Goal: Task Accomplishment & Management: Manage account settings

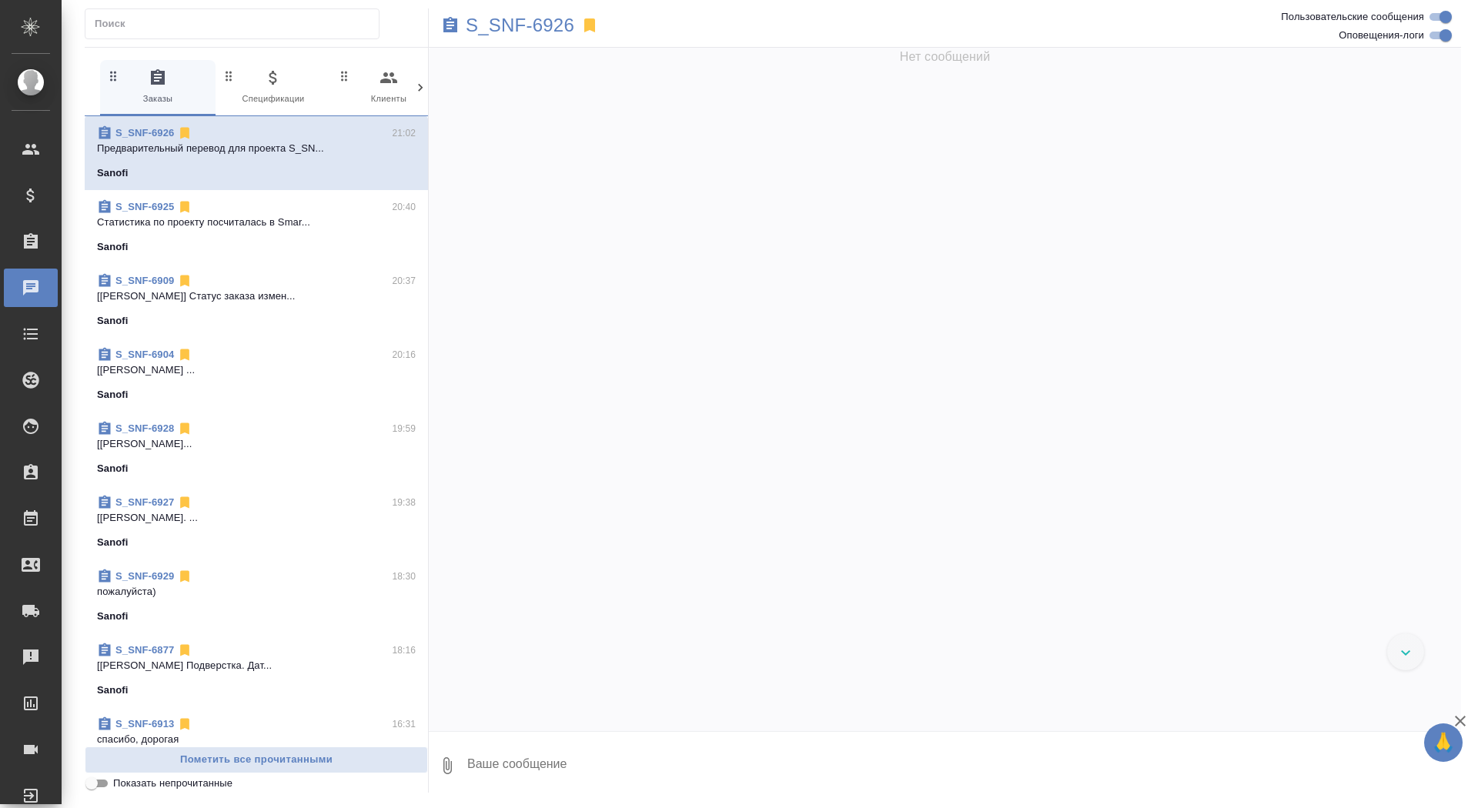
scroll to position [44562, 0]
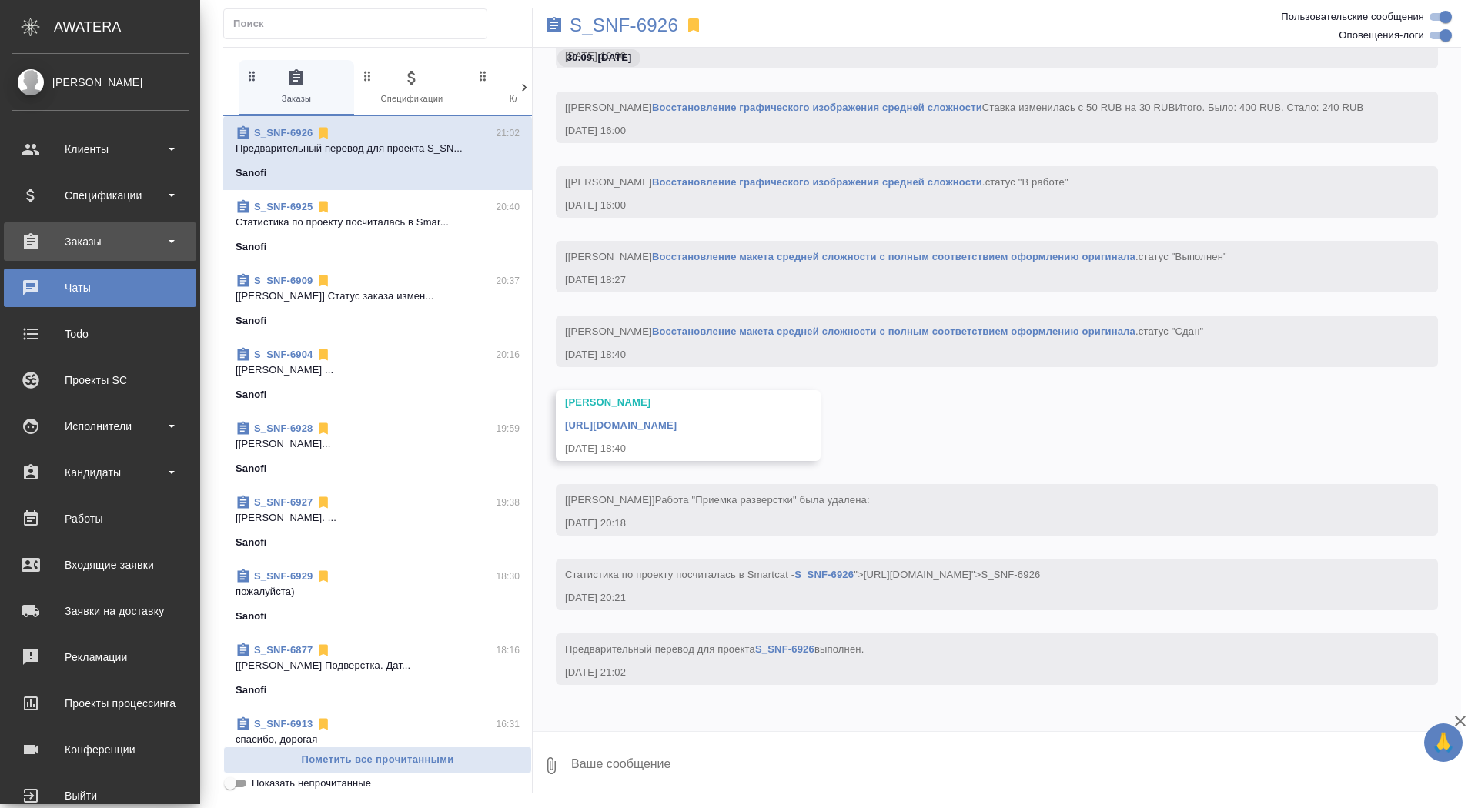
click at [44, 259] on div "Заказы" at bounding box center [100, 241] width 192 height 38
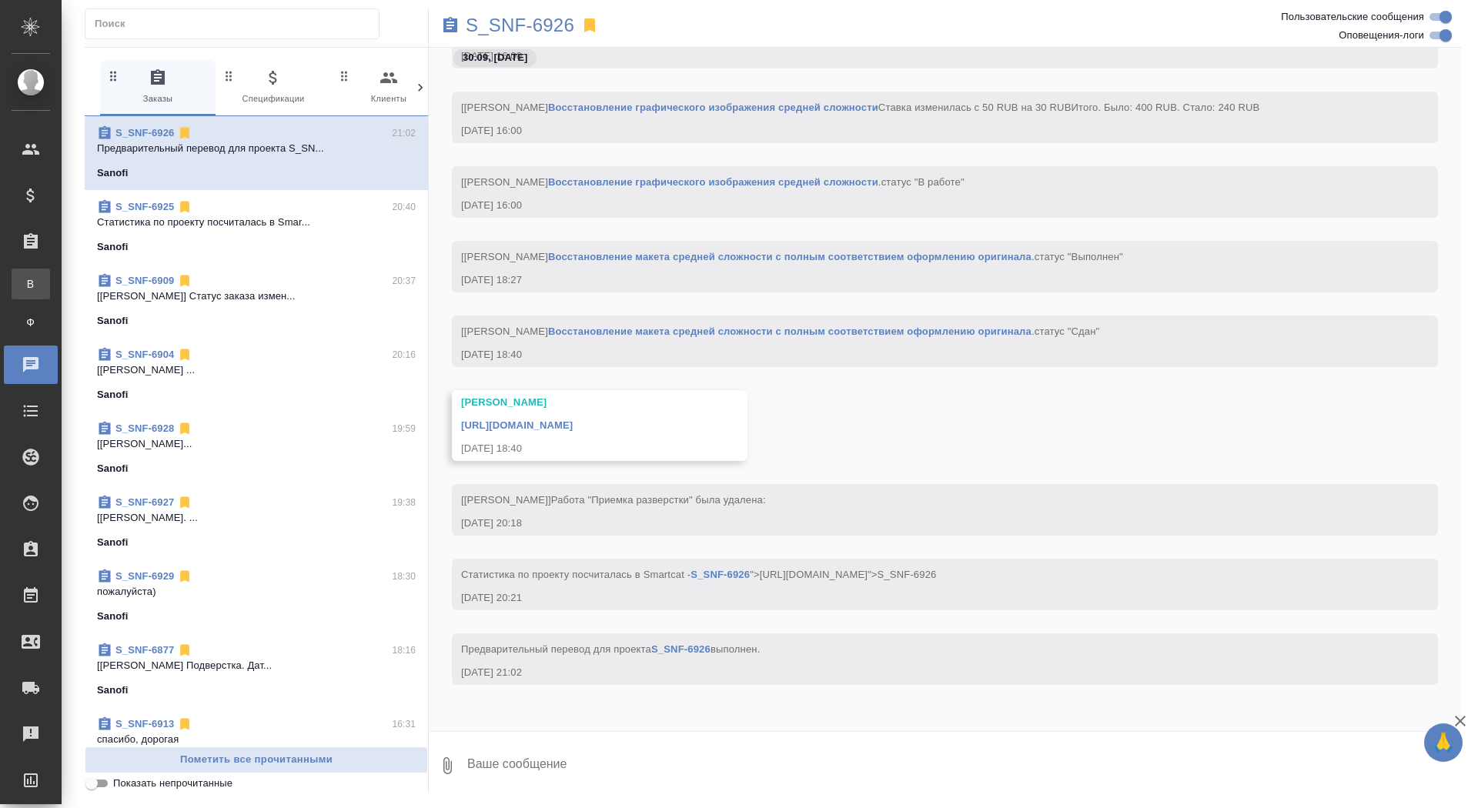
click at [23, 291] on div "Все заказы" at bounding box center [11, 283] width 23 height 15
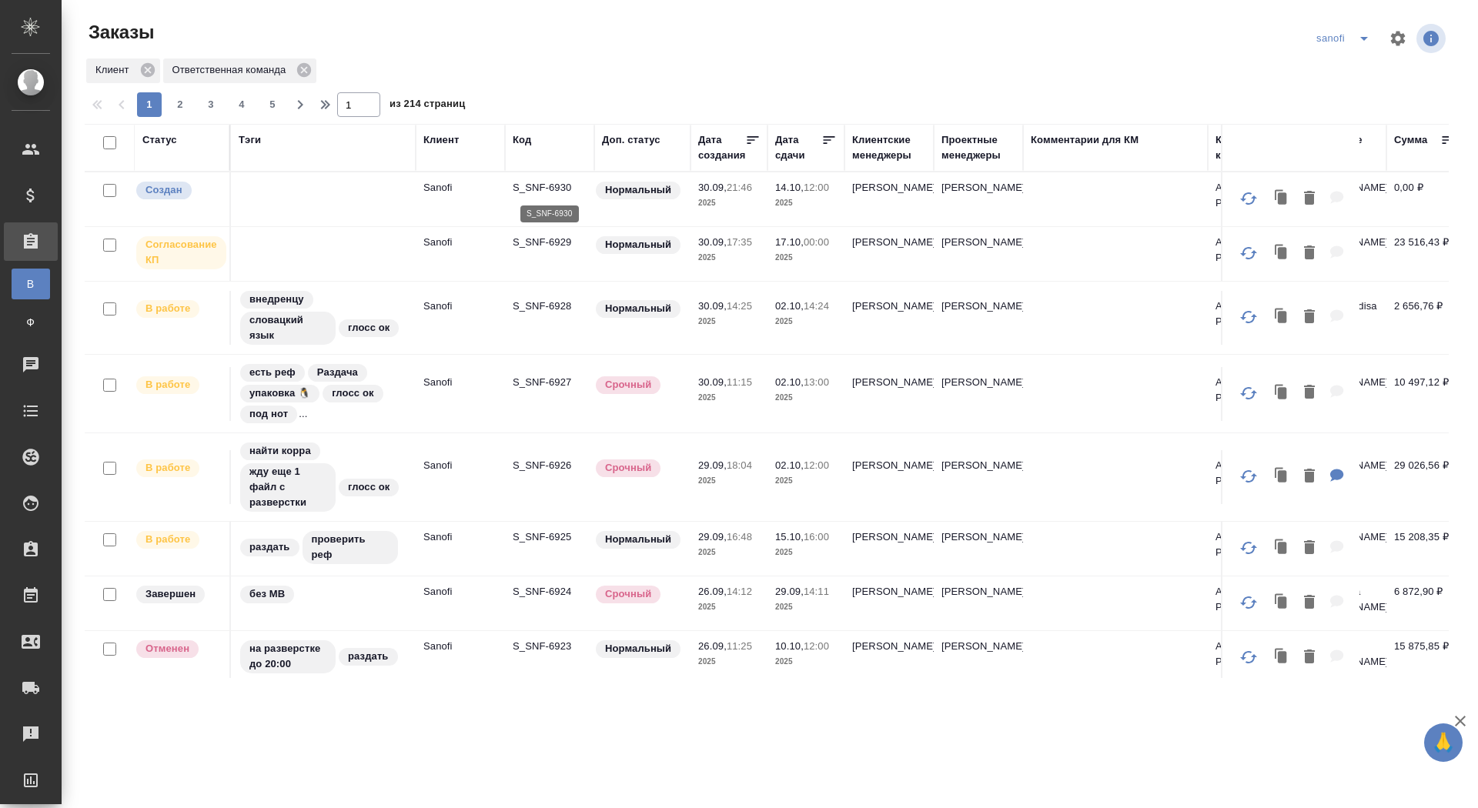
click at [528, 192] on p "S_SNF-6930" at bounding box center [550, 187] width 74 height 15
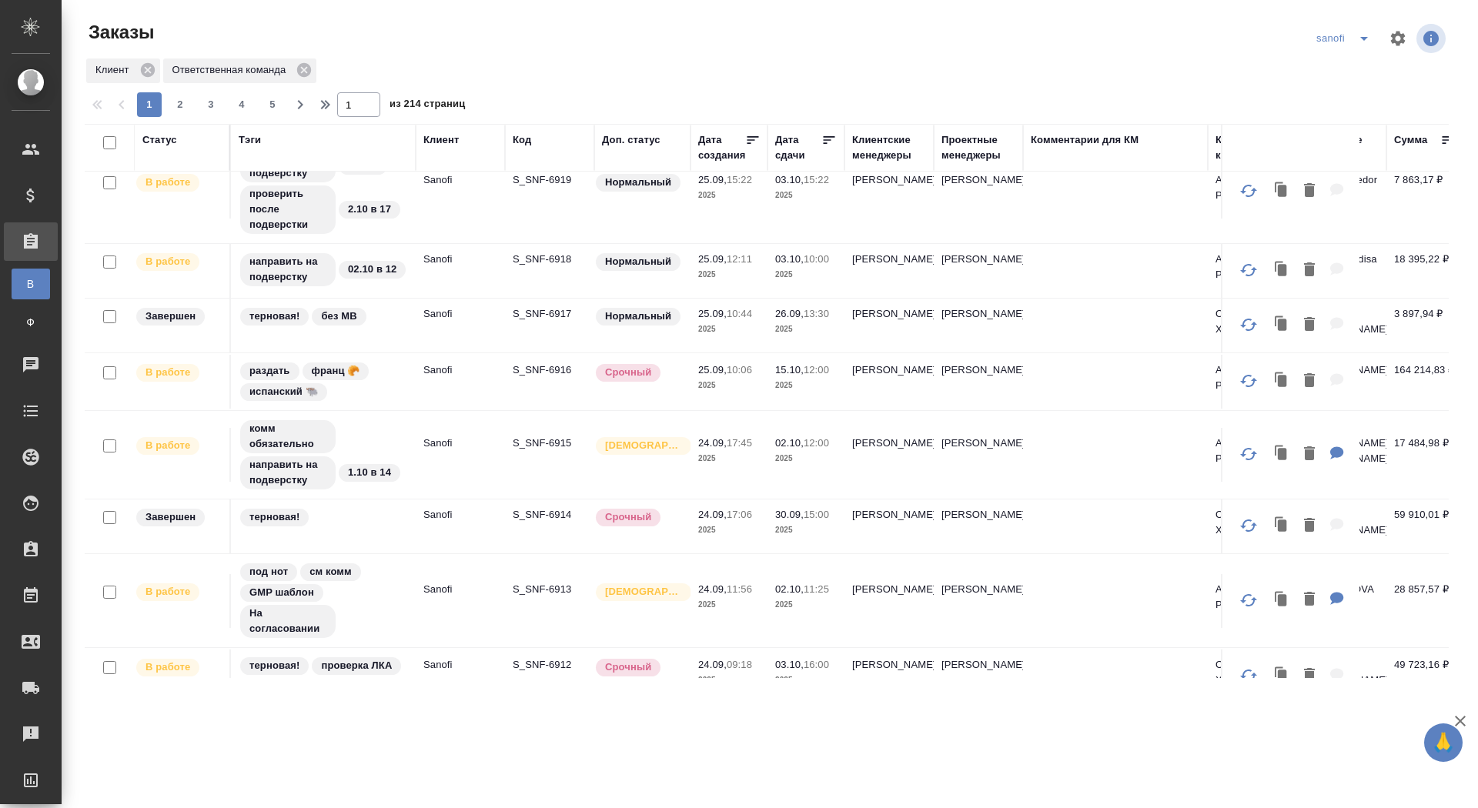
scroll to position [714, 0]
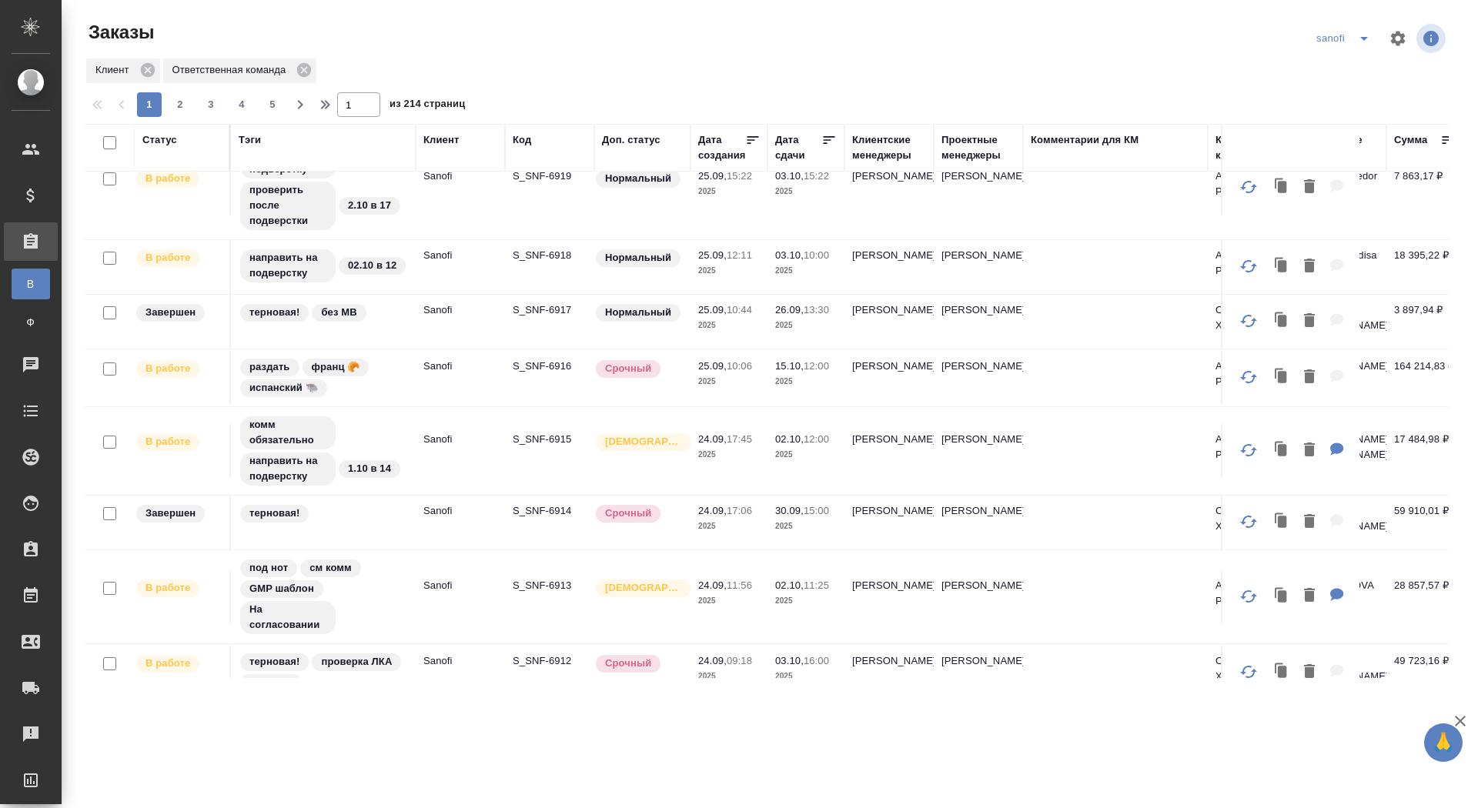
click at [1358, 39] on icon "split button" at bounding box center [1364, 38] width 18 height 18
click at [1330, 213] on li "ГСК🥰" at bounding box center [1345, 217] width 81 height 25
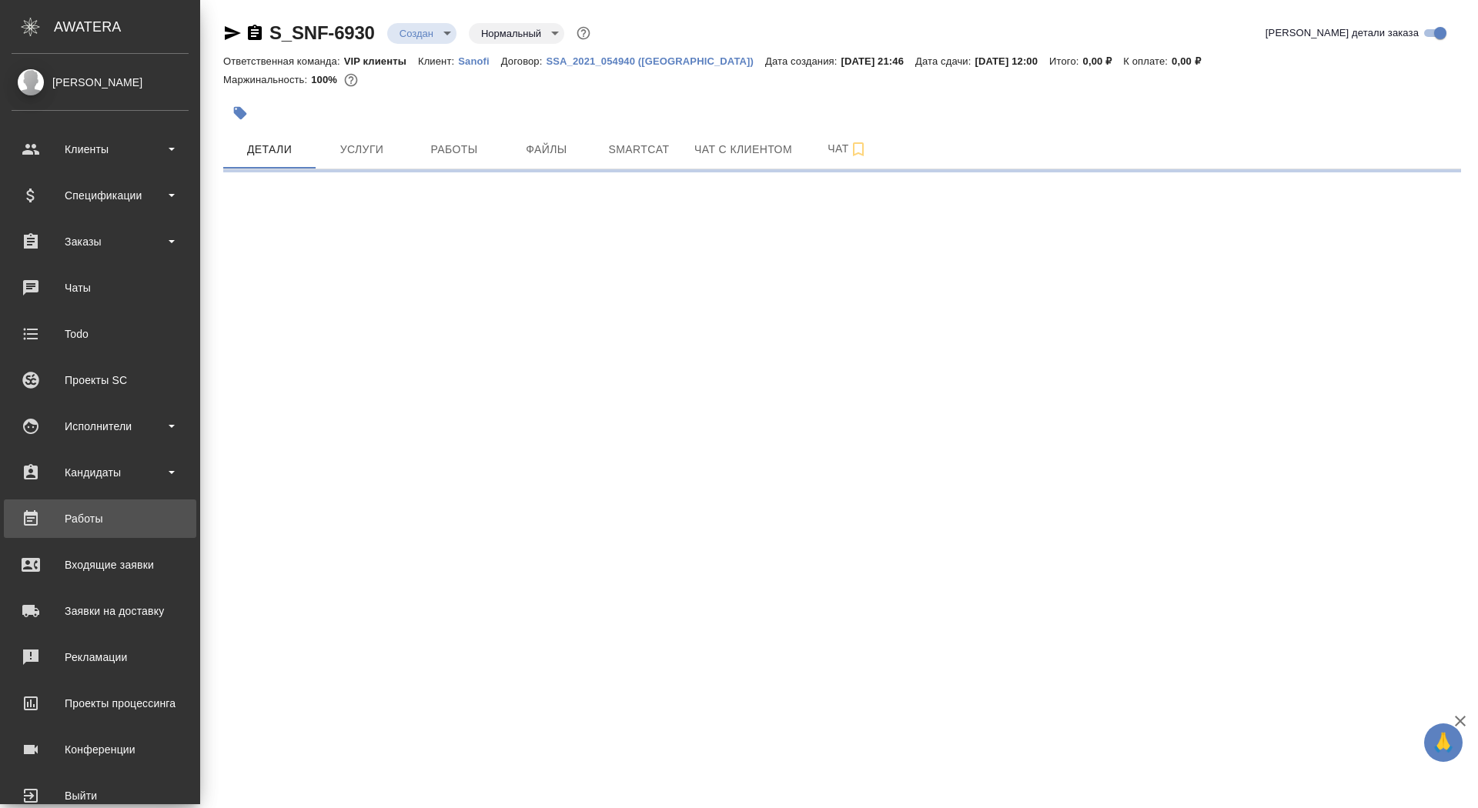
select select "RU"
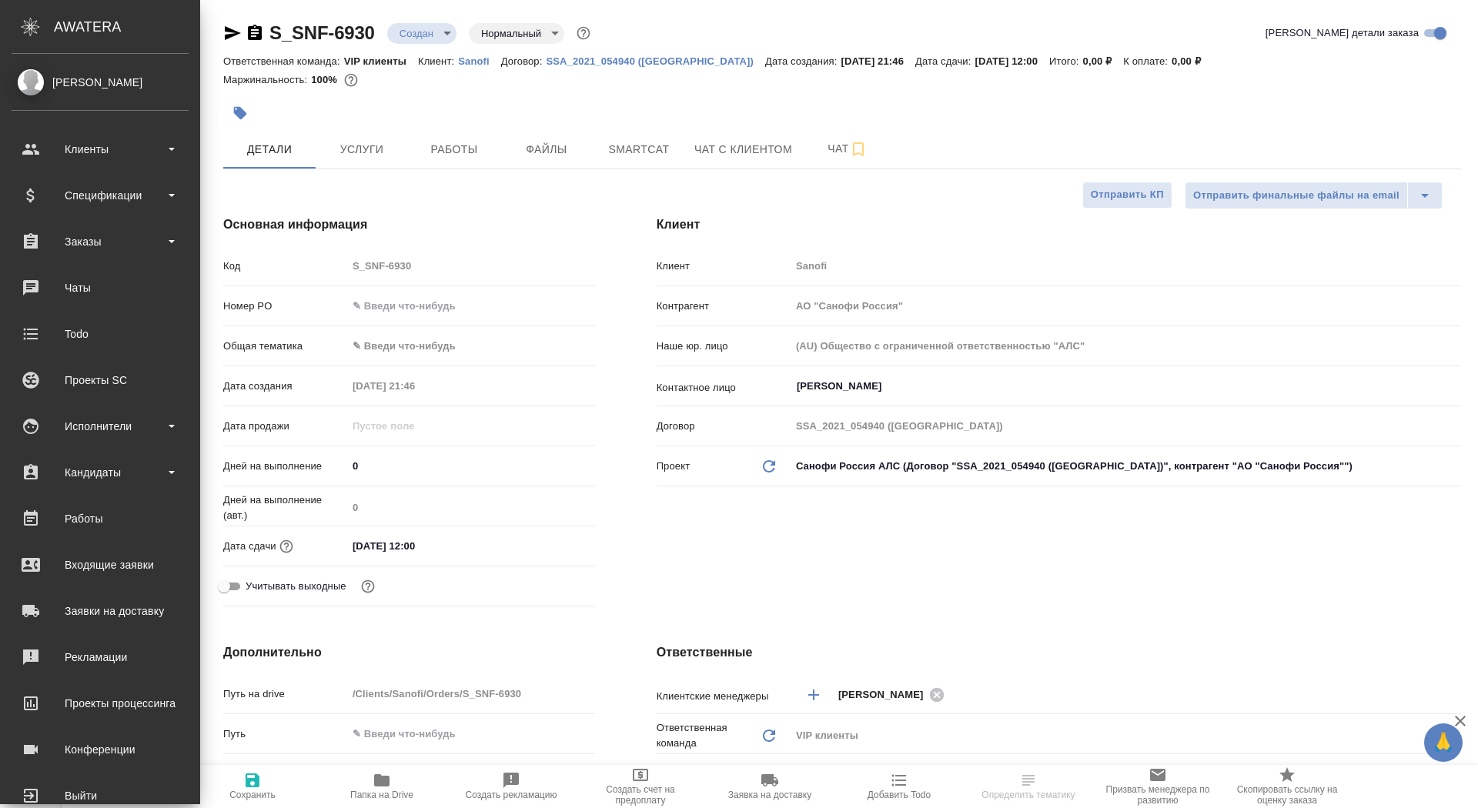
type textarea "x"
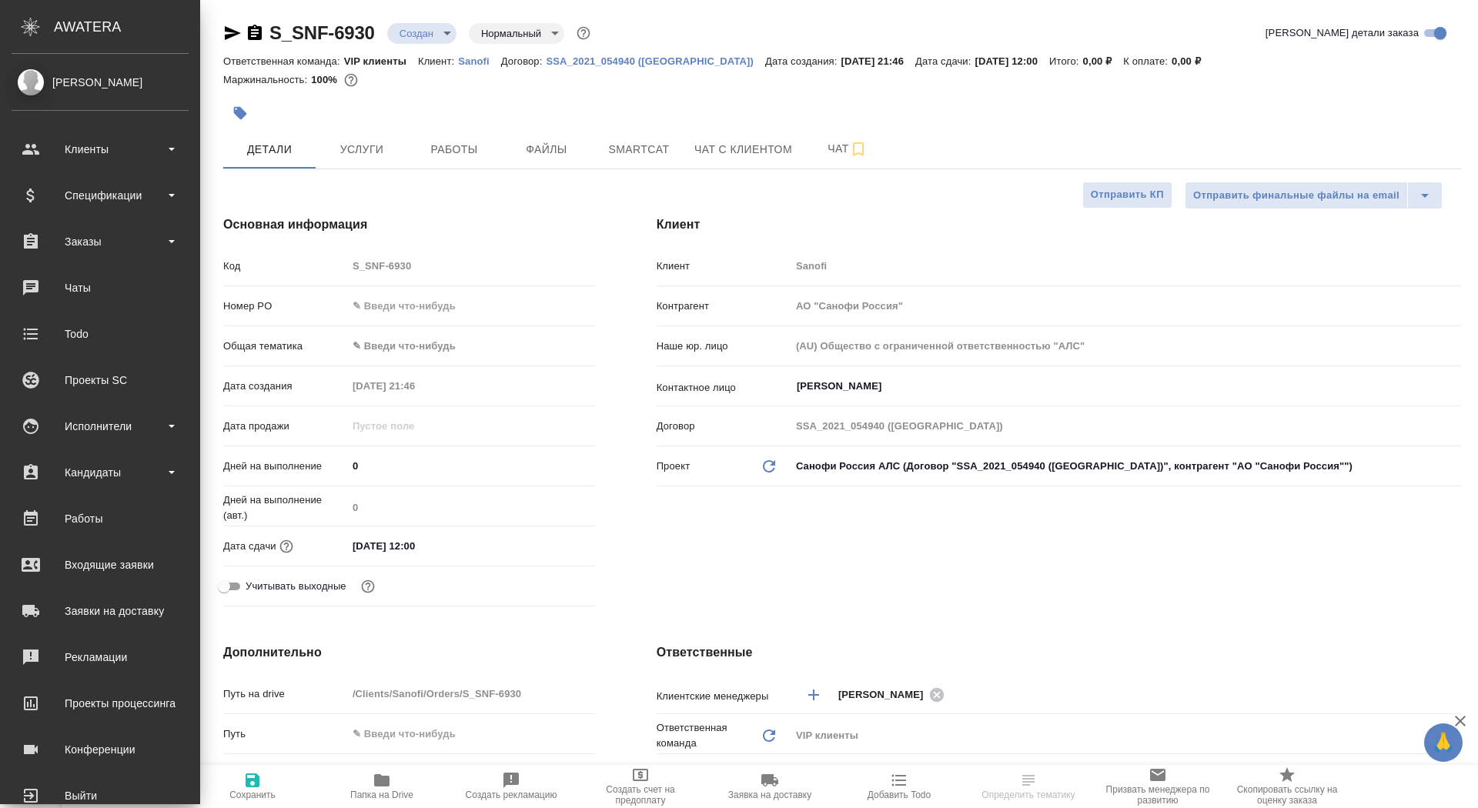
type textarea "x"
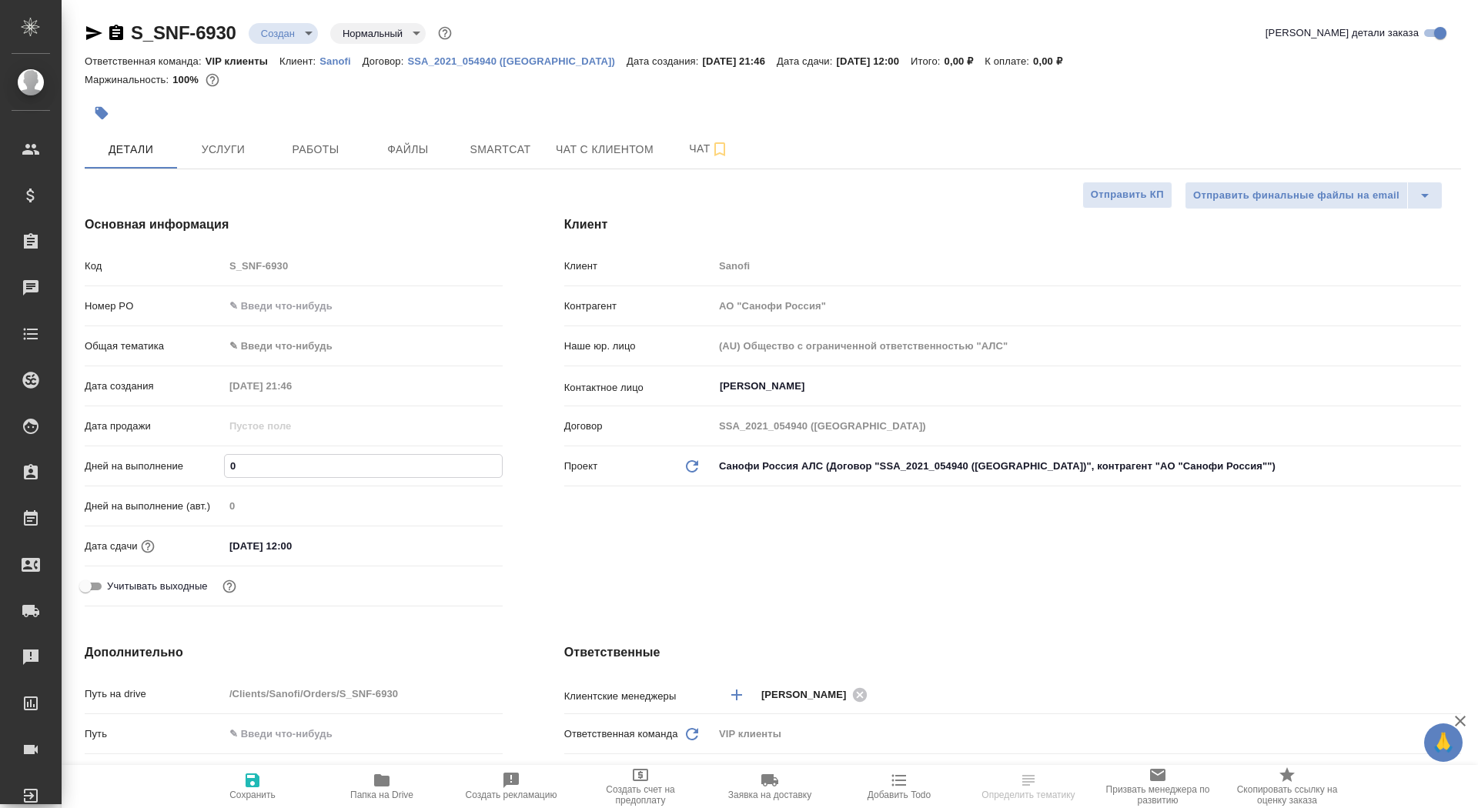
drag, startPoint x: 246, startPoint y: 458, endPoint x: 206, endPoint y: 455, distance: 40.1
click at [206, 455] on div "Дней на выполнение 0" at bounding box center [294, 466] width 418 height 27
drag, startPoint x: 240, startPoint y: 465, endPoint x: 226, endPoint y: 465, distance: 13.9
click at [226, 465] on input "0" at bounding box center [363, 466] width 277 height 22
type input "1"
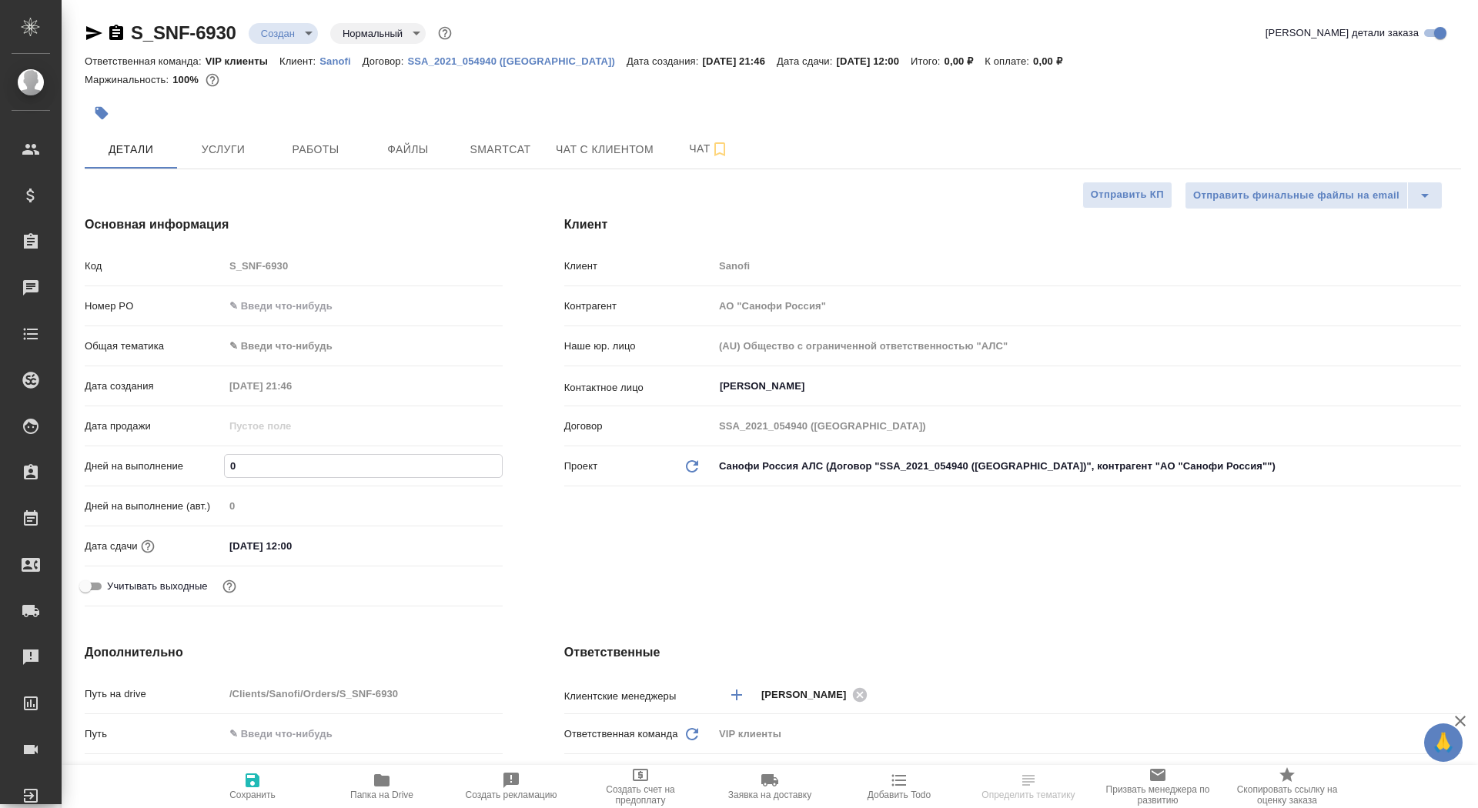
type textarea "x"
type input "14"
type textarea "x"
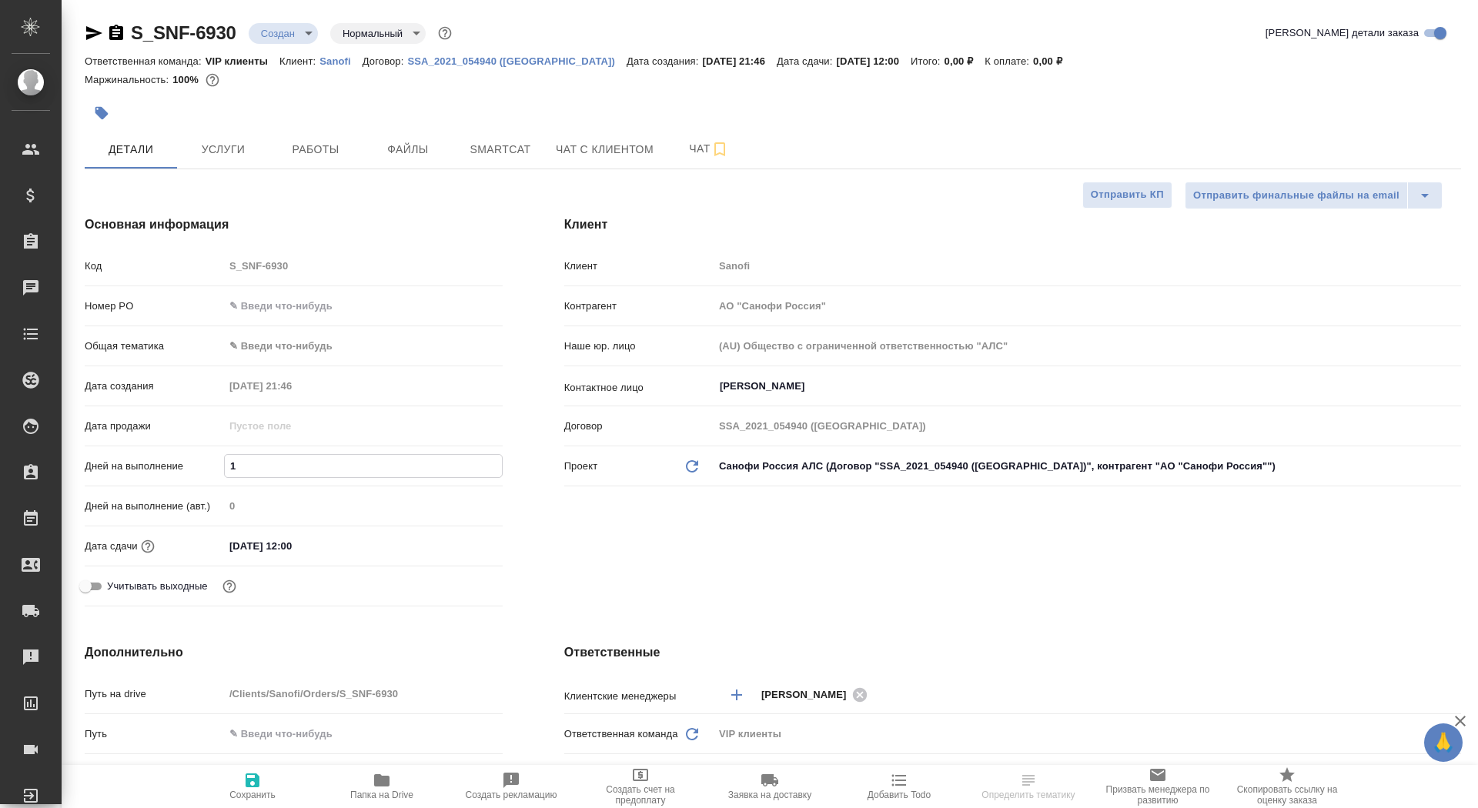
type textarea "x"
type input "14"
click at [305, 784] on span "Сохранить" at bounding box center [252, 785] width 111 height 29
type textarea "x"
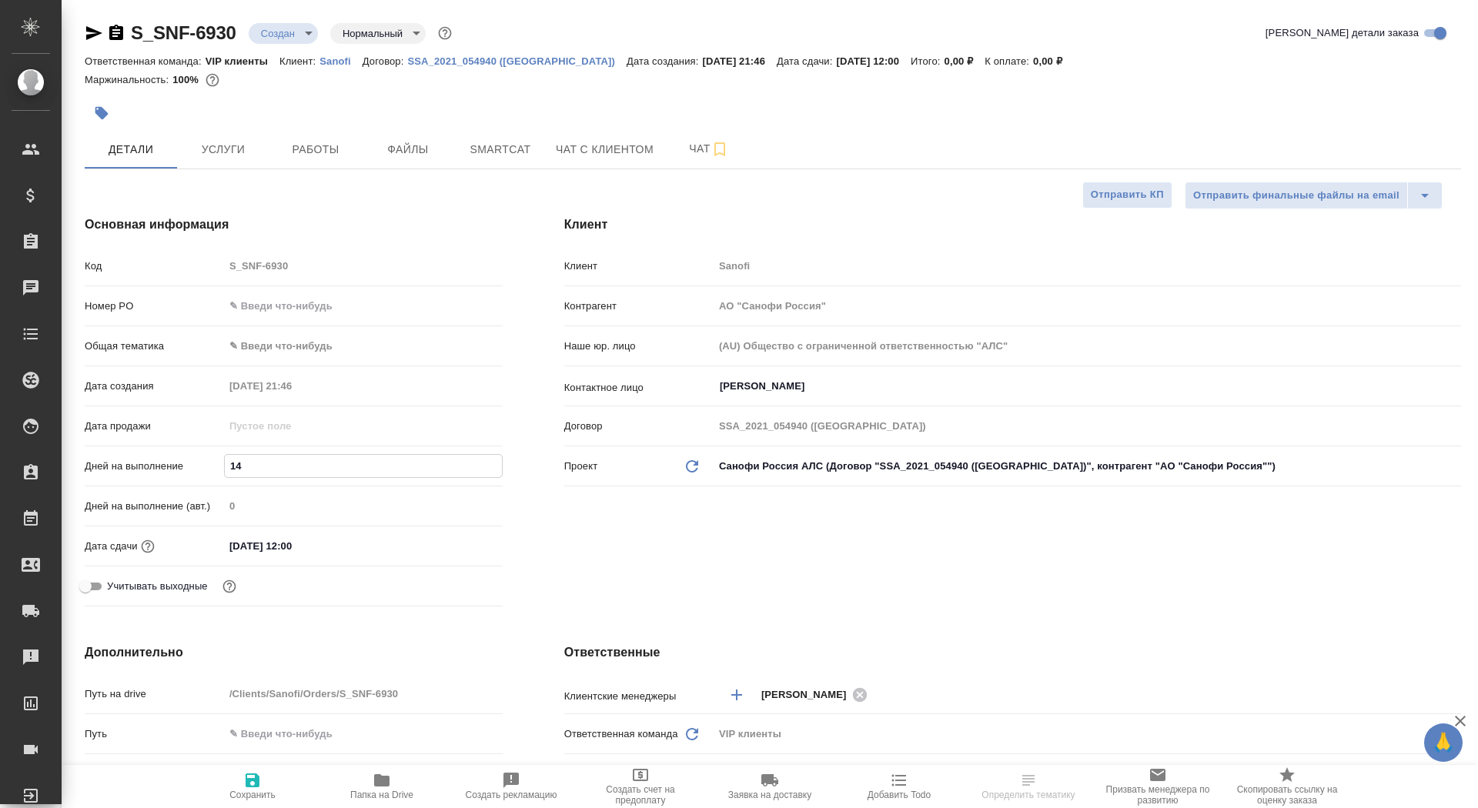
type textarea "x"
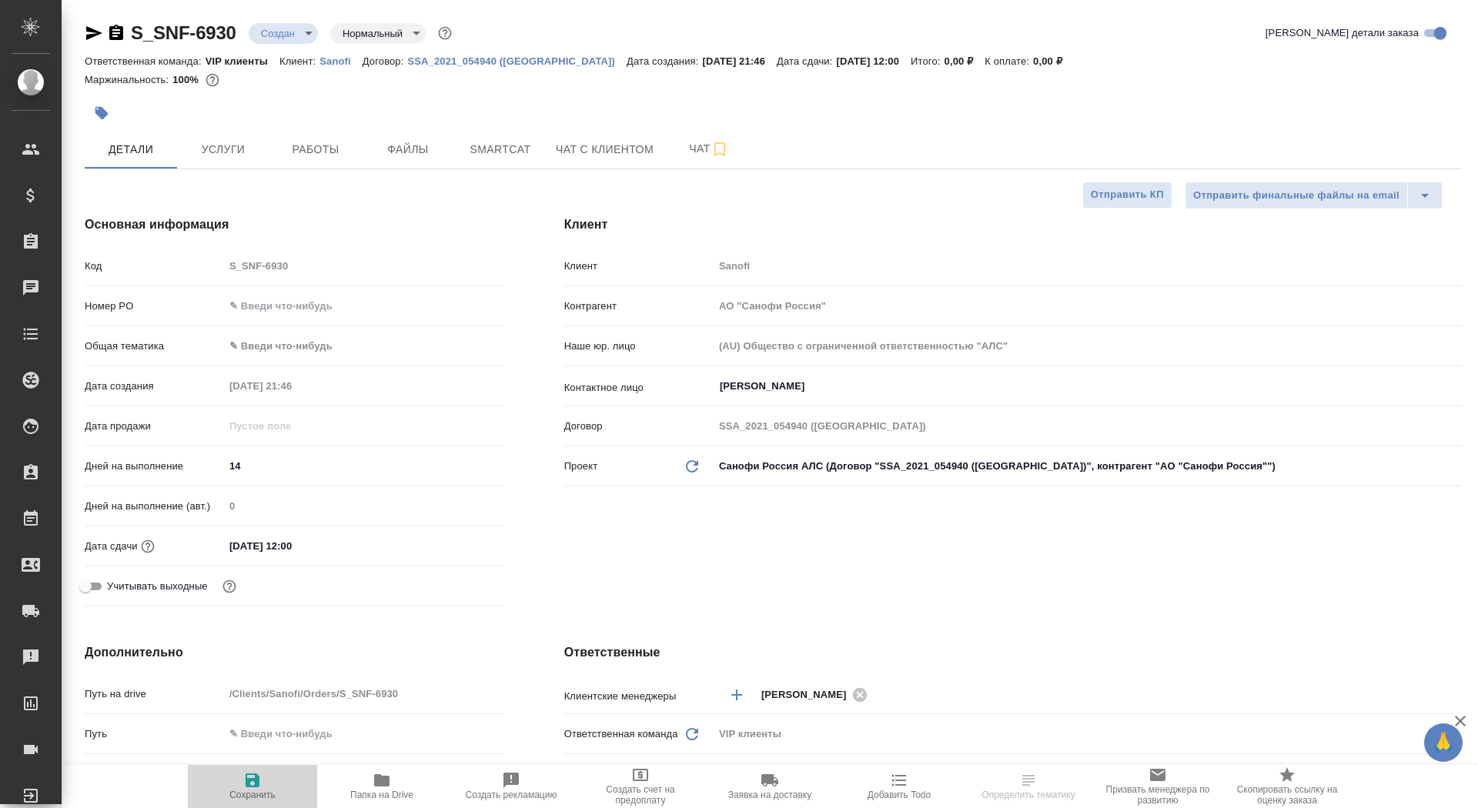
click at [254, 790] on span "Сохранить" at bounding box center [252, 795] width 46 height 11
type textarea "x"
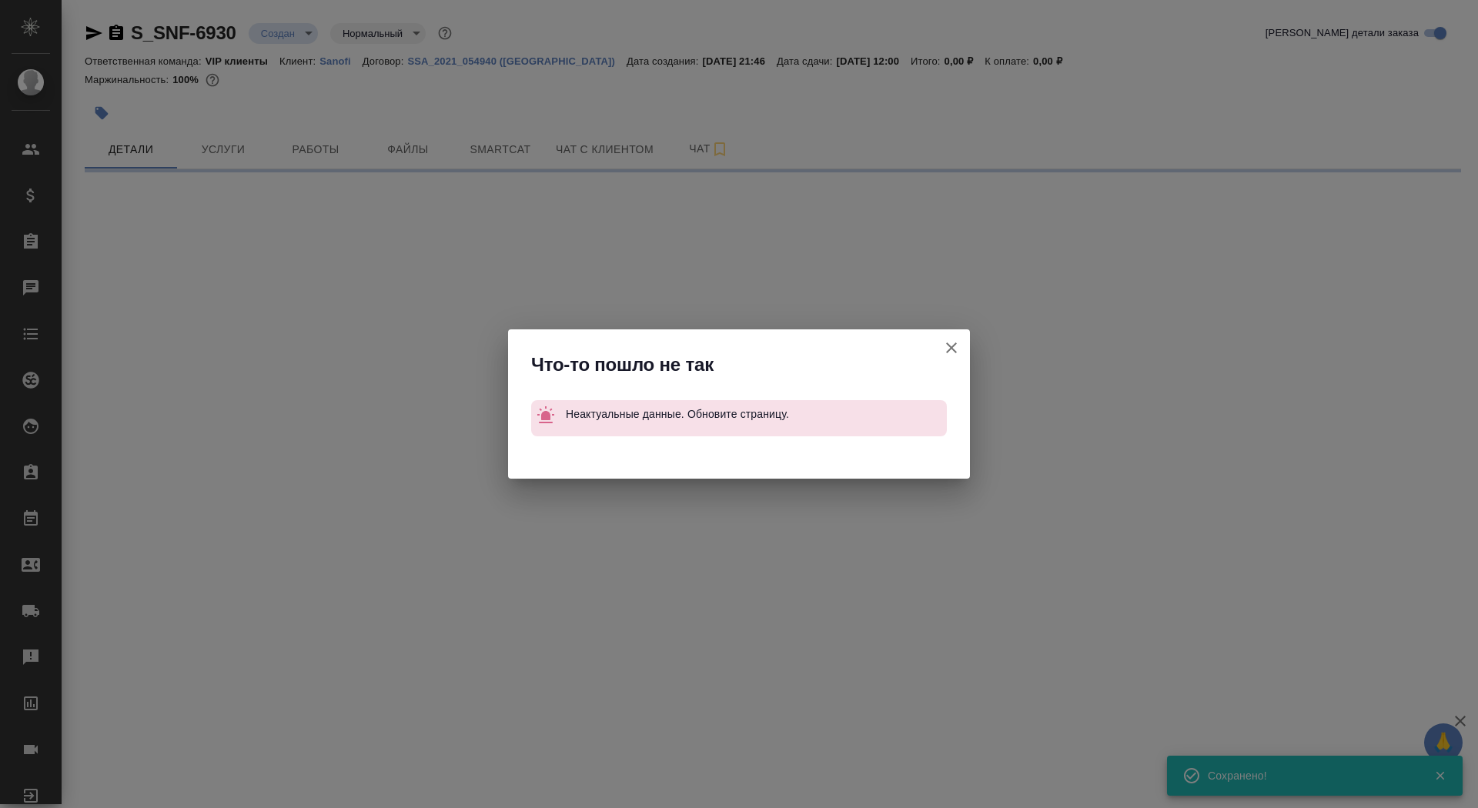
select select "RU"
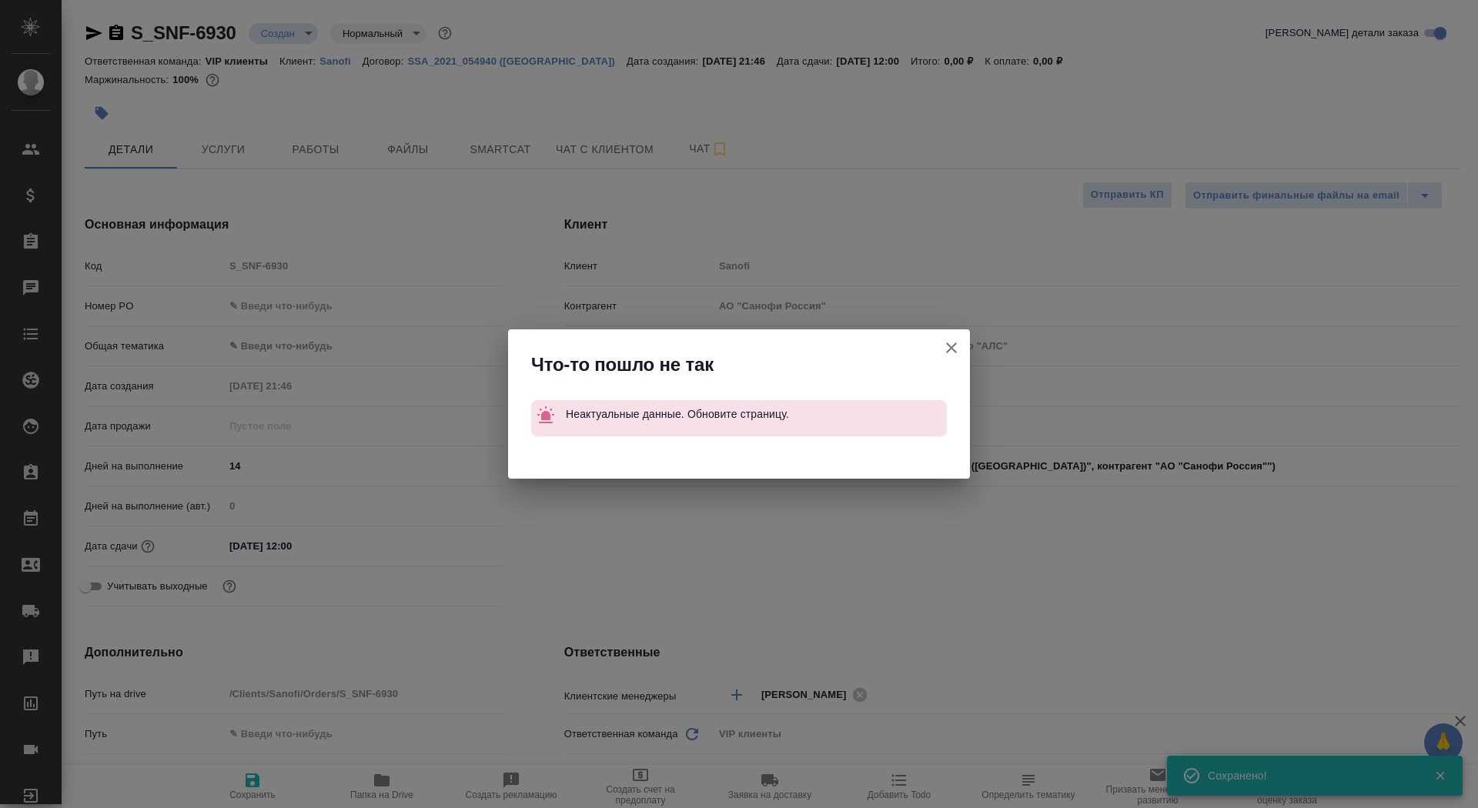
type textarea "x"
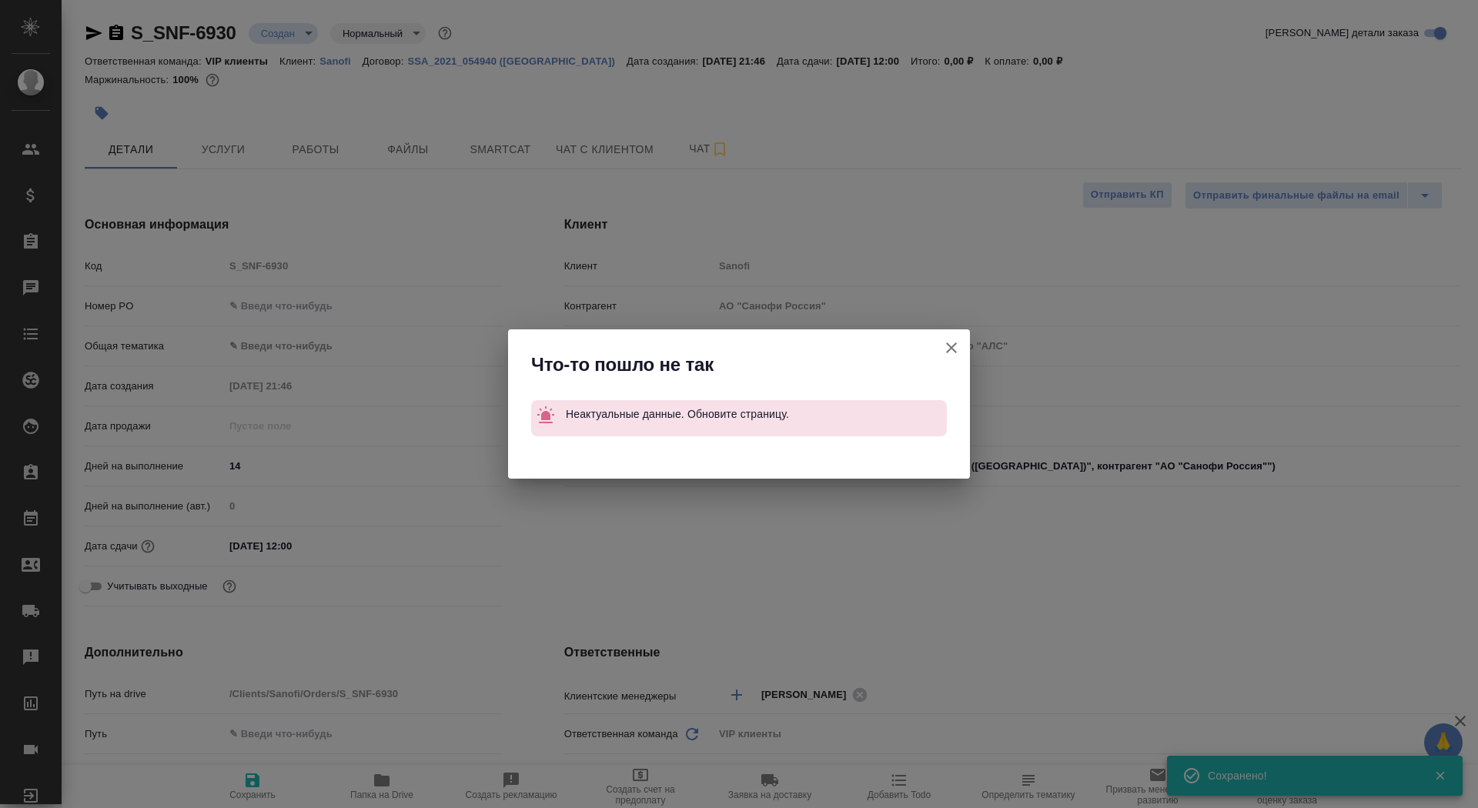
type textarea "x"
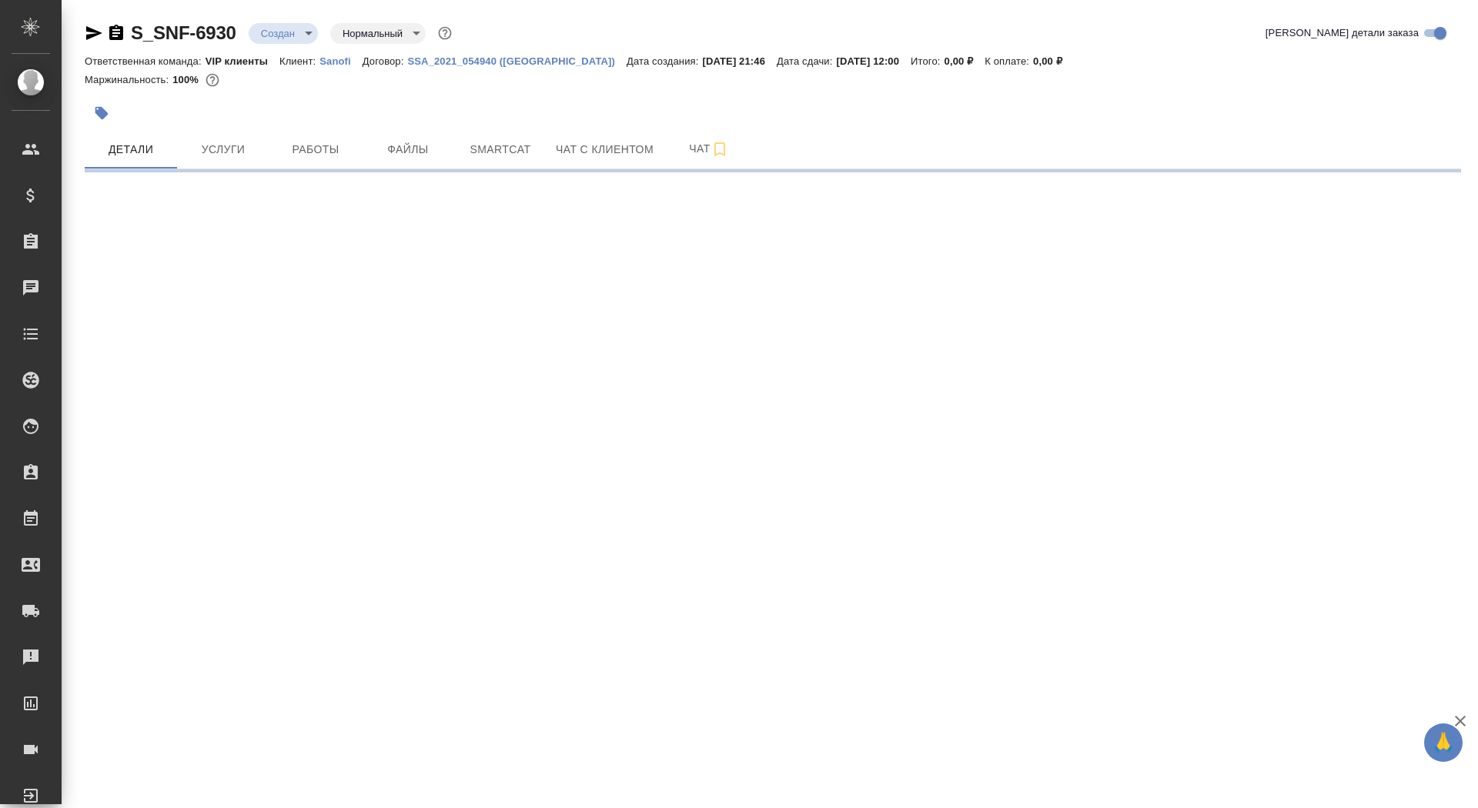
select select "RU"
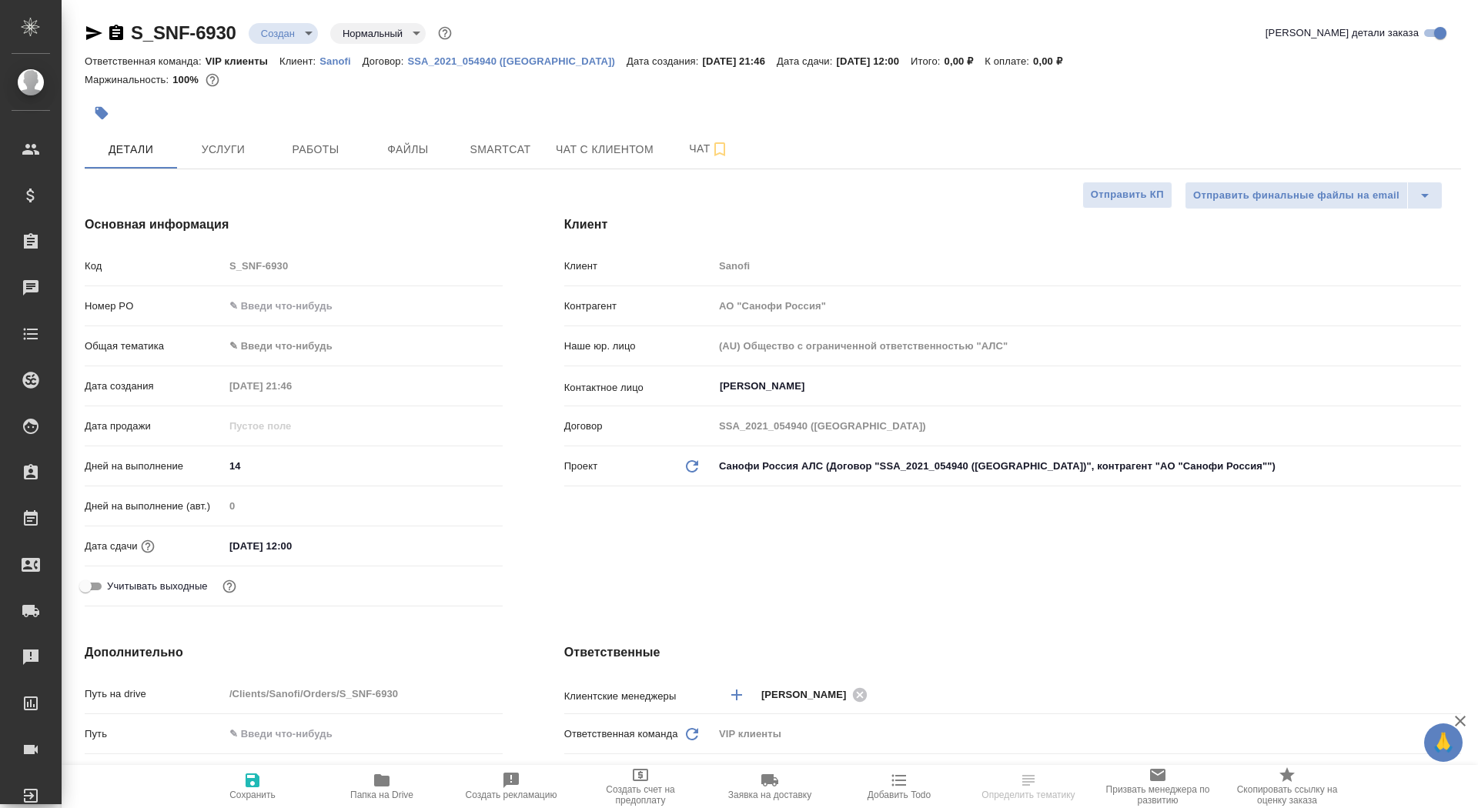
type textarea "x"
click at [386, 797] on span "Папка на Drive" at bounding box center [381, 795] width 63 height 11
type textarea "x"
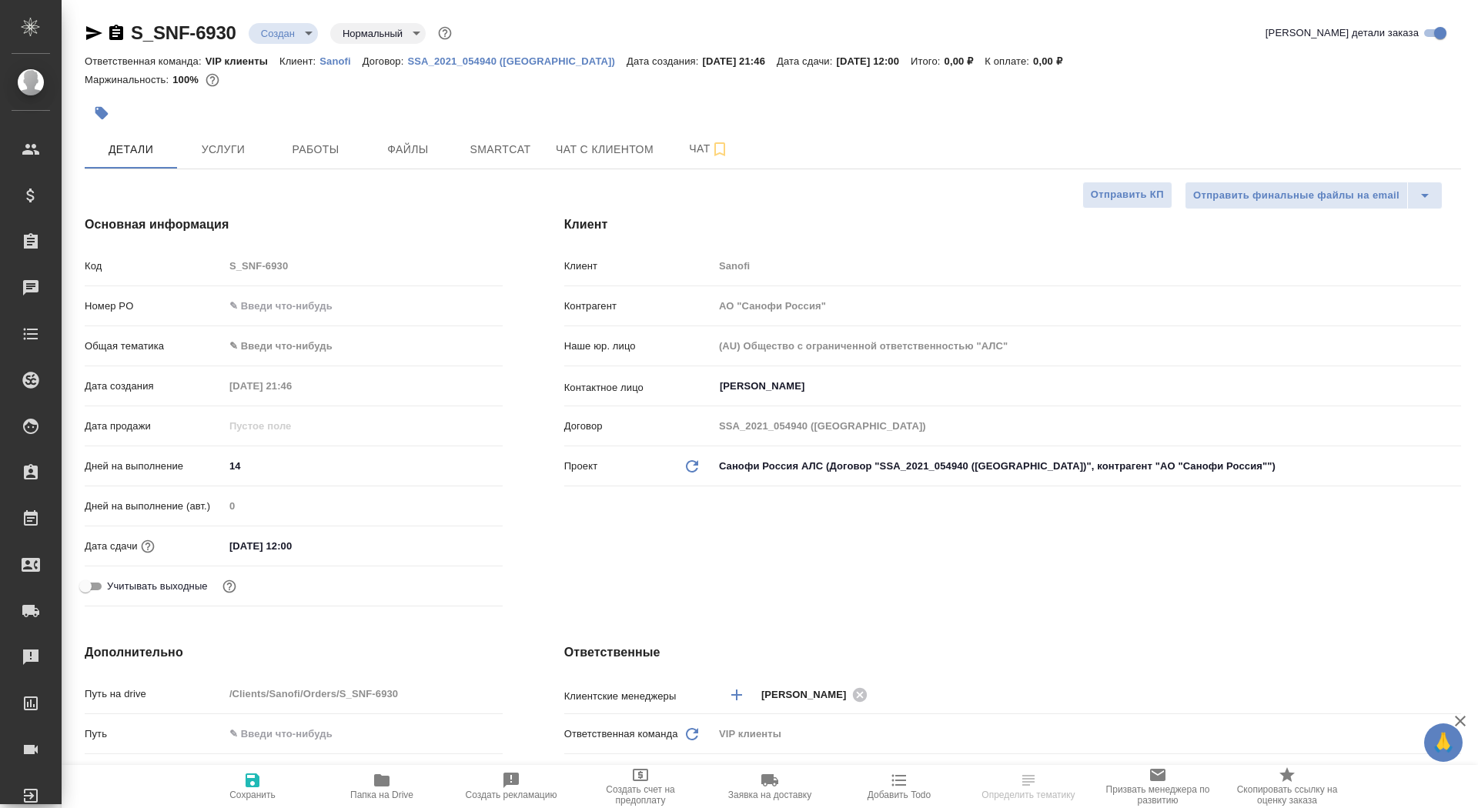
type textarea "x"
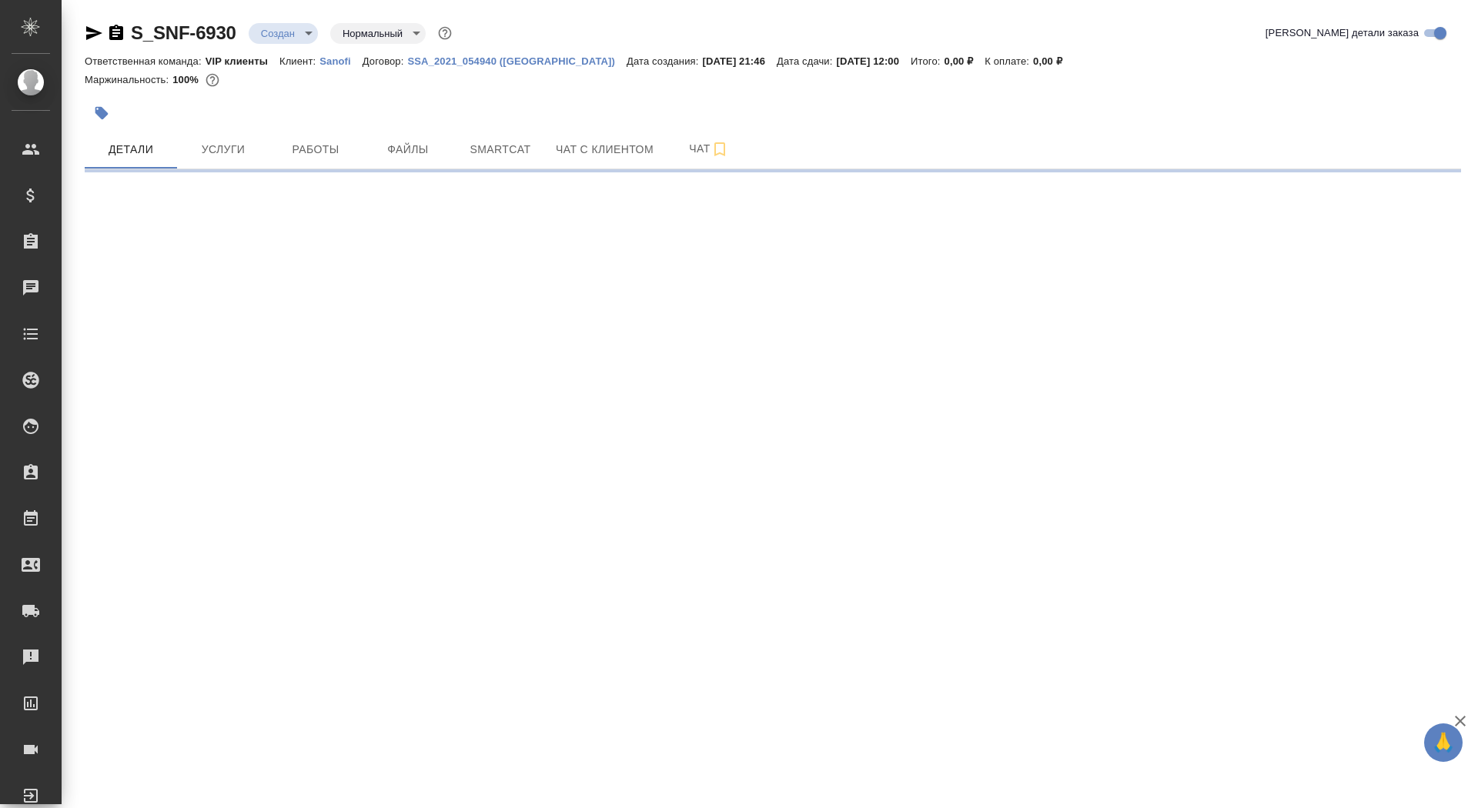
select select "RU"
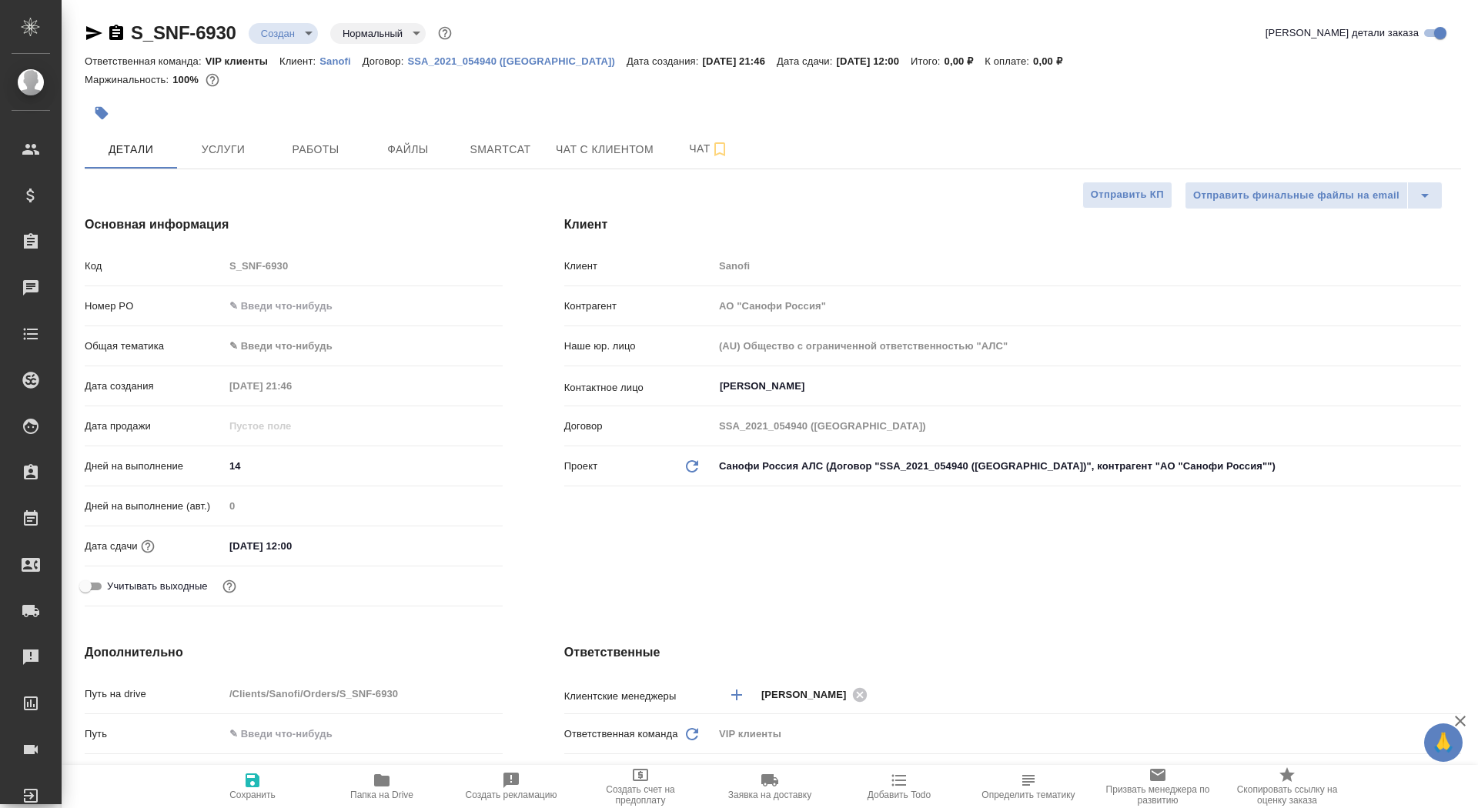
type textarea "x"
click at [221, 131] on button "Услуги" at bounding box center [223, 149] width 92 height 38
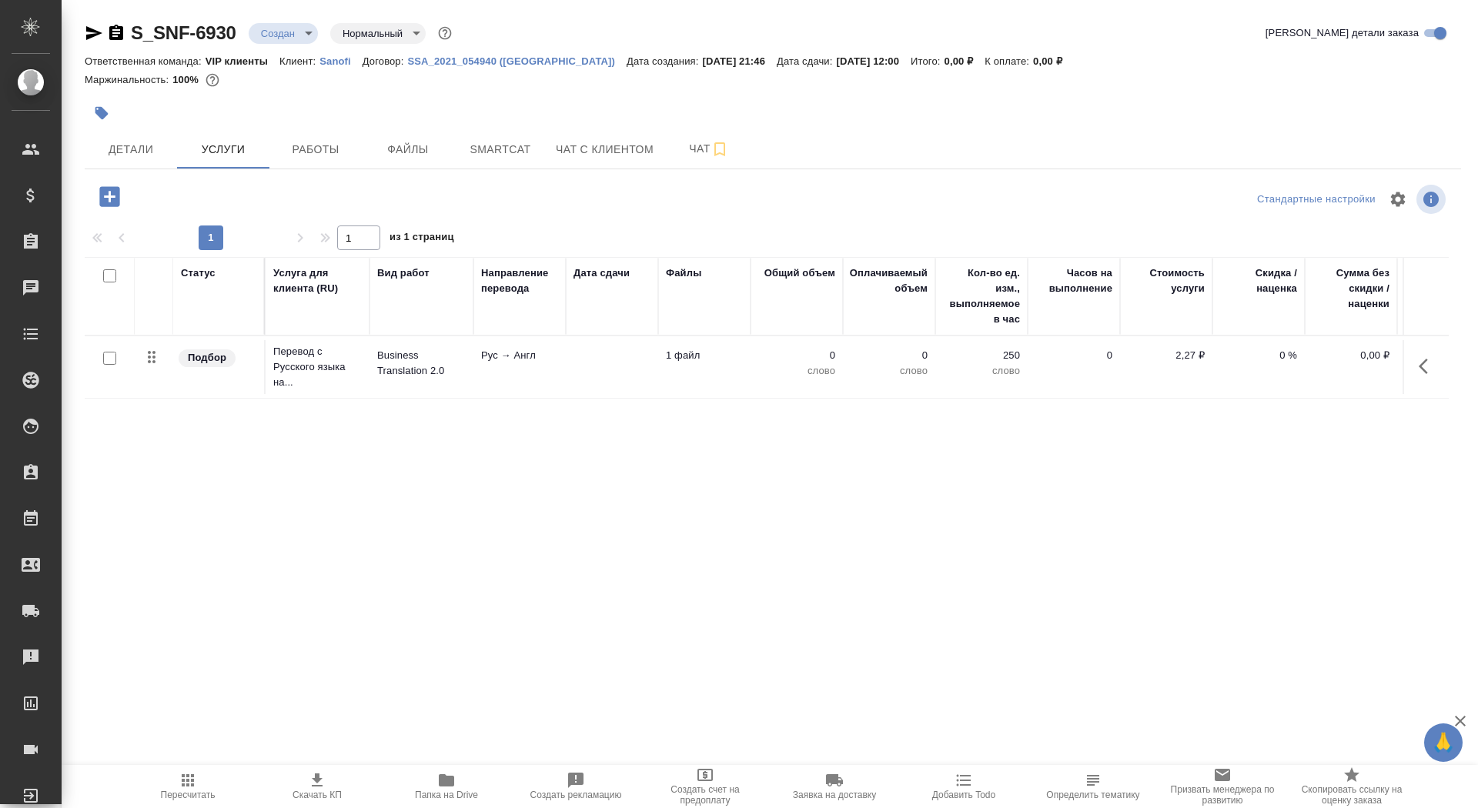
click at [583, 352] on td at bounding box center [612, 367] width 92 height 54
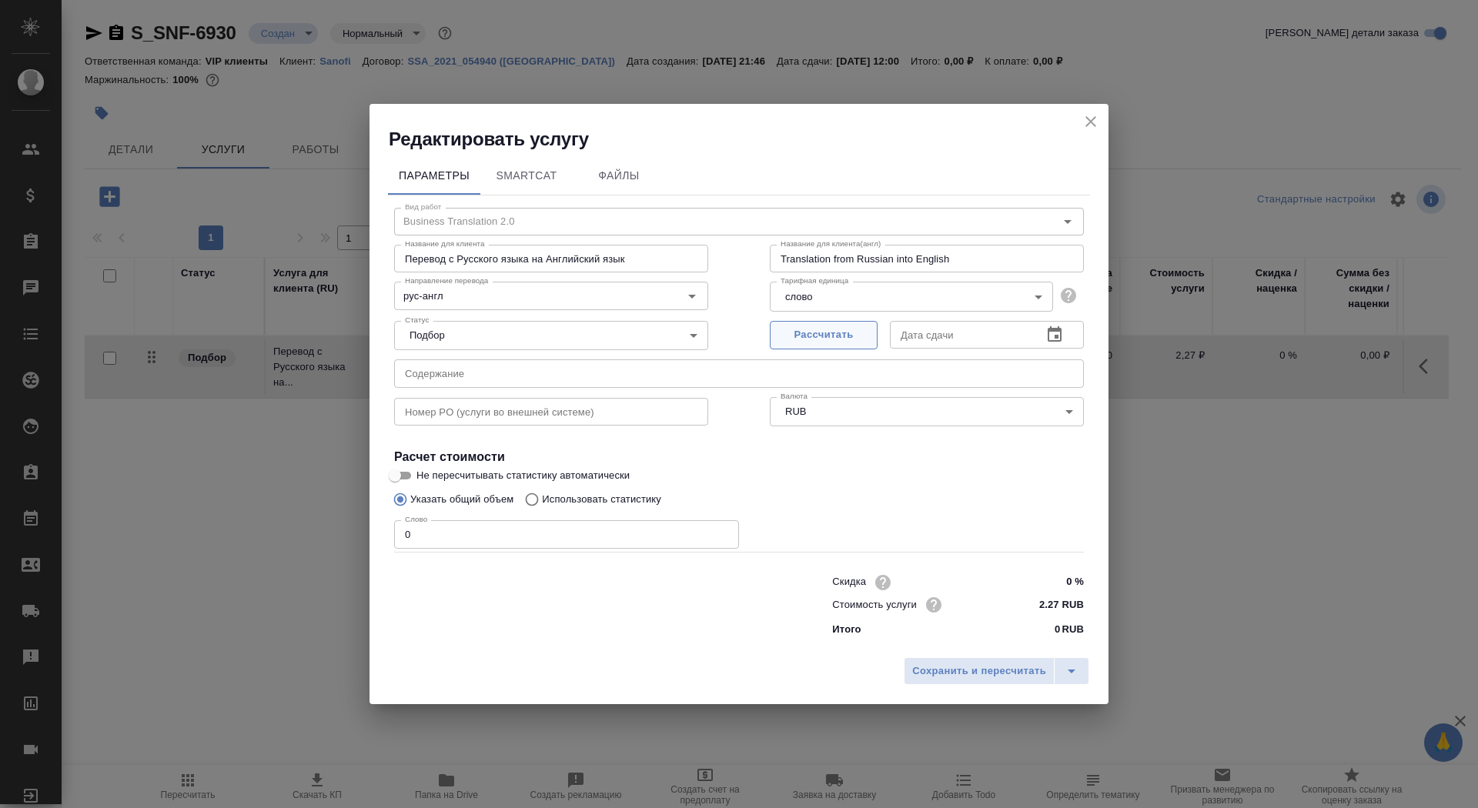
click at [811, 334] on span "Рассчитать" at bounding box center [823, 335] width 91 height 18
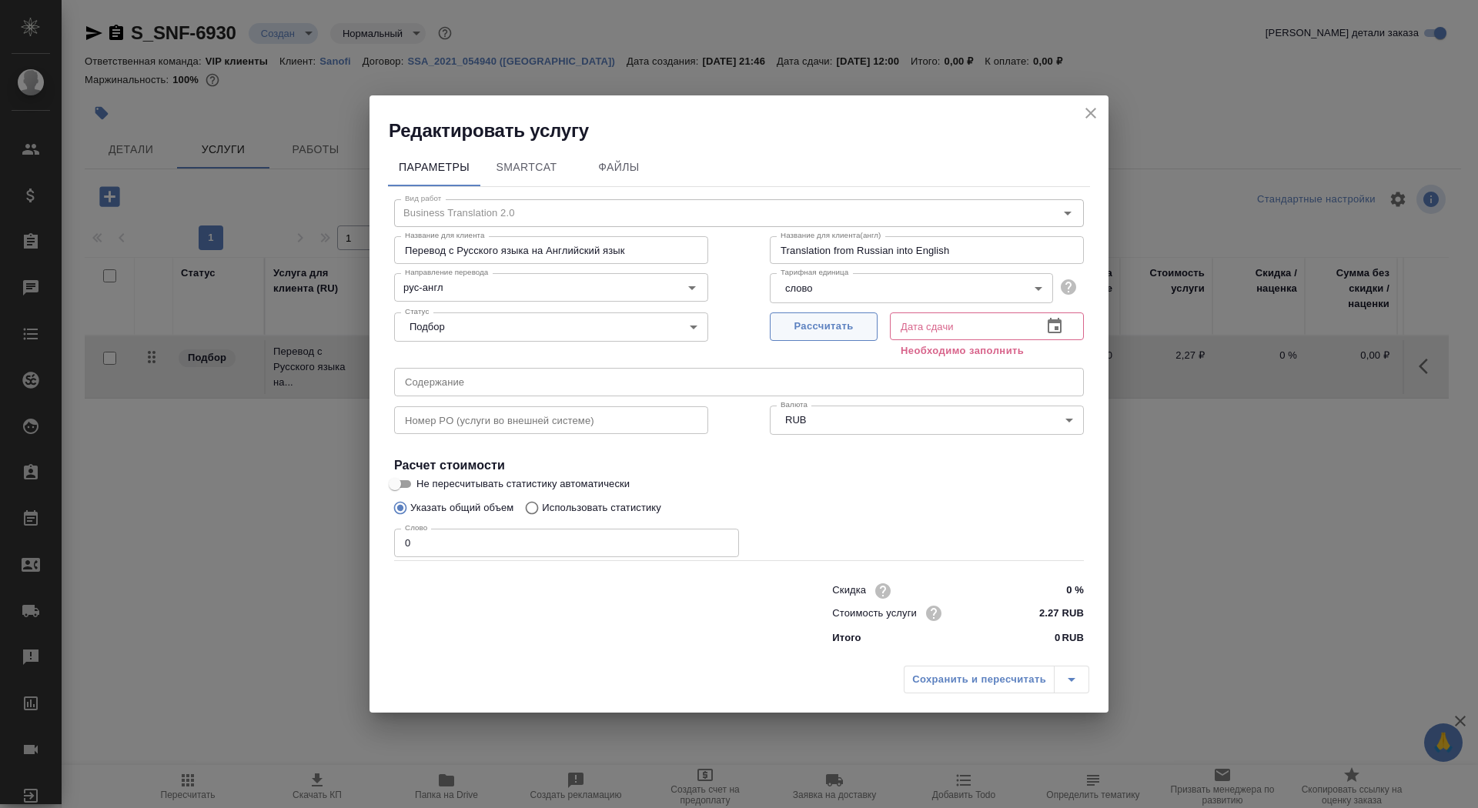
type input "14.10.2025 12:00"
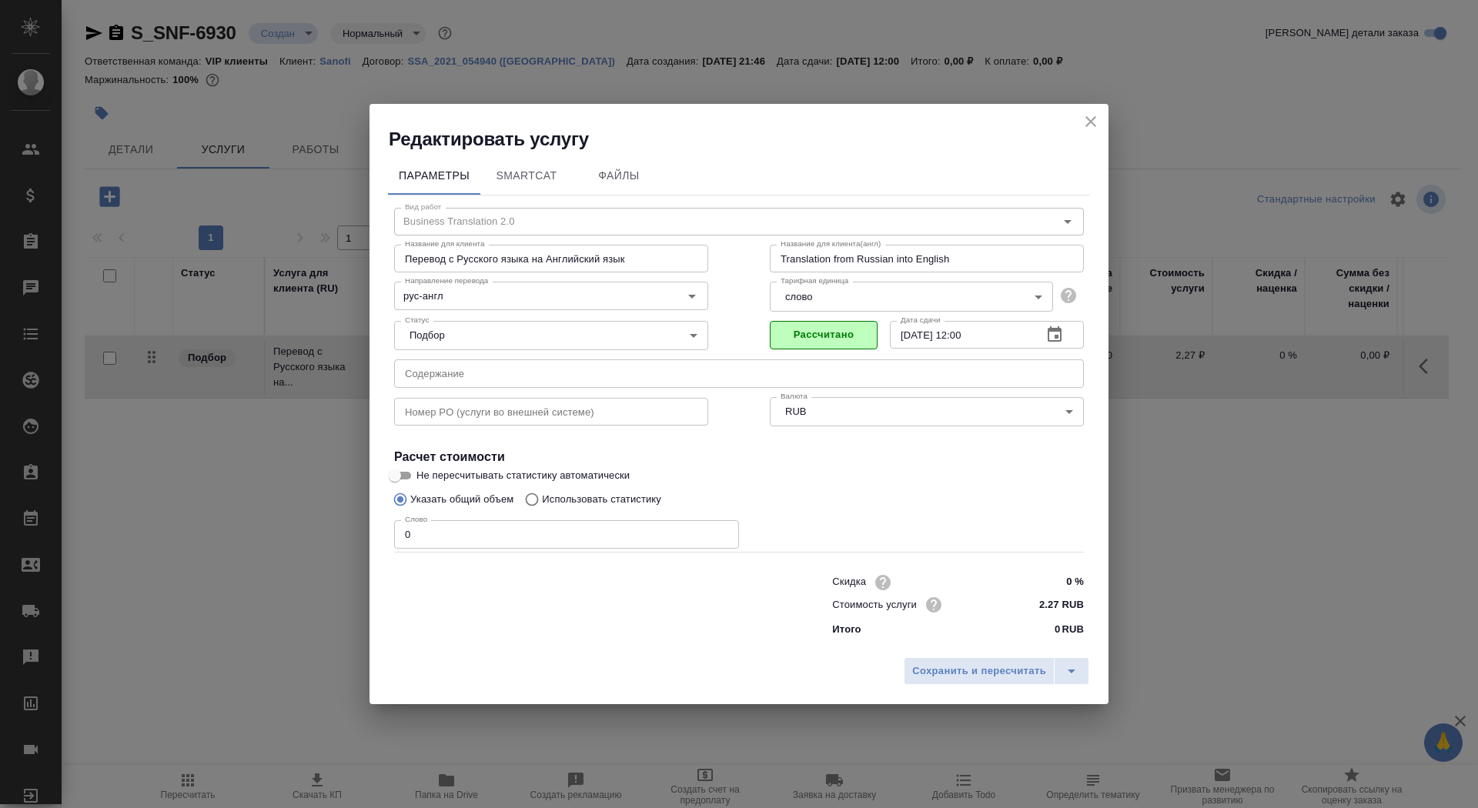
click at [502, 518] on div "Слово 0 Слово" at bounding box center [566, 532] width 345 height 37
click at [502, 529] on input "0" at bounding box center [566, 534] width 345 height 28
type input "1"
click at [405, 477] on input "Не пересчитывать статистику автоматически" at bounding box center [394, 476] width 55 height 18
checkbox input "true"
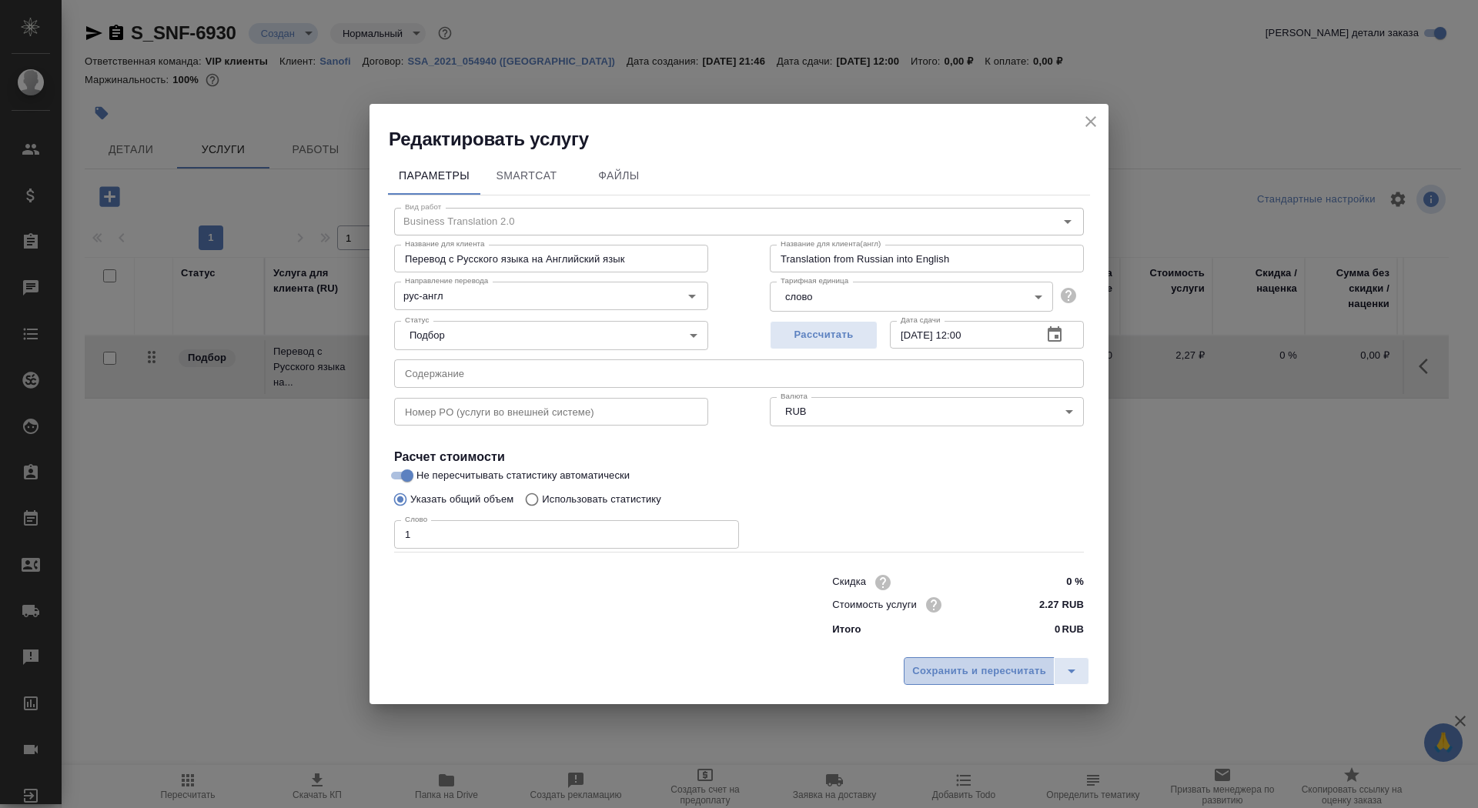
click at [930, 661] on button "Сохранить и пересчитать" at bounding box center [979, 671] width 151 height 28
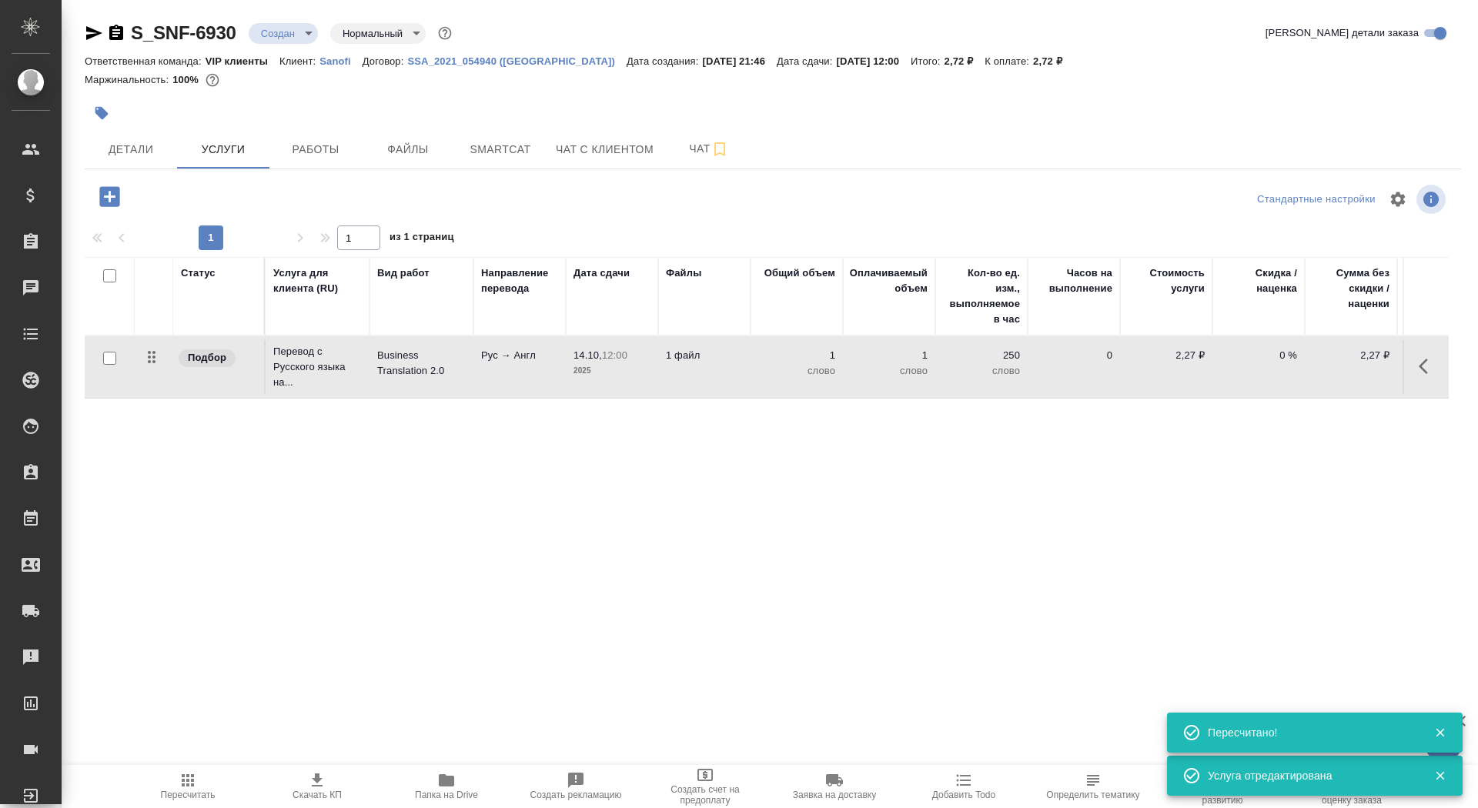
click at [110, 356] on input "checkbox" at bounding box center [109, 358] width 13 height 13
checkbox input "true"
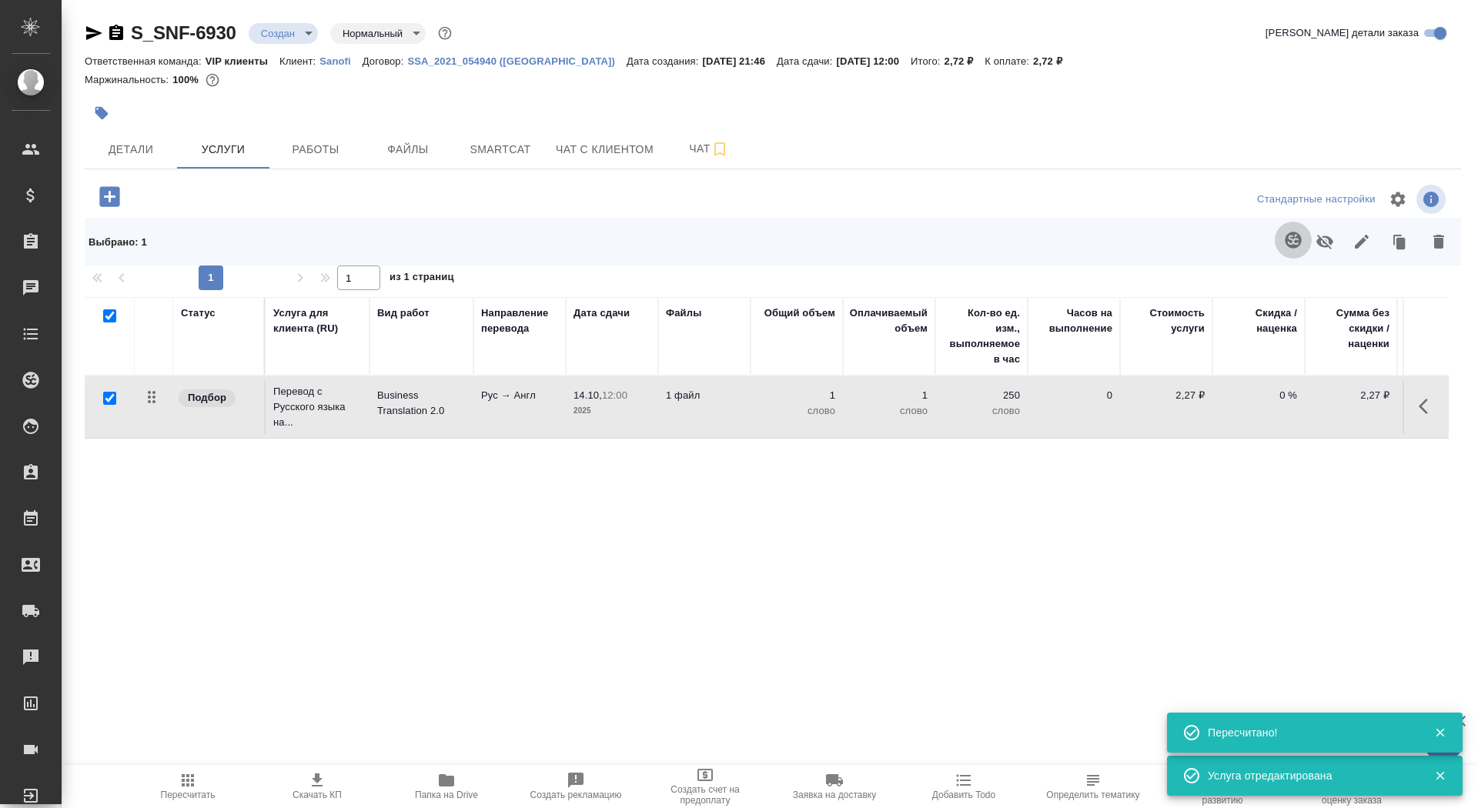
click at [1286, 244] on icon "button" at bounding box center [1293, 240] width 18 height 18
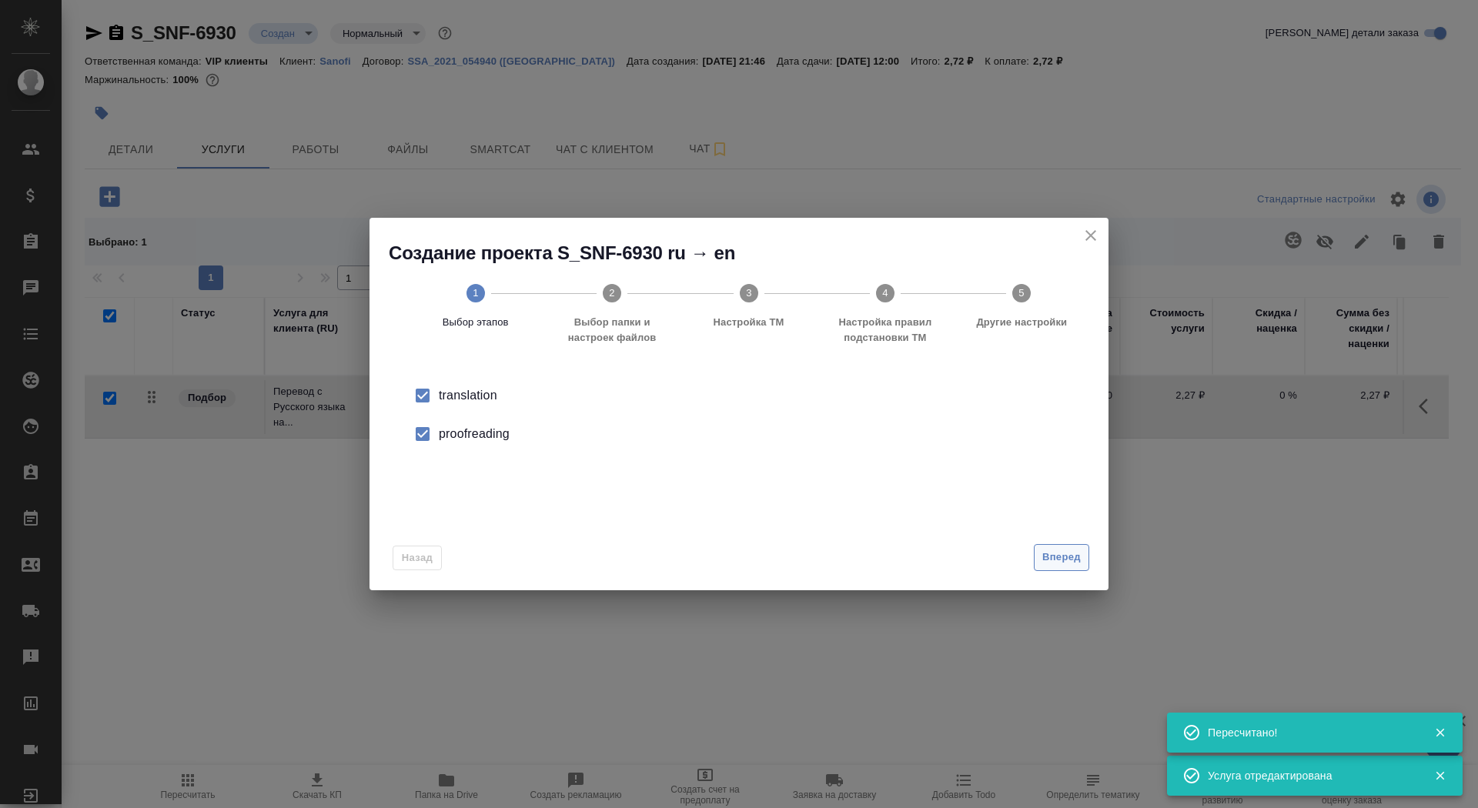
click at [1076, 549] on span "Вперед" at bounding box center [1061, 558] width 38 height 18
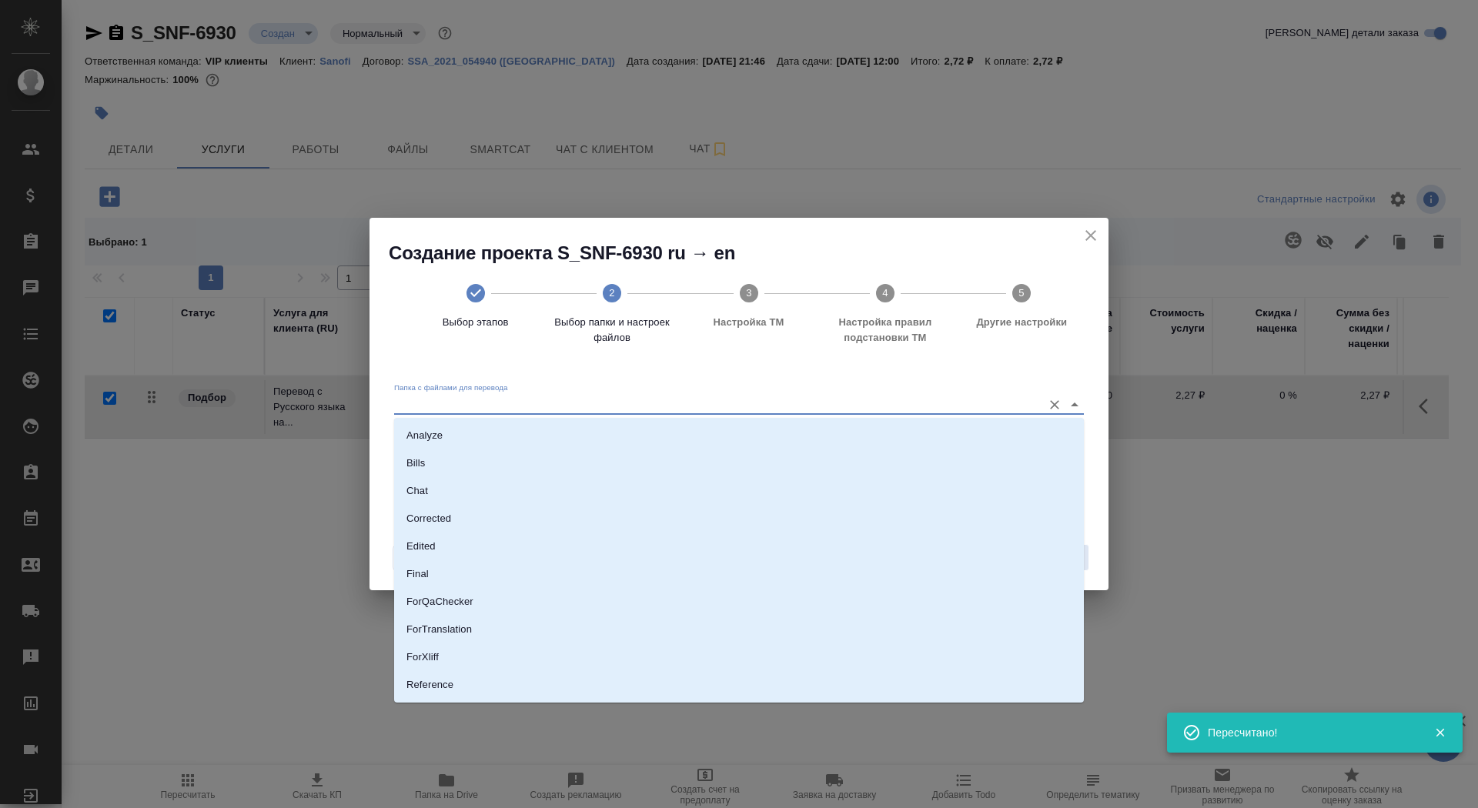
click at [942, 400] on input "Папка с файлами для перевода" at bounding box center [714, 404] width 640 height 18
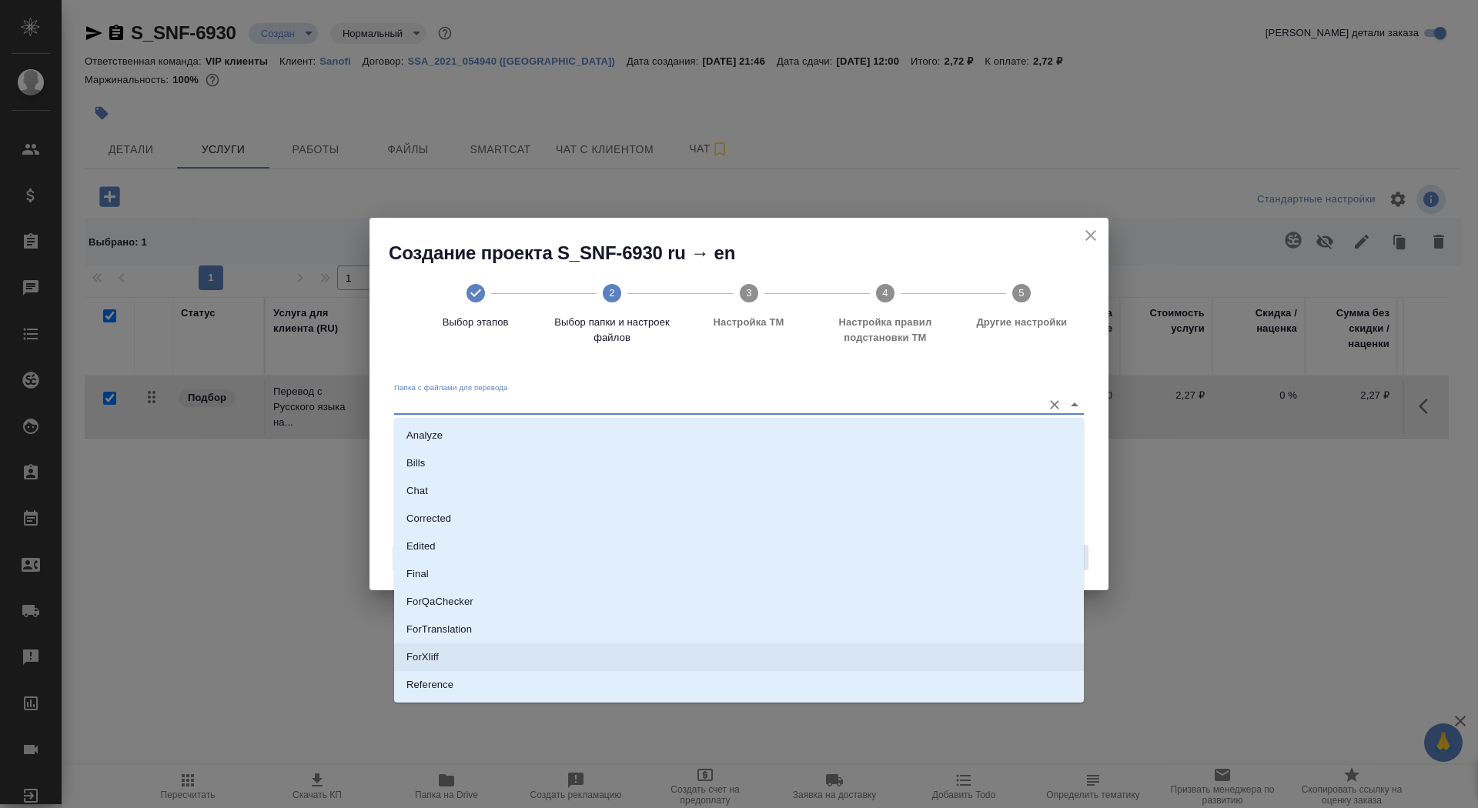
scroll to position [80, 0]
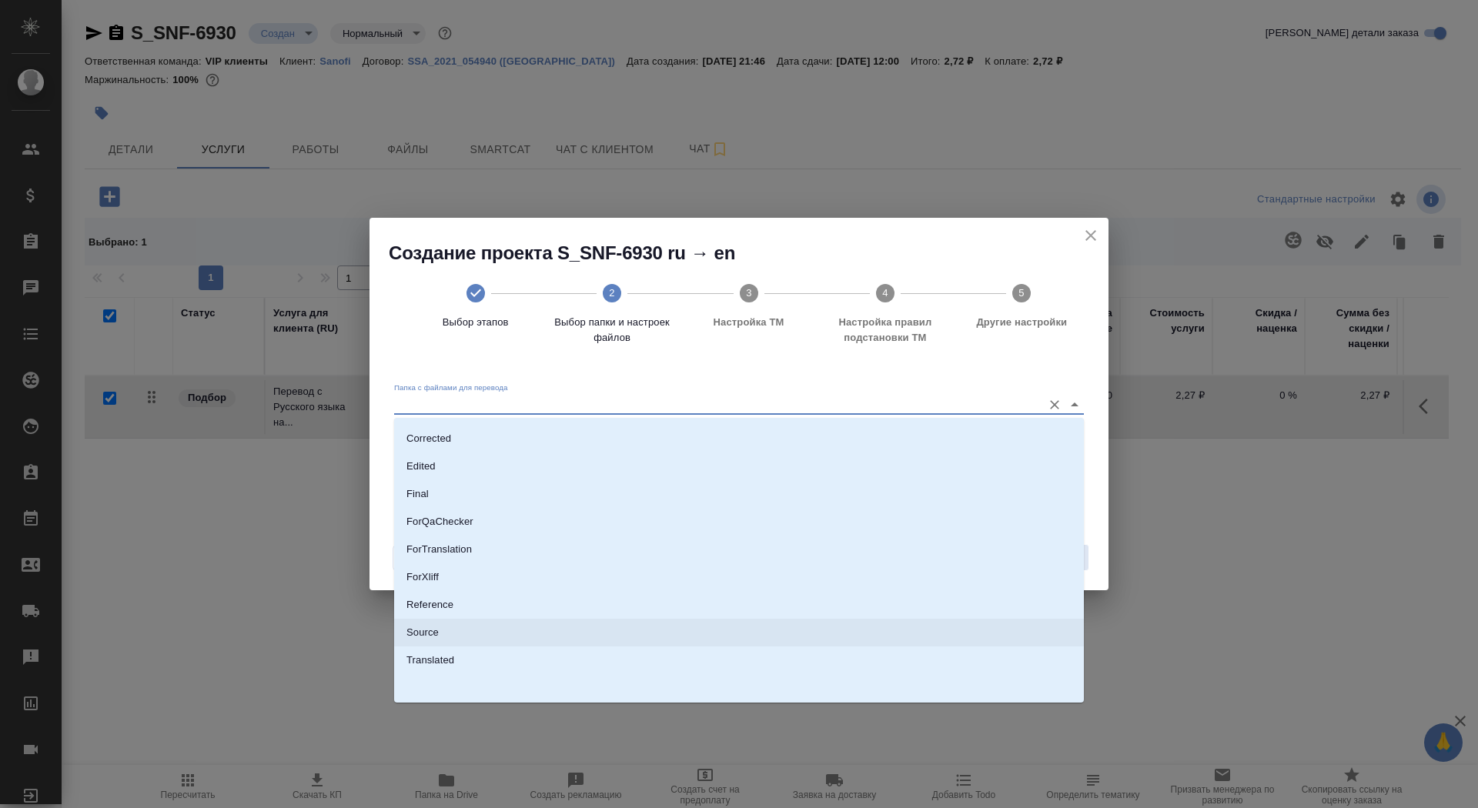
click at [860, 632] on li "Source" at bounding box center [739, 633] width 690 height 28
type input "Source"
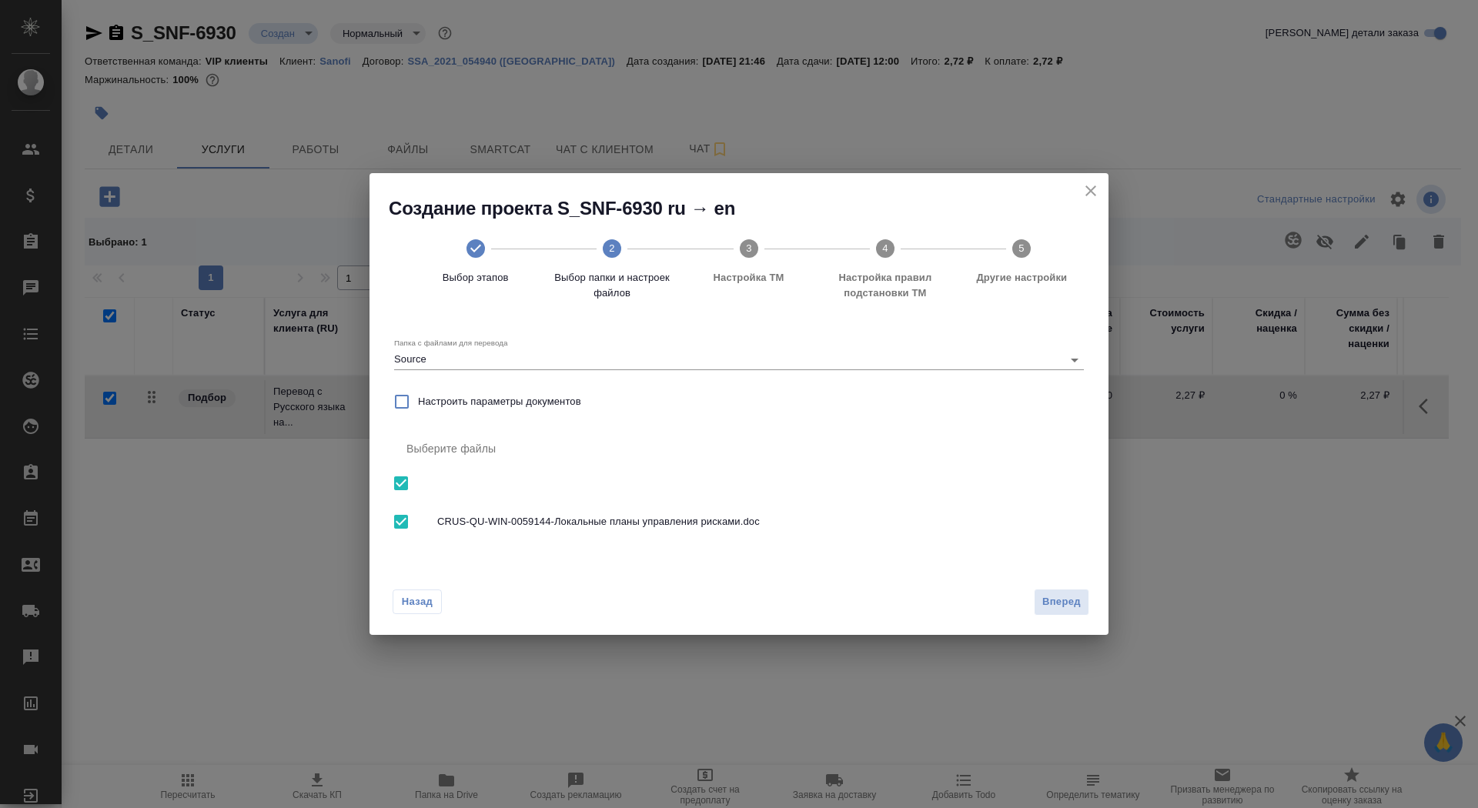
click at [1052, 587] on div "Назад Вперед" at bounding box center [739, 599] width 739 height 72
click at [1057, 604] on span "Вперед" at bounding box center [1061, 603] width 38 height 18
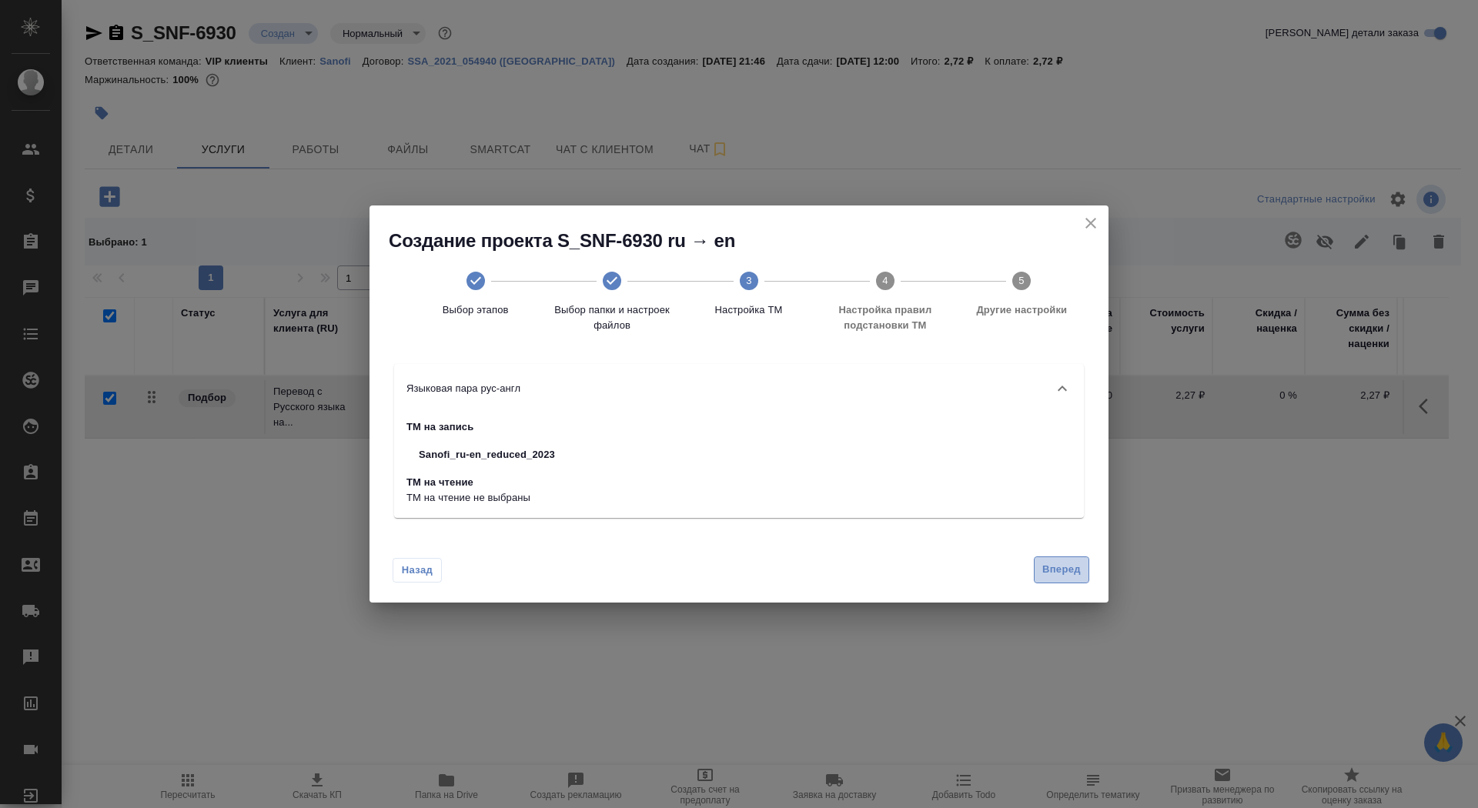
click at [1048, 563] on span "Вперед" at bounding box center [1061, 570] width 38 height 18
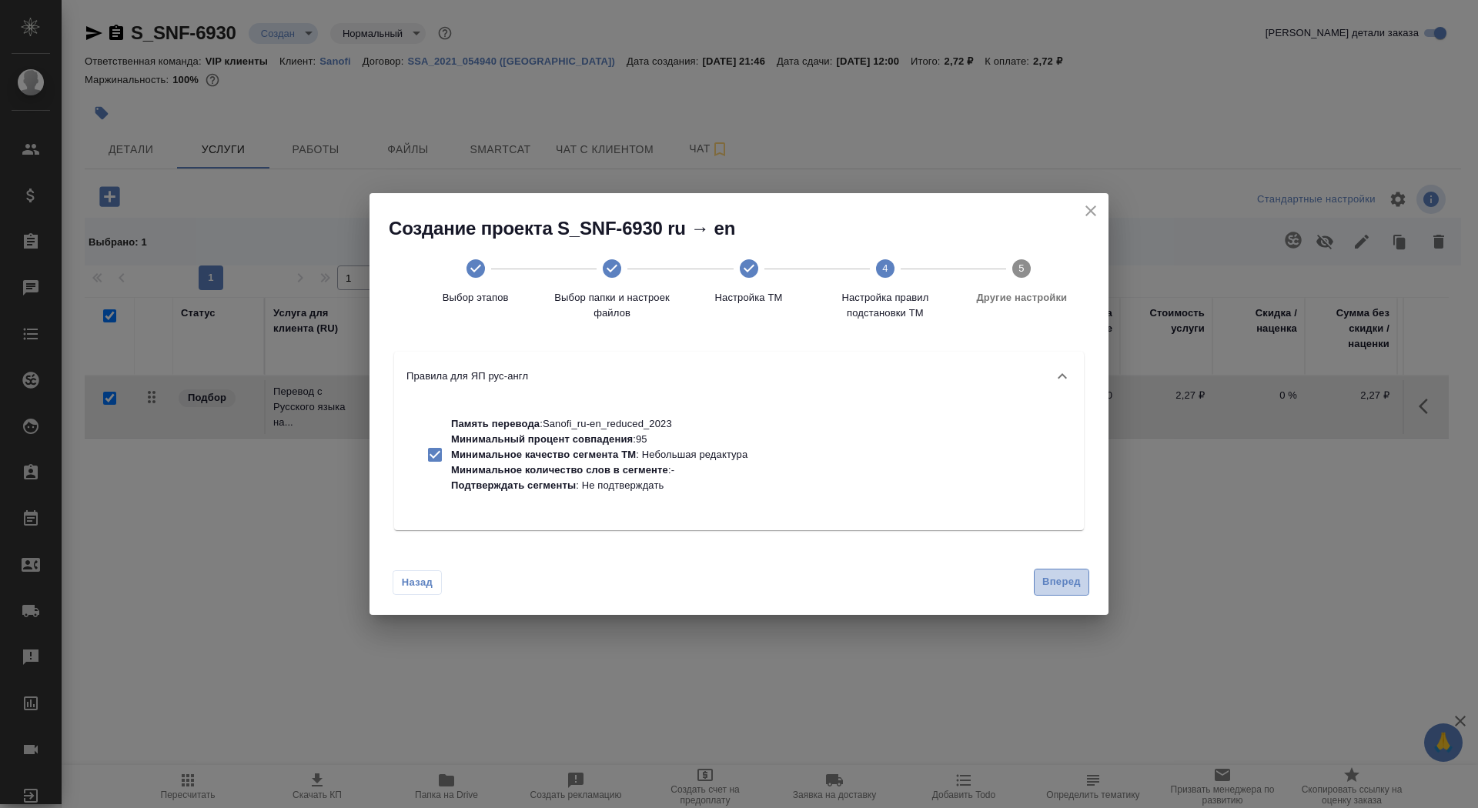
click at [1053, 574] on span "Вперед" at bounding box center [1061, 583] width 38 height 18
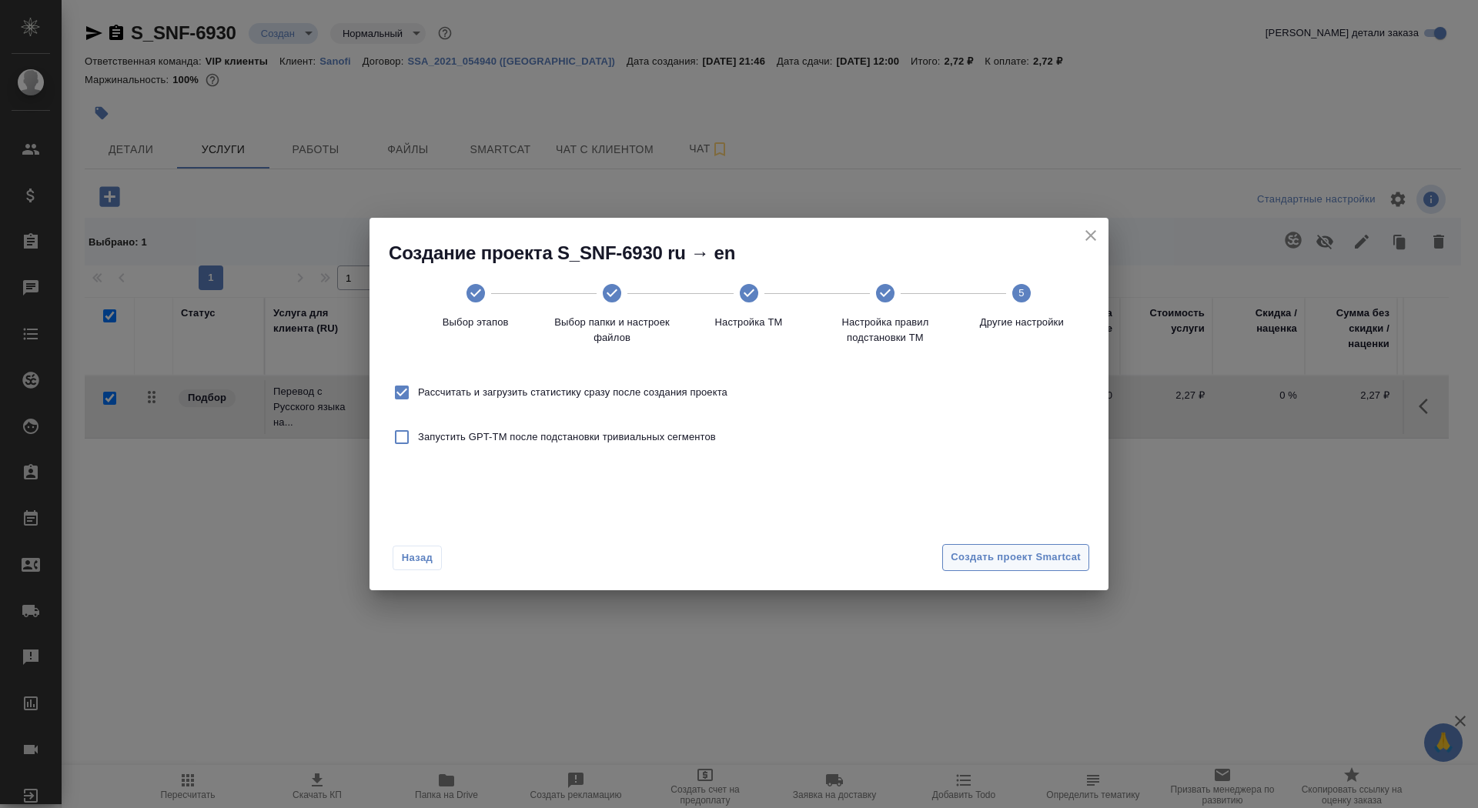
click at [1042, 553] on span "Создать проект Smartcat" at bounding box center [1016, 558] width 130 height 18
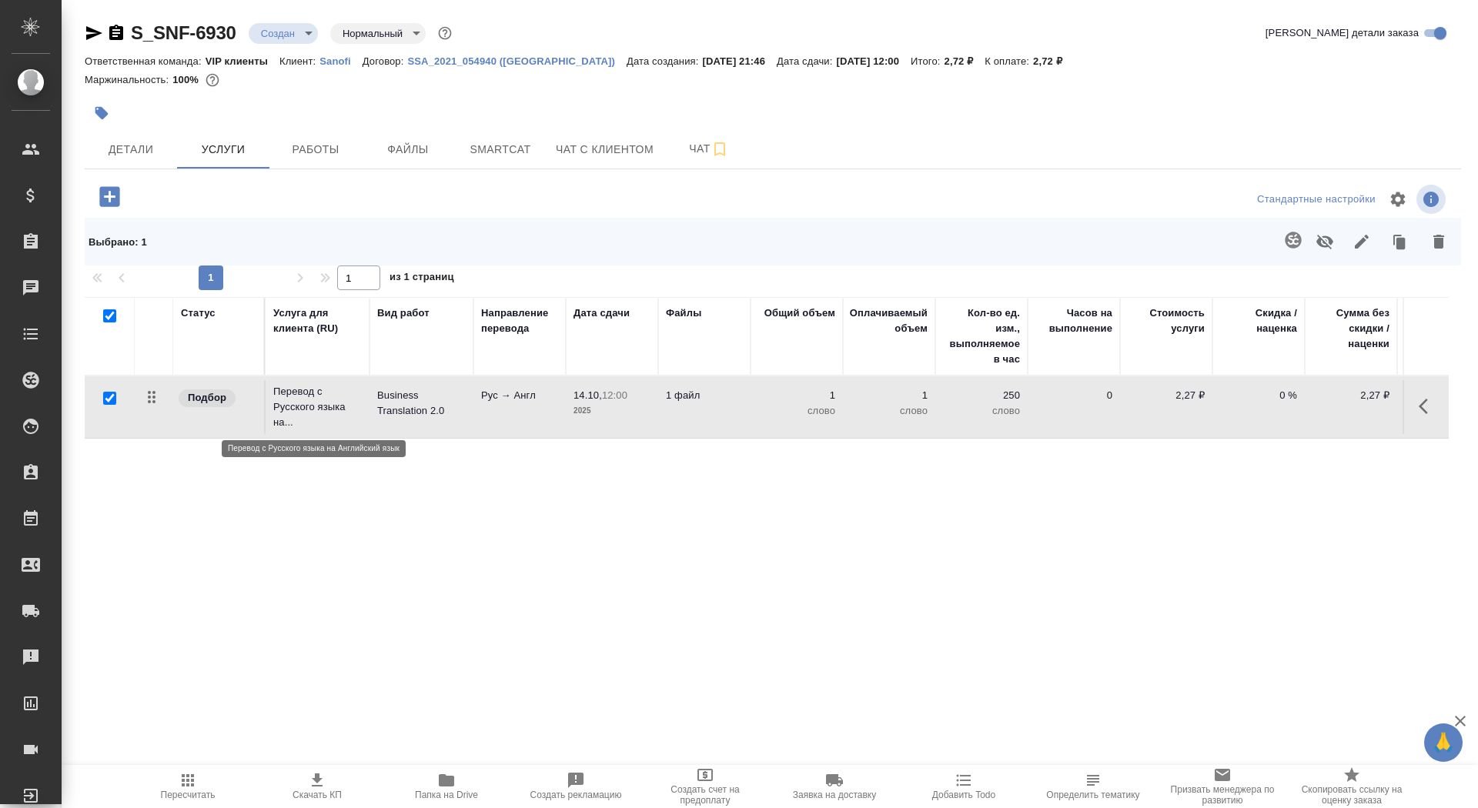
click at [285, 403] on p "Перевод с Русского языка на..." at bounding box center [317, 407] width 89 height 46
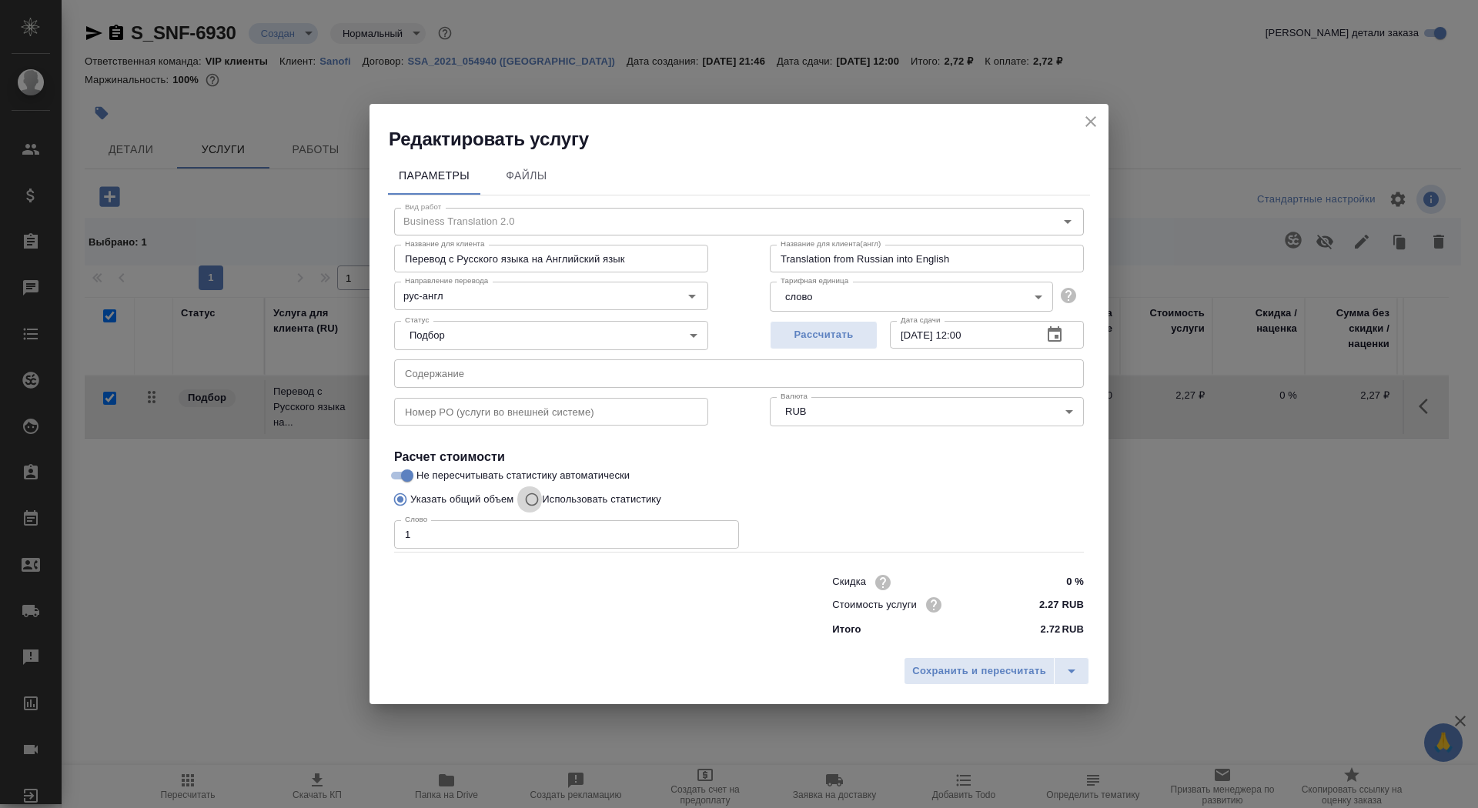
click at [533, 502] on input "Использовать статистику" at bounding box center [529, 499] width 25 height 29
radio input "true"
radio input "false"
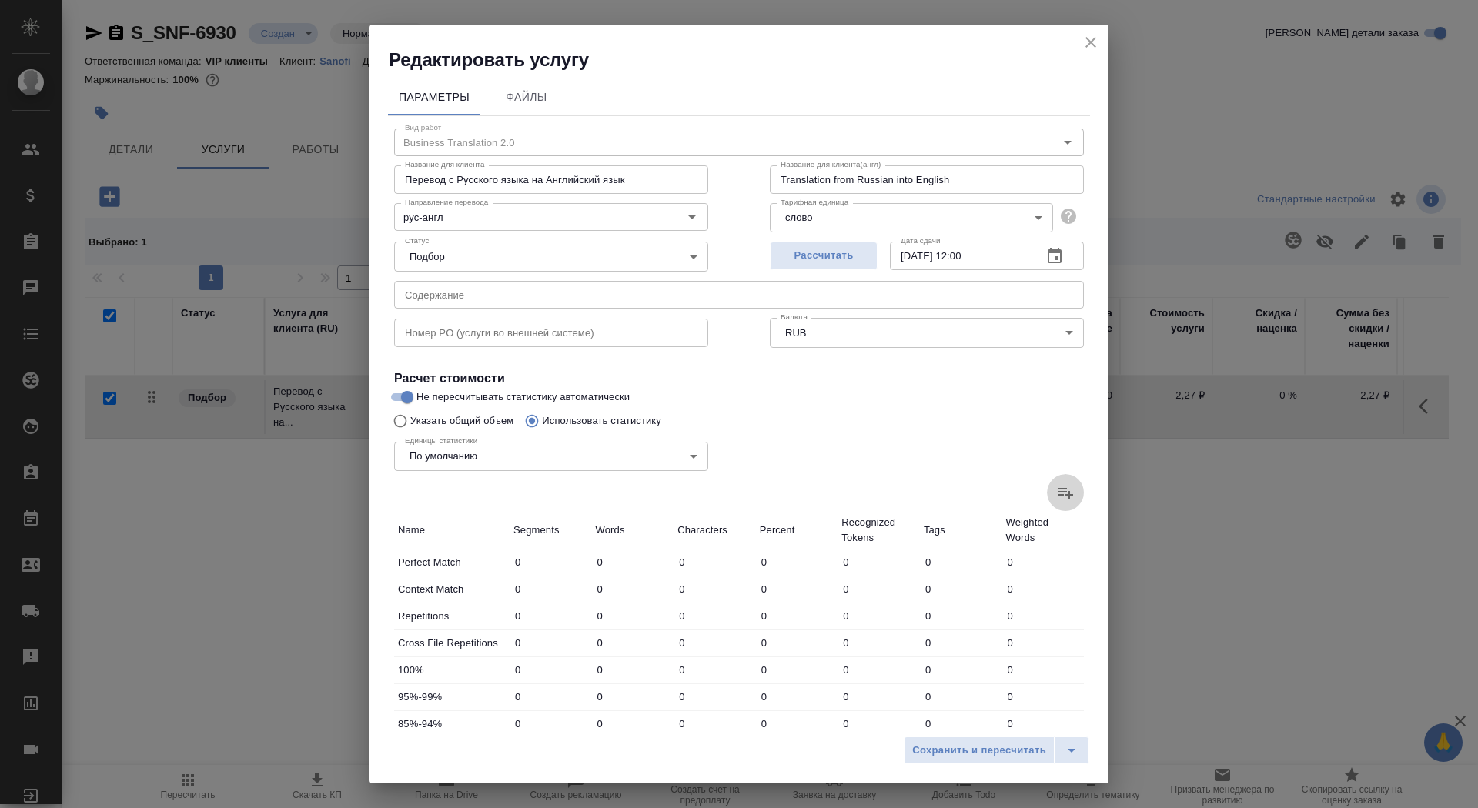
click at [1078, 504] on label at bounding box center [1065, 492] width 37 height 37
click at [0, 0] on input "file" at bounding box center [0, 0] width 0 height 0
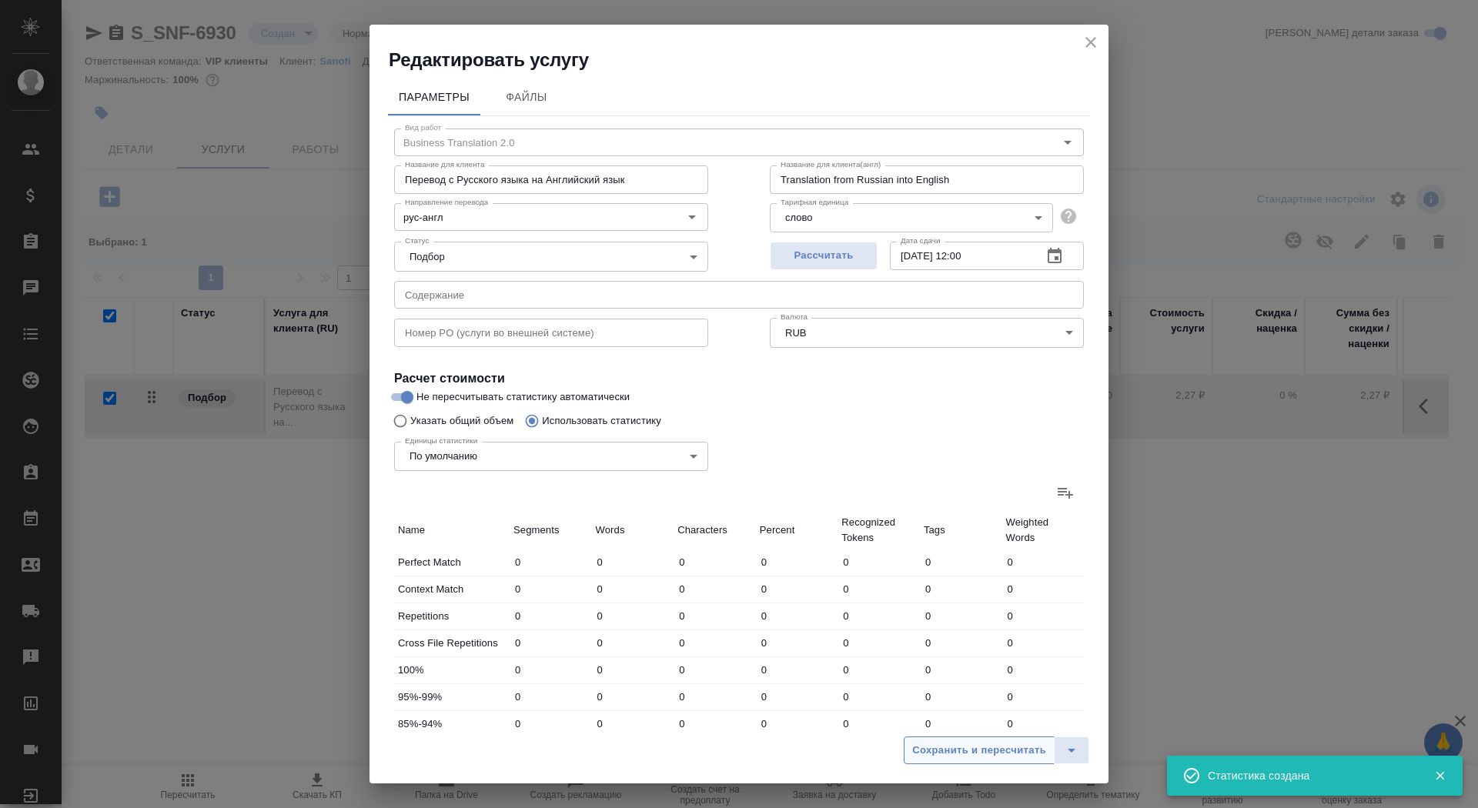
type input "42"
type input "55"
type input "195"
type input "17"
type input "25"
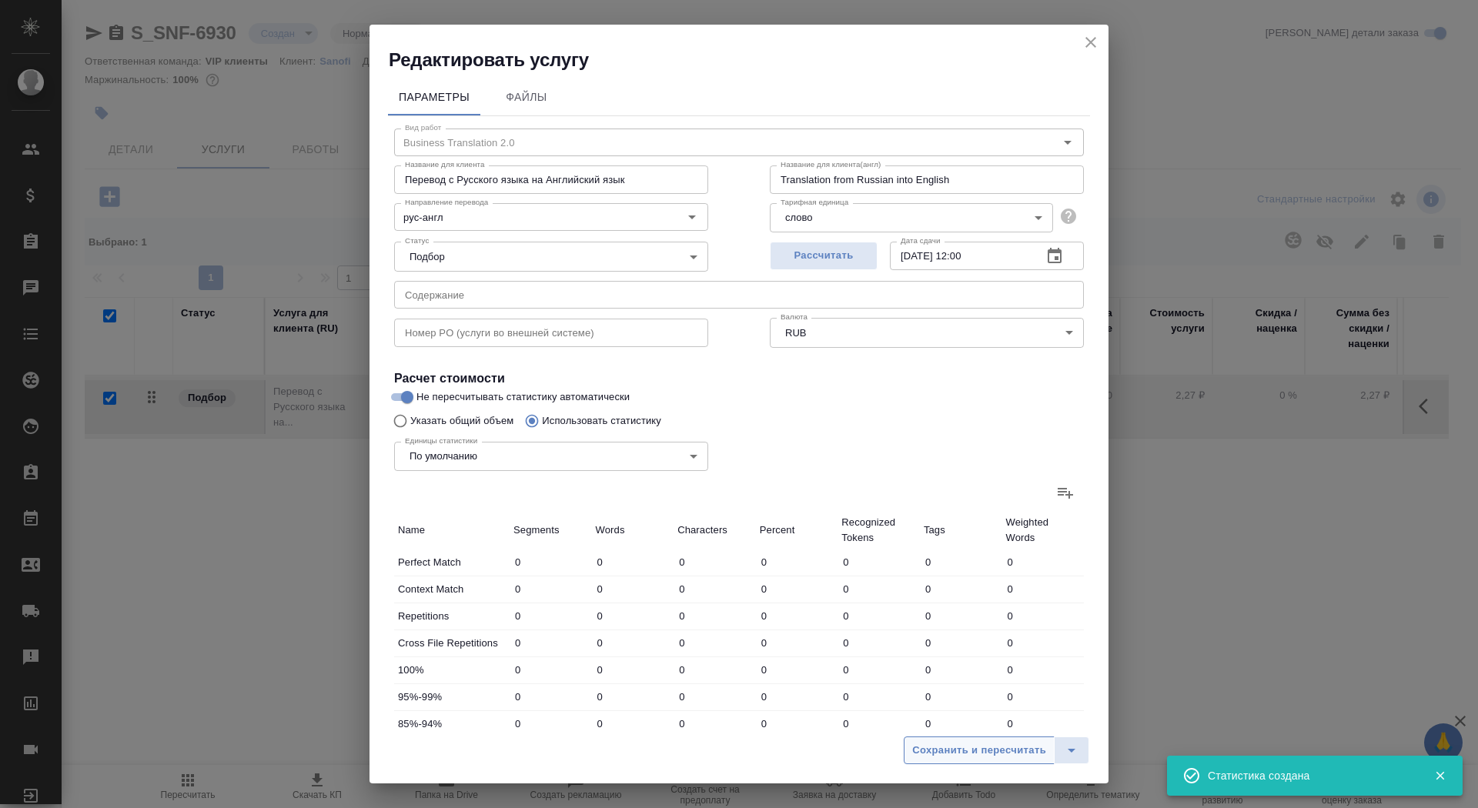
type input "174"
type input "7"
type input "9"
type input "73"
type input "6"
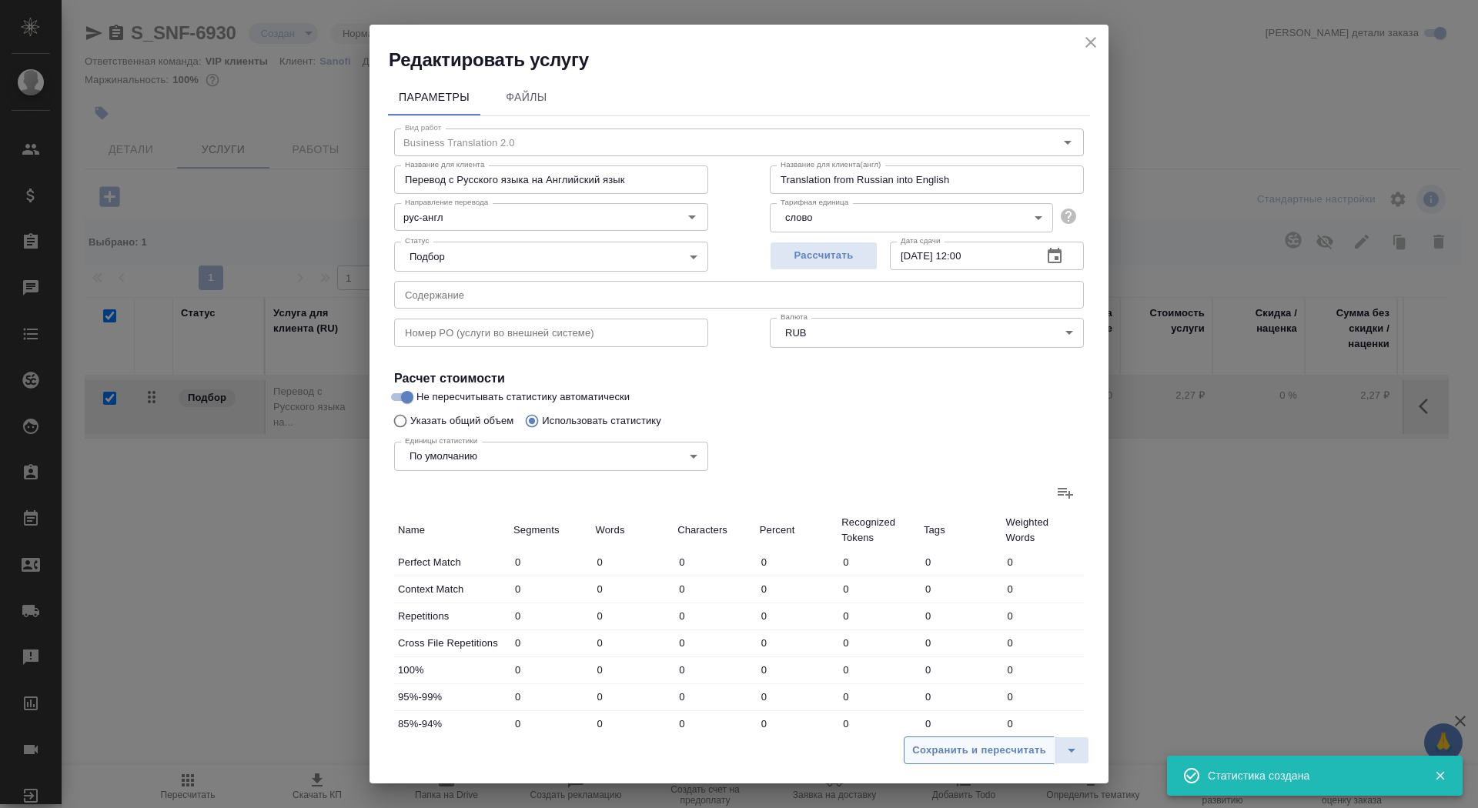
type input "14"
type input "85"
type input "9"
type input "30"
type input "270"
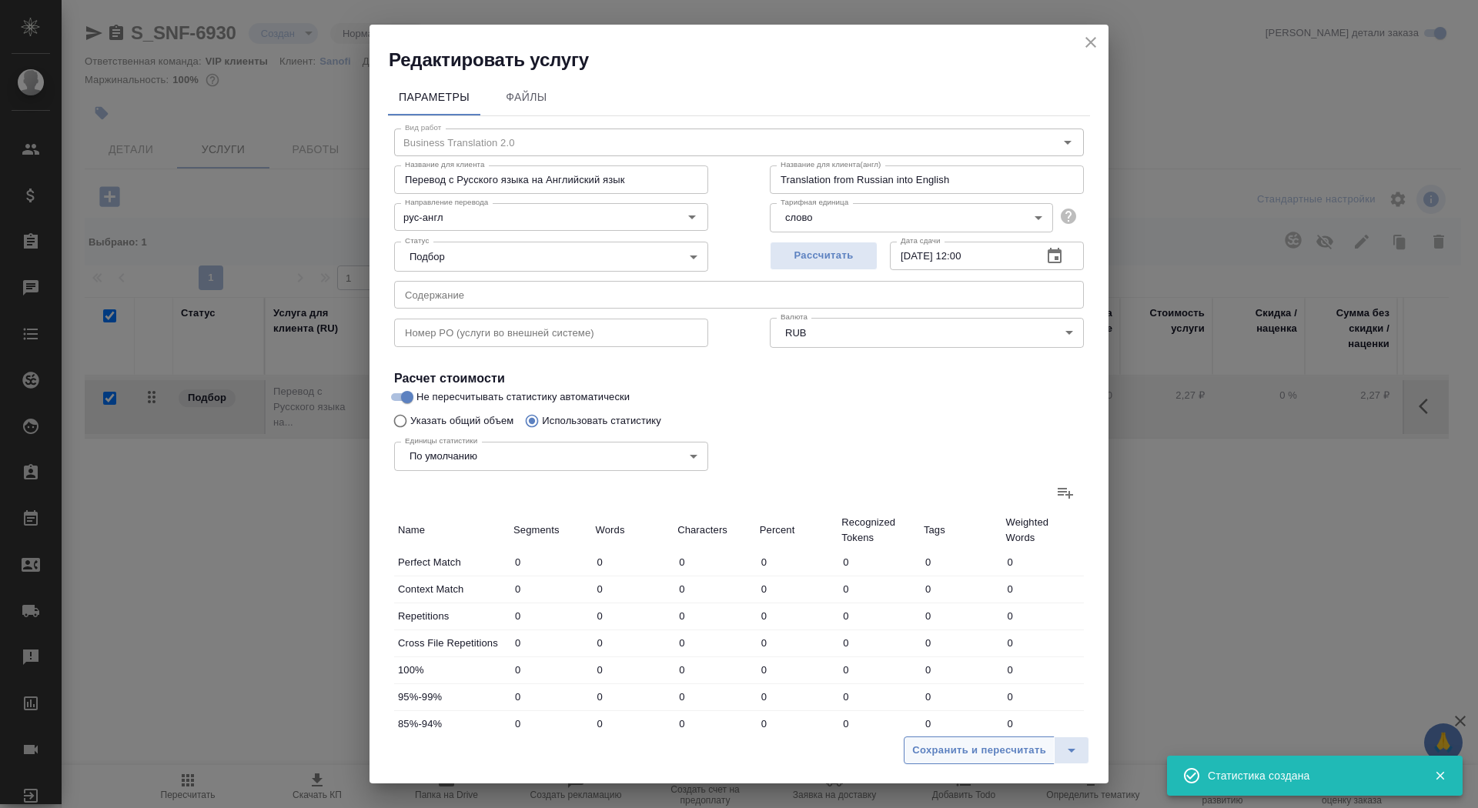
type input "312"
type input "3332"
type input "26639"
type input "349"
type input "3408"
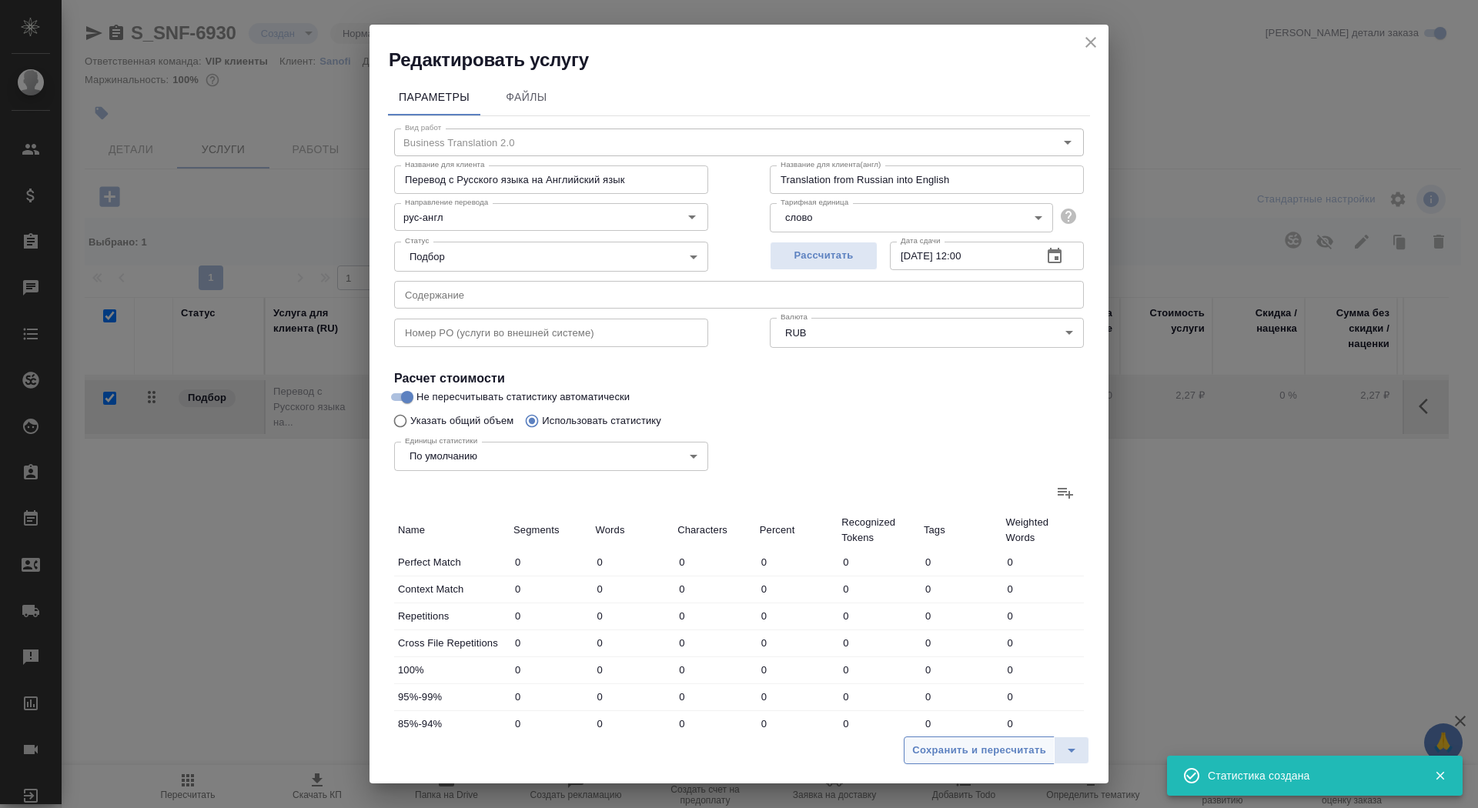
type input "27239"
type input "391"
type input "3463"
type input "27434"
click at [1003, 748] on span "Сохранить и пересчитать" at bounding box center [979, 751] width 134 height 18
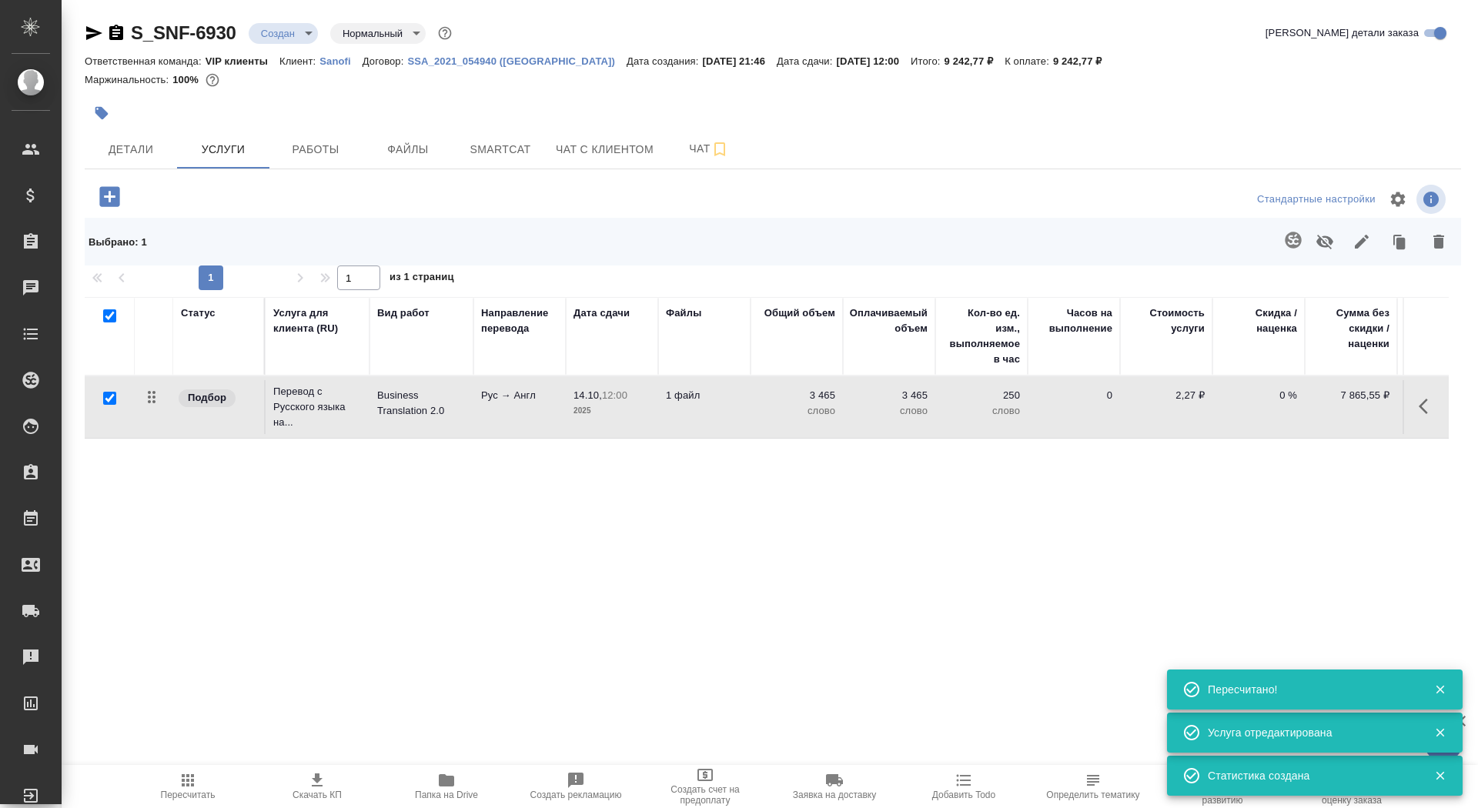
click at [111, 184] on icon "button" at bounding box center [109, 196] width 27 height 27
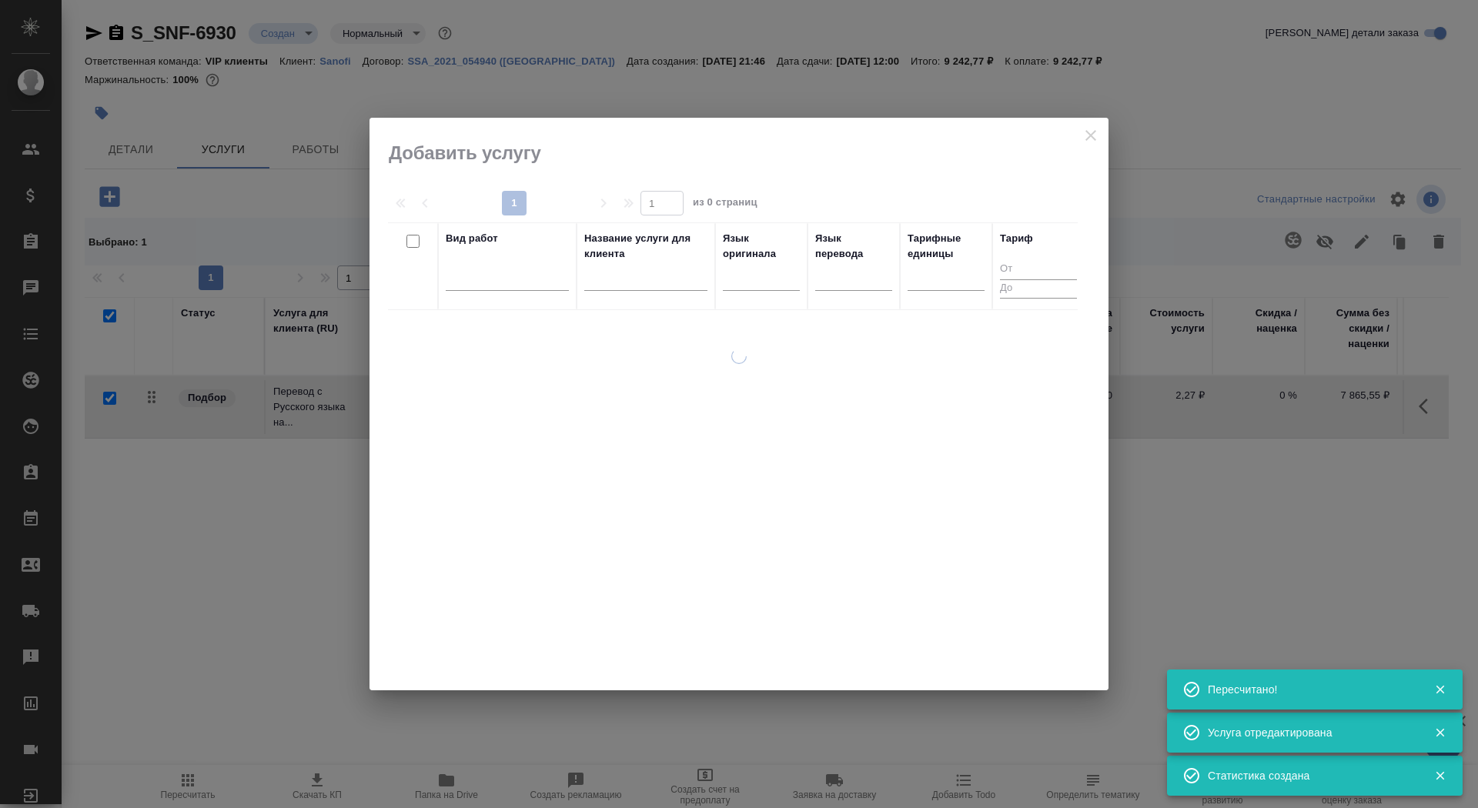
click at [647, 290] on input "text" at bounding box center [645, 281] width 123 height 19
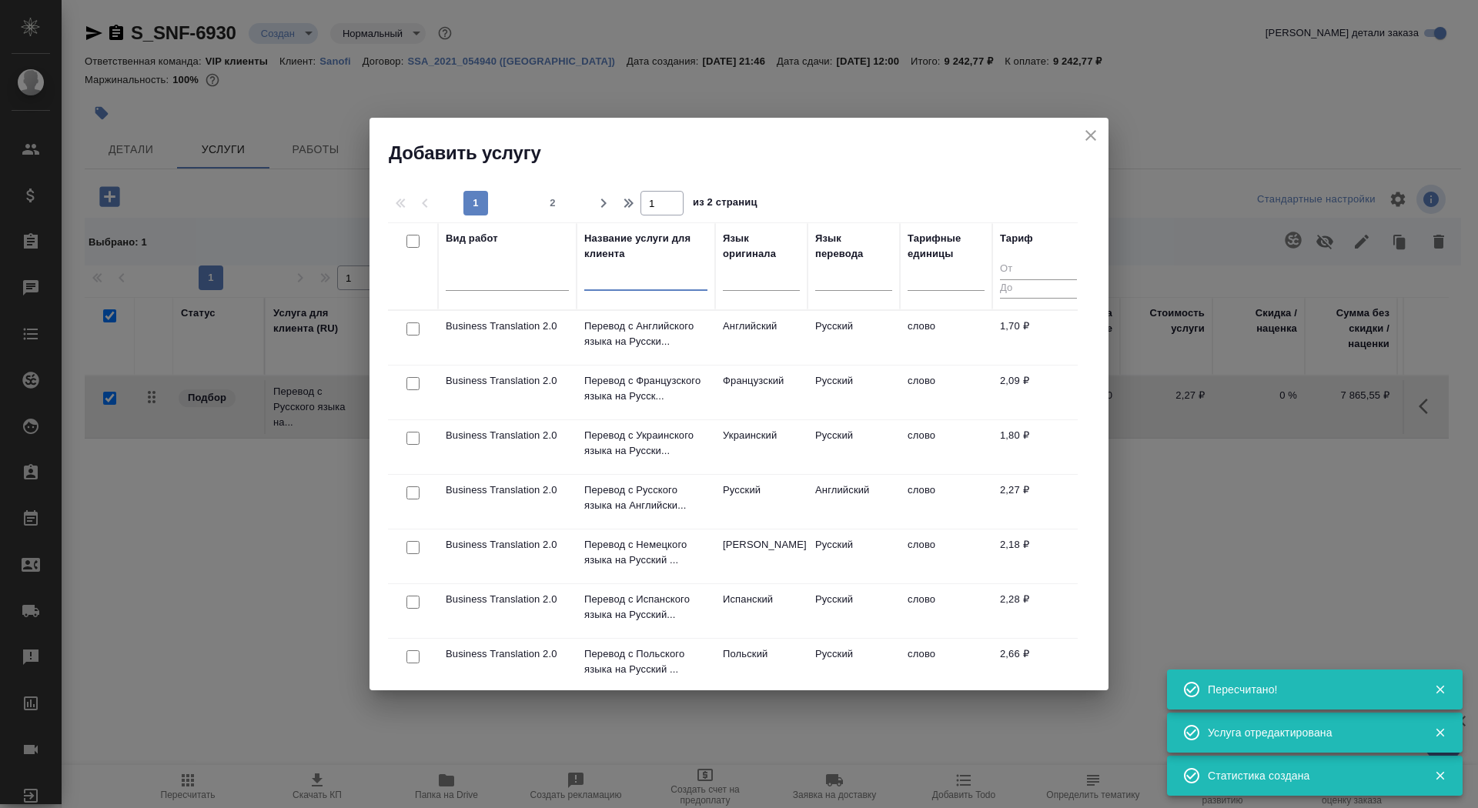
type input "с"
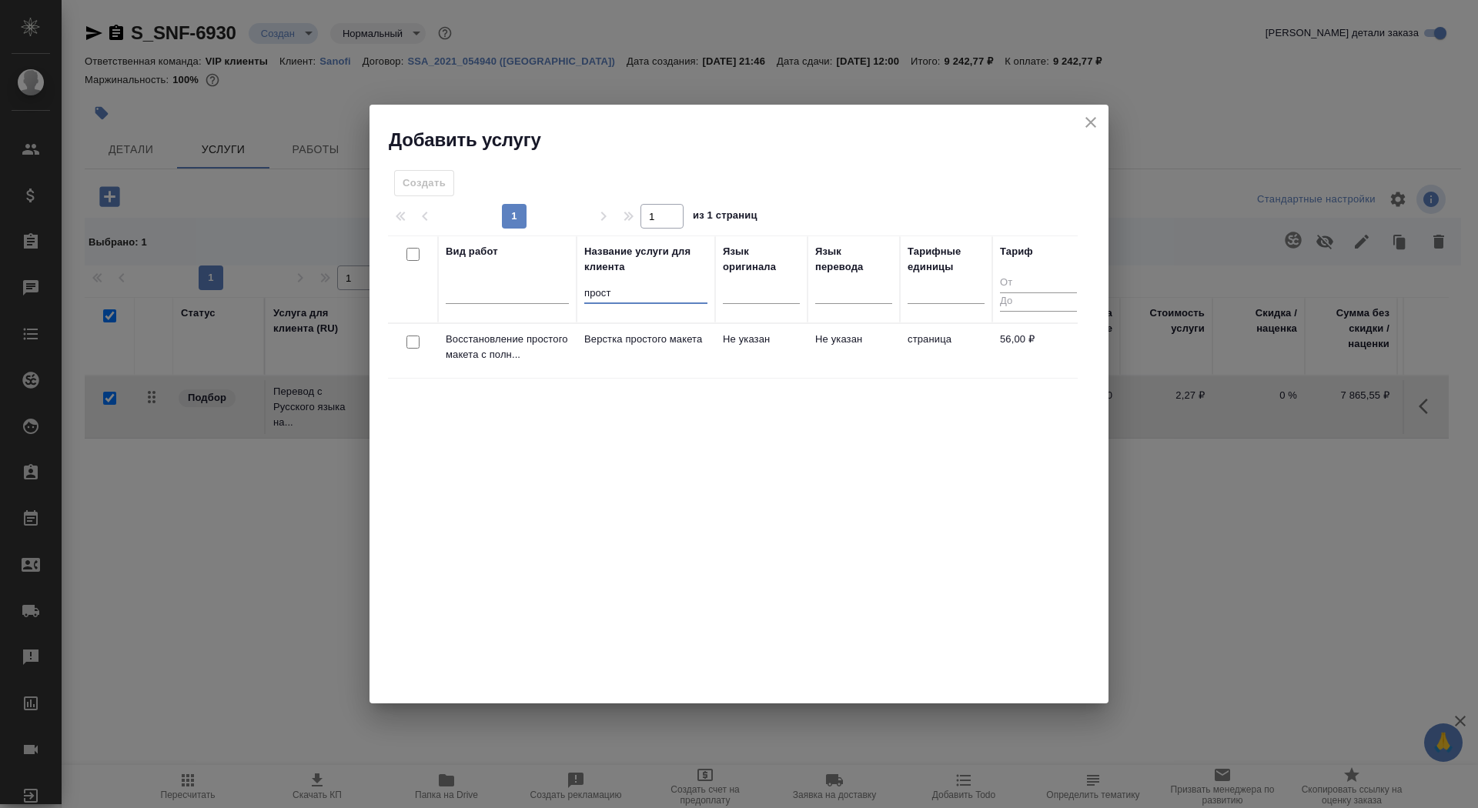
type input "прост"
click at [652, 349] on td "Верстка простого макета" at bounding box center [646, 351] width 139 height 54
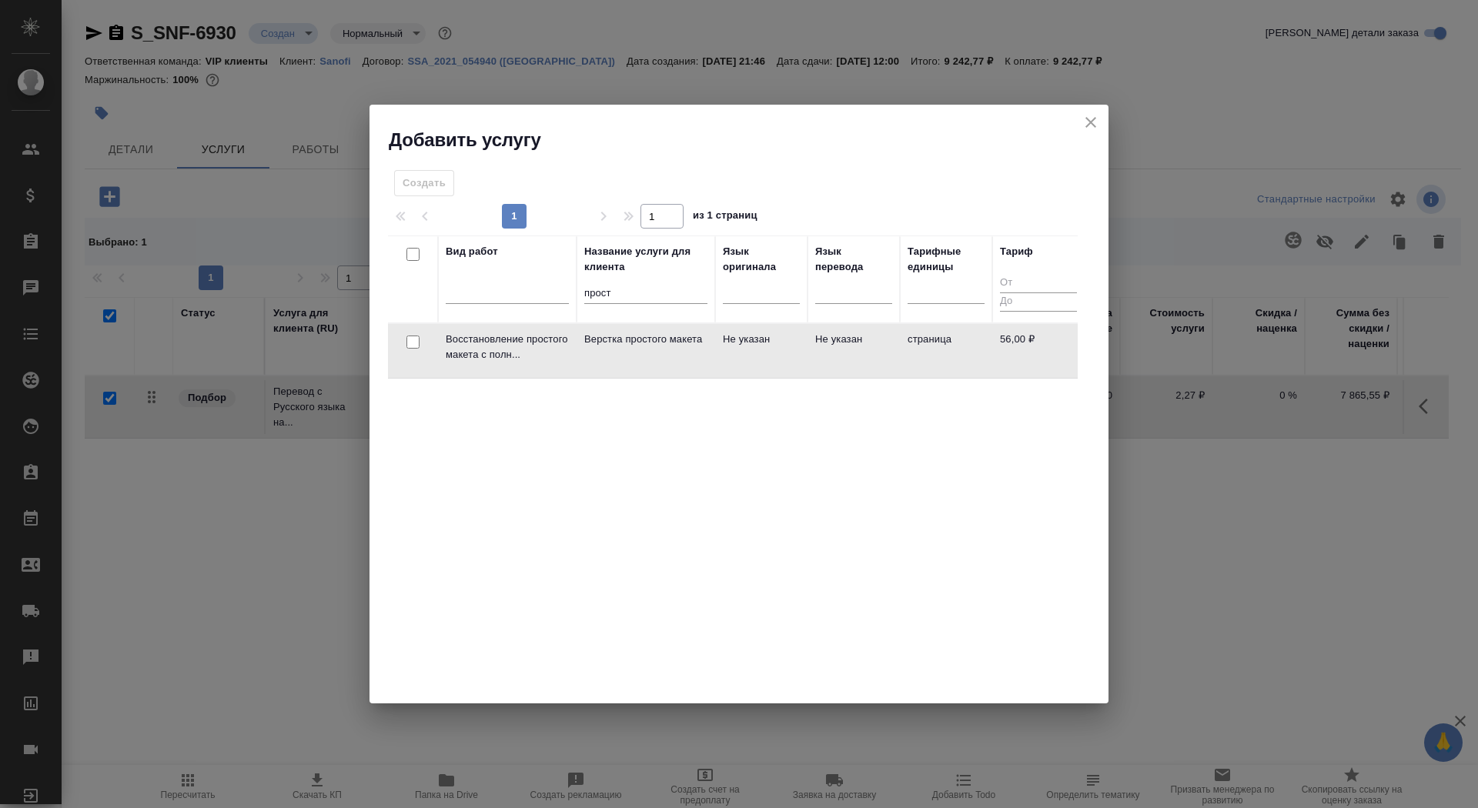
click at [652, 349] on td "Верстка простого макета" at bounding box center [646, 351] width 139 height 54
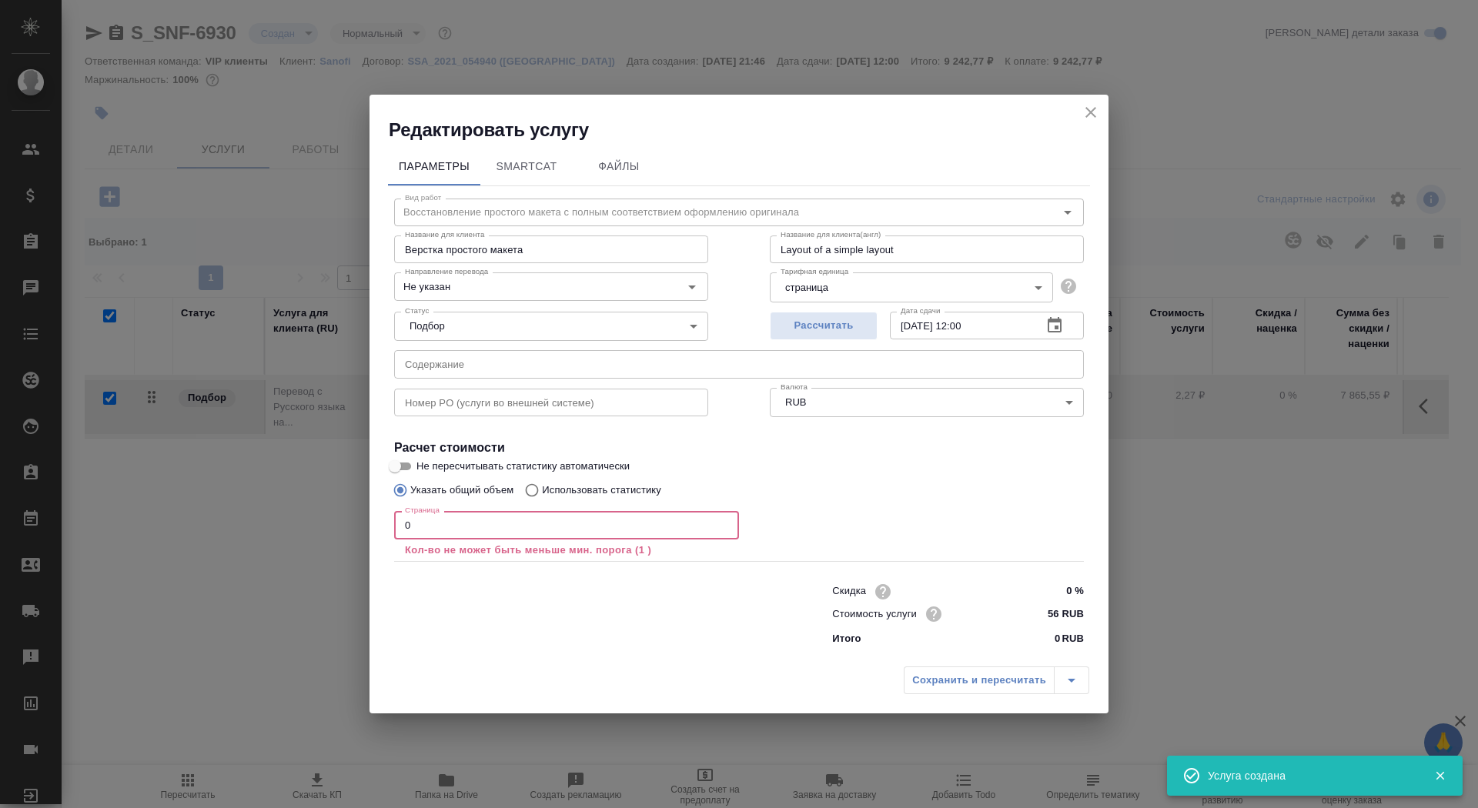
drag, startPoint x: 451, startPoint y: 533, endPoint x: 399, endPoint y: 530, distance: 52.4
click at [399, 530] on input "0" at bounding box center [566, 525] width 345 height 28
type input "1"
checkbox input "false"
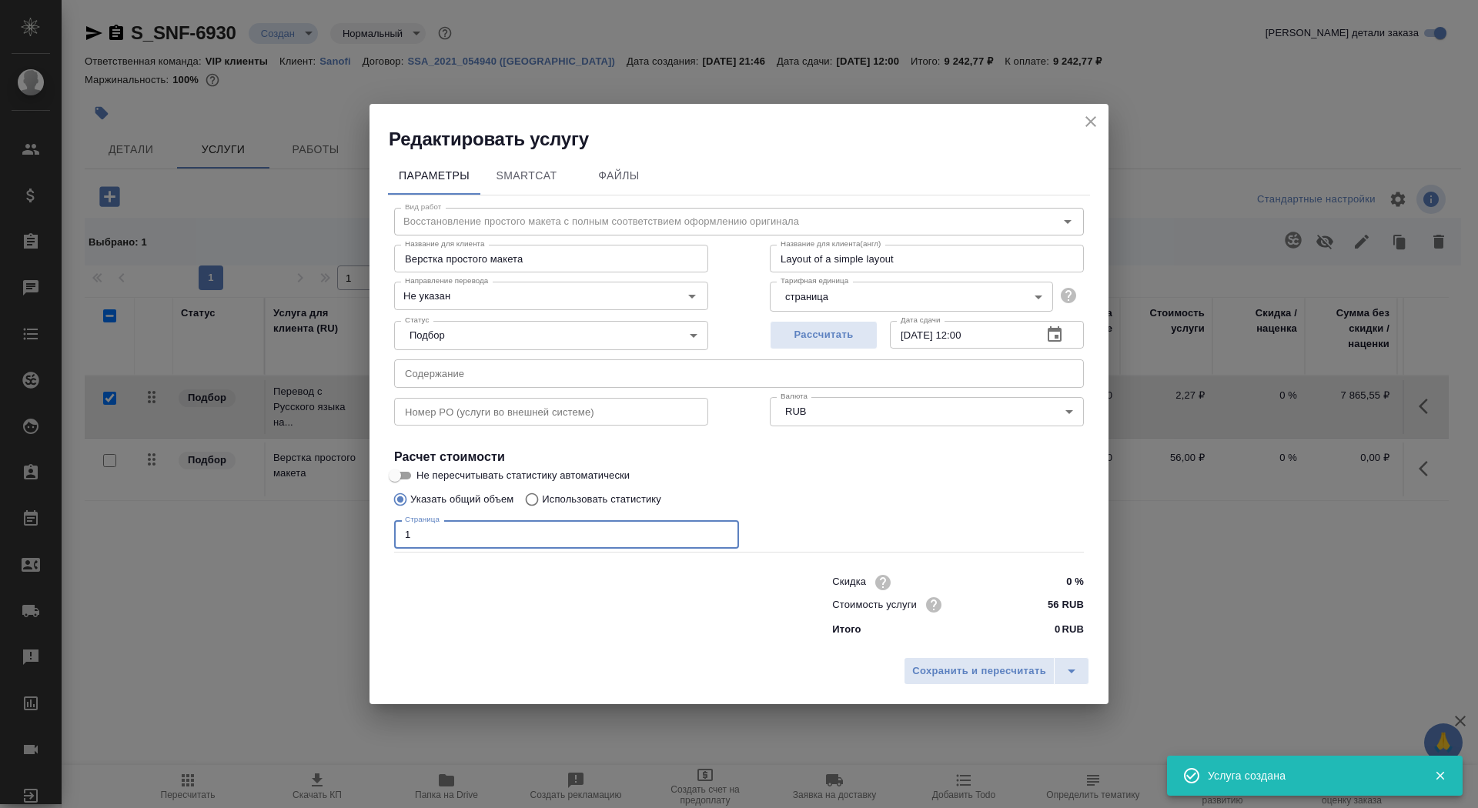
type input "1"
click at [399, 473] on input "Не пересчитывать статистику автоматически" at bounding box center [394, 476] width 55 height 18
checkbox input "true"
click at [466, 296] on input "Не указан" at bounding box center [525, 295] width 253 height 18
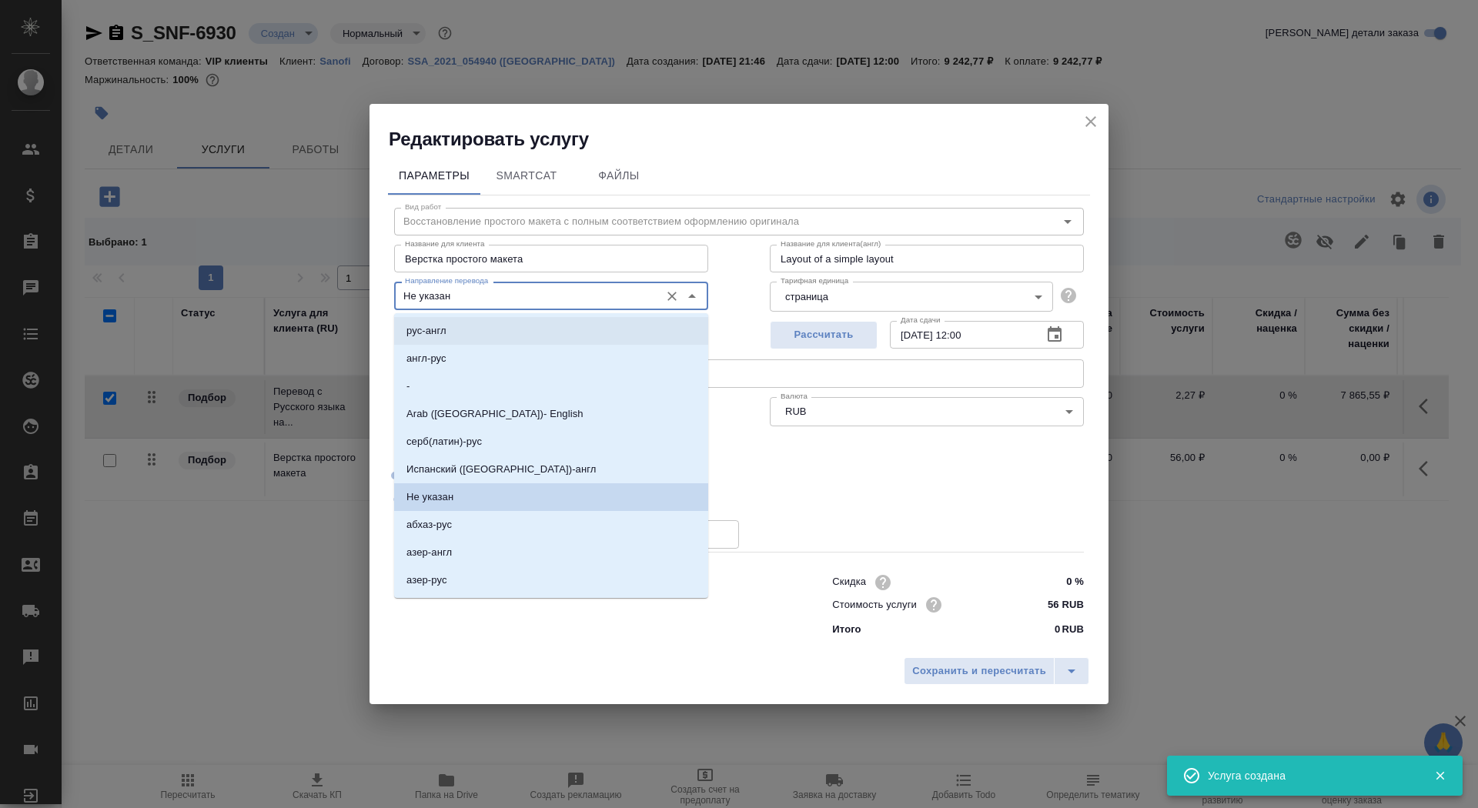
click at [466, 331] on li "рус-англ" at bounding box center [551, 331] width 314 height 28
type input "рус-англ"
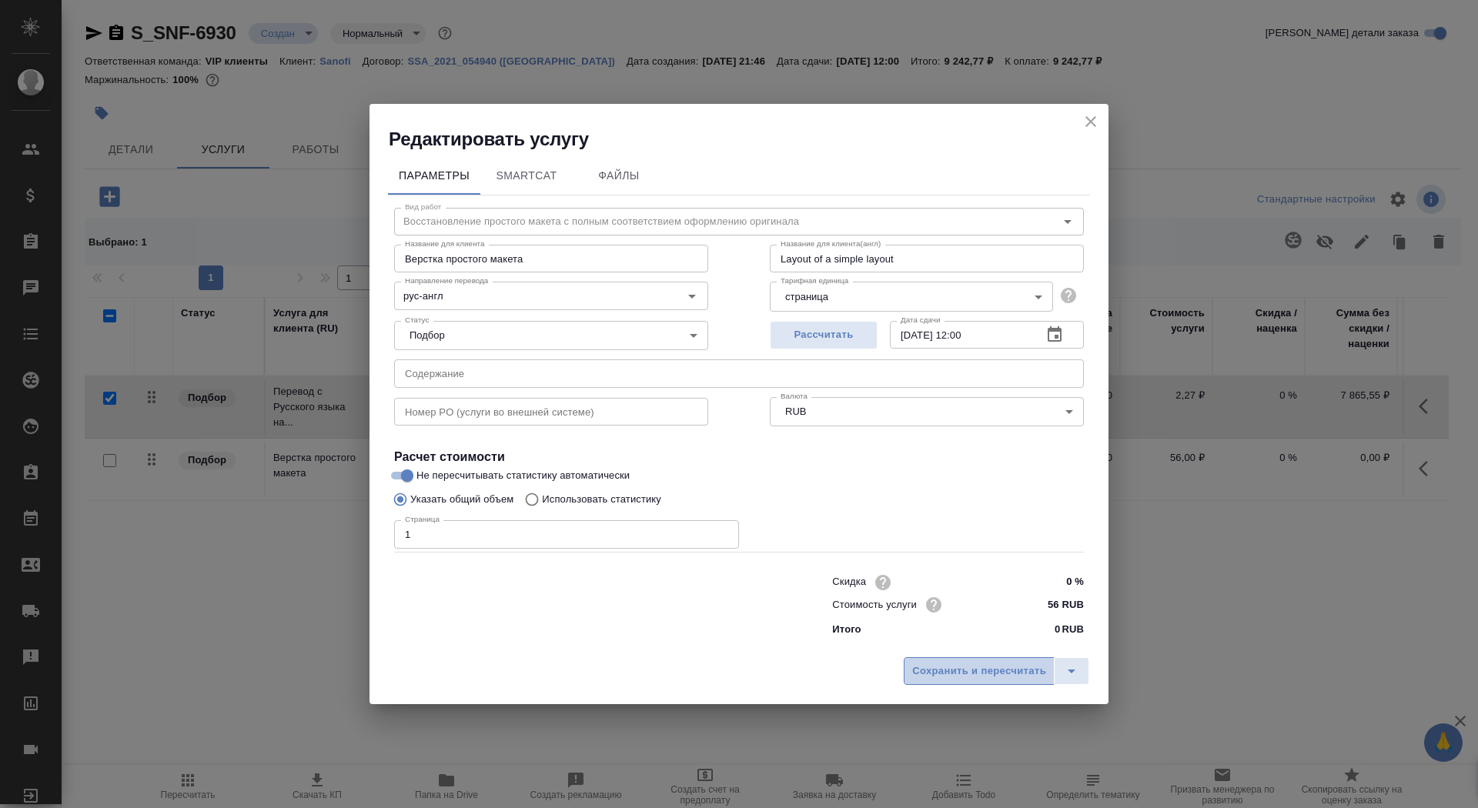
click at [950, 674] on span "Сохранить и пересчитать" at bounding box center [979, 672] width 134 height 18
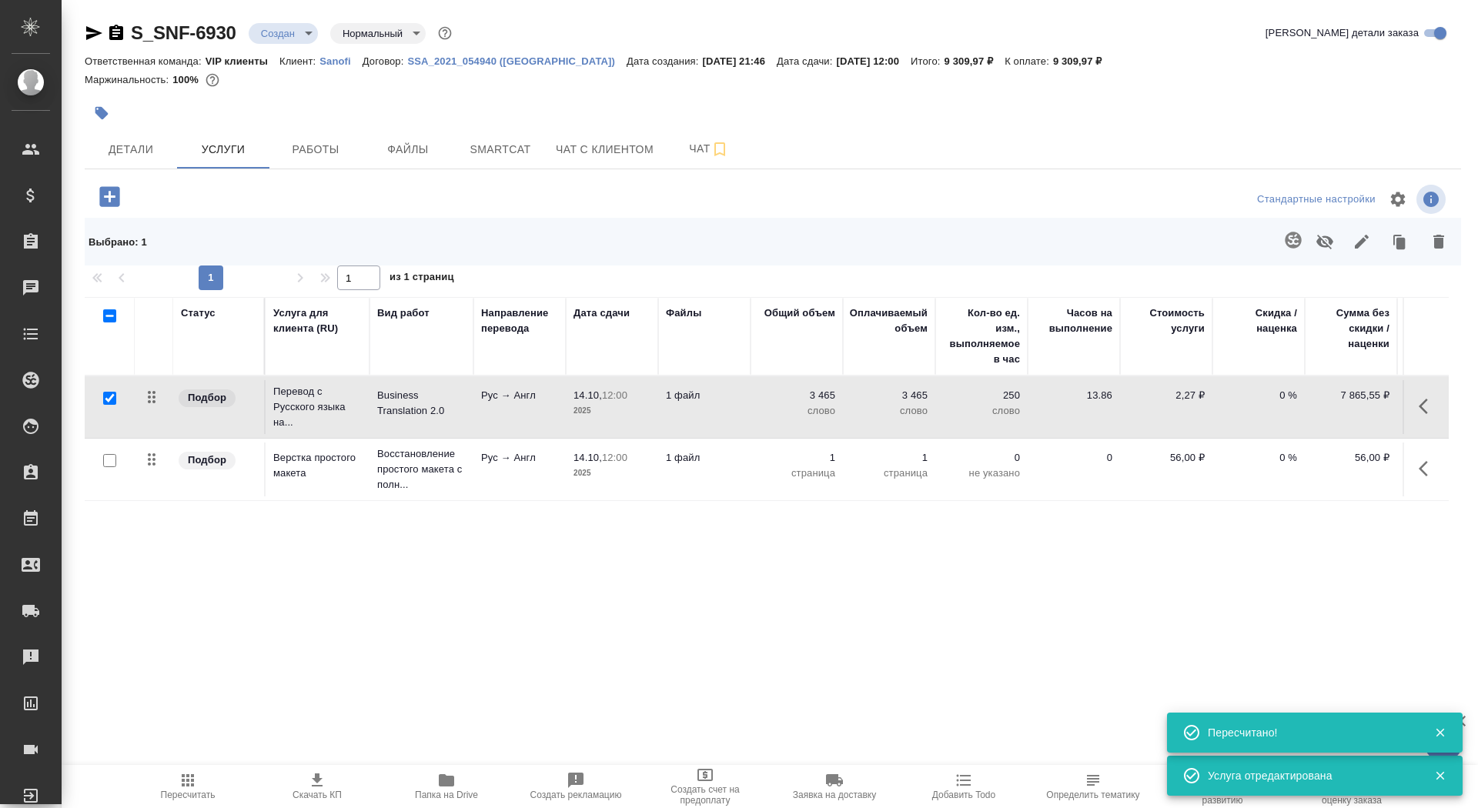
click at [105, 113] on icon "button" at bounding box center [101, 113] width 13 height 13
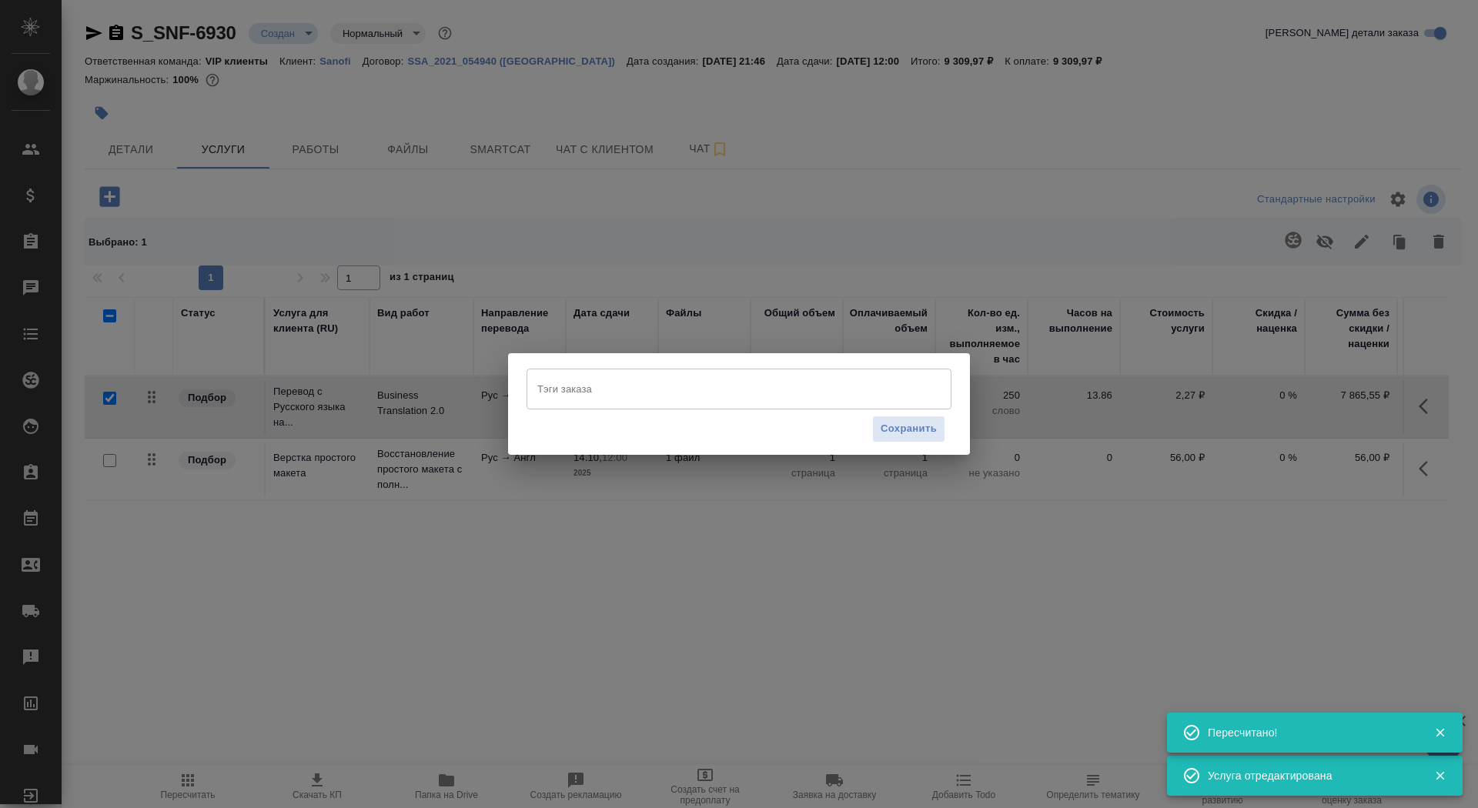
click at [672, 407] on div "Тэги заказа" at bounding box center [739, 389] width 425 height 40
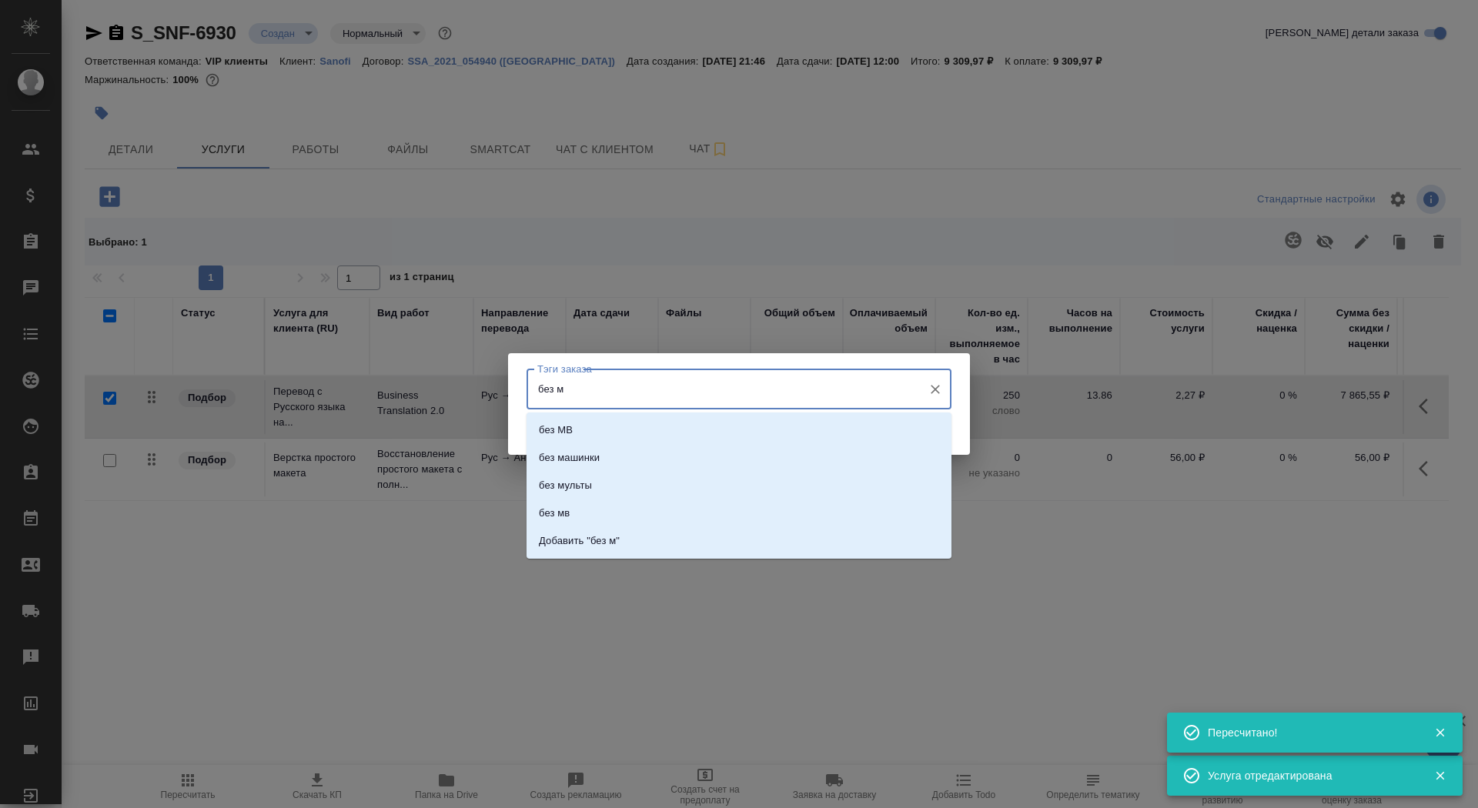
type input "без мв"
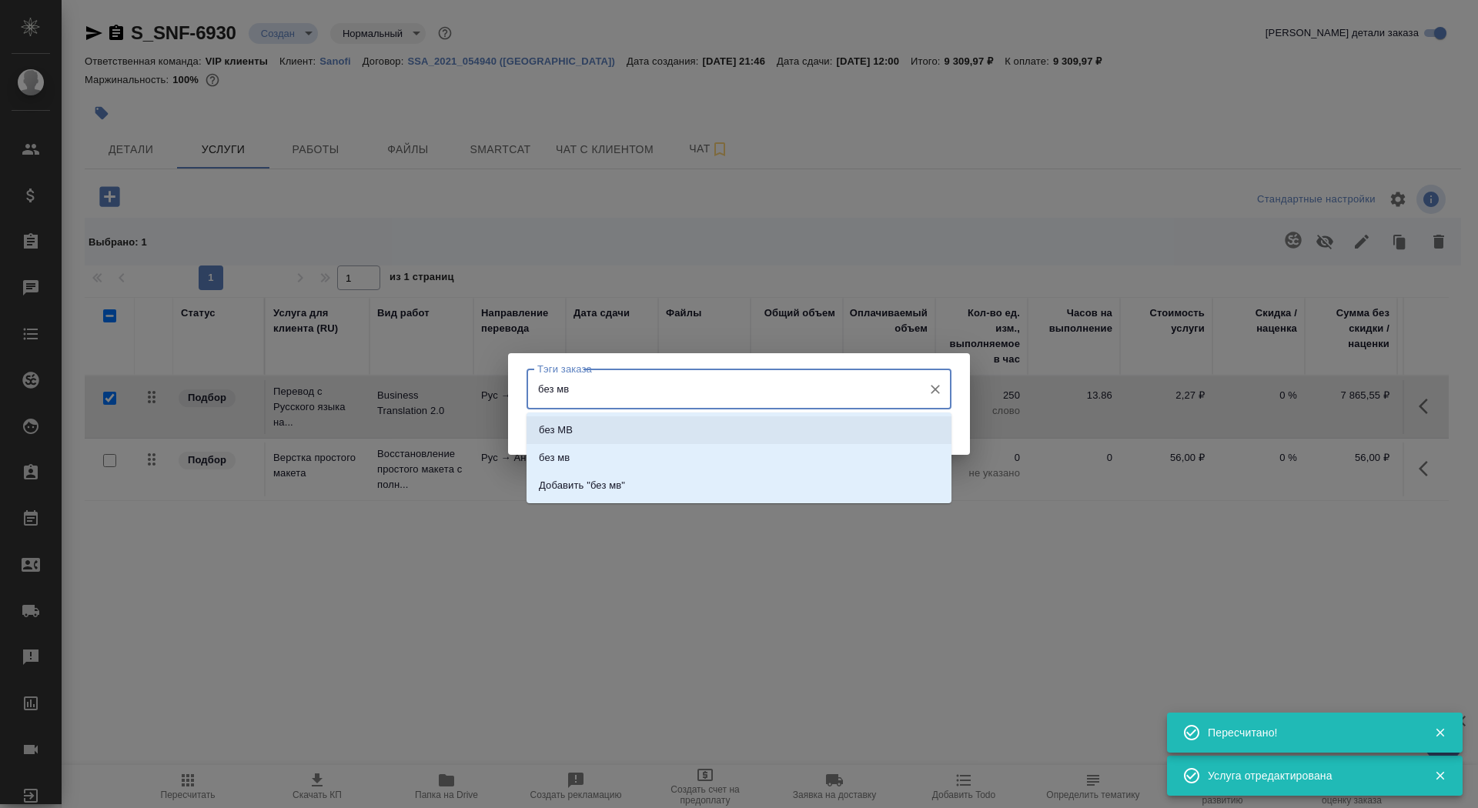
click at [731, 426] on li "без МВ" at bounding box center [739, 430] width 425 height 28
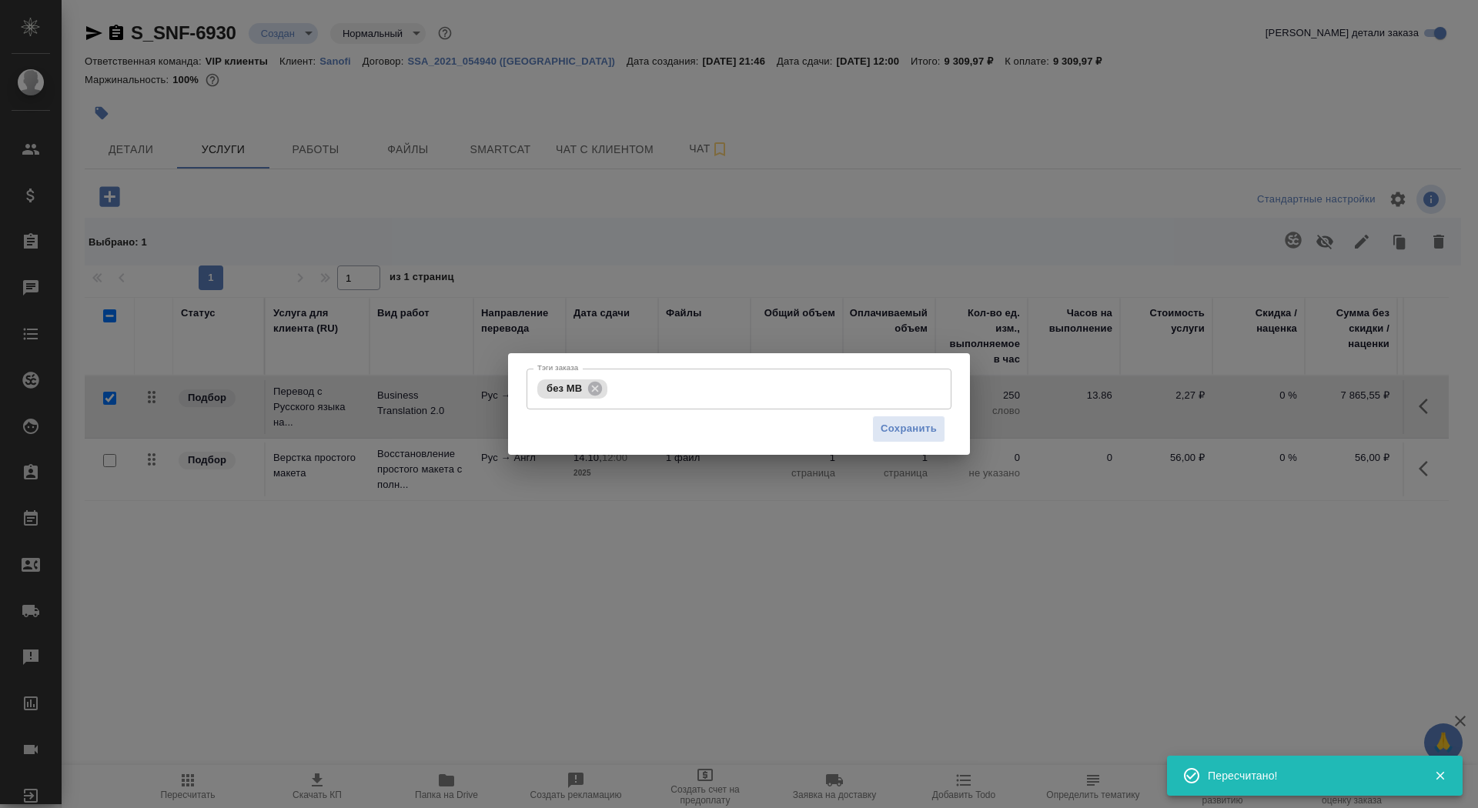
click at [945, 434] on div "Сохранить" at bounding box center [739, 429] width 425 height 39
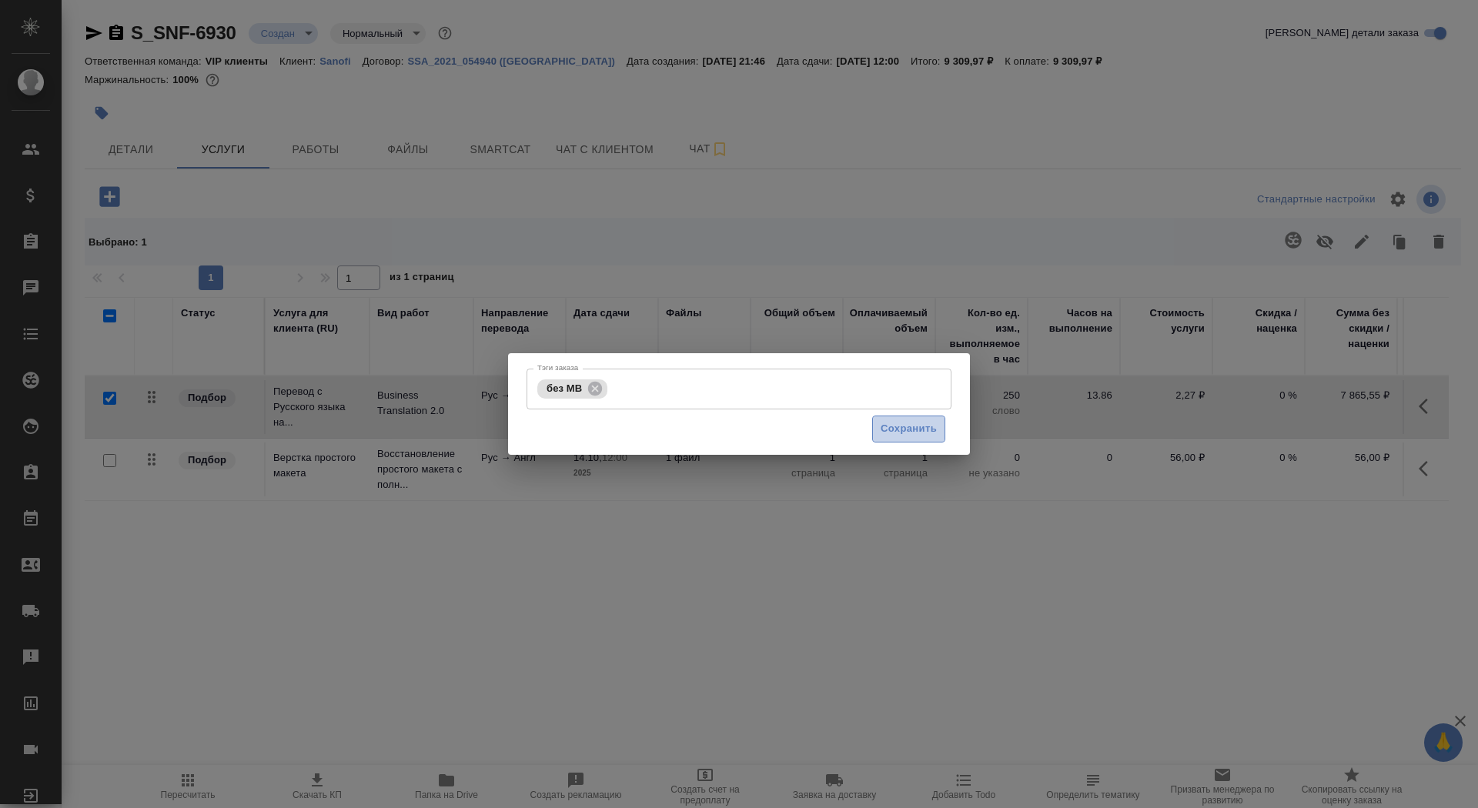
click at [921, 426] on span "Сохранить" at bounding box center [909, 429] width 56 height 18
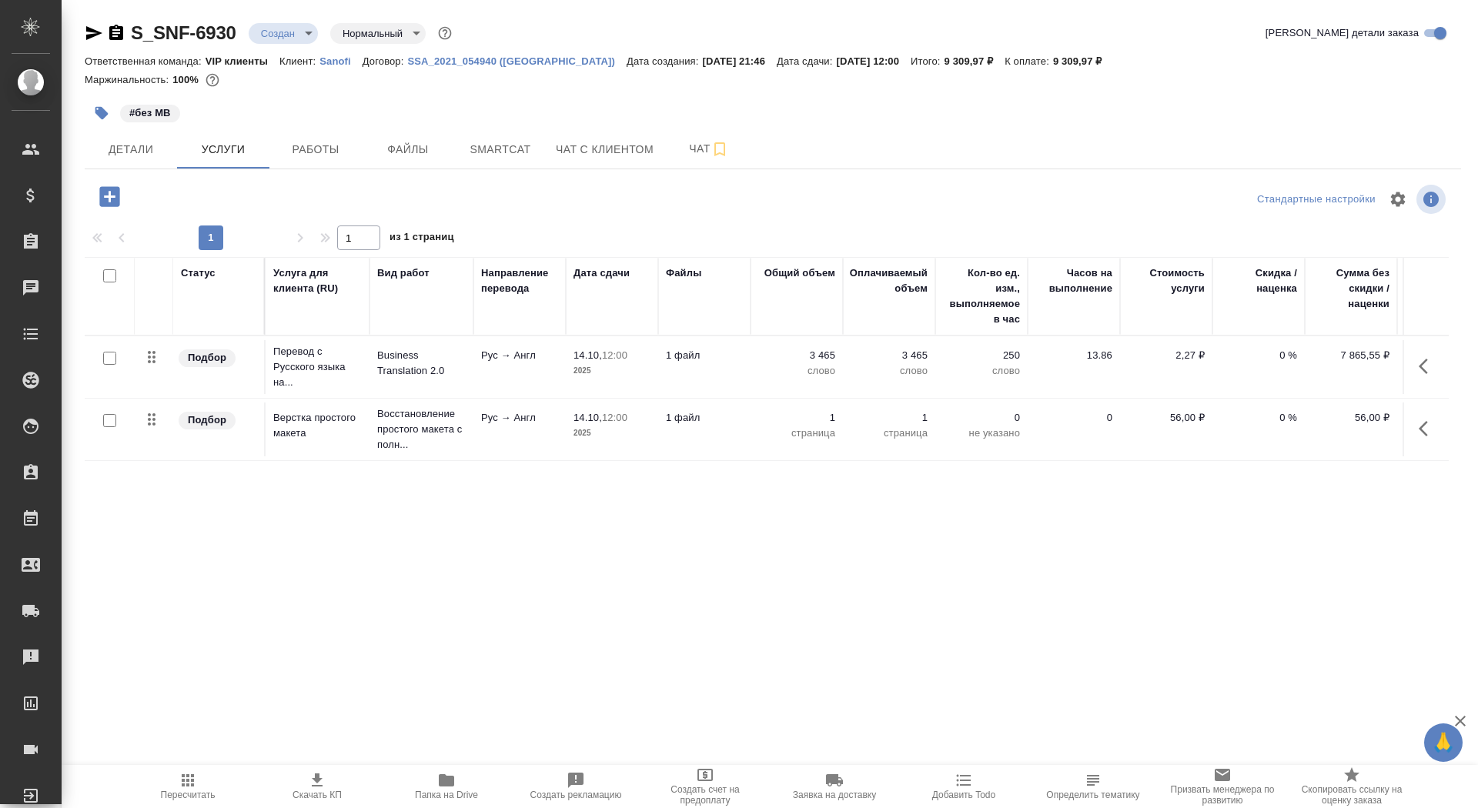
click at [736, 434] on td "1 файл" at bounding box center [704, 430] width 92 height 54
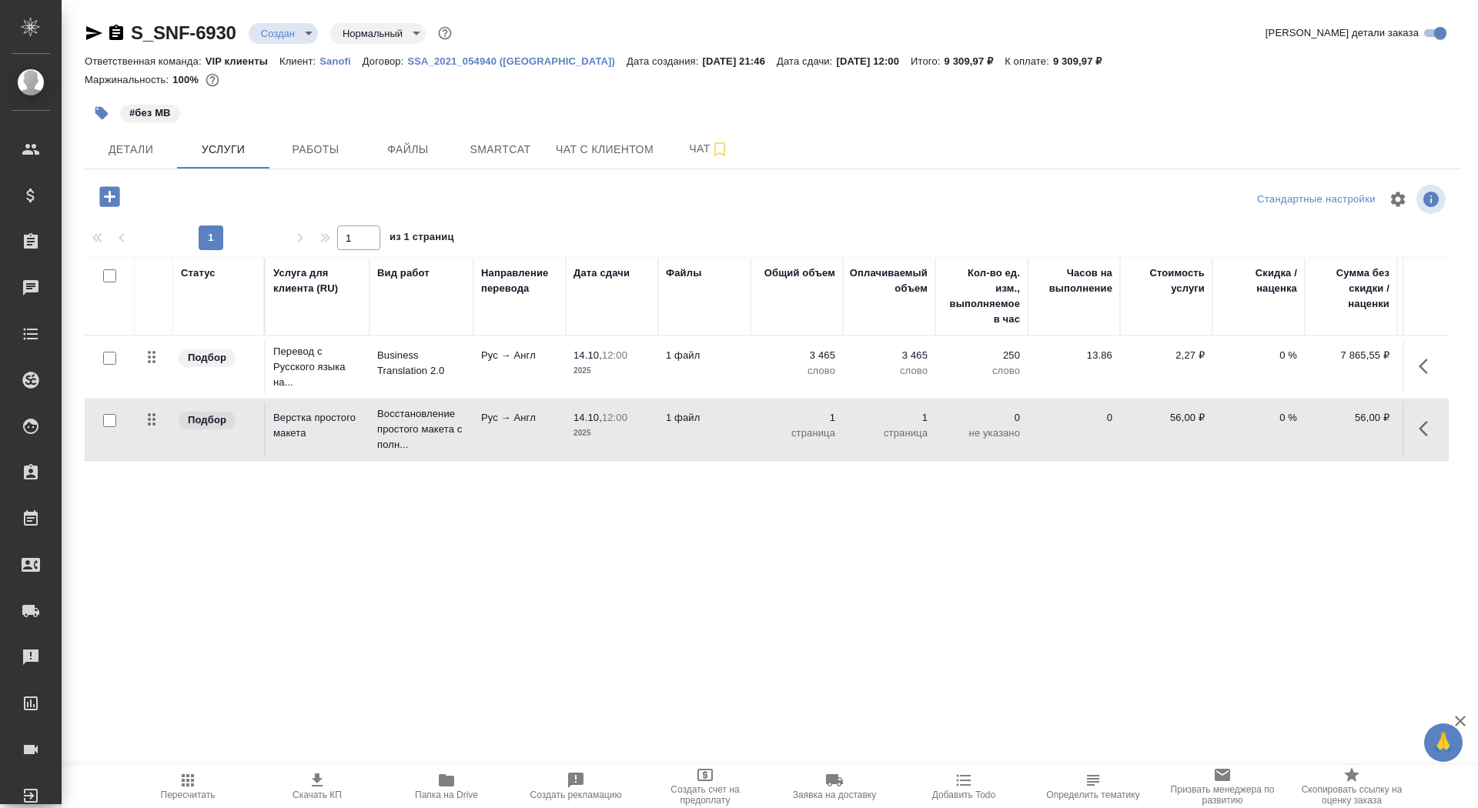
click at [736, 434] on td "1 файл" at bounding box center [704, 430] width 92 height 54
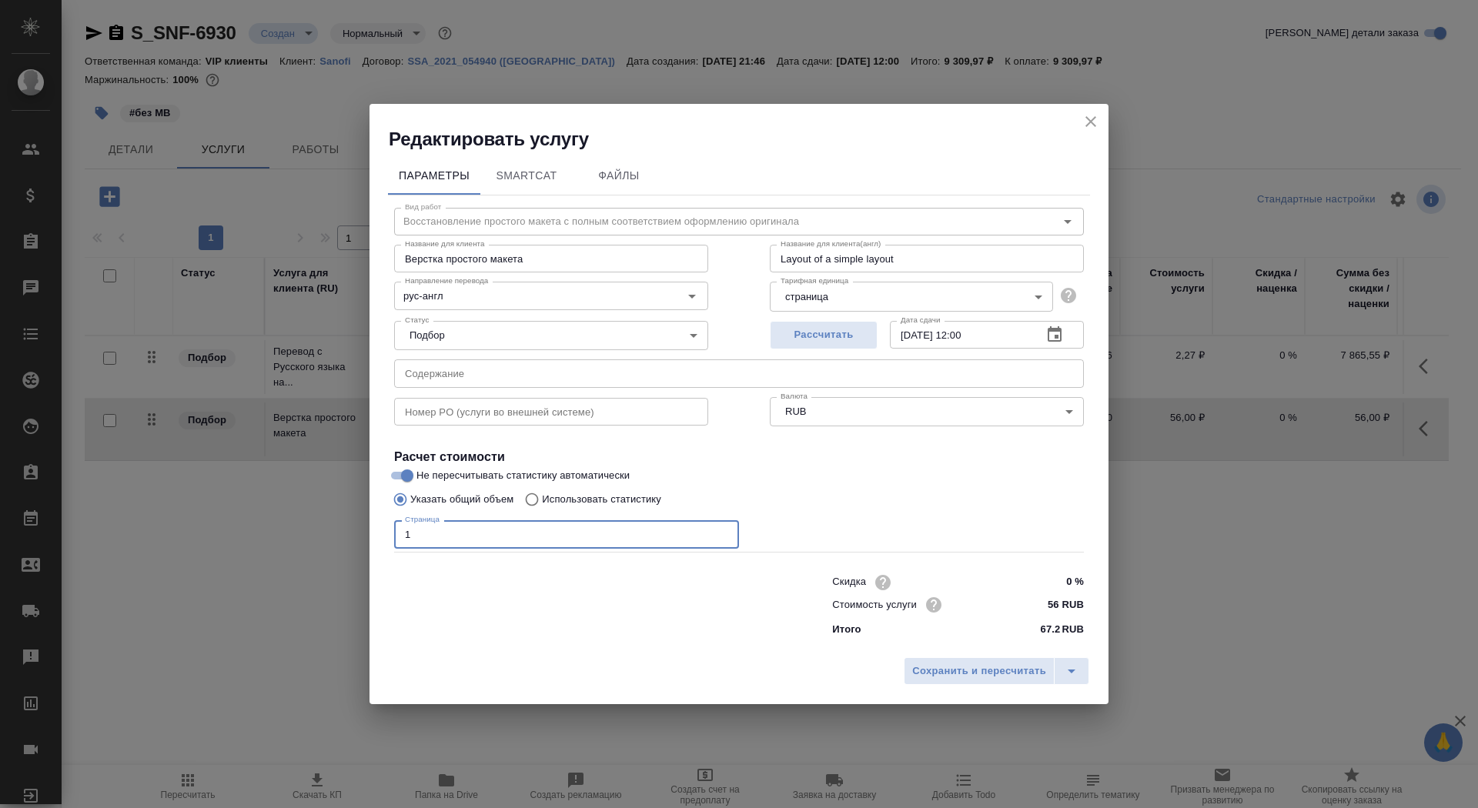
click at [460, 532] on input "1" at bounding box center [566, 534] width 345 height 28
type input "16"
click at [945, 677] on span "Сохранить и пересчитать" at bounding box center [979, 672] width 134 height 18
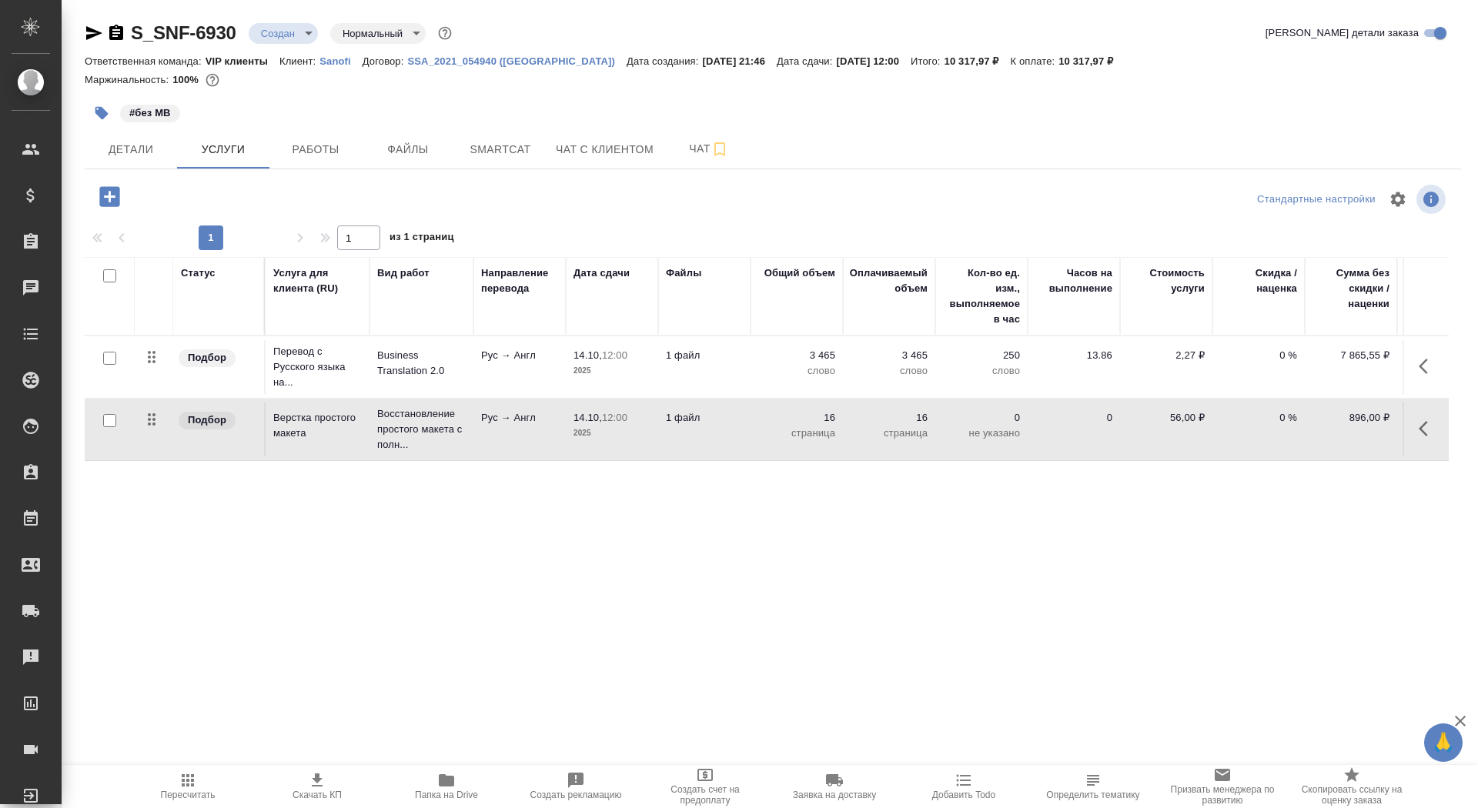
click at [660, 373] on td "1 файл" at bounding box center [704, 367] width 92 height 54
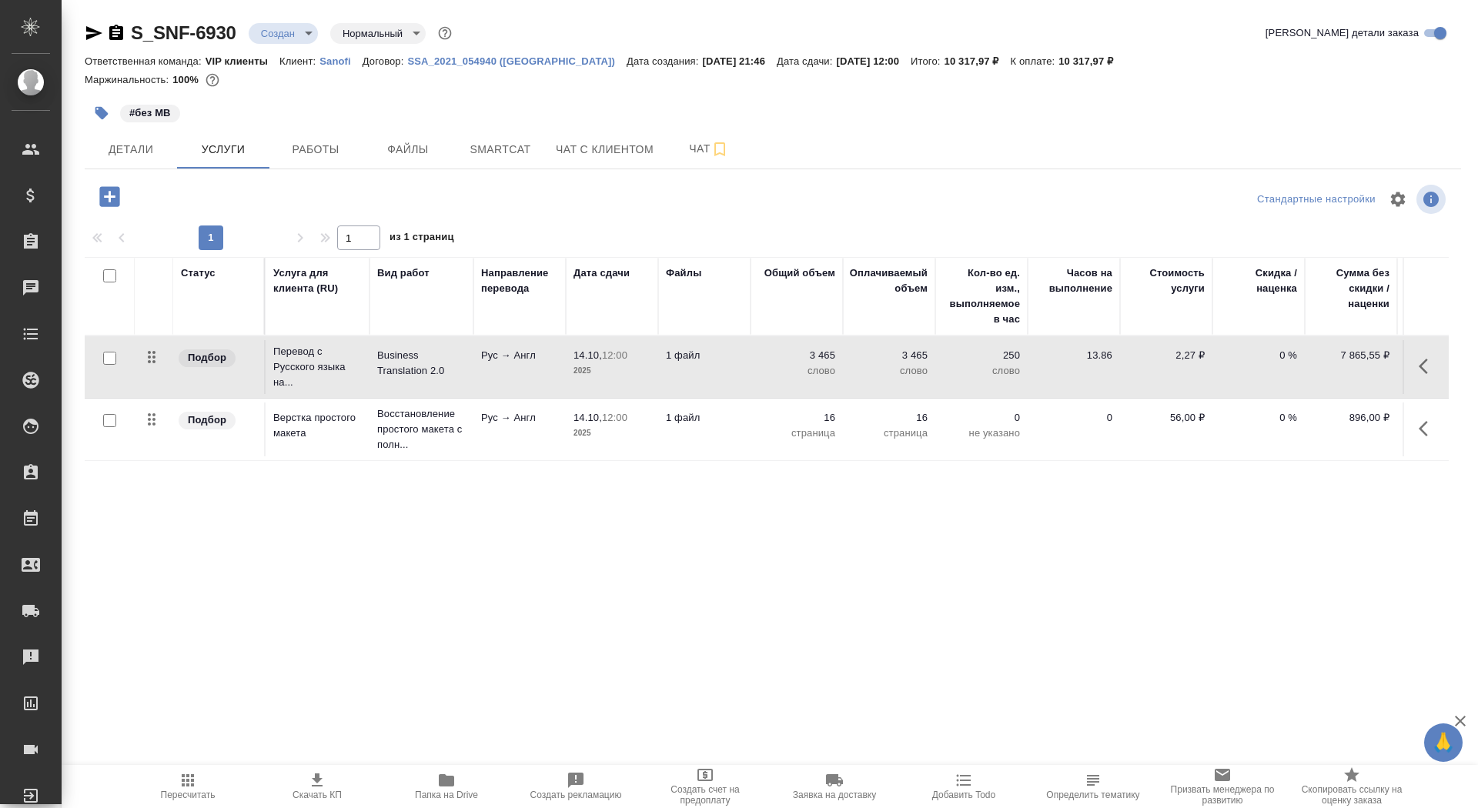
click at [660, 373] on td "1 файл" at bounding box center [704, 367] width 92 height 54
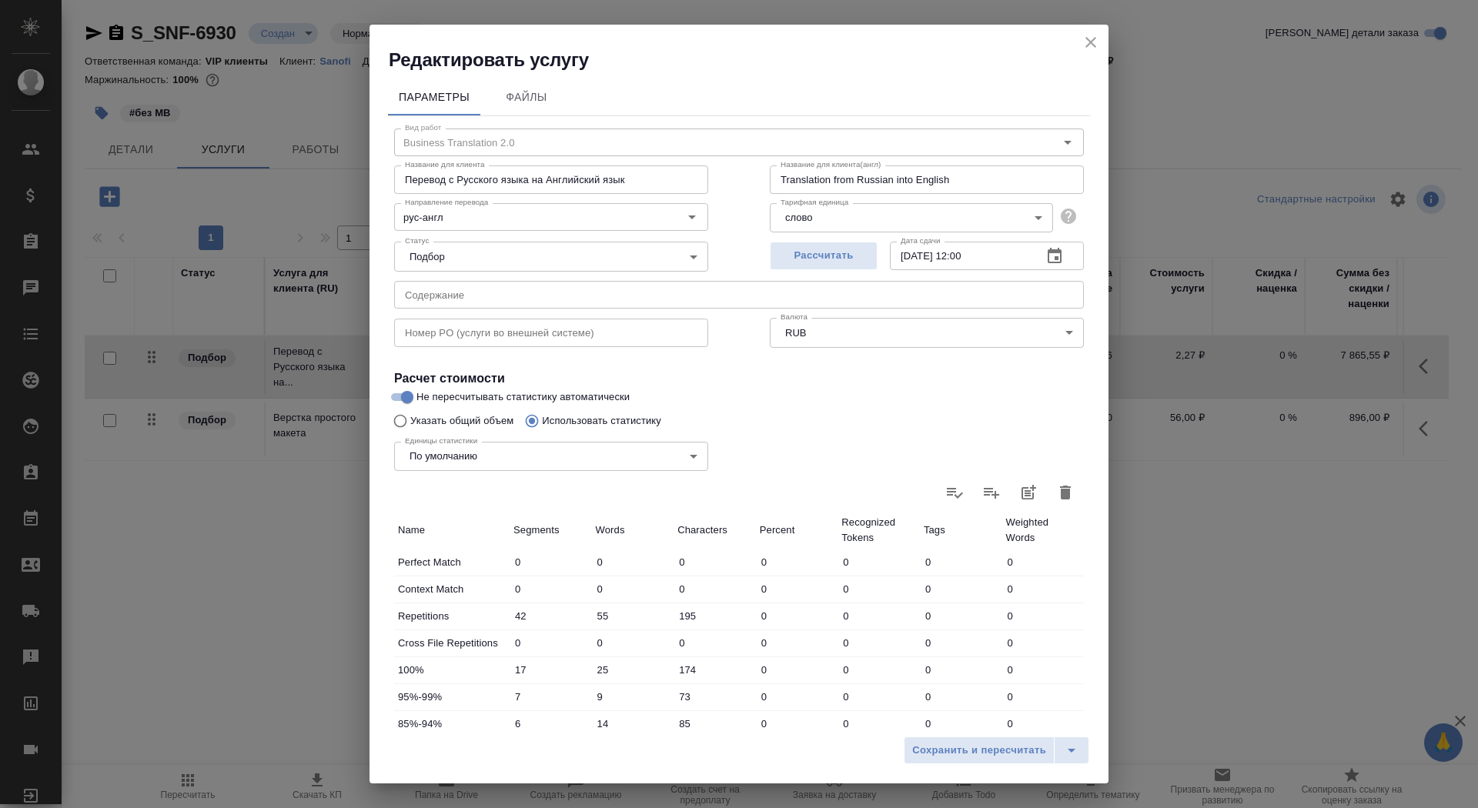
scroll to position [239, 0]
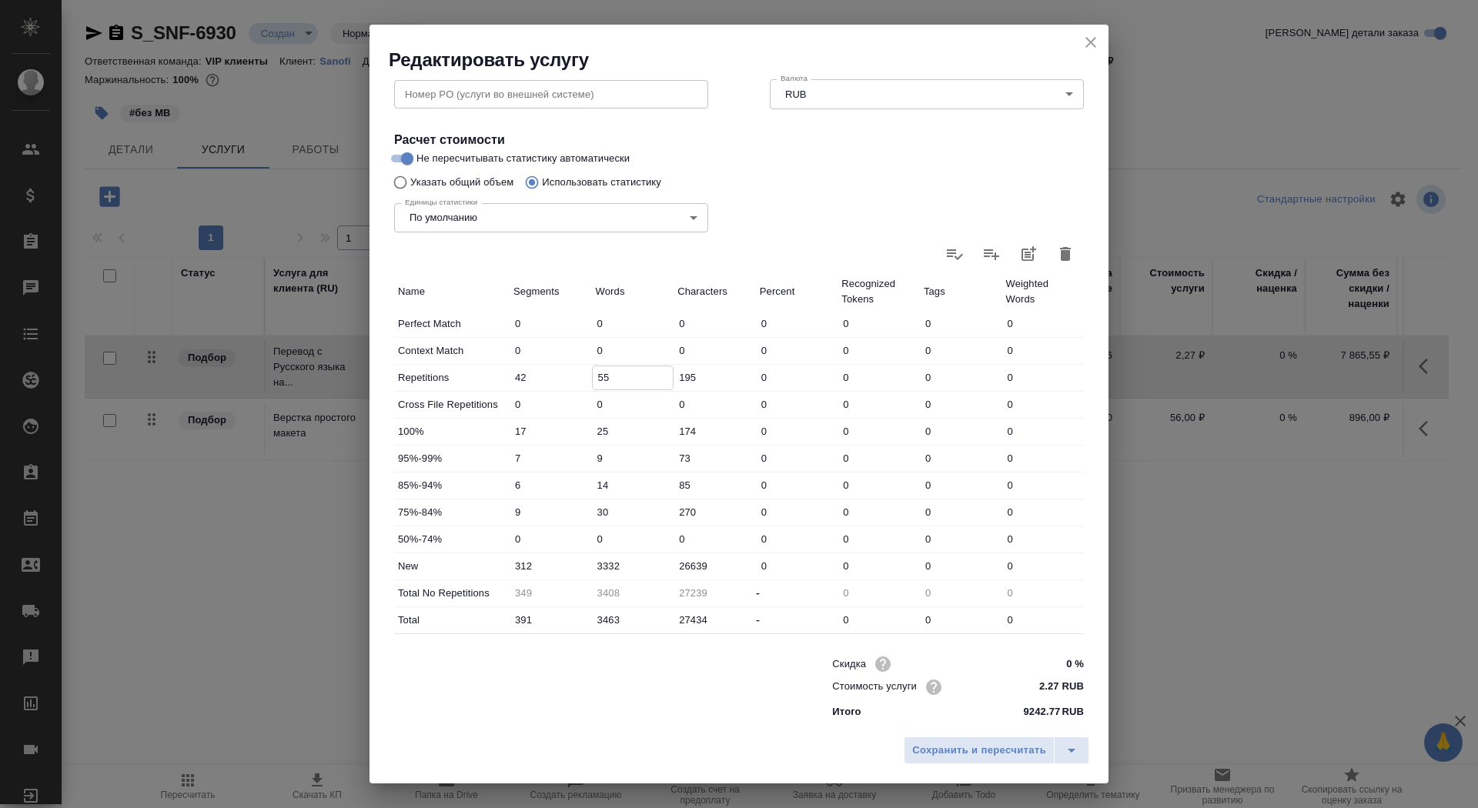
click at [598, 377] on input "55" at bounding box center [633, 377] width 81 height 22
type input "355"
type input "3108"
type input "355"
click at [941, 745] on span "Сохранить и пересчитать" at bounding box center [979, 751] width 134 height 18
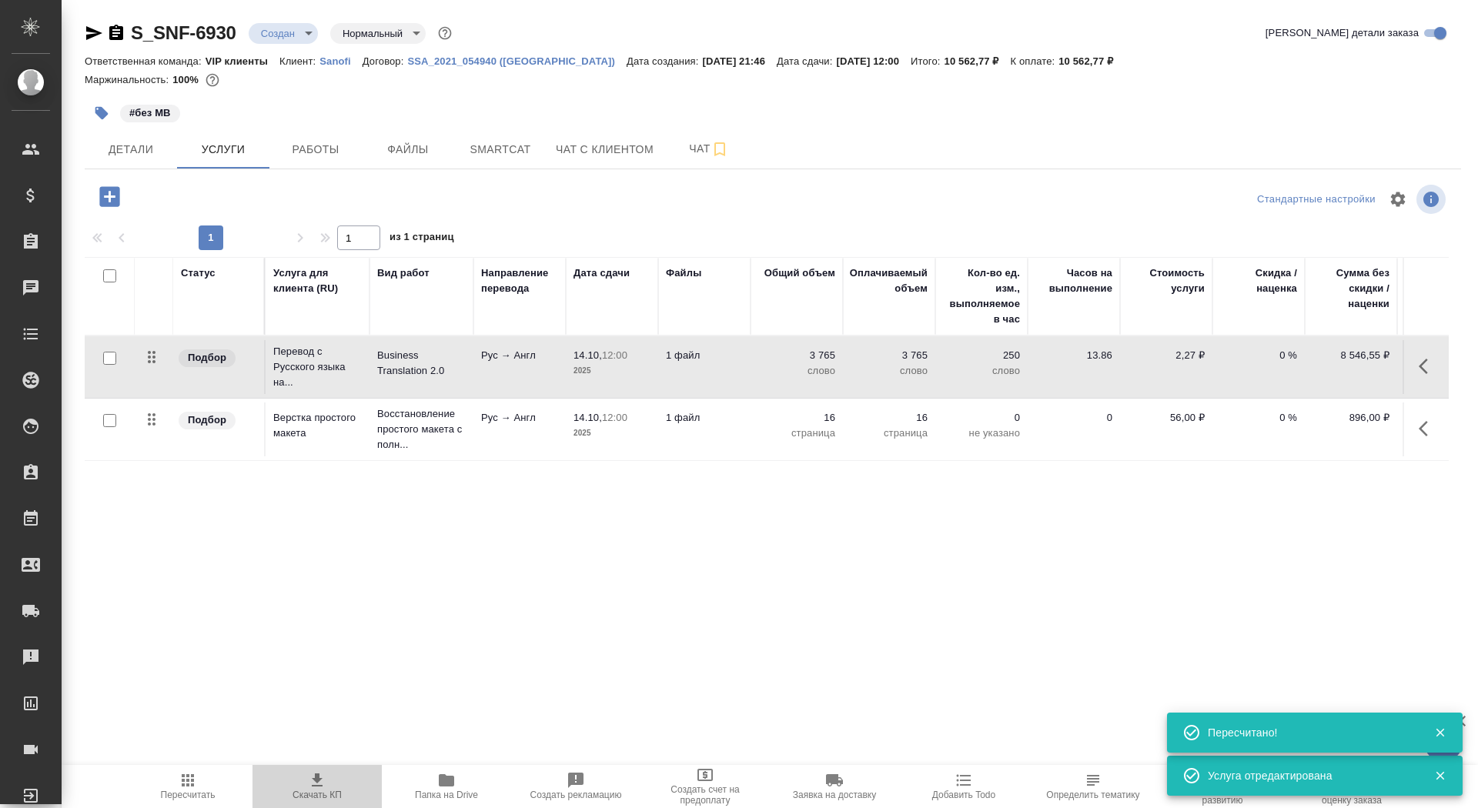
click at [306, 801] on button "Скачать КП" at bounding box center [316, 786] width 129 height 43
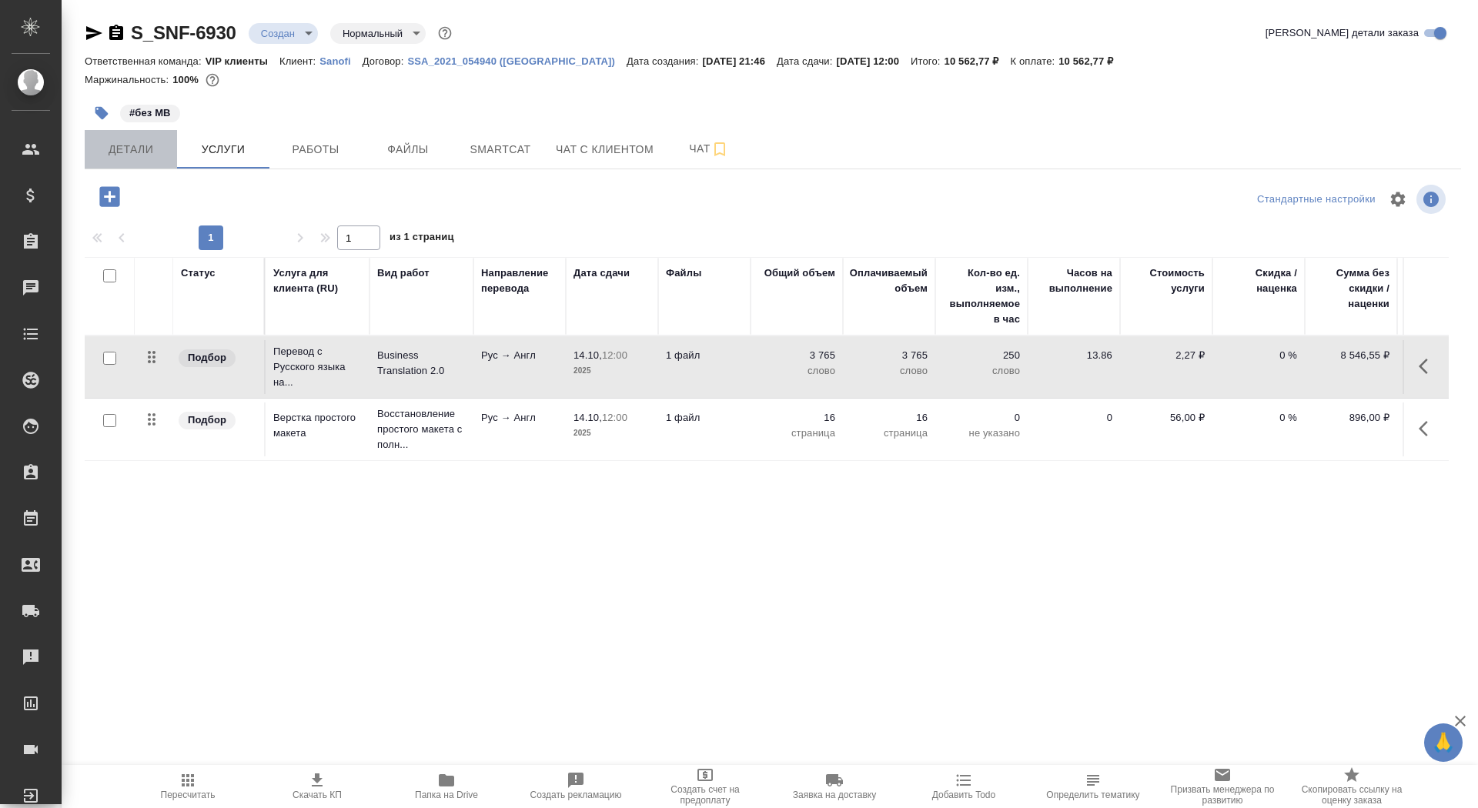
click at [135, 152] on span "Детали" at bounding box center [131, 149] width 74 height 19
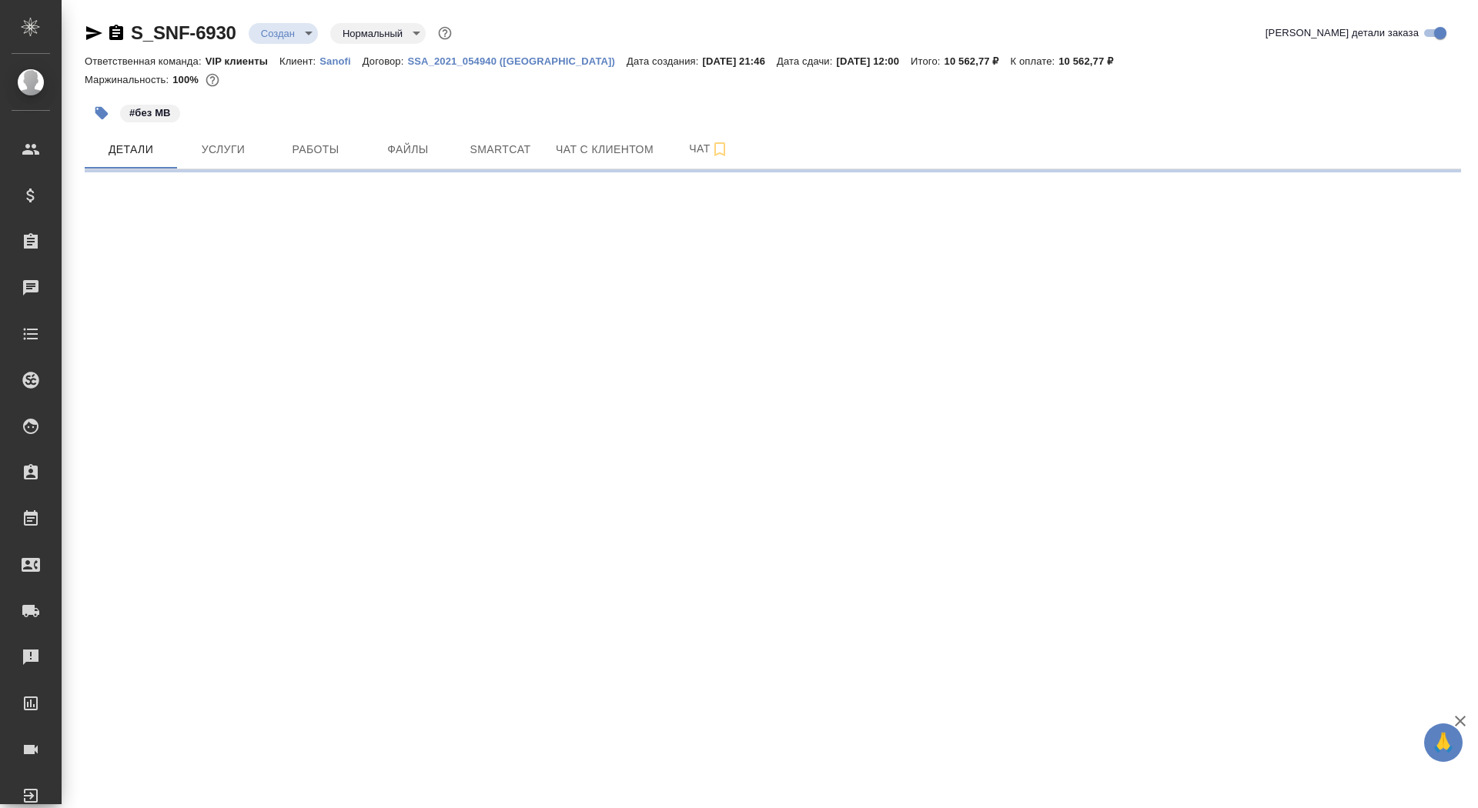
select select "RU"
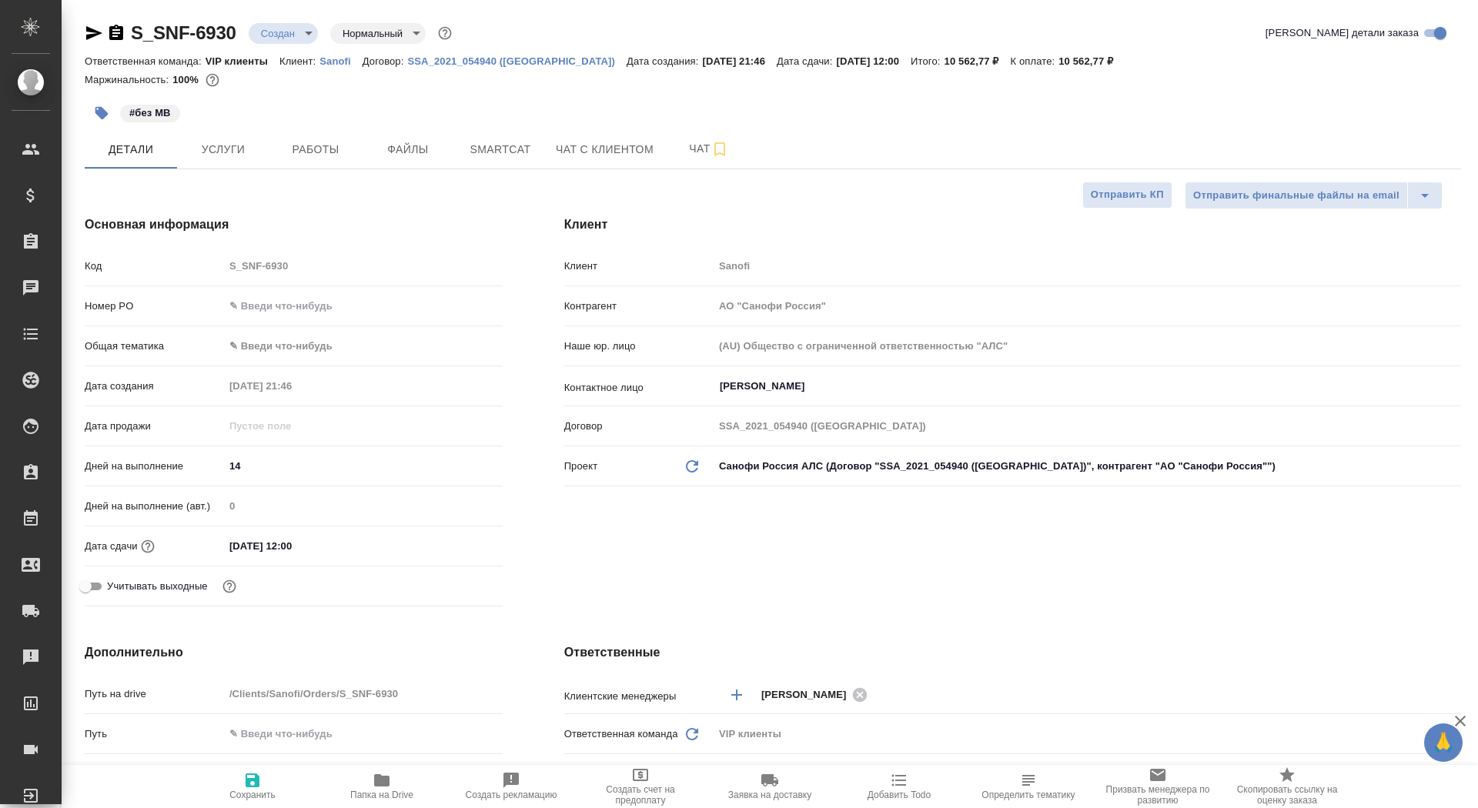
type textarea "x"
click at [246, 792] on span "Сохранить" at bounding box center [252, 795] width 46 height 11
type textarea "x"
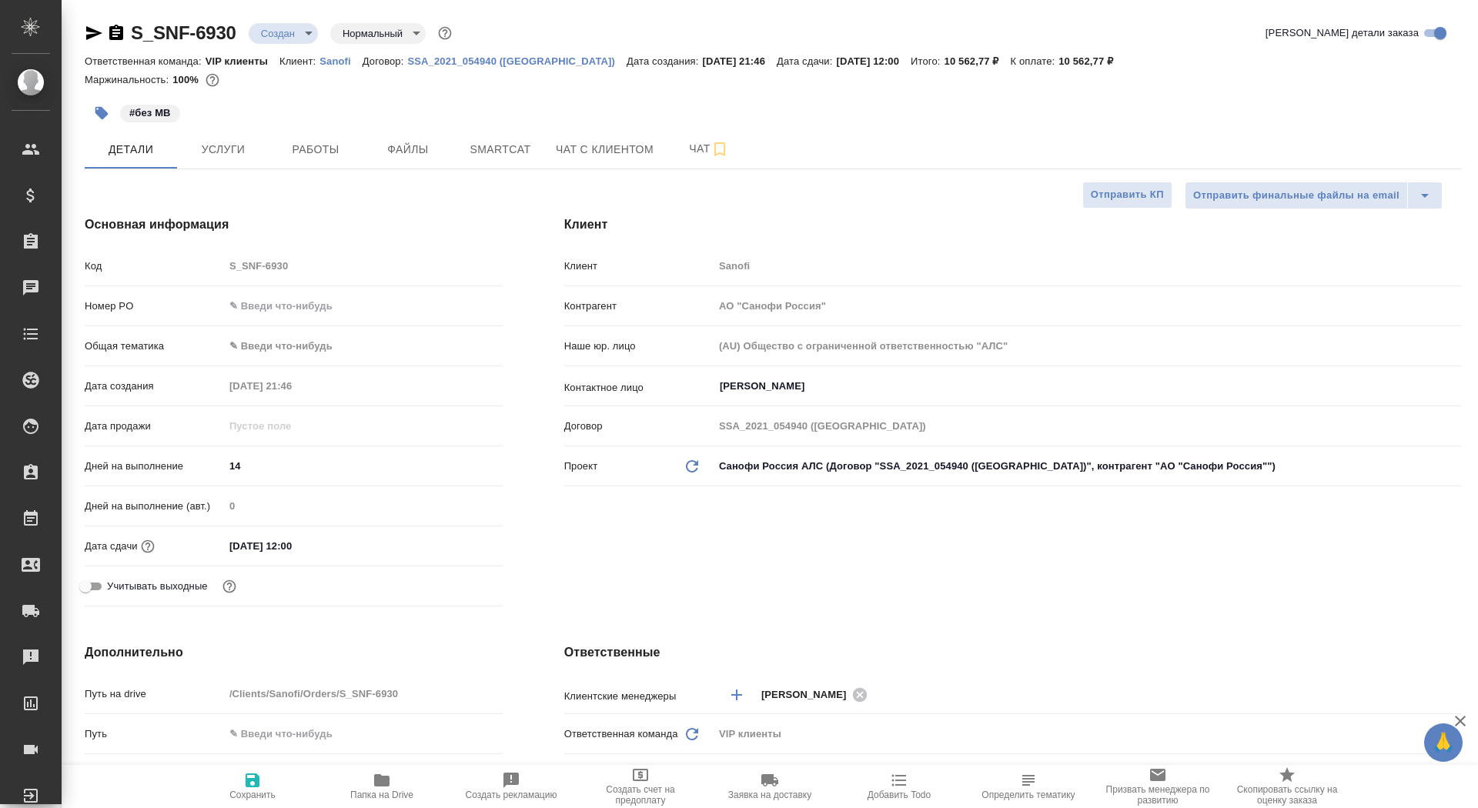
type textarea "x"
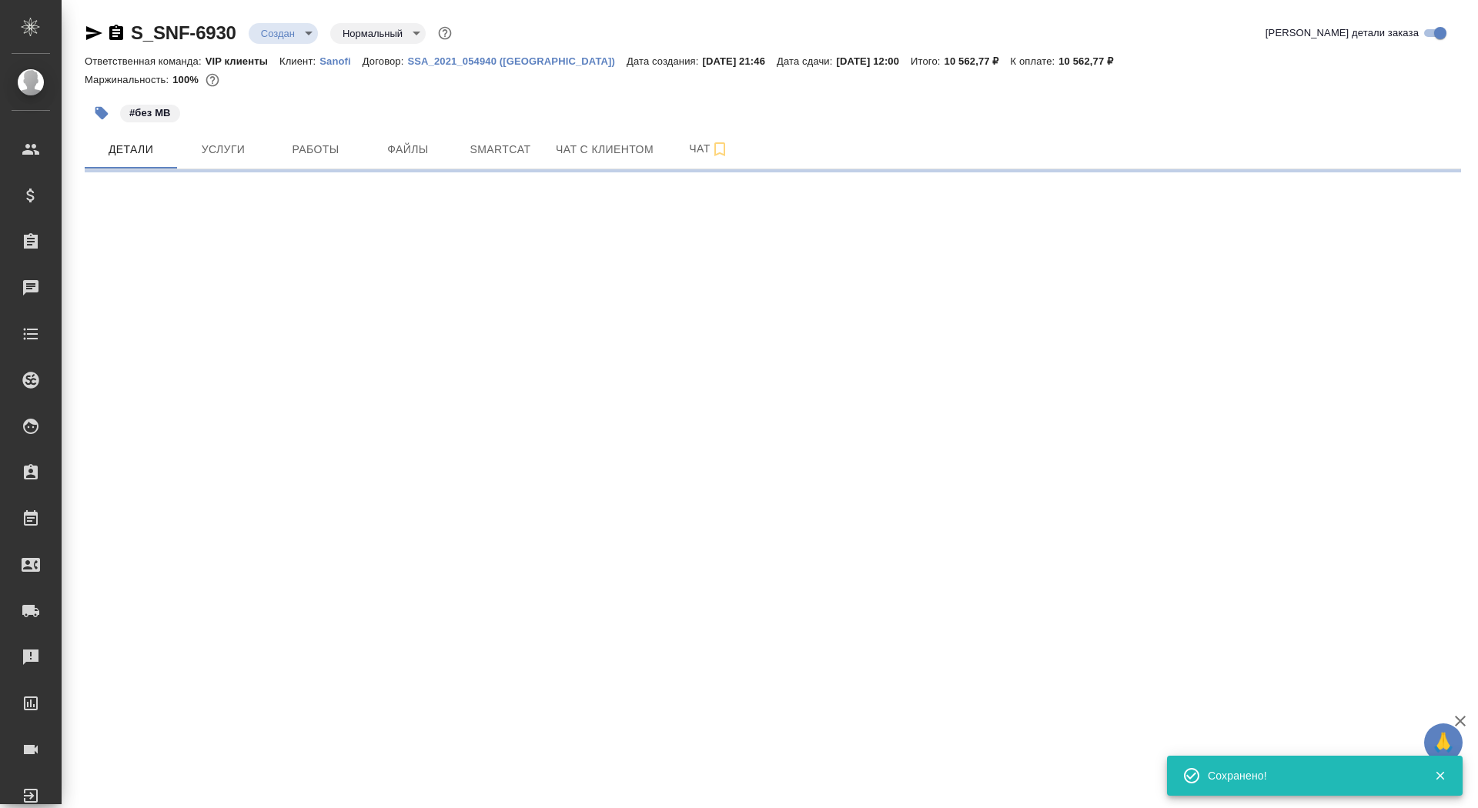
select select "RU"
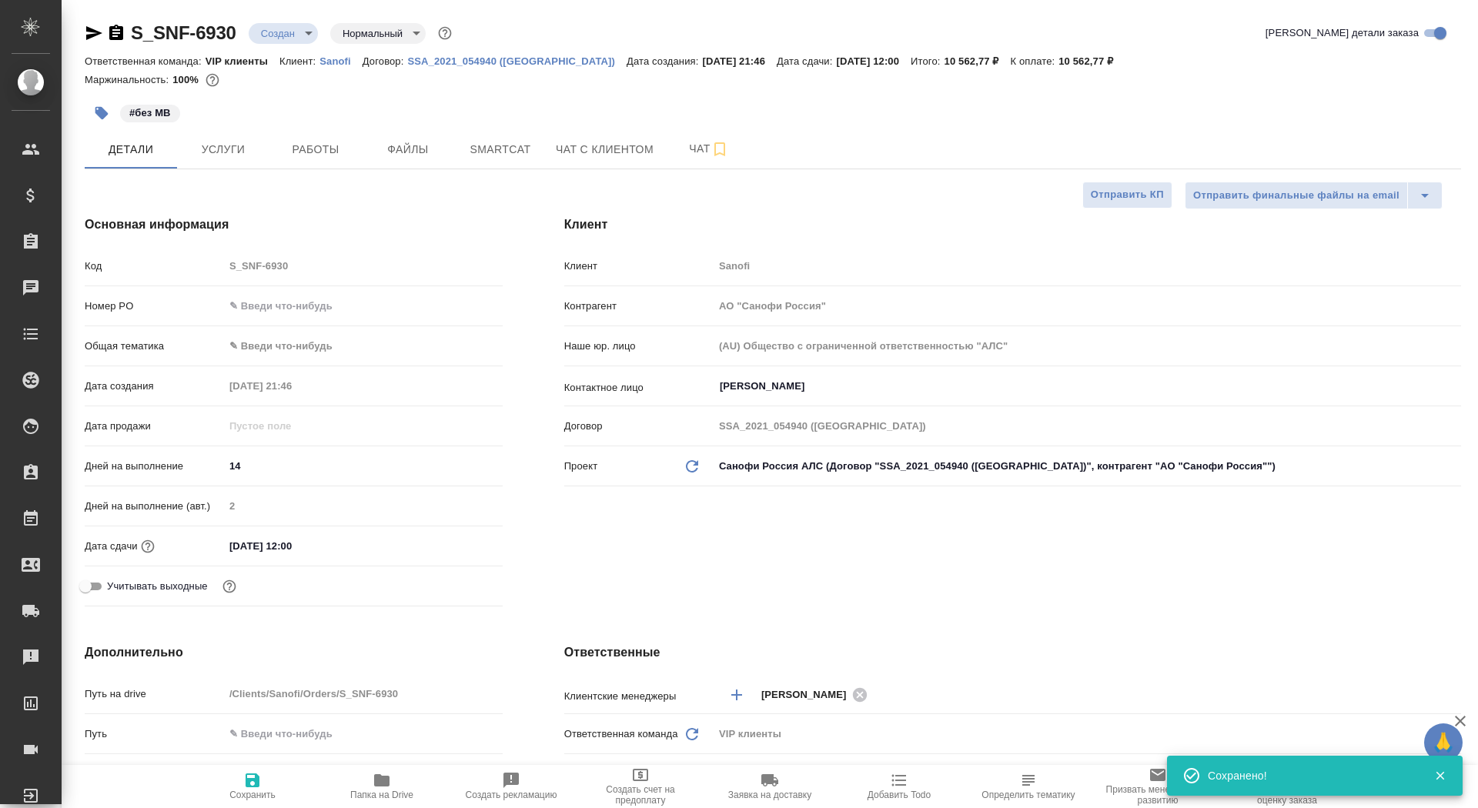
type textarea "x"
click at [246, 792] on span "Сохранить" at bounding box center [252, 795] width 46 height 11
type textarea "x"
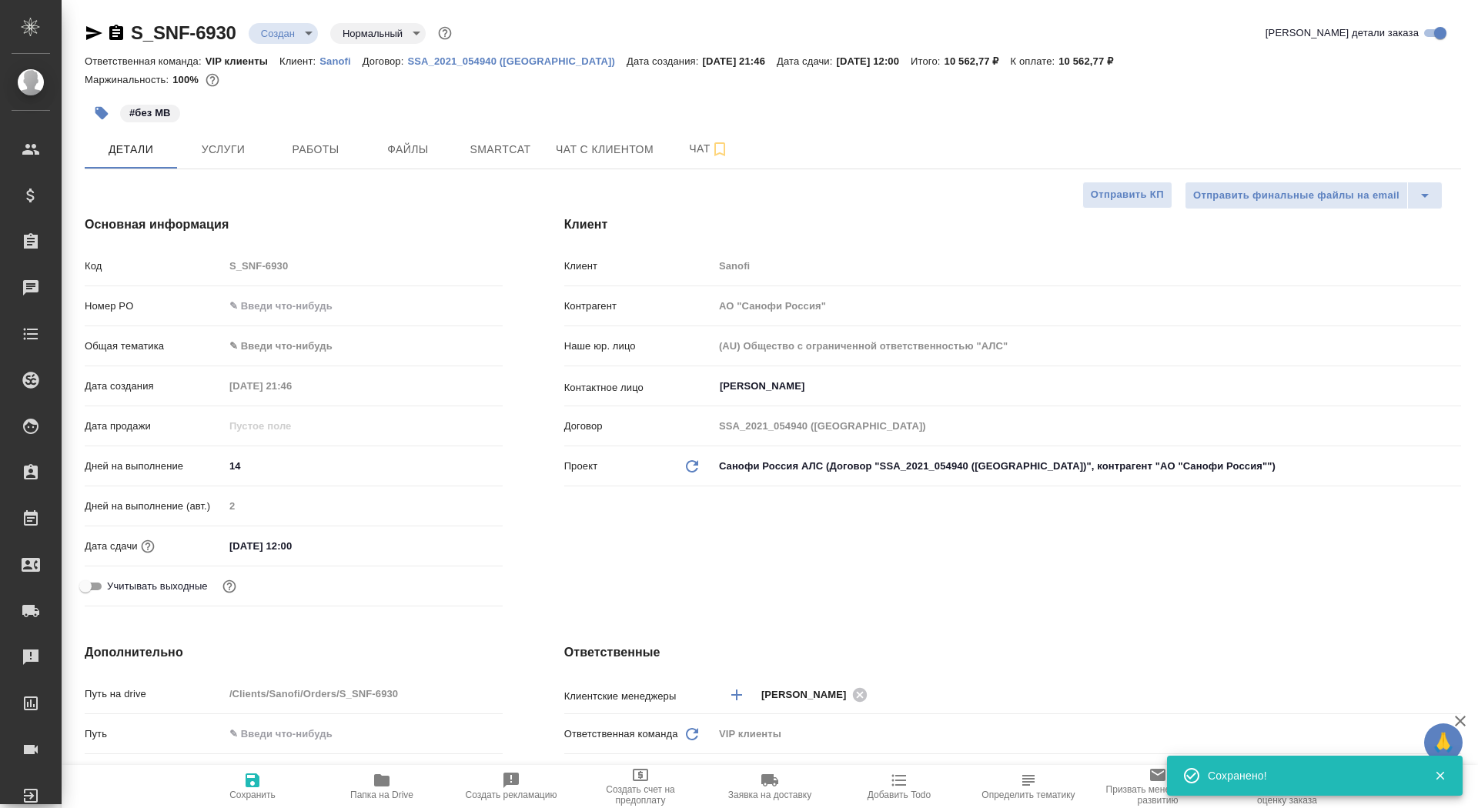
type textarea "x"
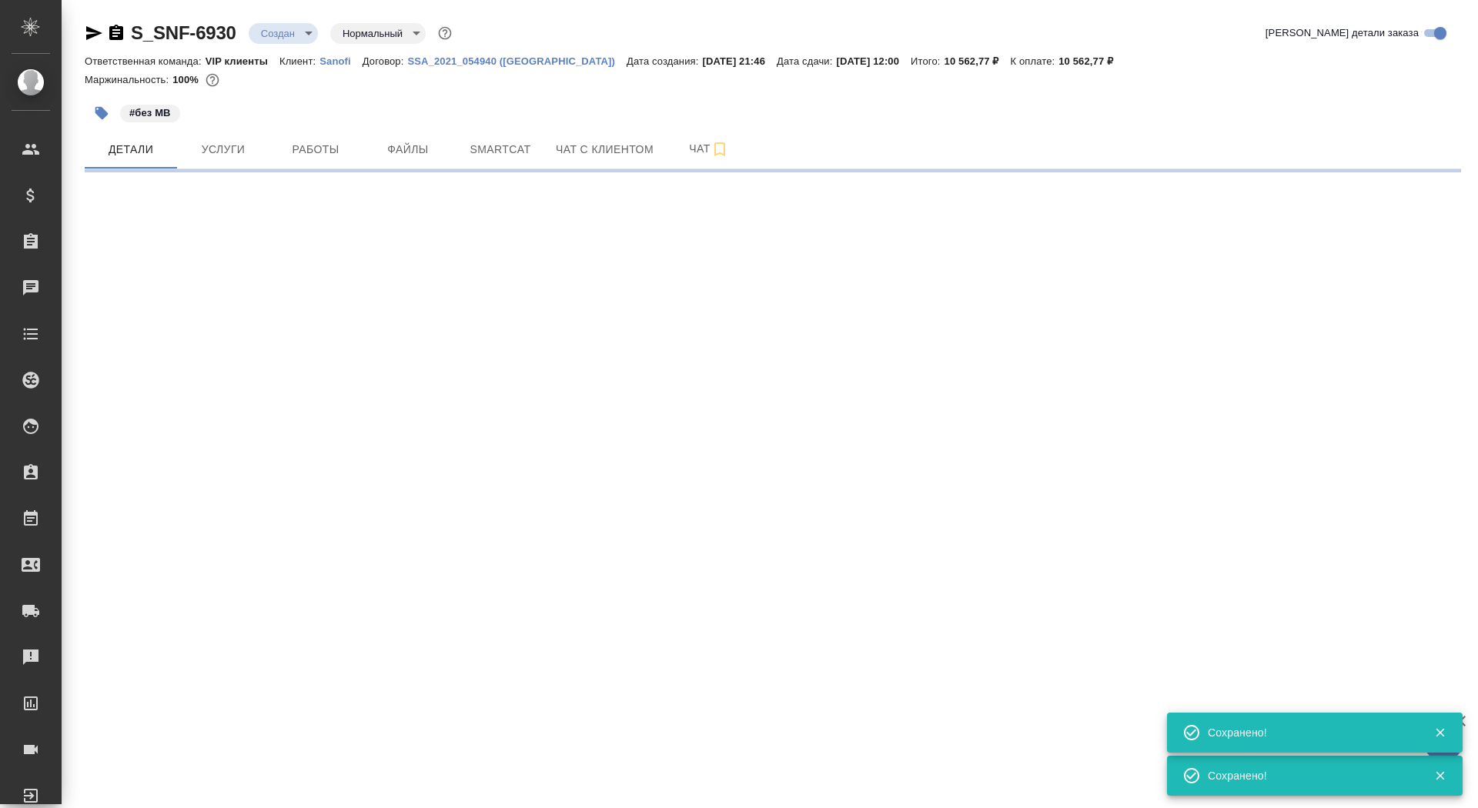
select select "RU"
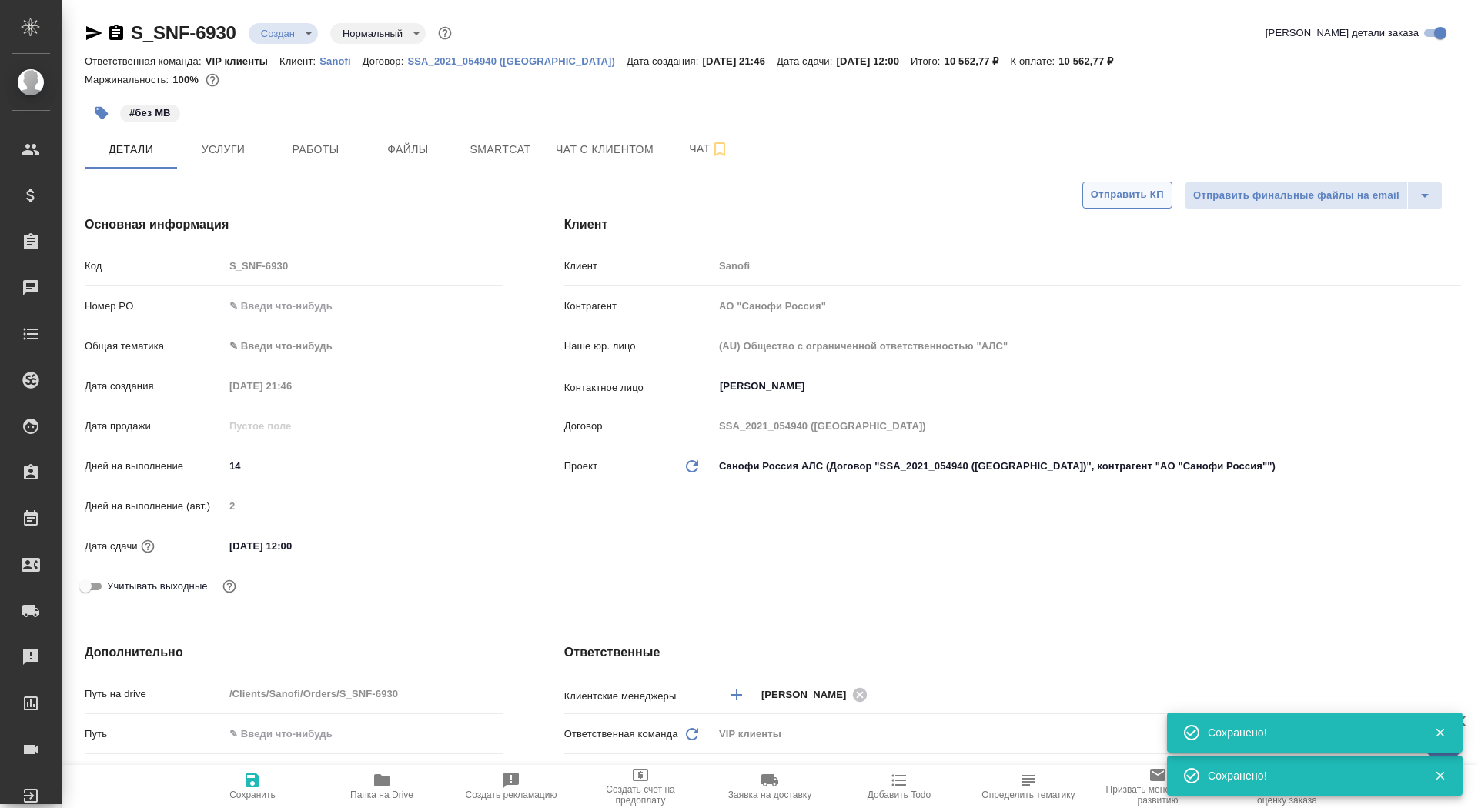
type textarea "x"
click at [1129, 194] on span "Отправить КП" at bounding box center [1127, 195] width 73 height 18
type textarea "x"
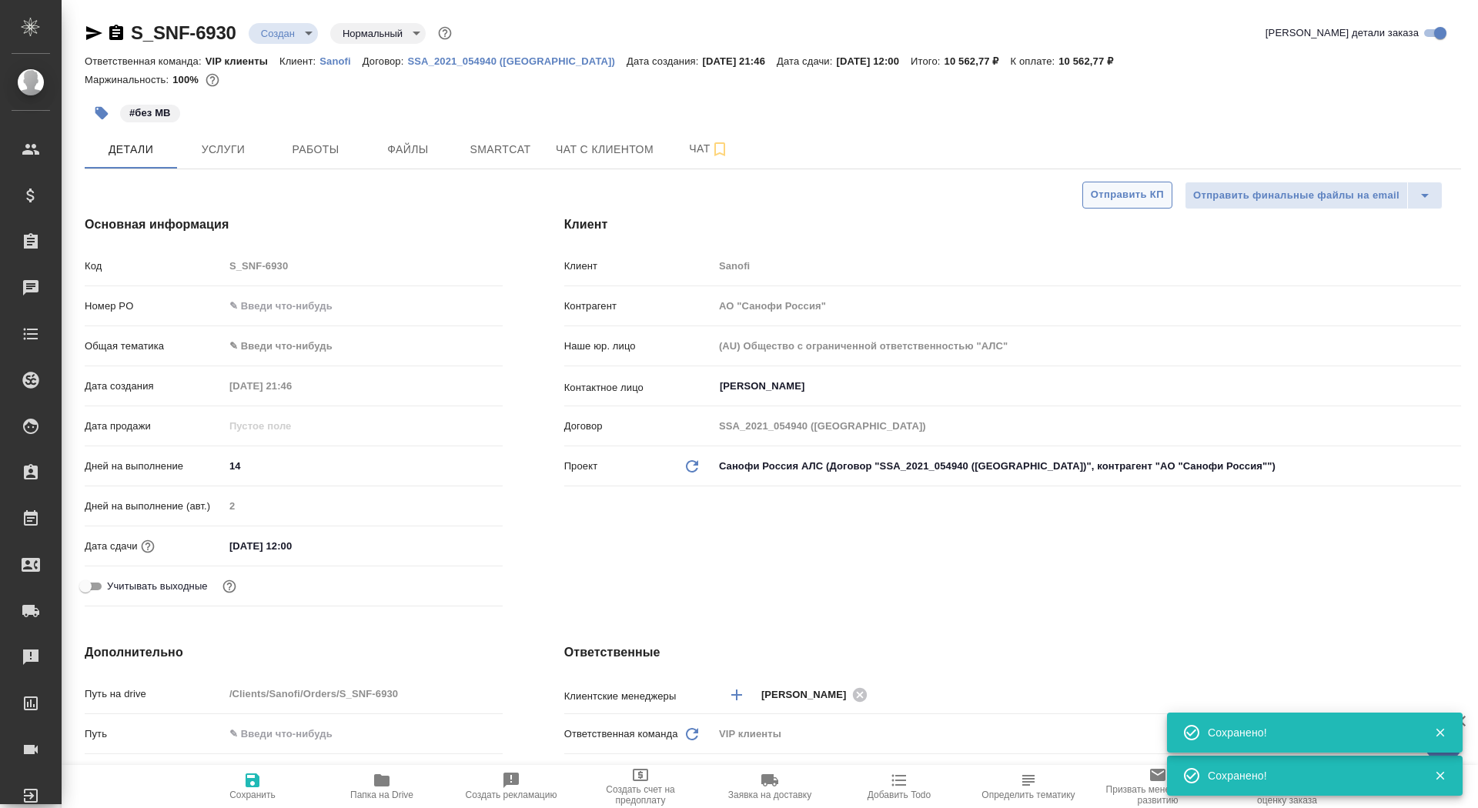
type textarea "x"
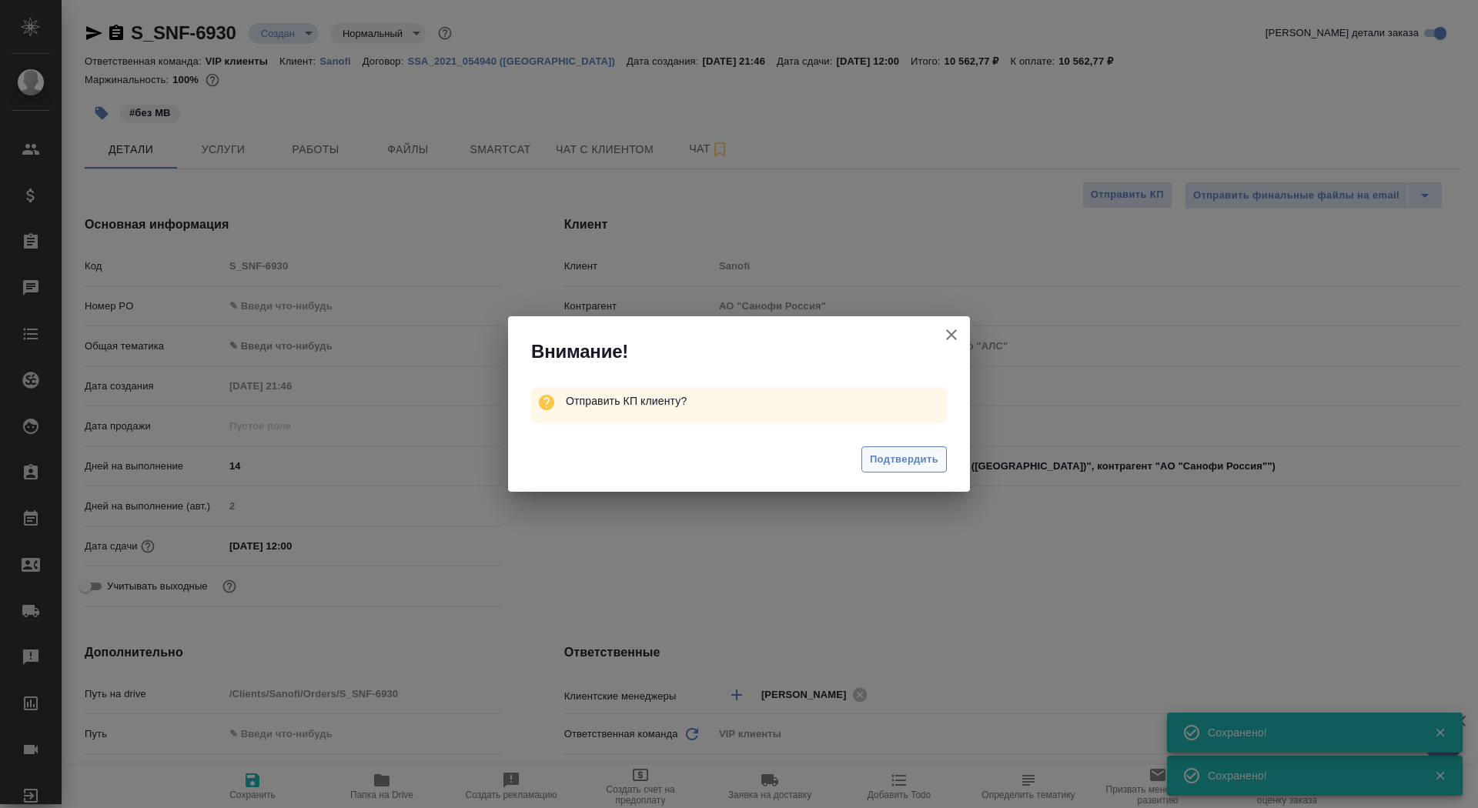
click at [915, 463] on span "Подтвердить" at bounding box center [904, 460] width 69 height 18
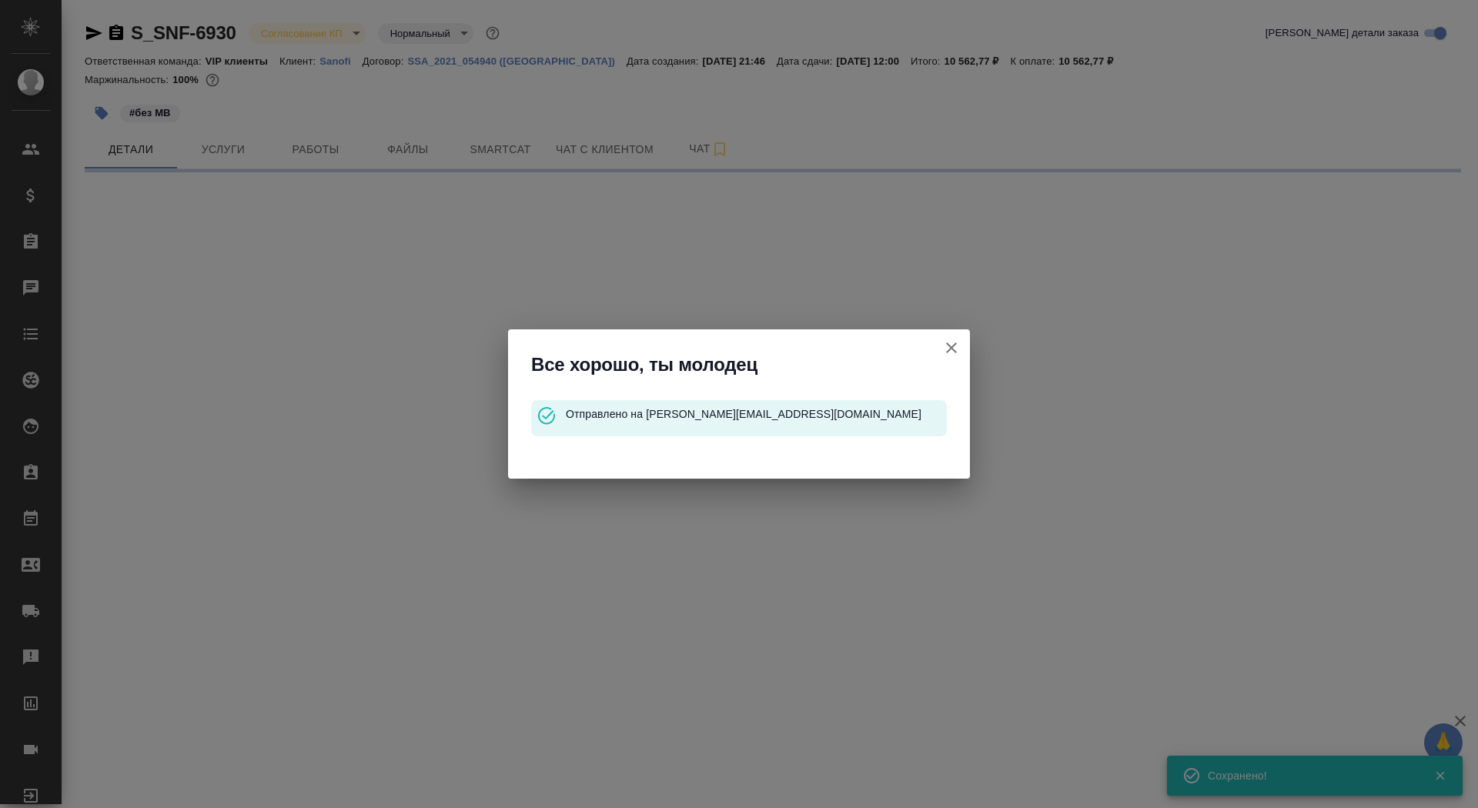
select select "RU"
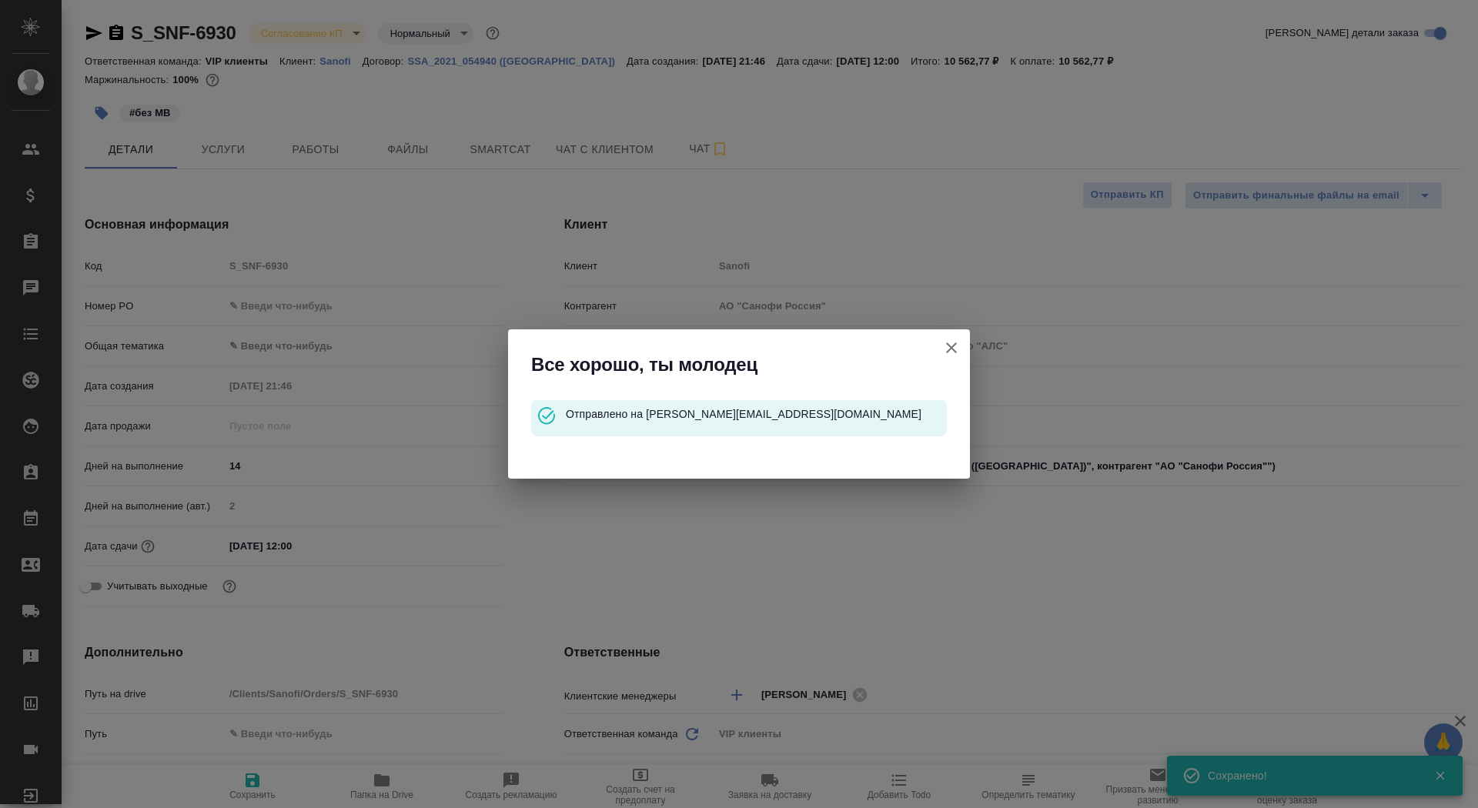
type textarea "x"
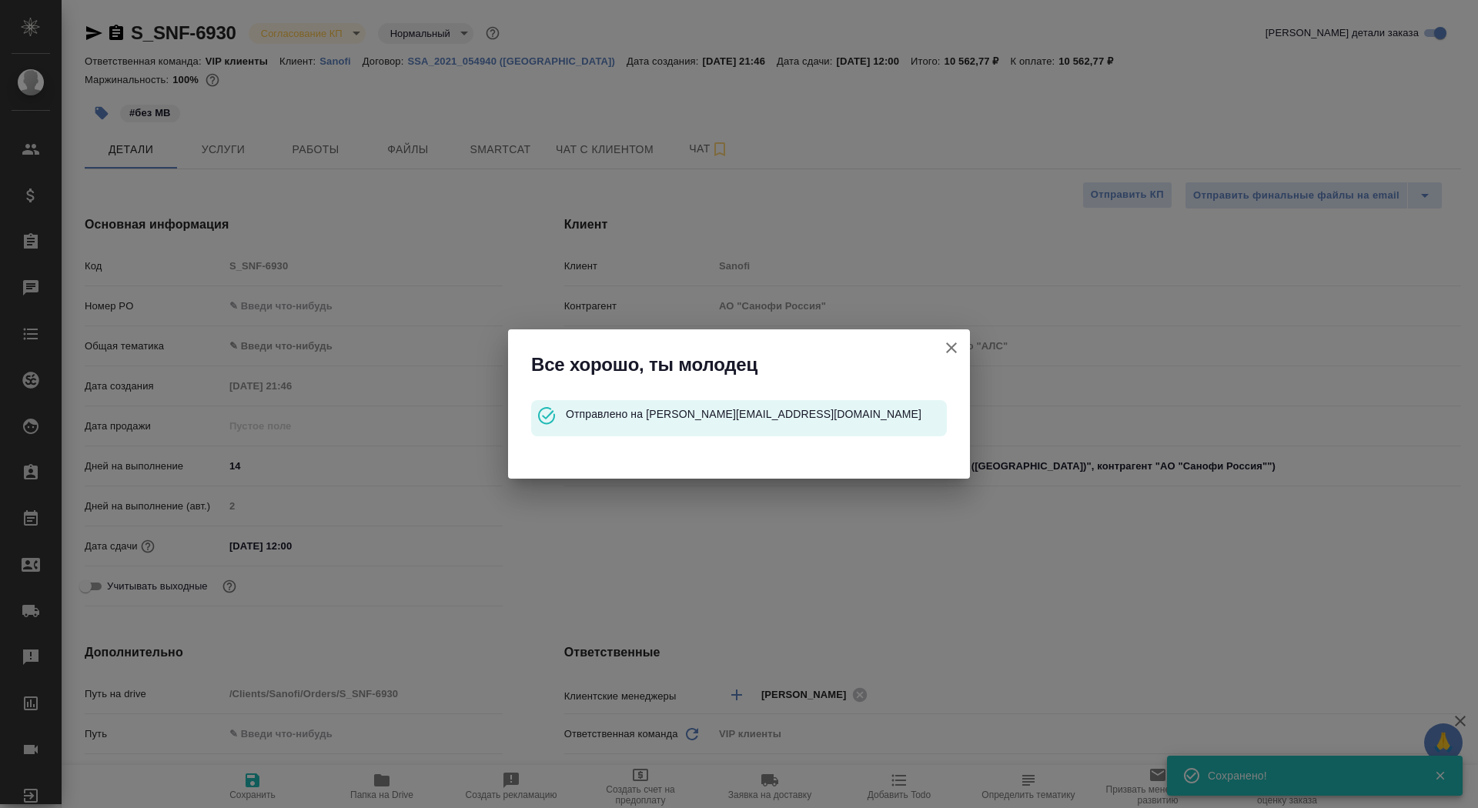
type textarea "x"
click at [956, 346] on icon "button" at bounding box center [951, 348] width 18 height 18
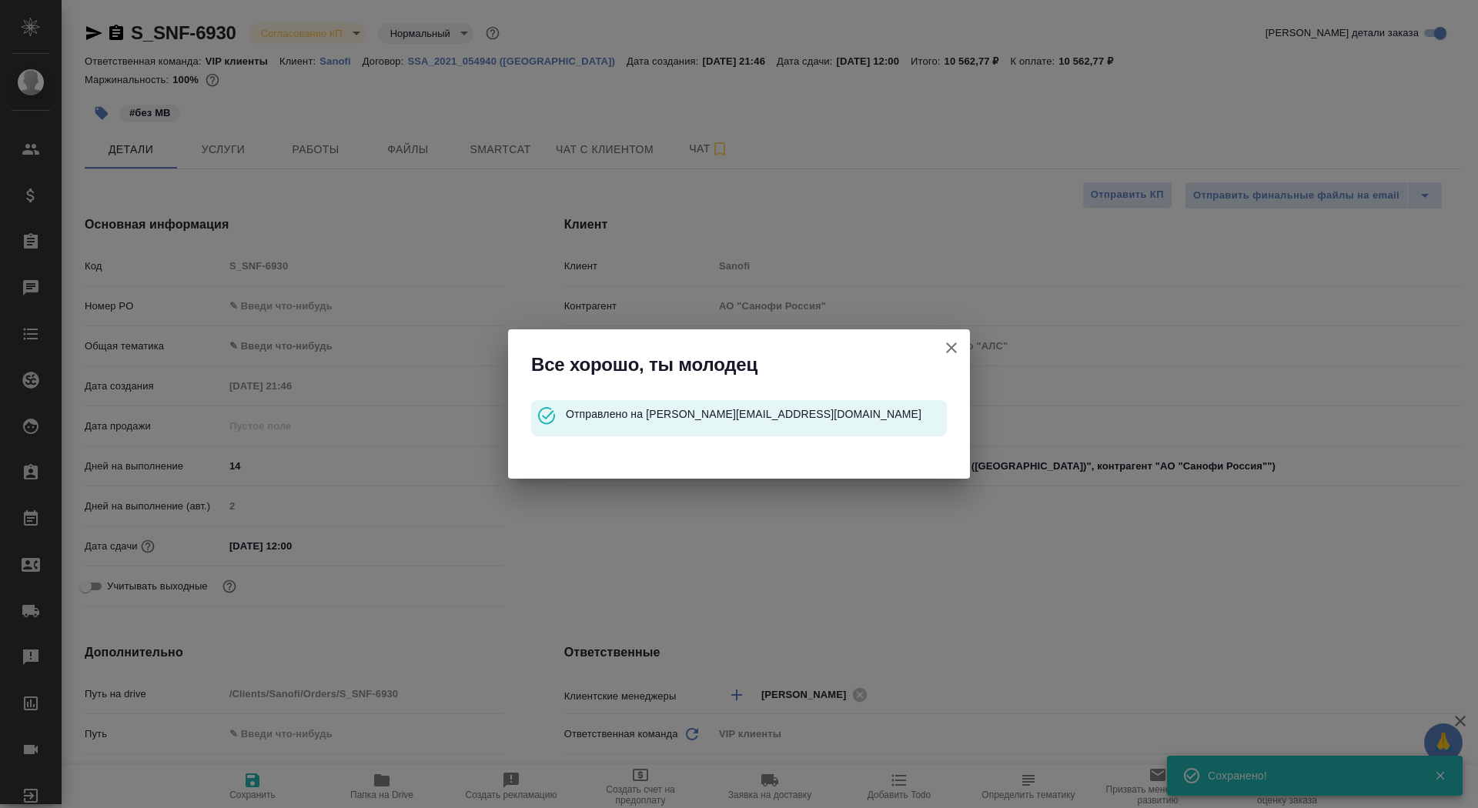
type textarea "x"
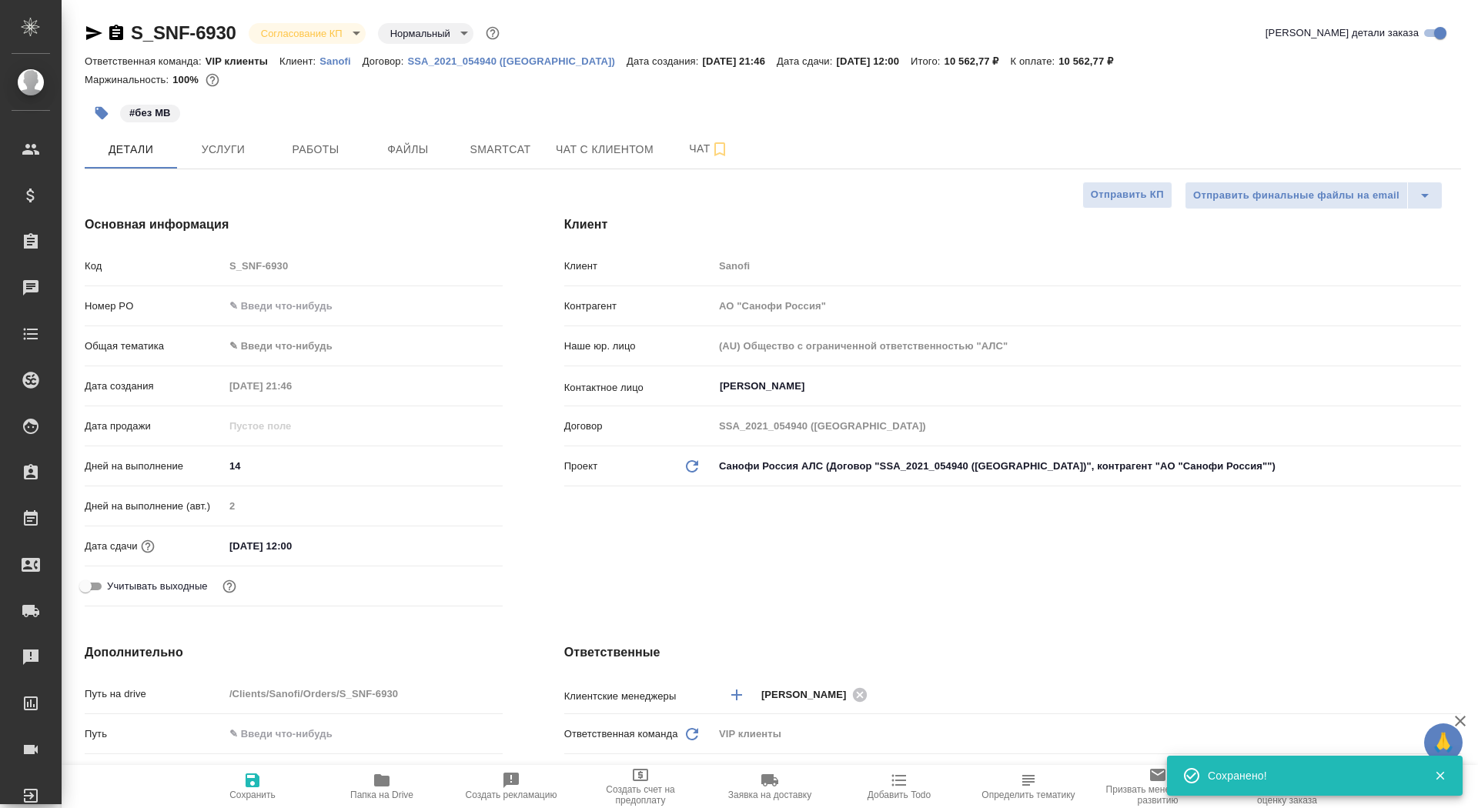
click at [126, 29] on div "S_SNF-6930 Согласование КП kpNegotiation Нормальный normal" at bounding box center [294, 33] width 418 height 25
click at [122, 32] on icon "button" at bounding box center [116, 32] width 14 height 15
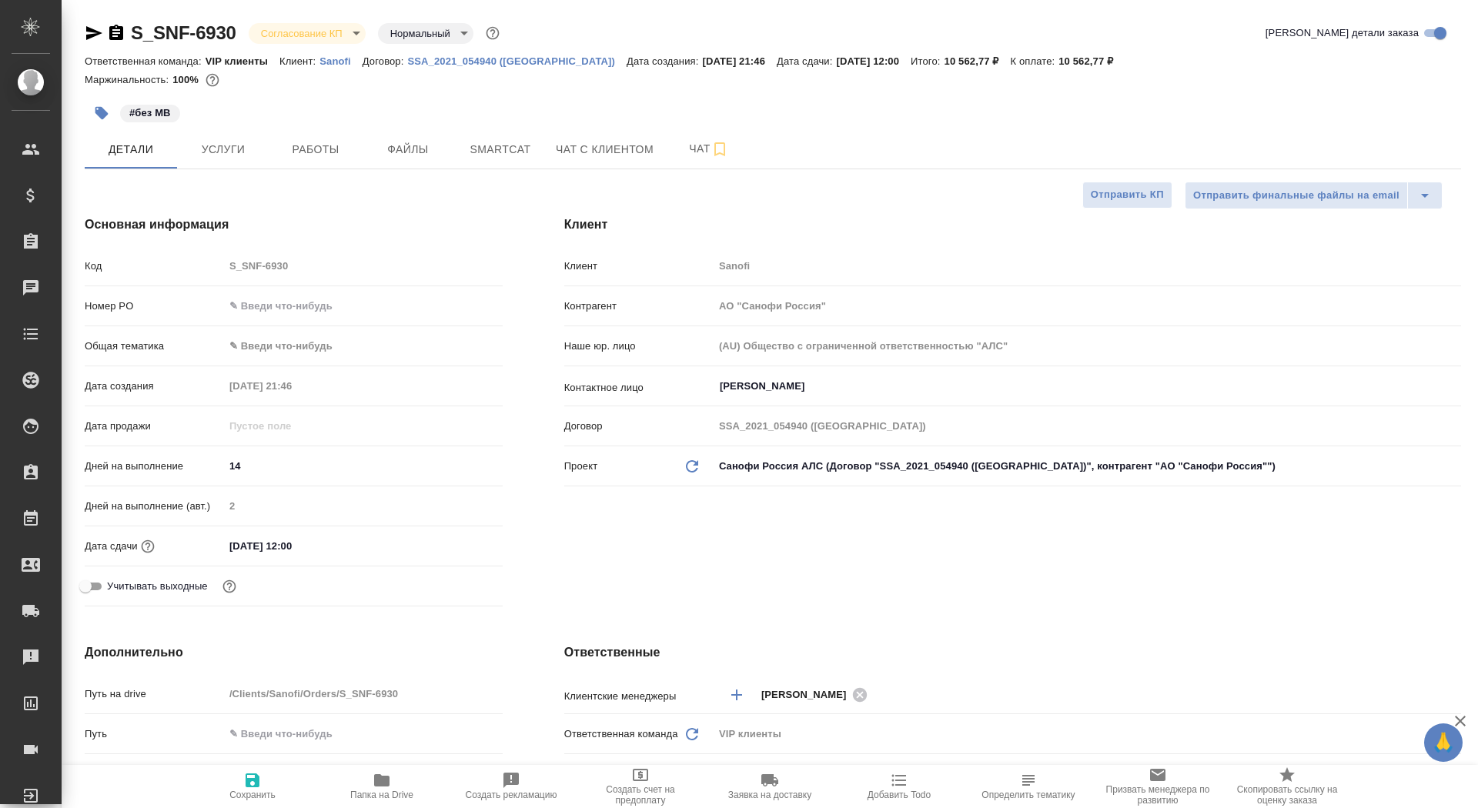
type textarea "x"
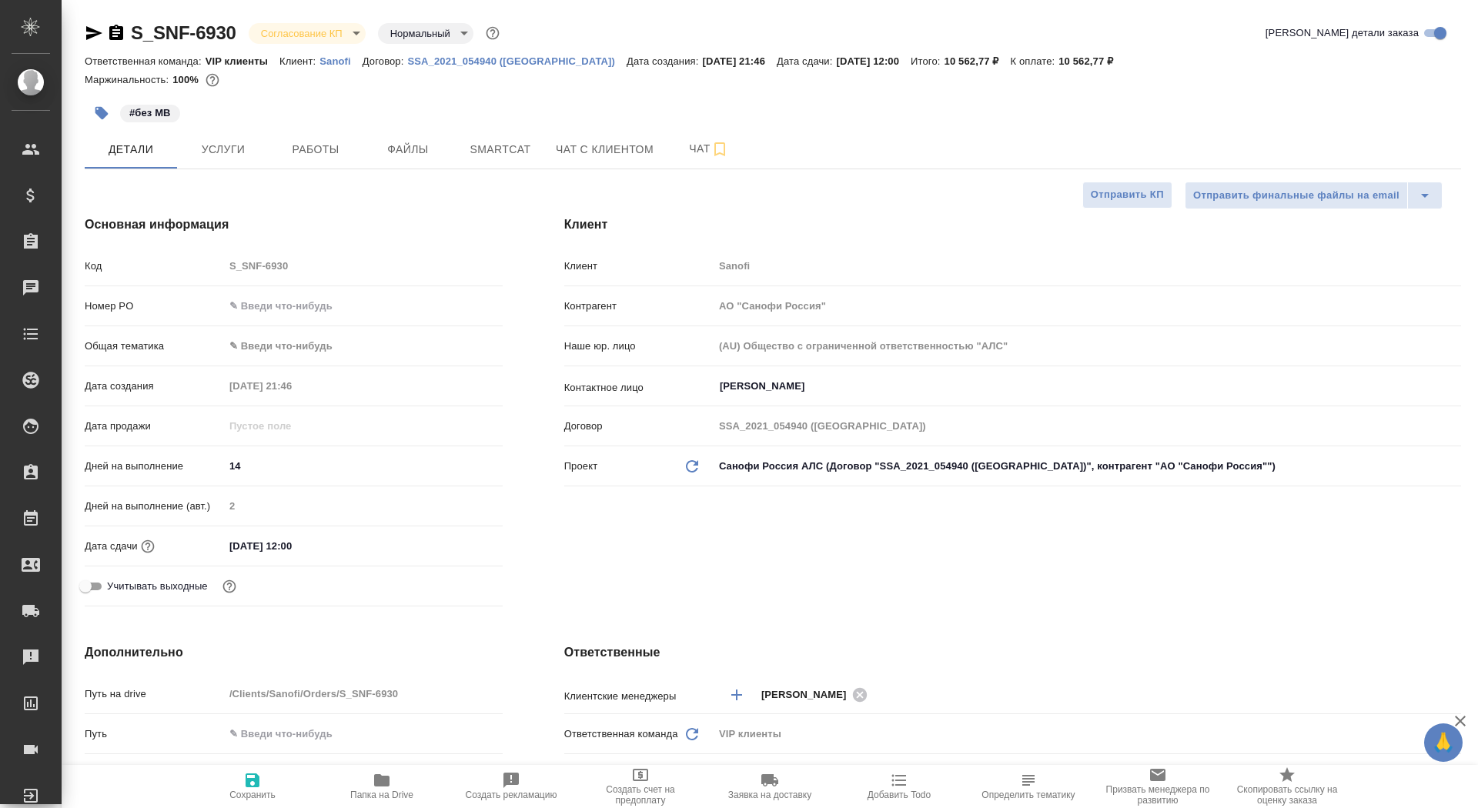
type textarea "x"
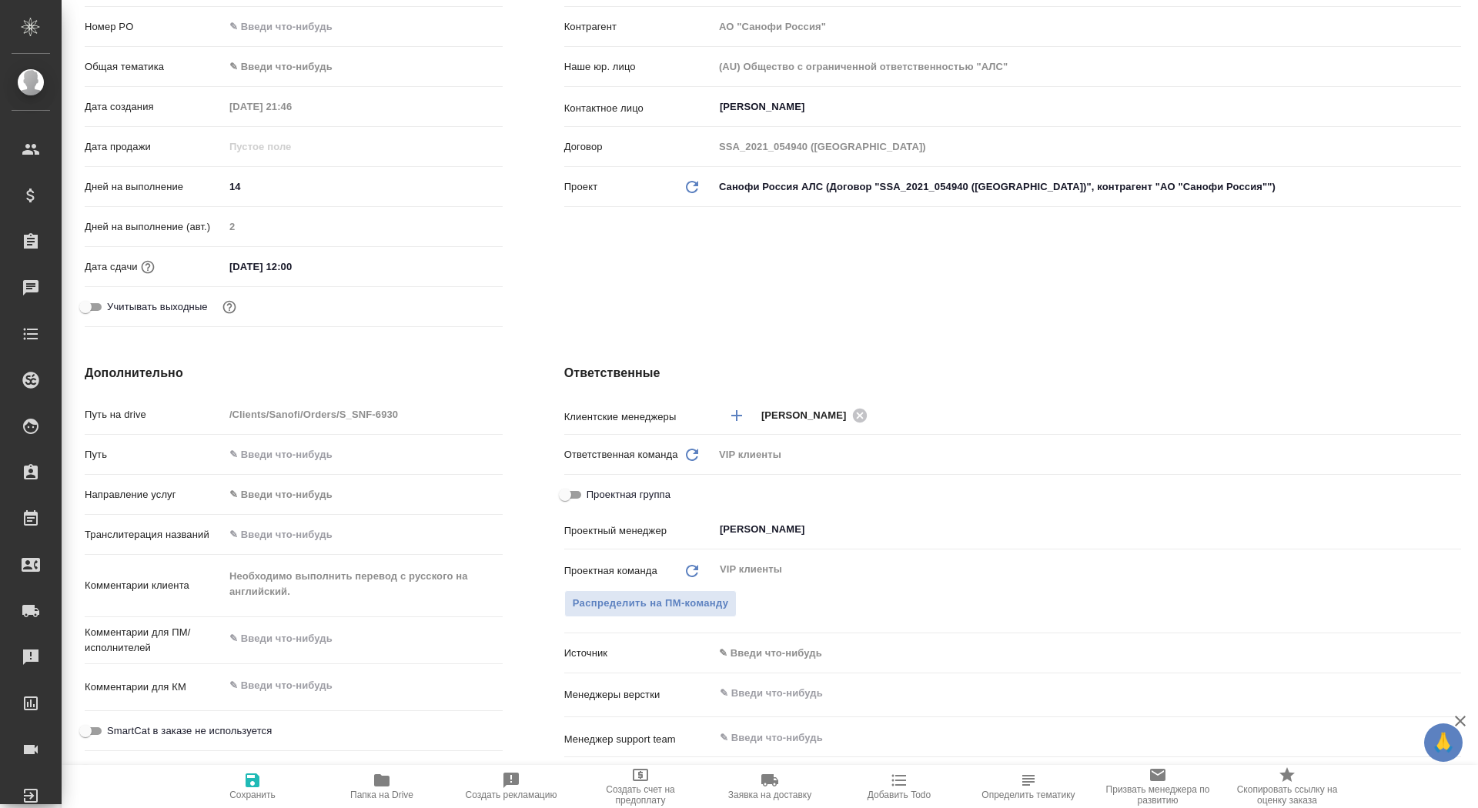
scroll to position [333, 0]
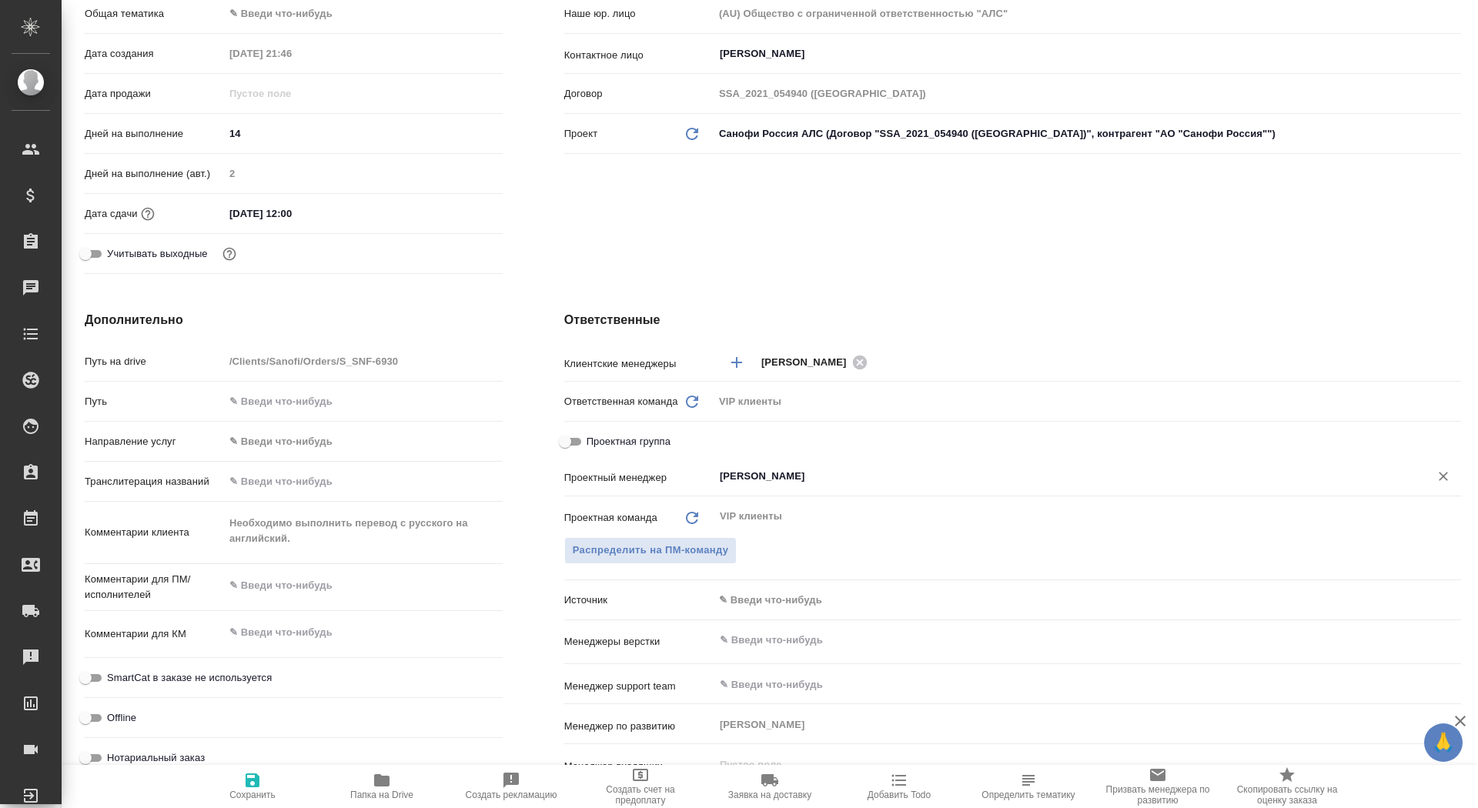
click at [782, 480] on input "[PERSON_NAME]" at bounding box center [1061, 476] width 687 height 18
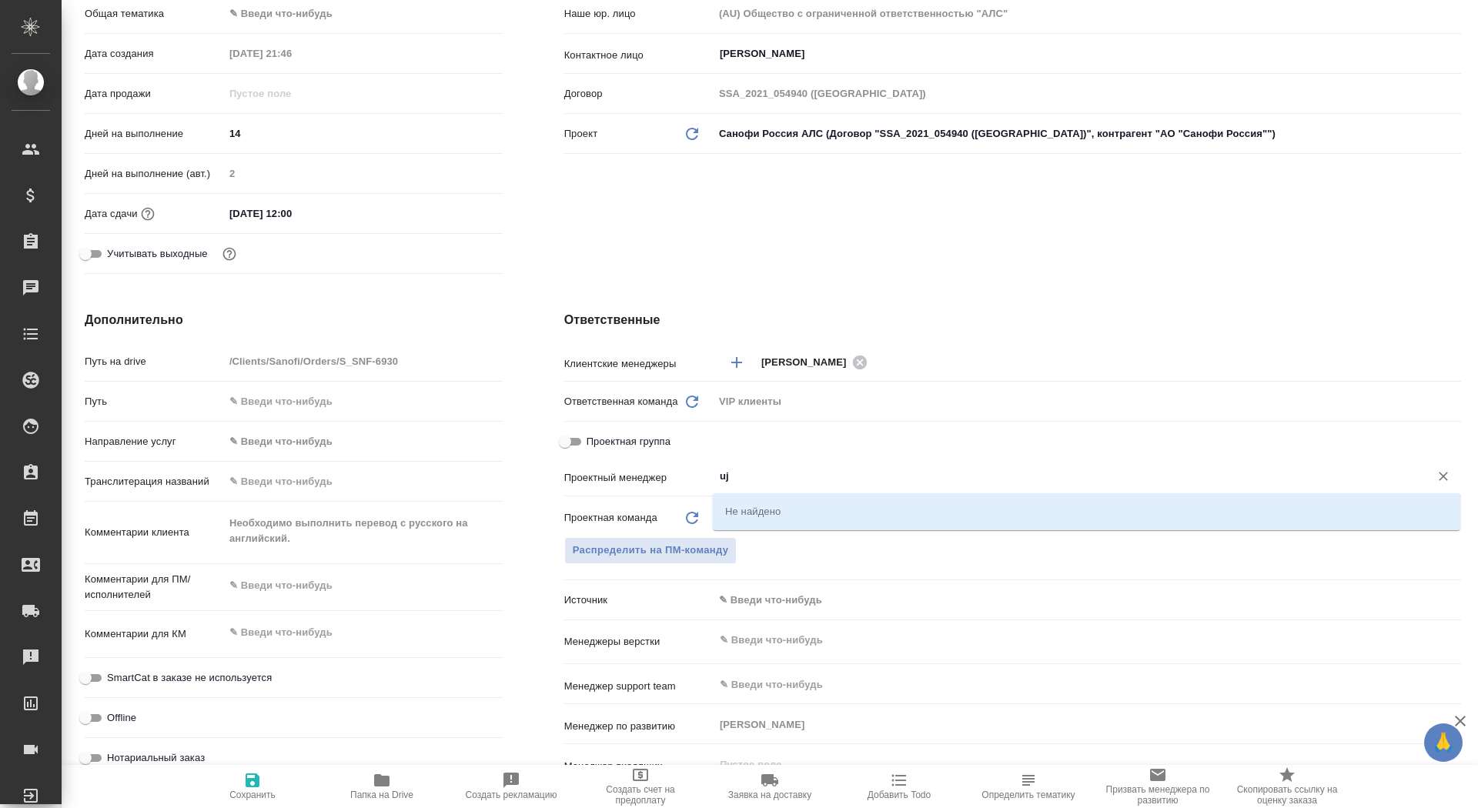
type input "u"
type textarea "x"
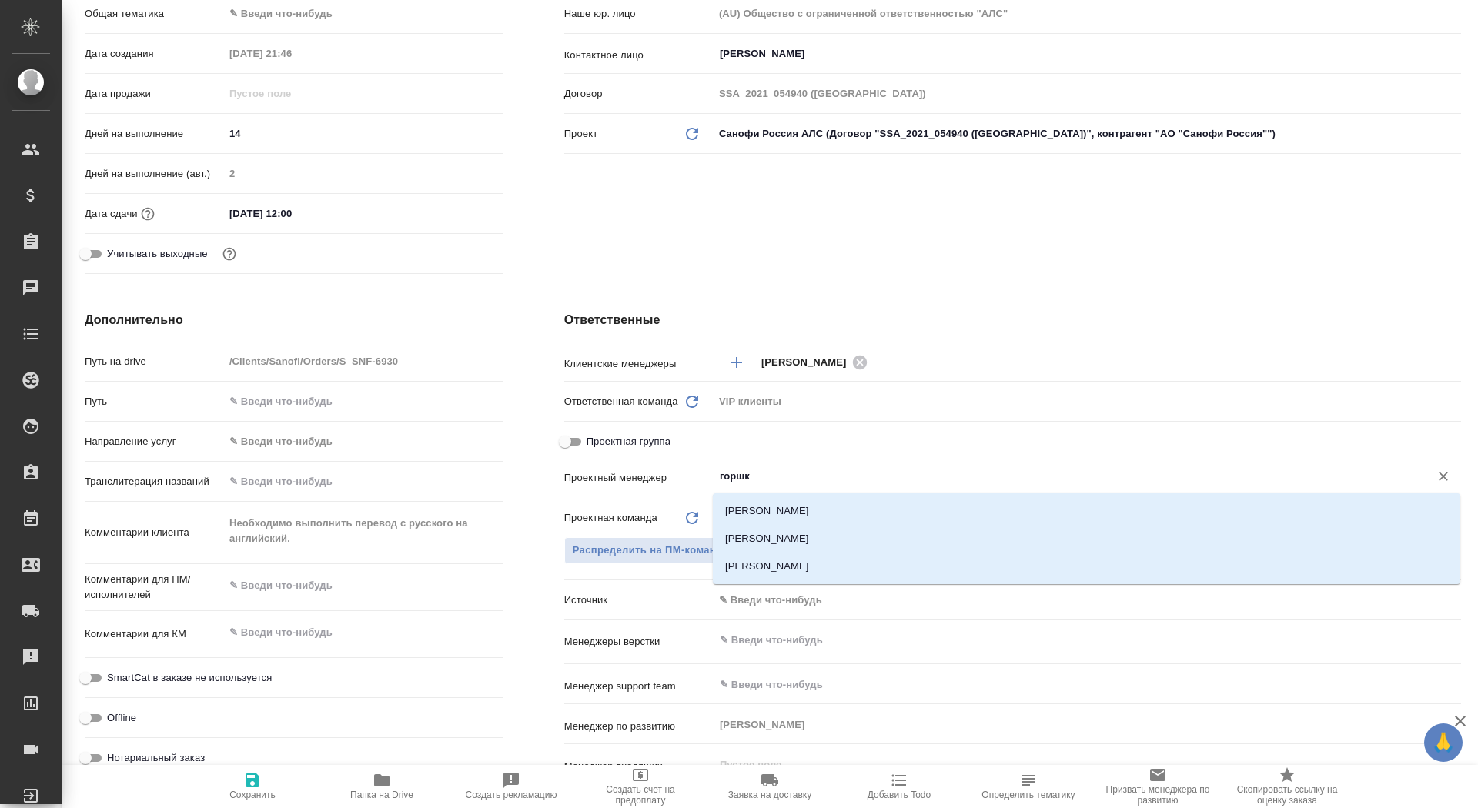
type input "горшко"
click at [828, 542] on li "Горшкова Валентина" at bounding box center [1086, 539] width 747 height 28
type textarea "x"
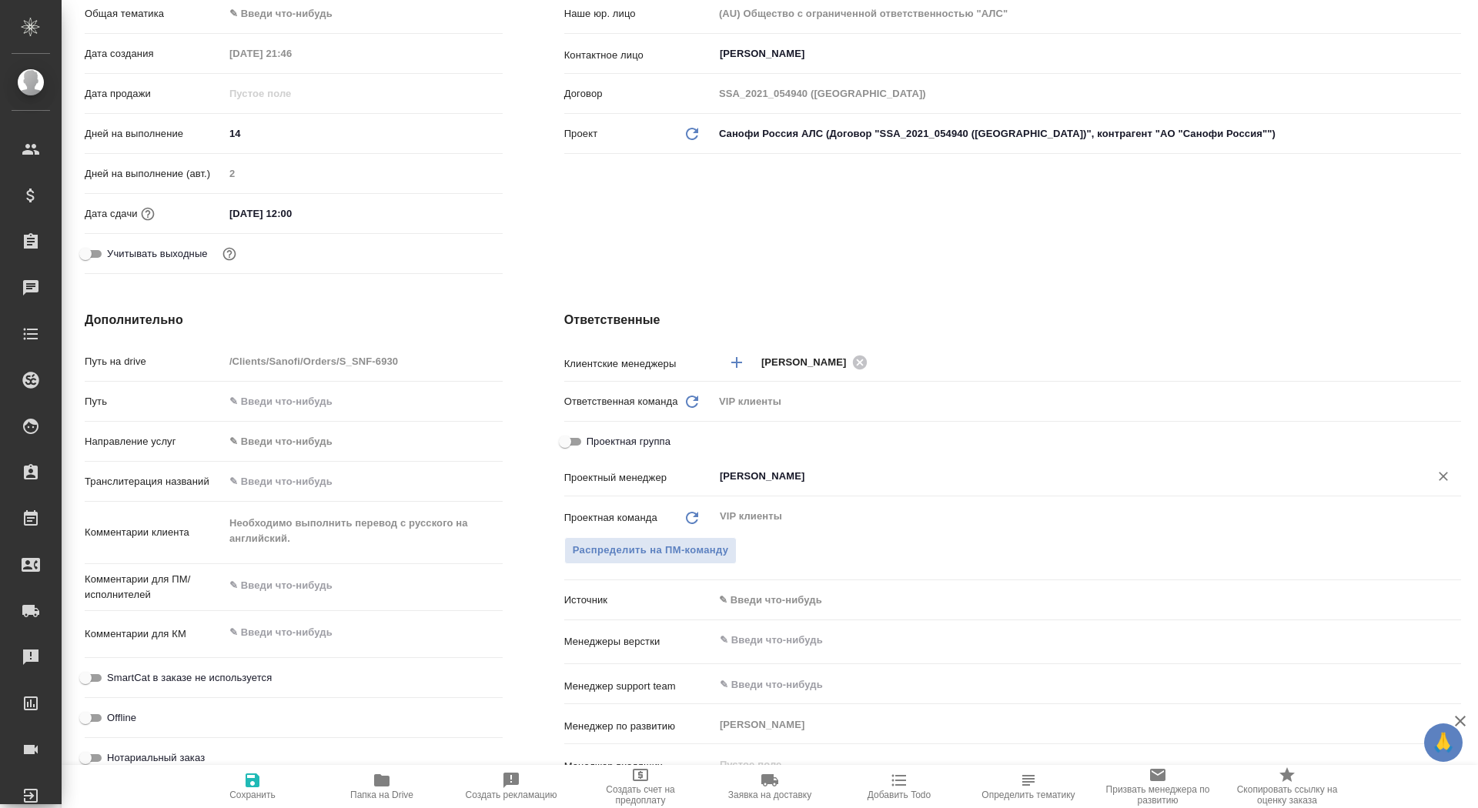
type input "Горшкова Валентина"
click at [249, 784] on icon "button" at bounding box center [253, 781] width 14 height 14
type textarea "x"
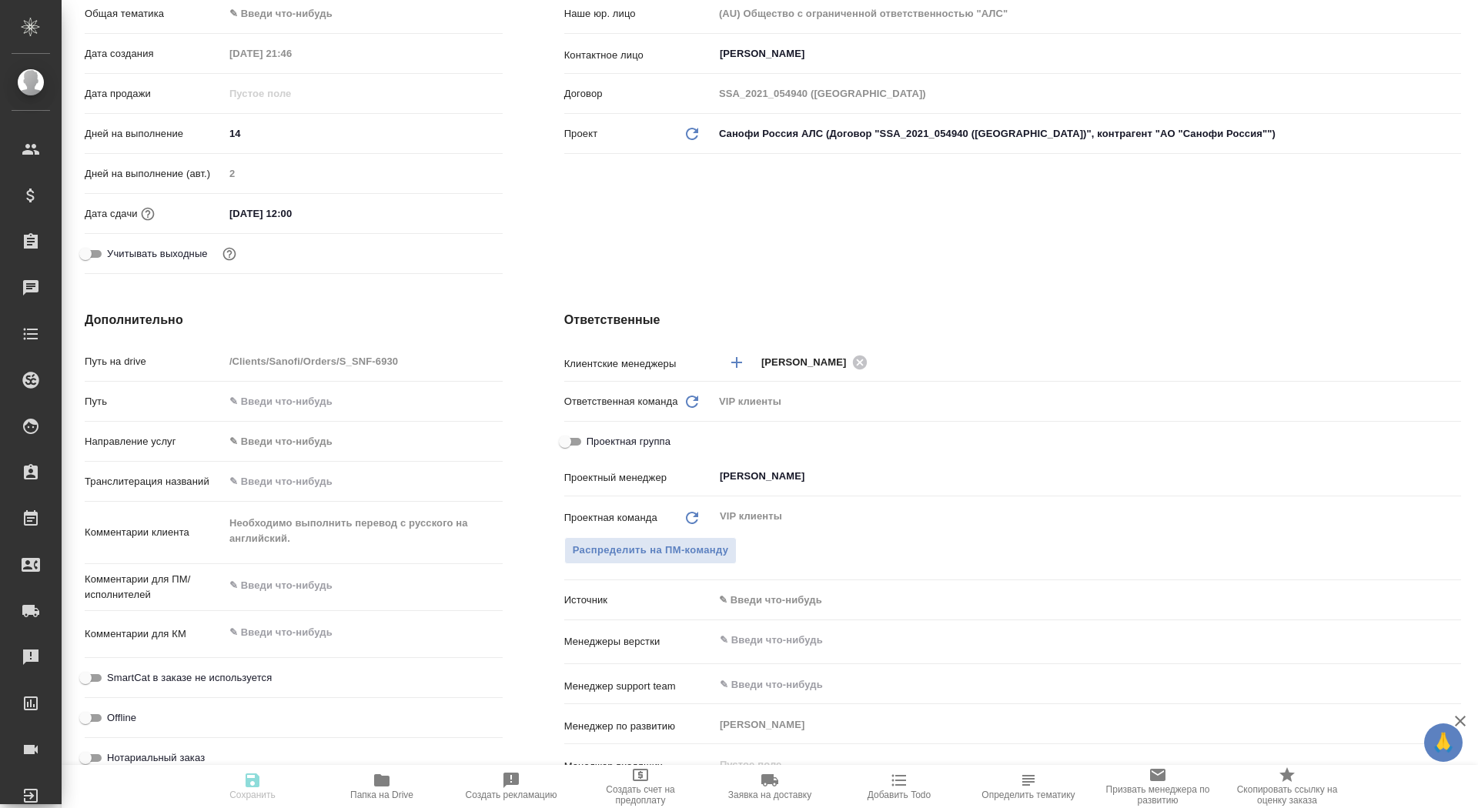
type textarea "x"
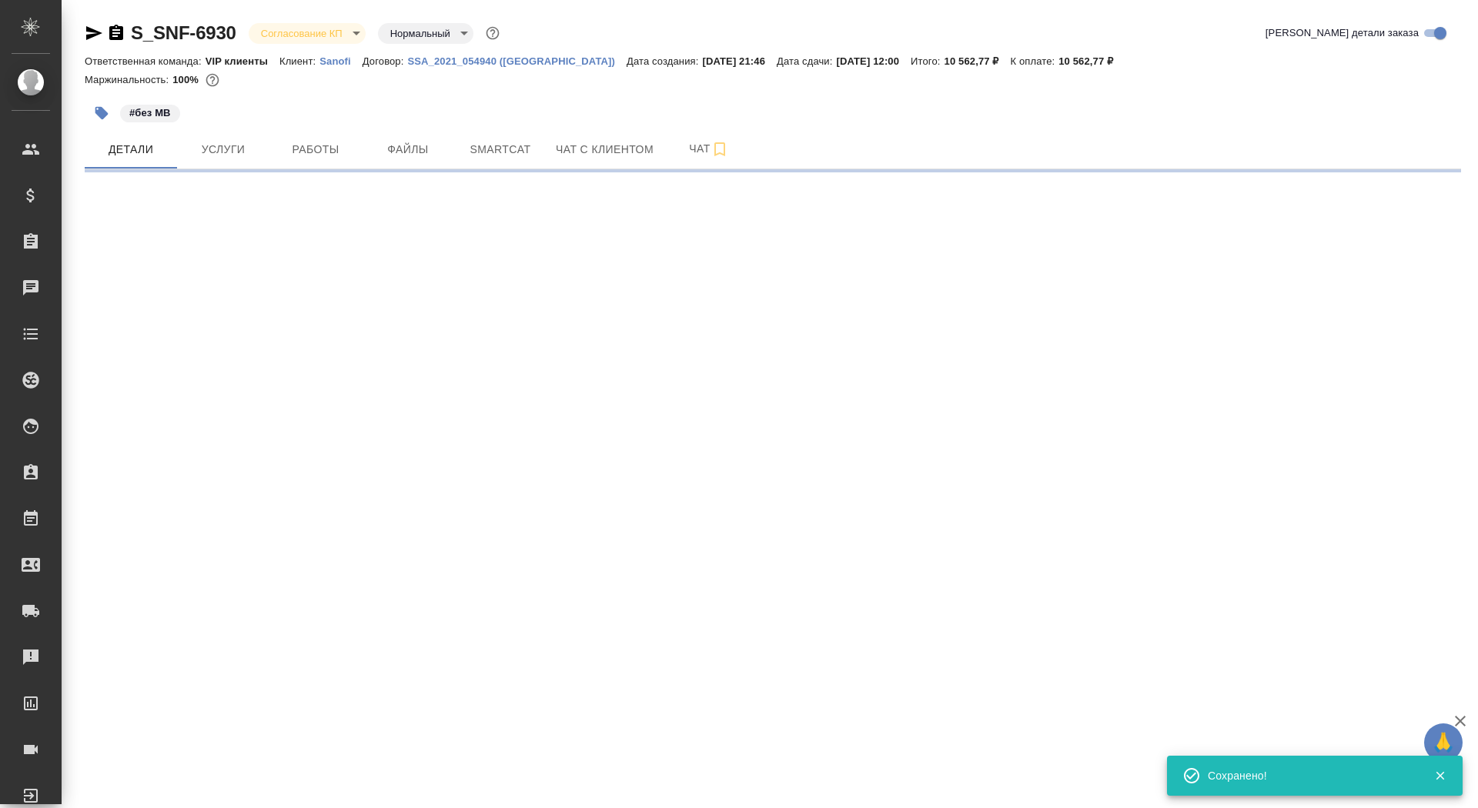
select select "RU"
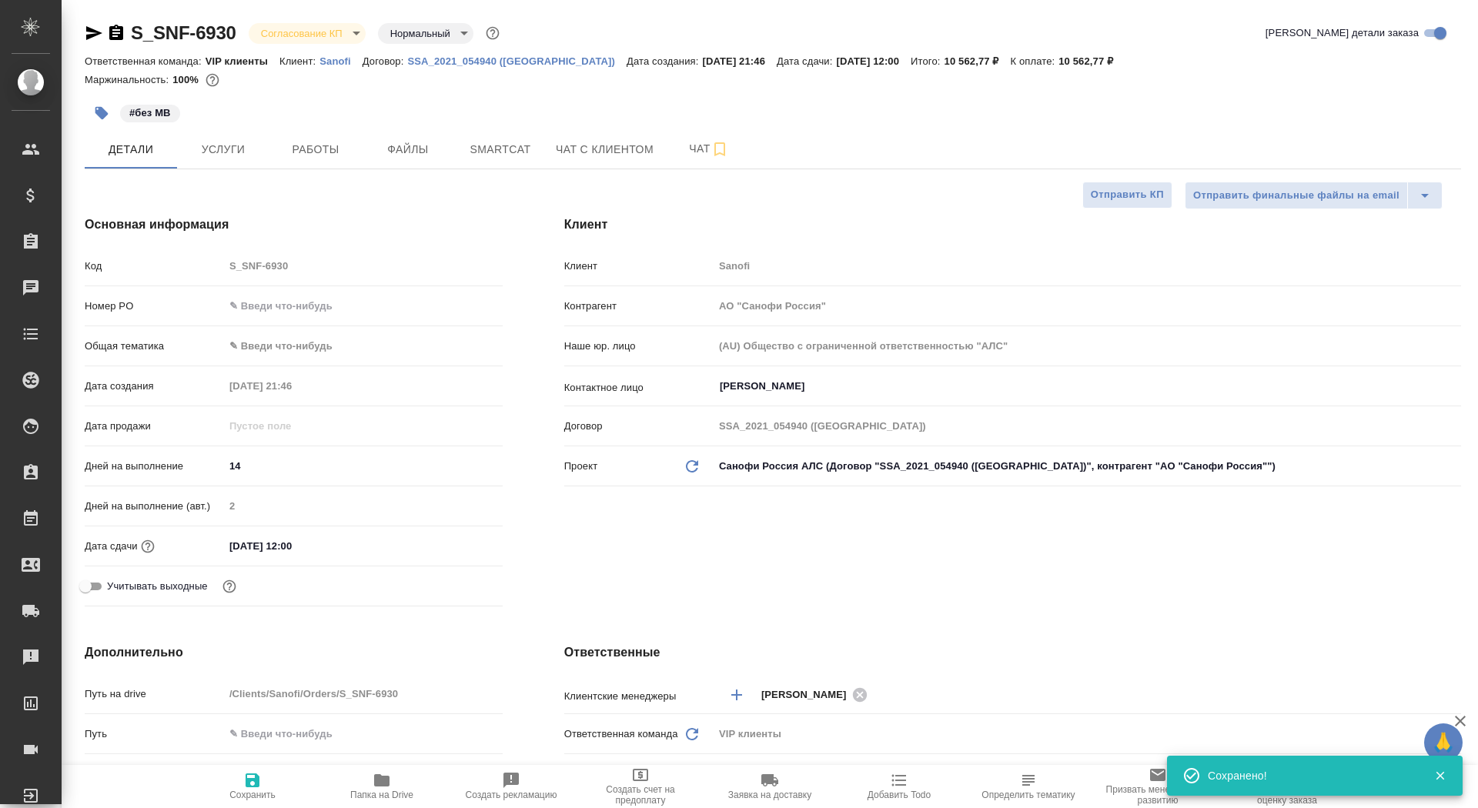
type textarea "x"
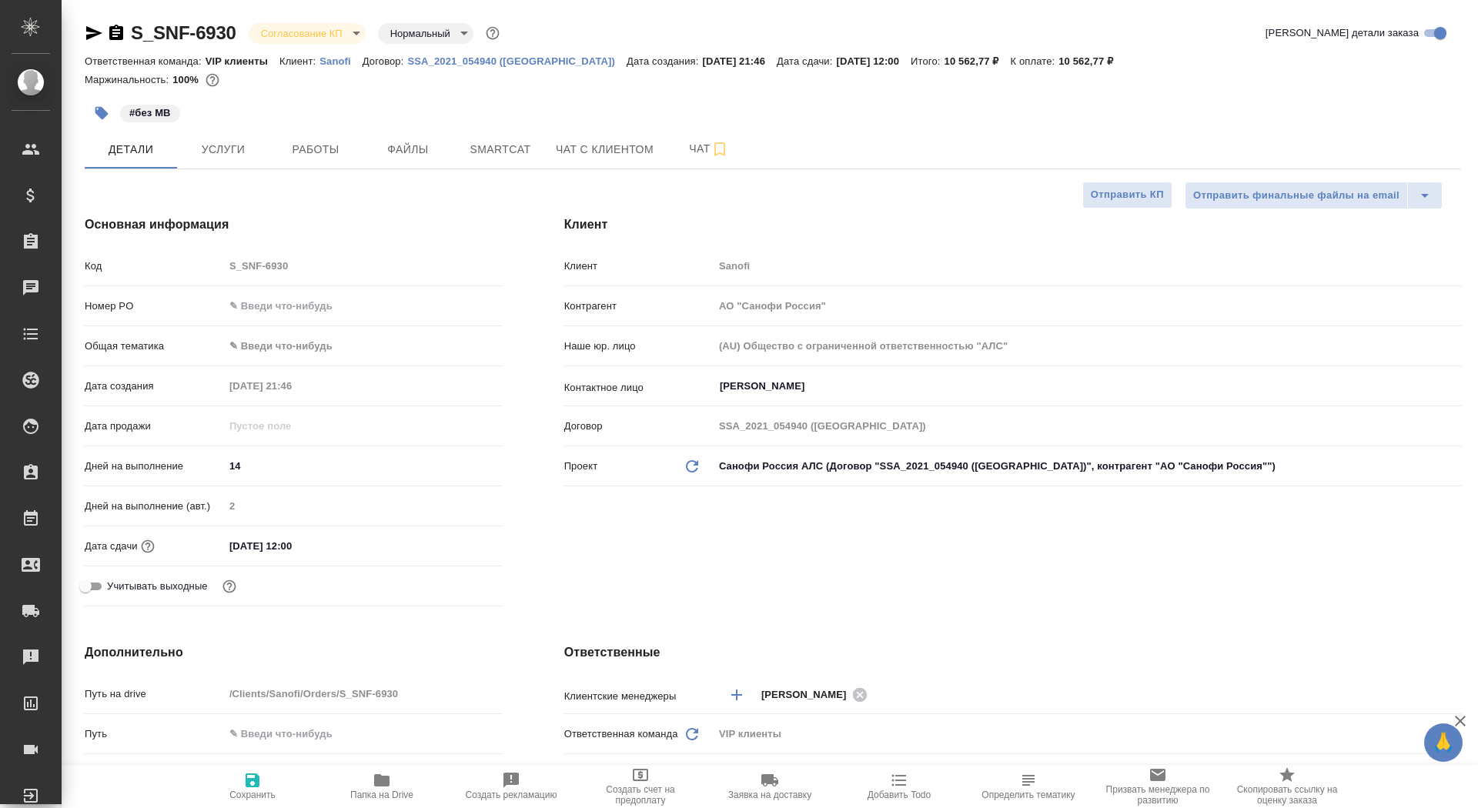
type textarea "x"
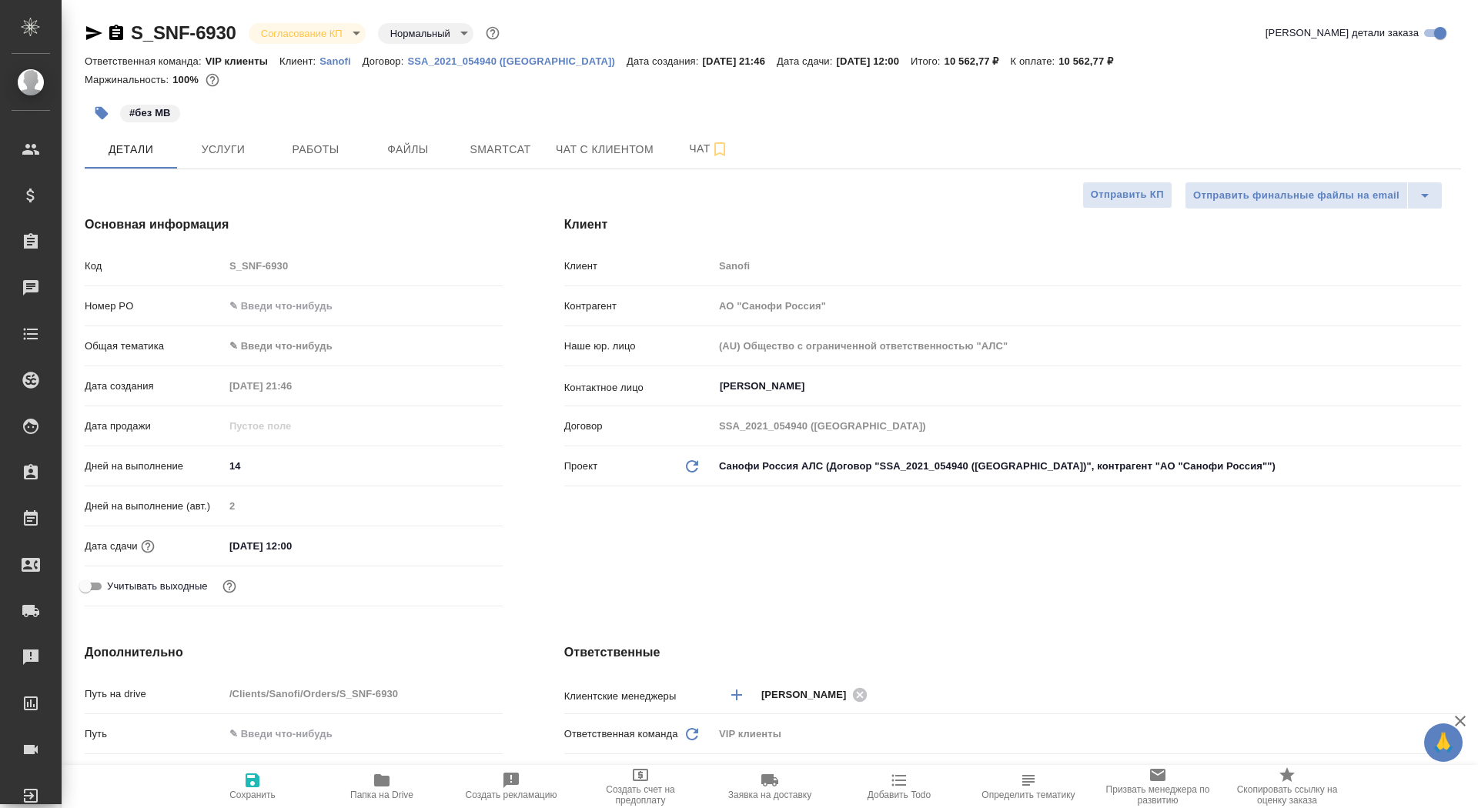
type textarea "x"
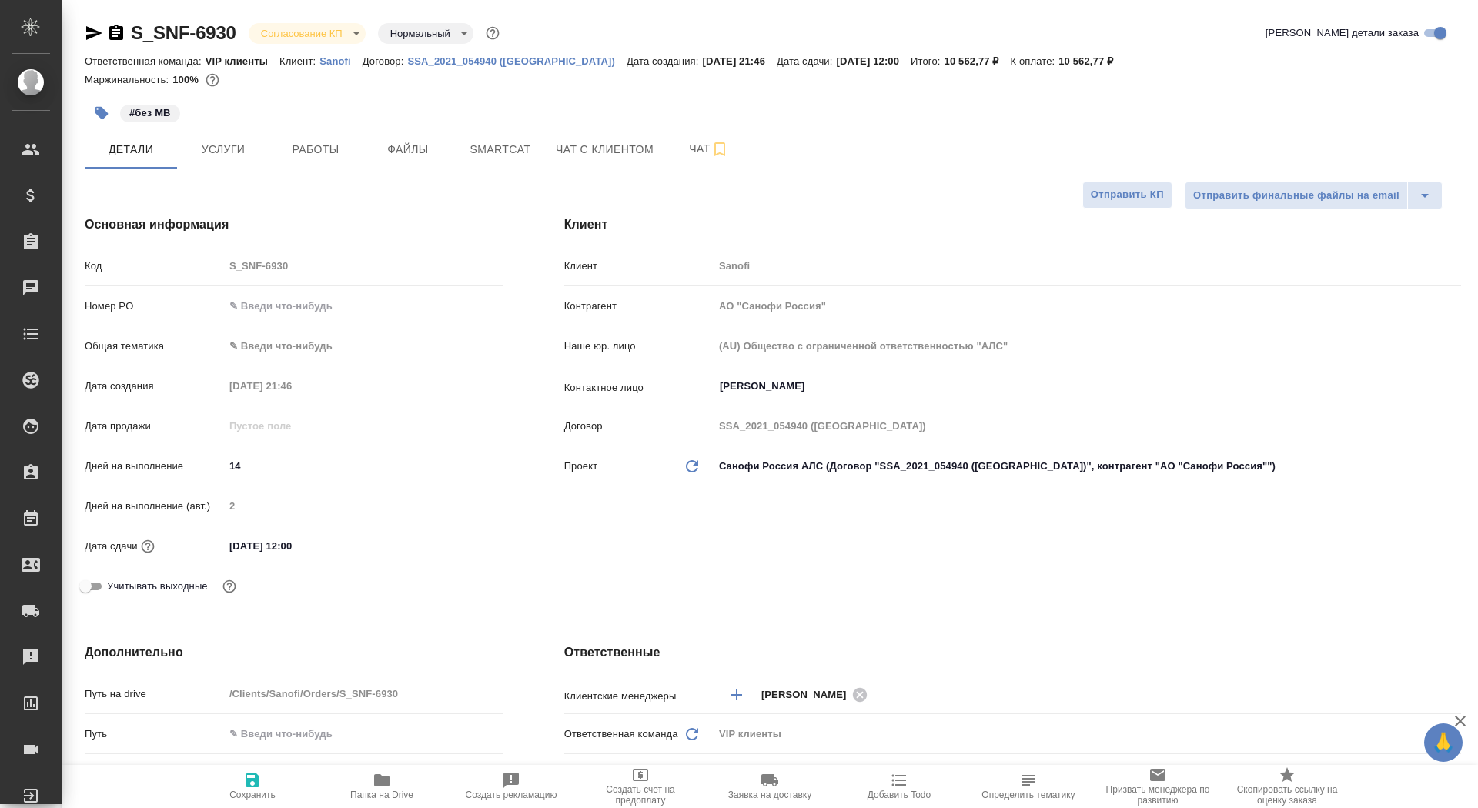
type textarea "x"
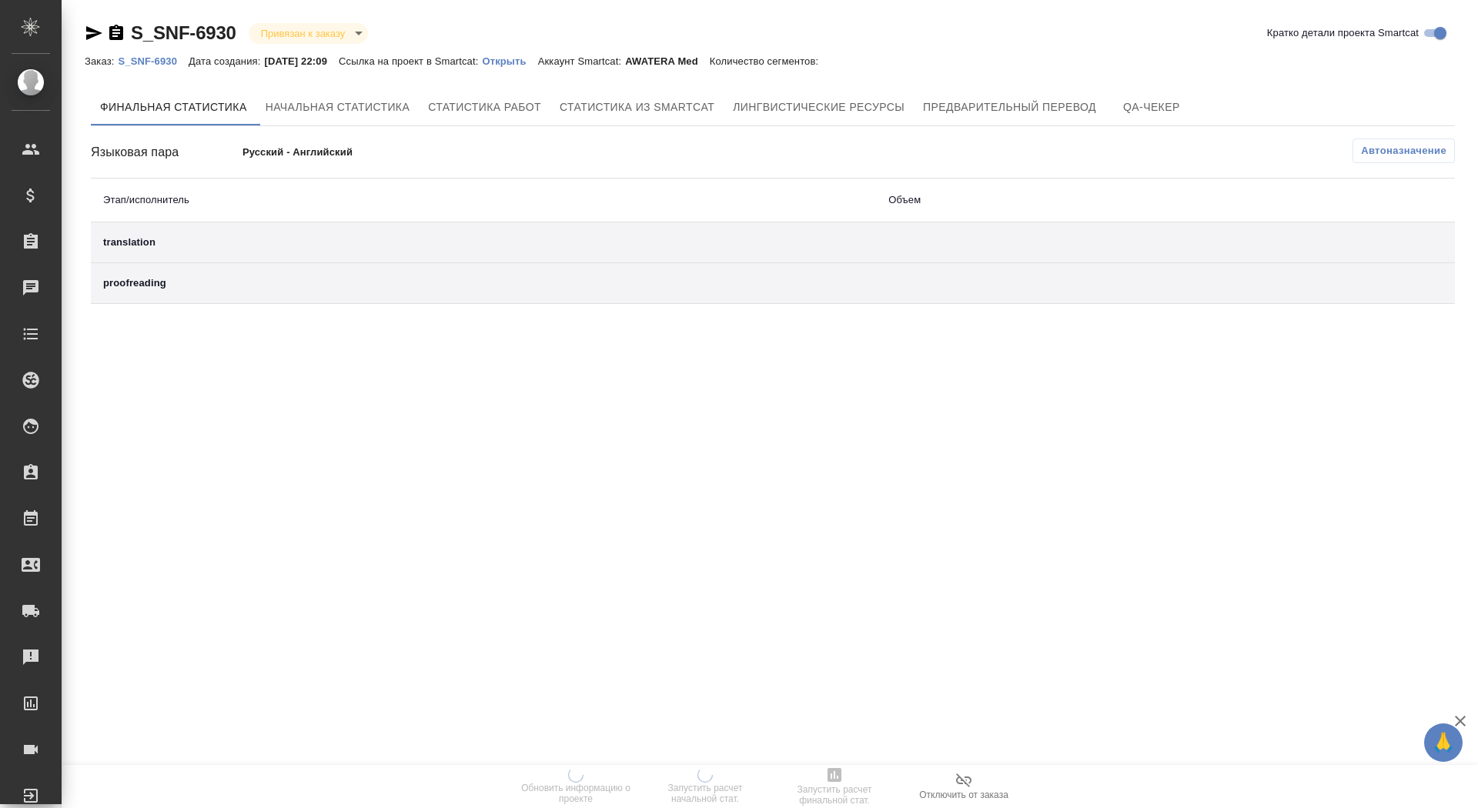
click at [527, 62] on p "Открыть" at bounding box center [509, 61] width 55 height 12
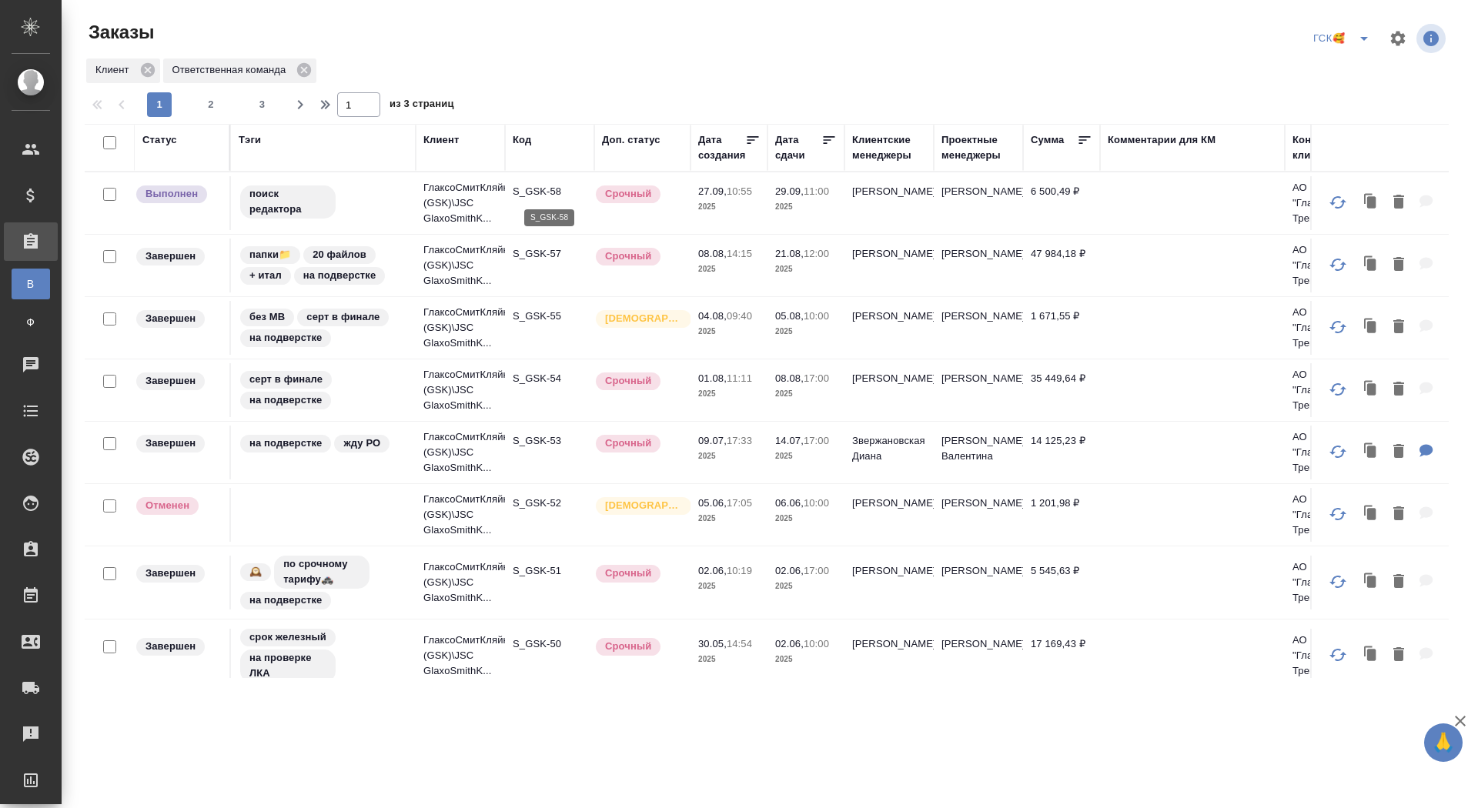
click at [554, 191] on p "S_GSK-58" at bounding box center [550, 191] width 74 height 15
click at [527, 239] on td "S_GSK-57" at bounding box center [549, 266] width 89 height 54
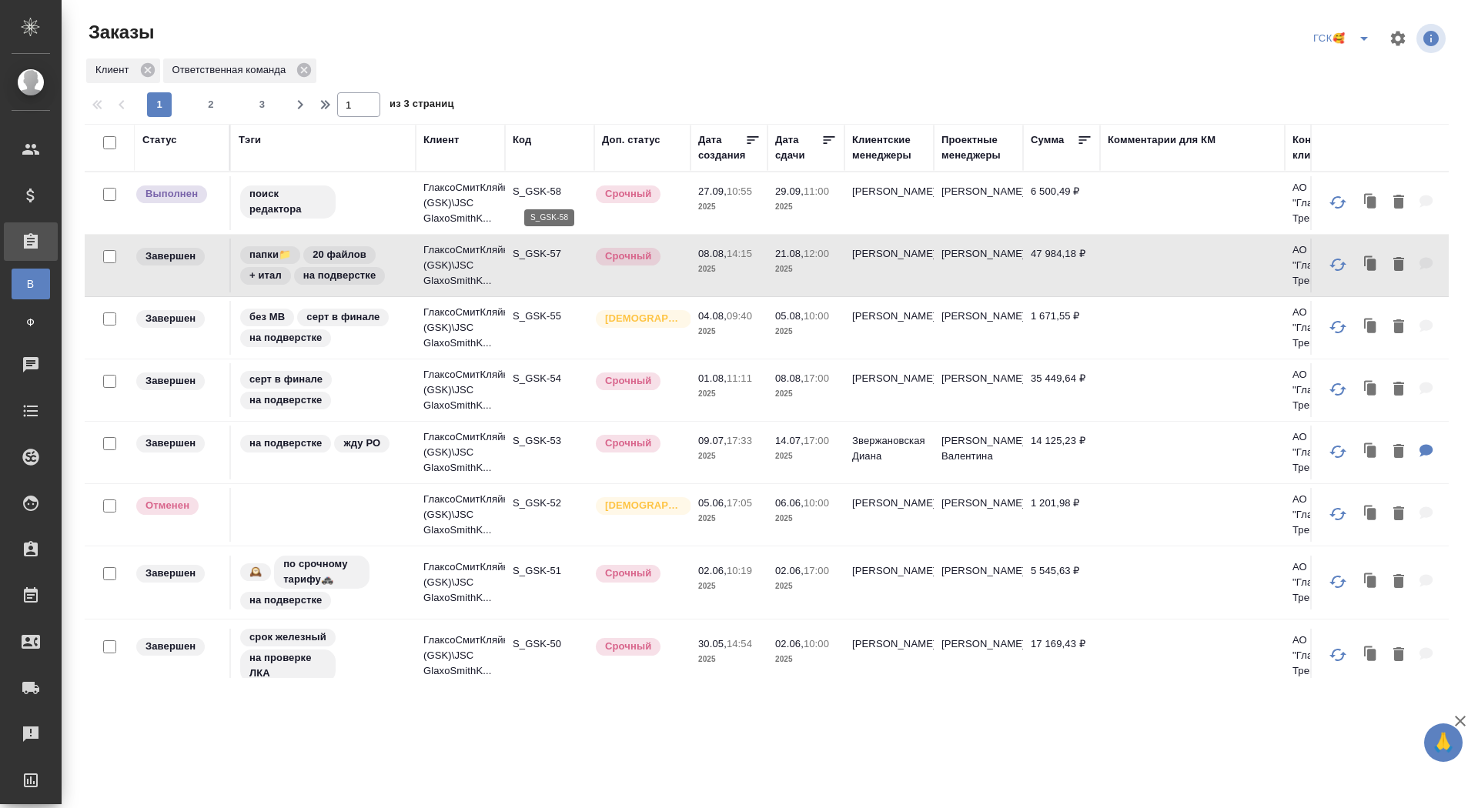
click at [527, 255] on p "S_GSK-57" at bounding box center [550, 253] width 74 height 15
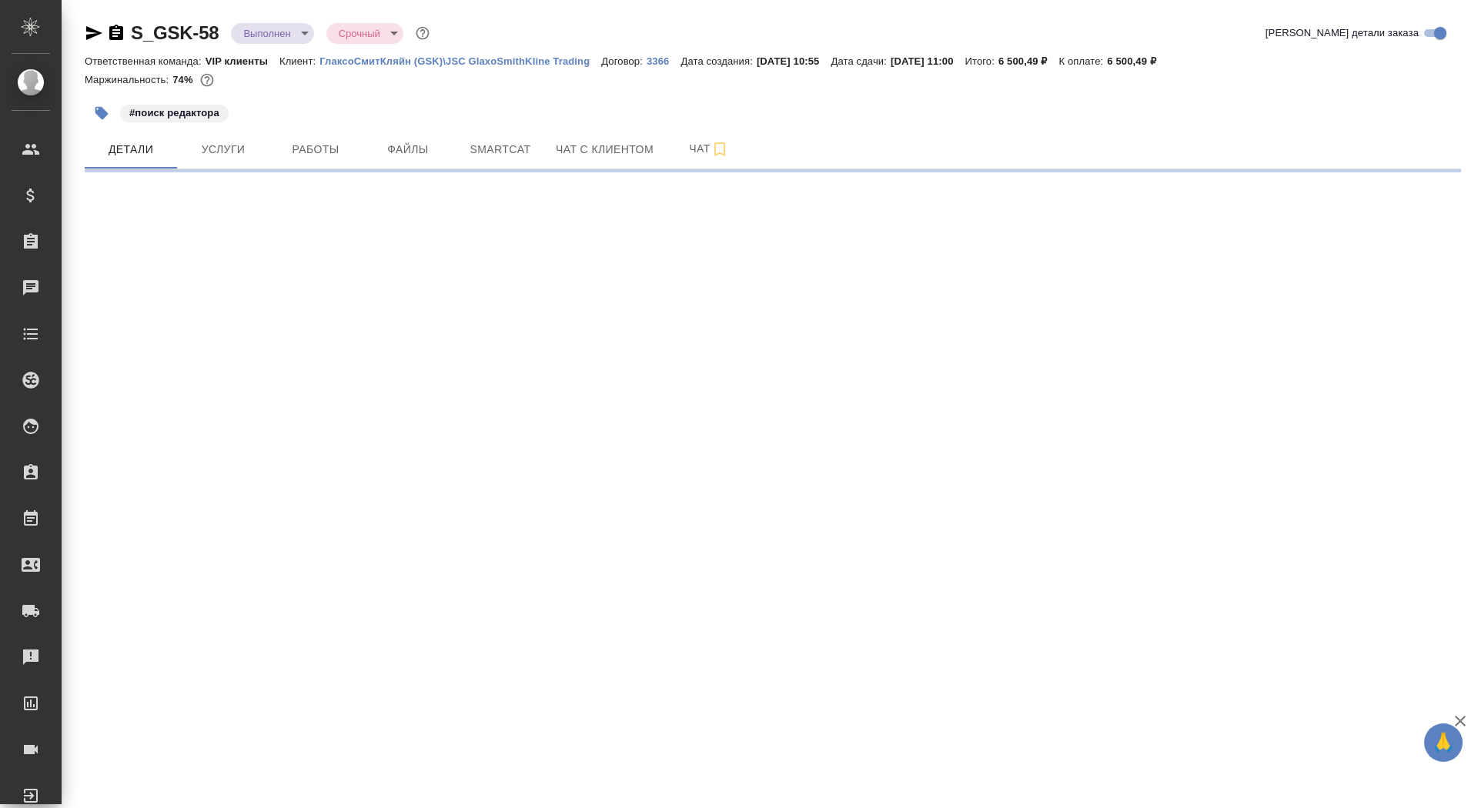
select select "RU"
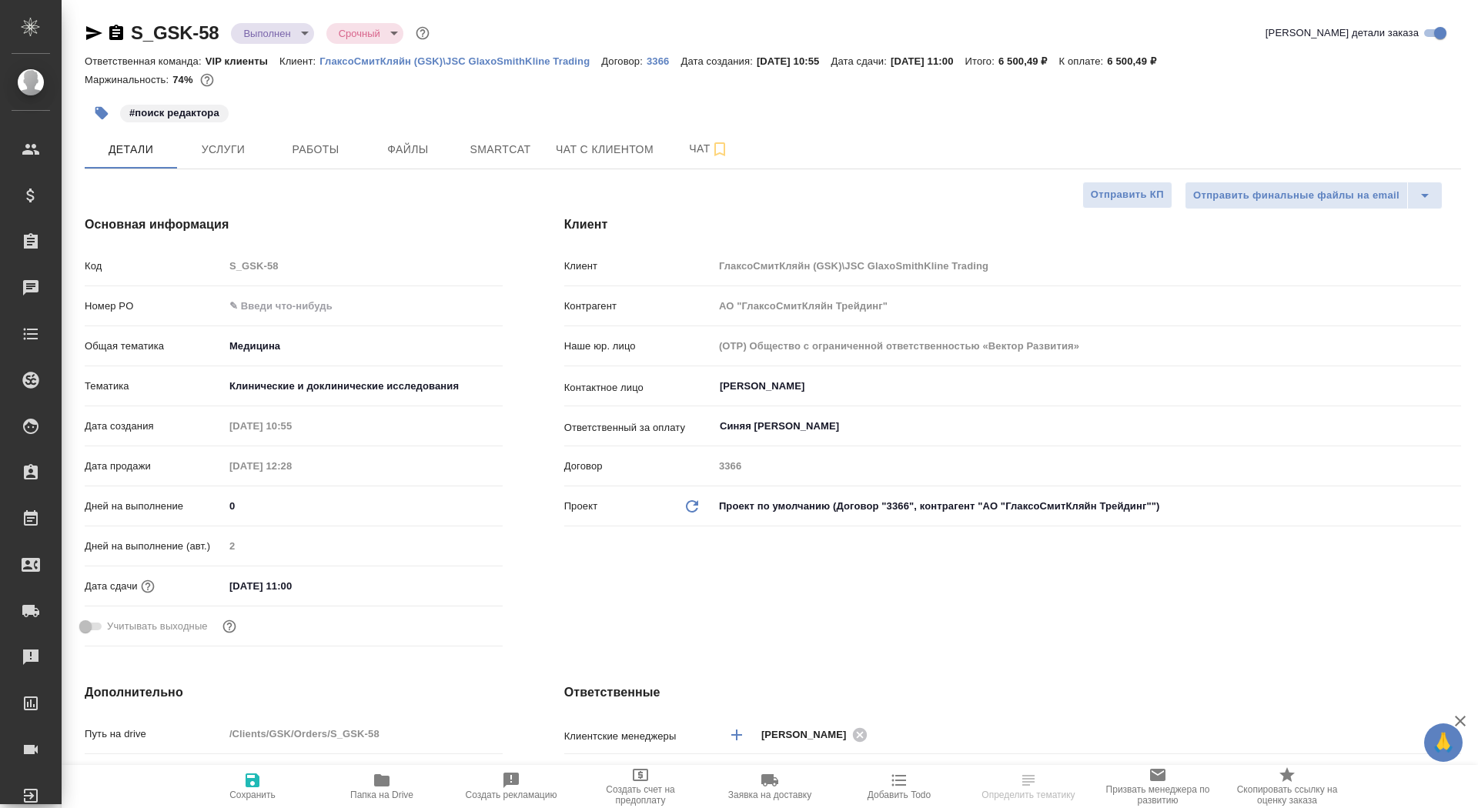
type textarea "x"
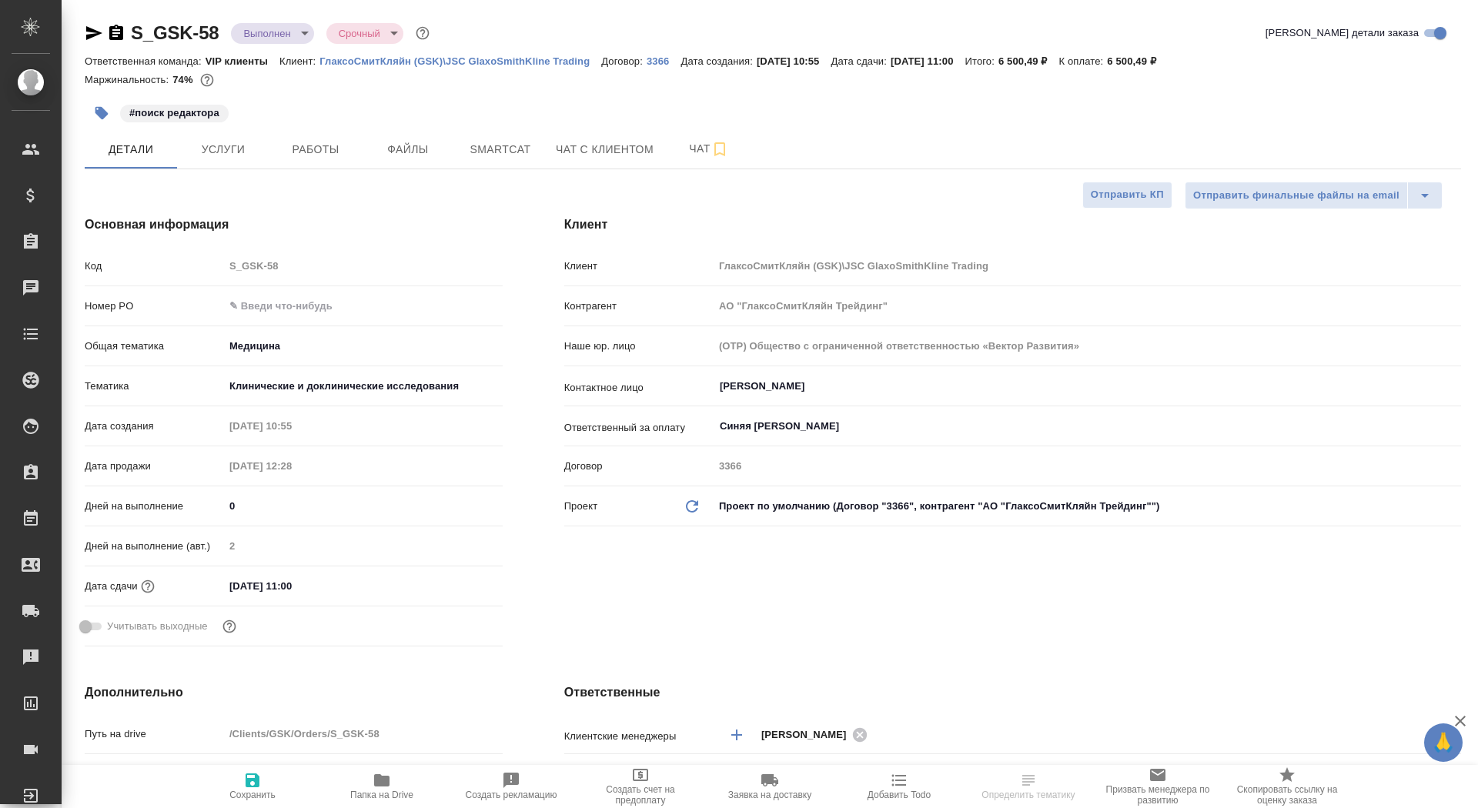
type textarea "x"
click at [353, 304] on input "text" at bounding box center [363, 306] width 277 height 22
paste input "6601751339"
type input "6601751339"
type textarea "x"
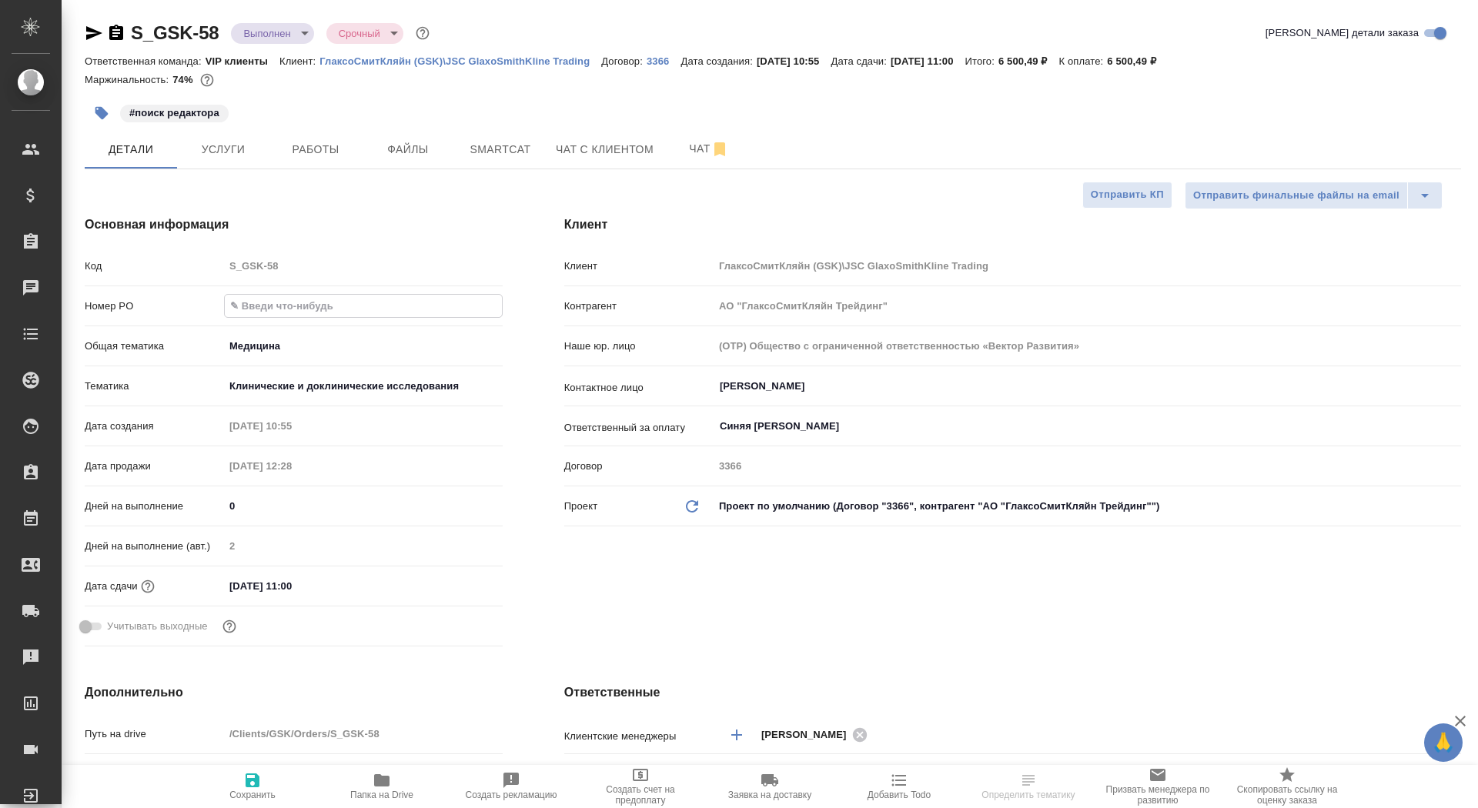
type textarea "x"
type input "6601751339"
click at [257, 766] on button "Сохранить" at bounding box center [252, 786] width 129 height 43
type textarea "x"
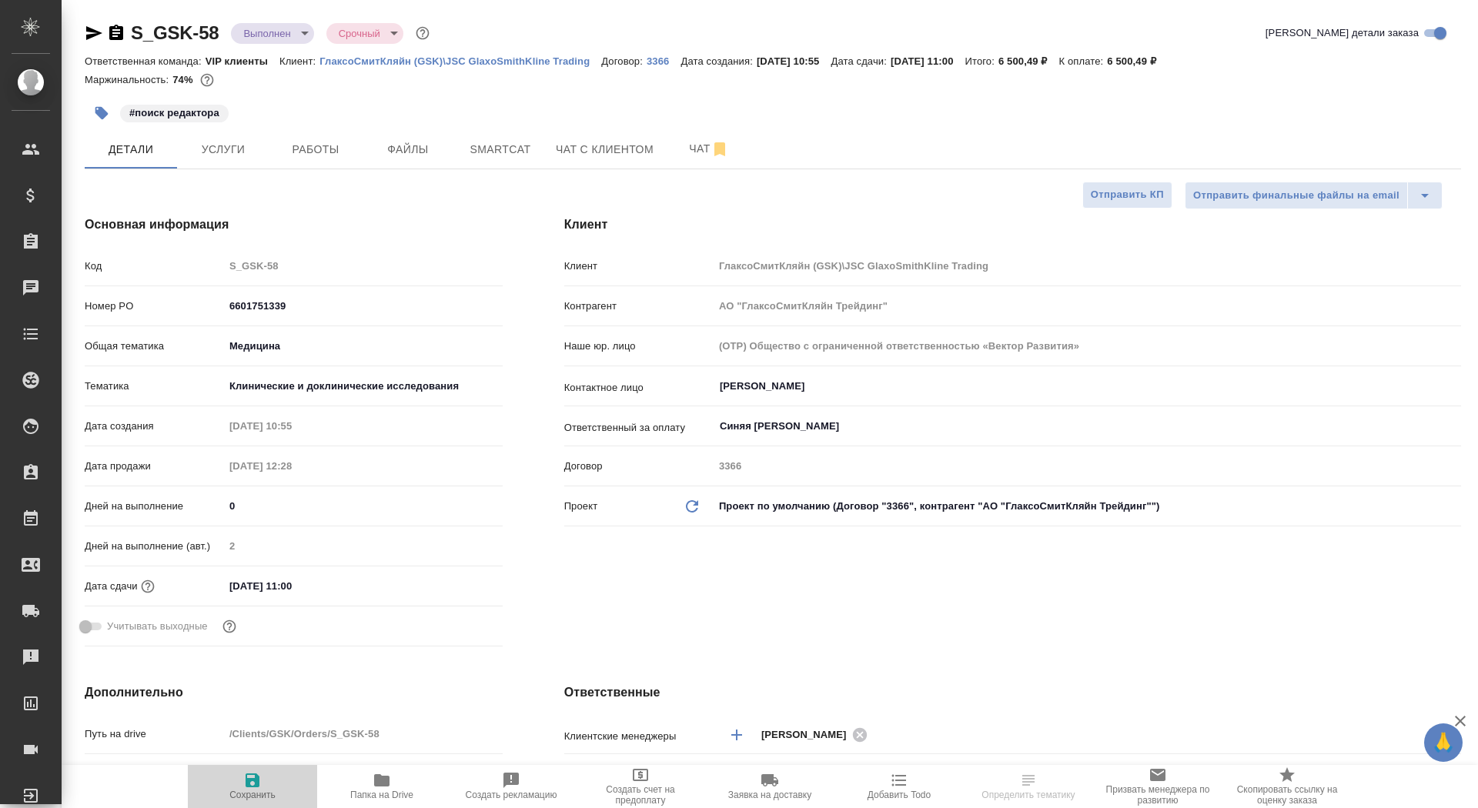
type textarea "x"
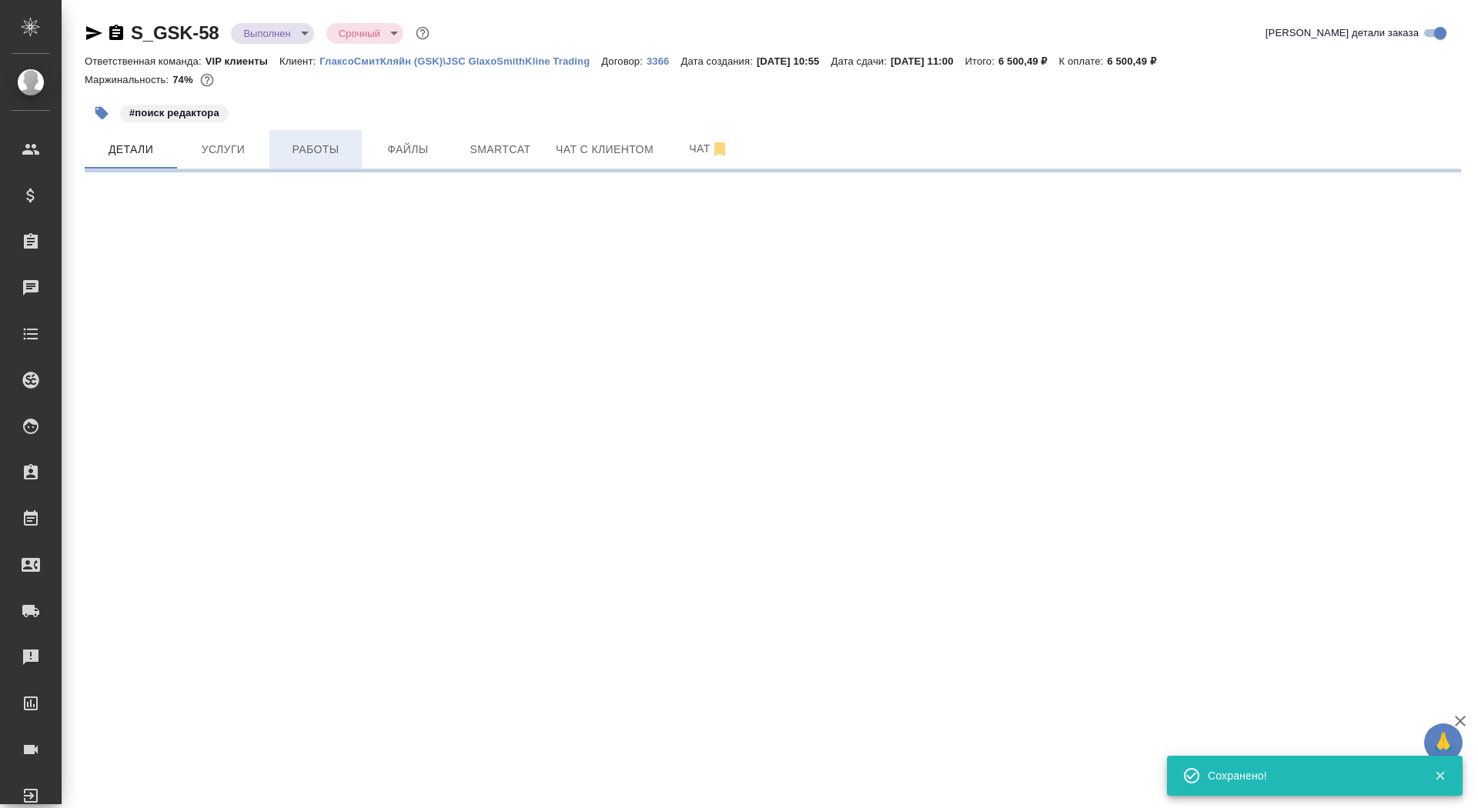
select select "RU"
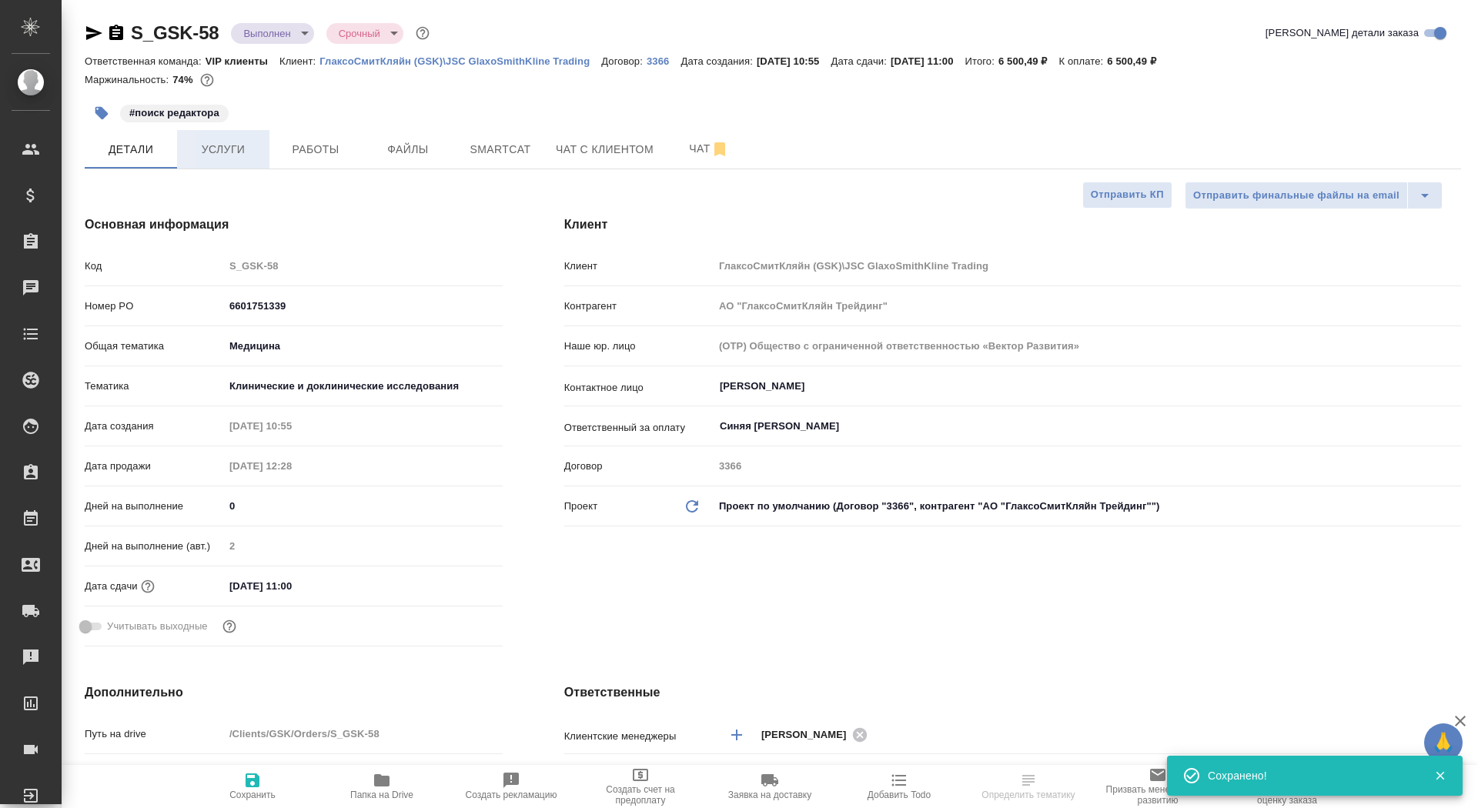
type textarea "x"
click at [251, 145] on span "Услуги" at bounding box center [223, 149] width 74 height 19
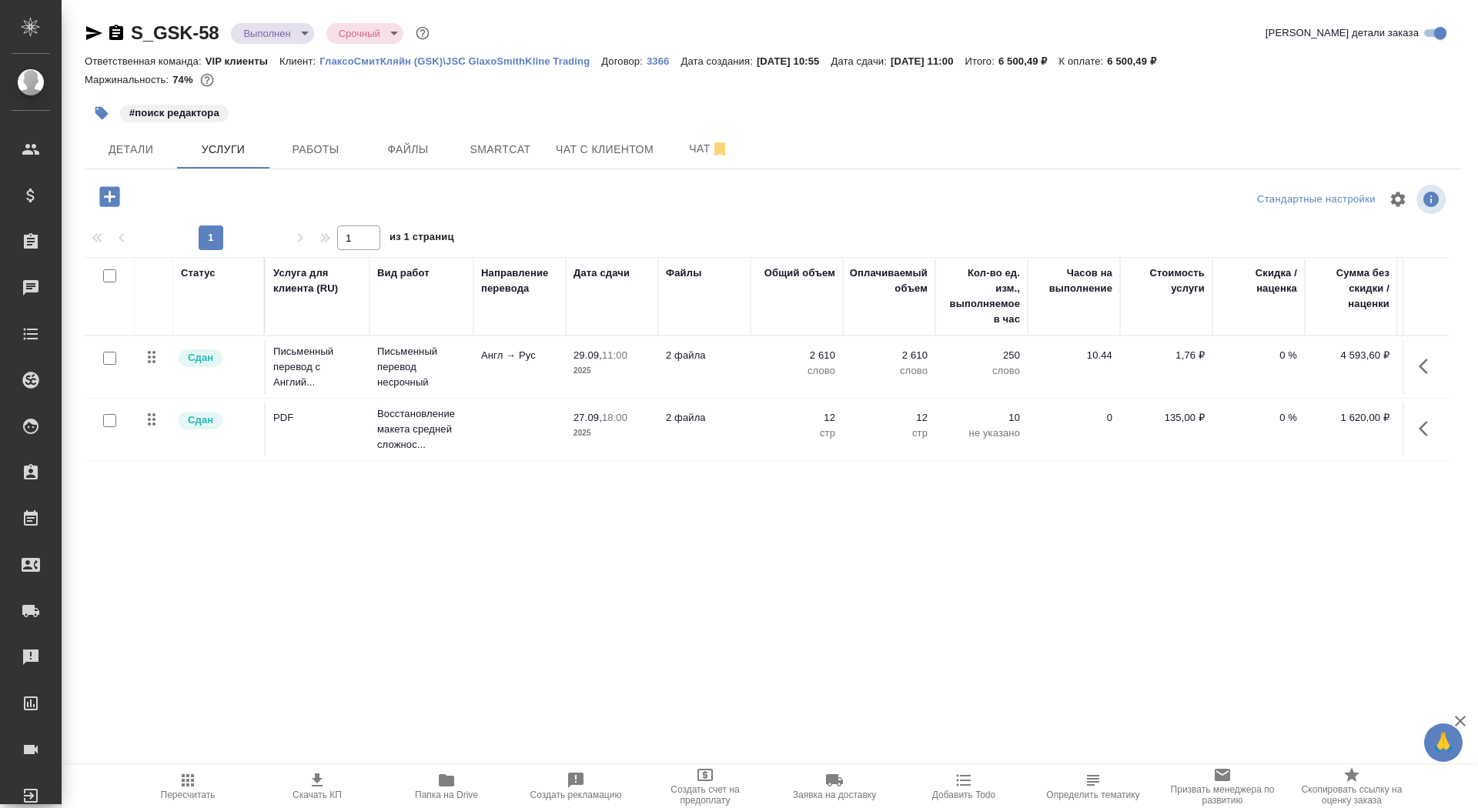
click at [473, 365] on td "Англ → Рус" at bounding box center [519, 367] width 92 height 54
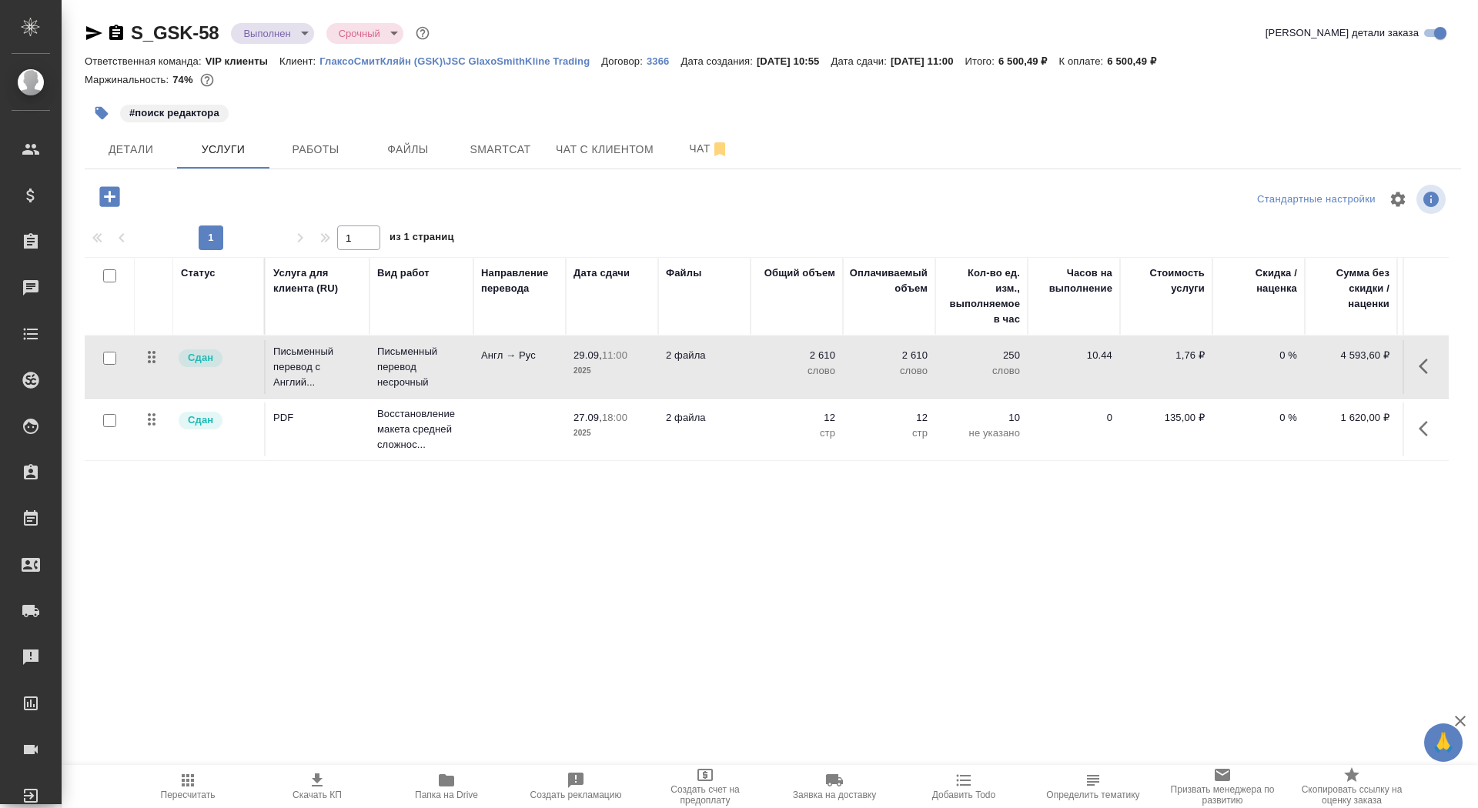
click at [473, 365] on td "Англ → Рус" at bounding box center [519, 367] width 92 height 54
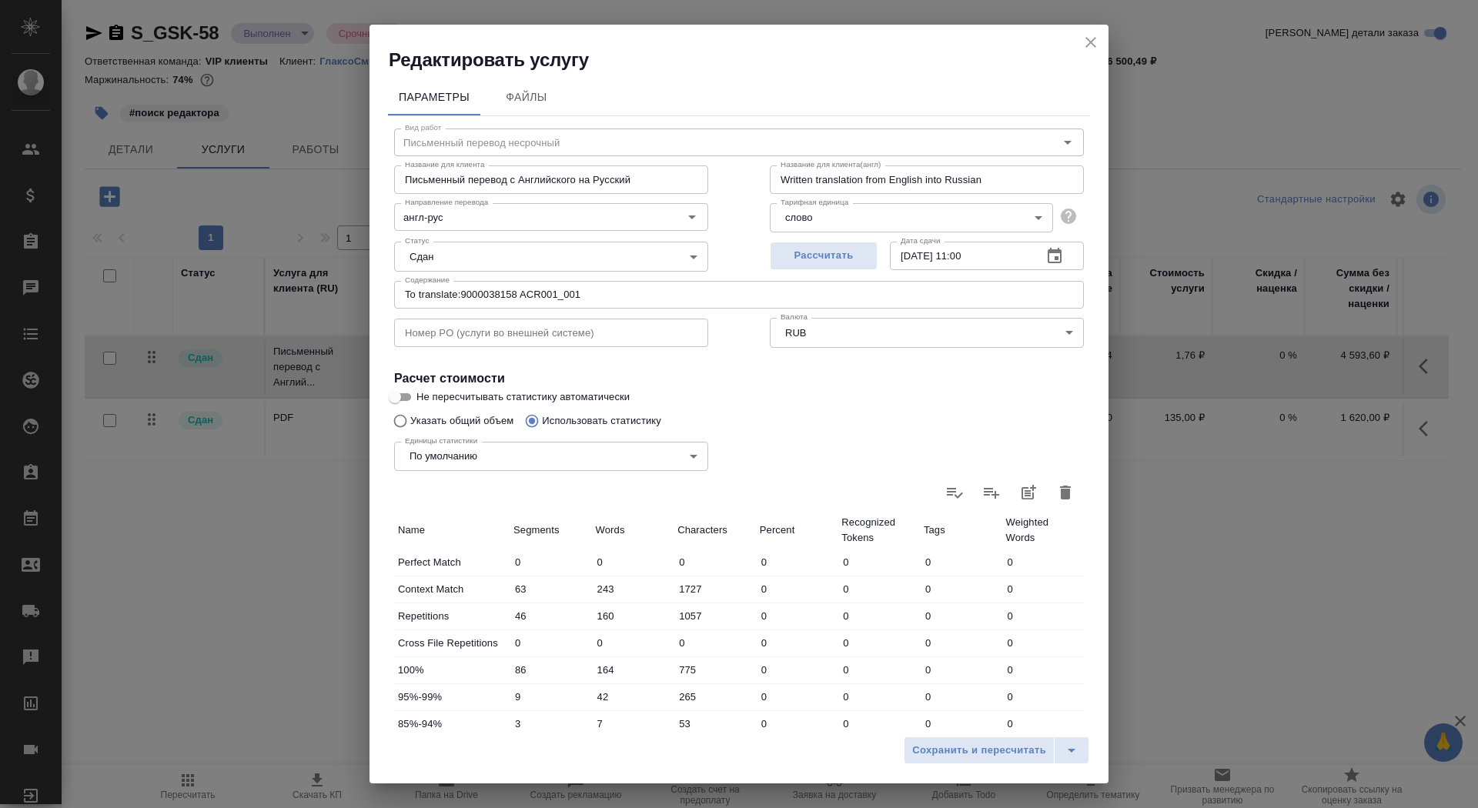
click at [1084, 46] on icon "close" at bounding box center [1091, 42] width 18 height 18
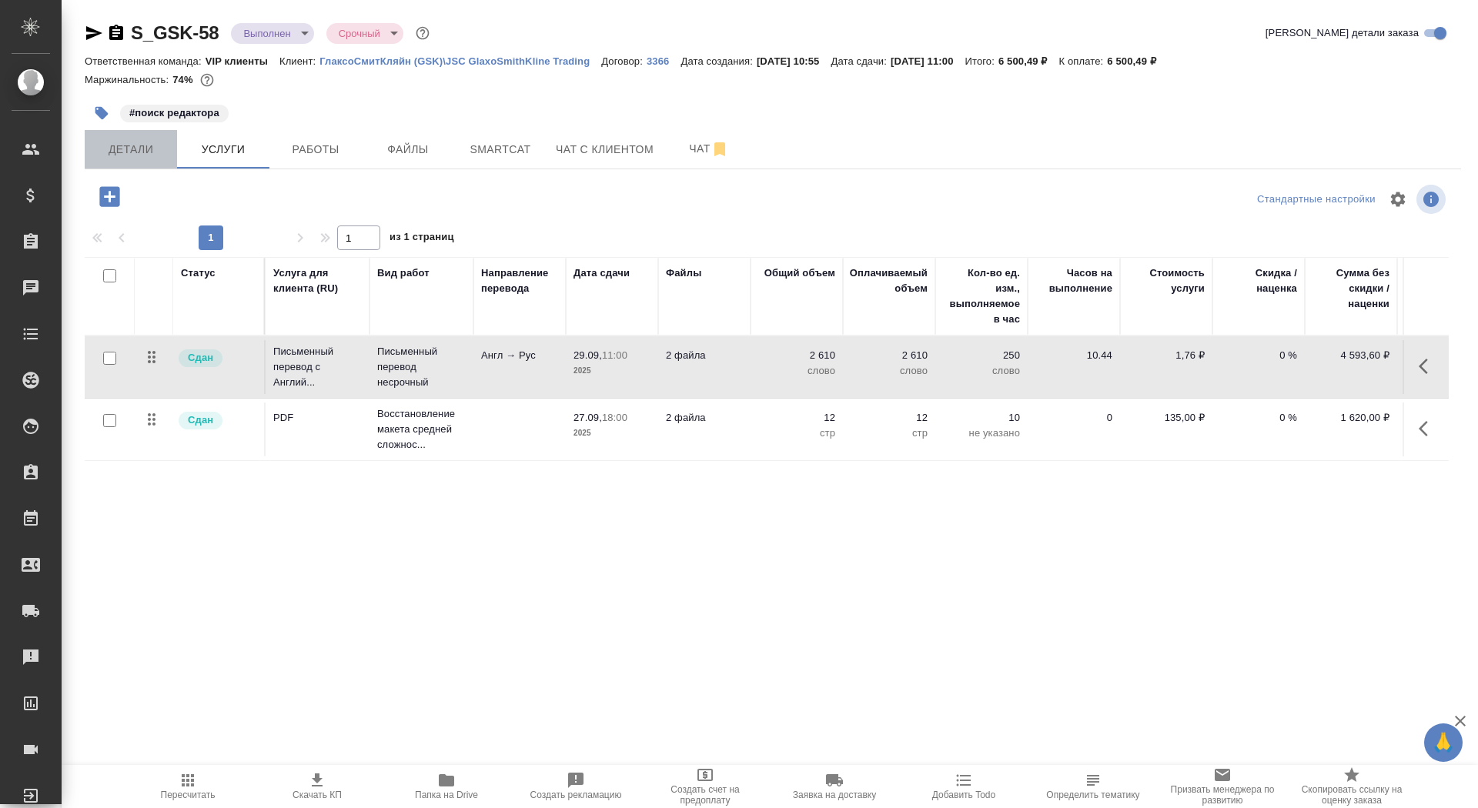
click at [119, 156] on span "Детали" at bounding box center [131, 149] width 74 height 19
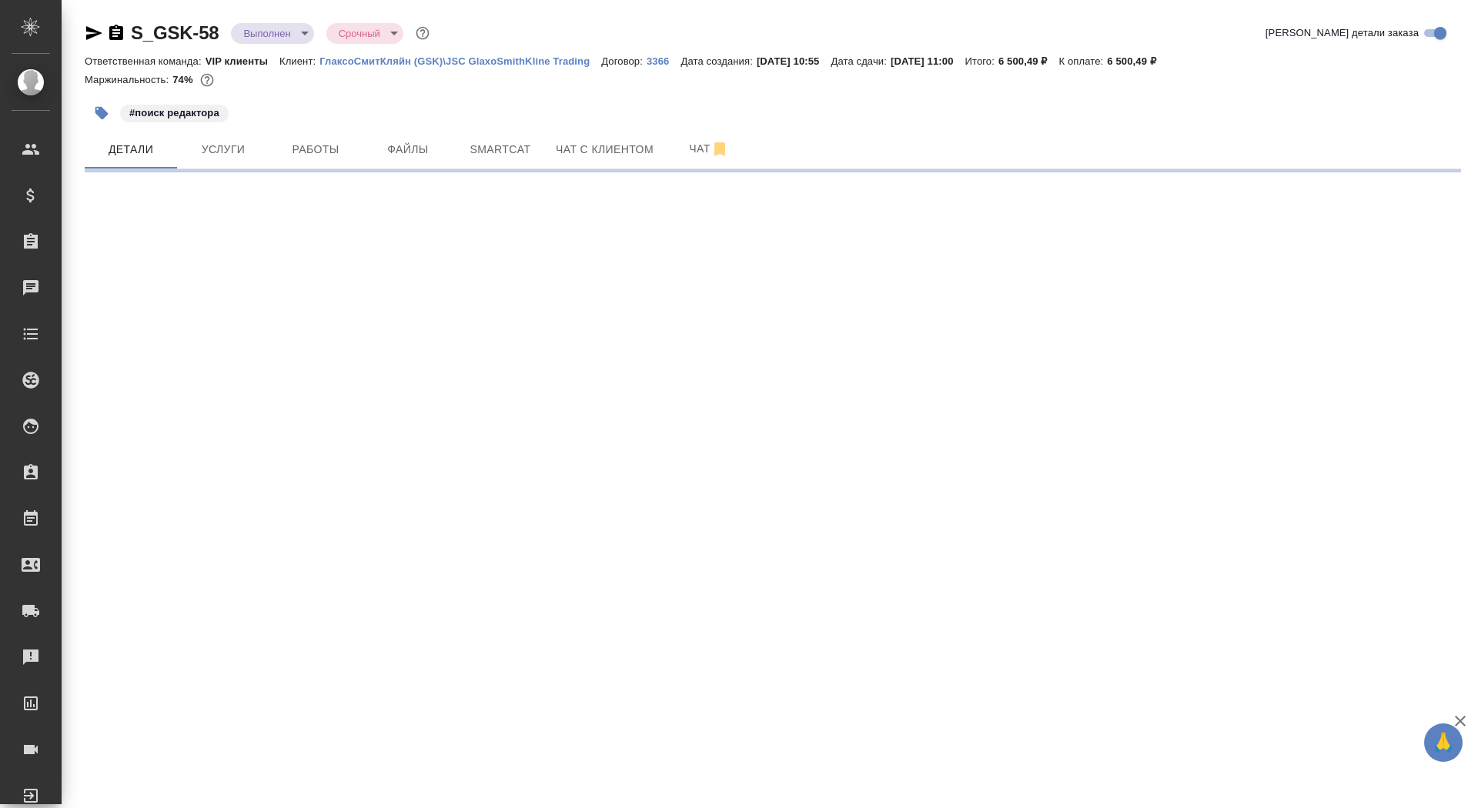
select select "RU"
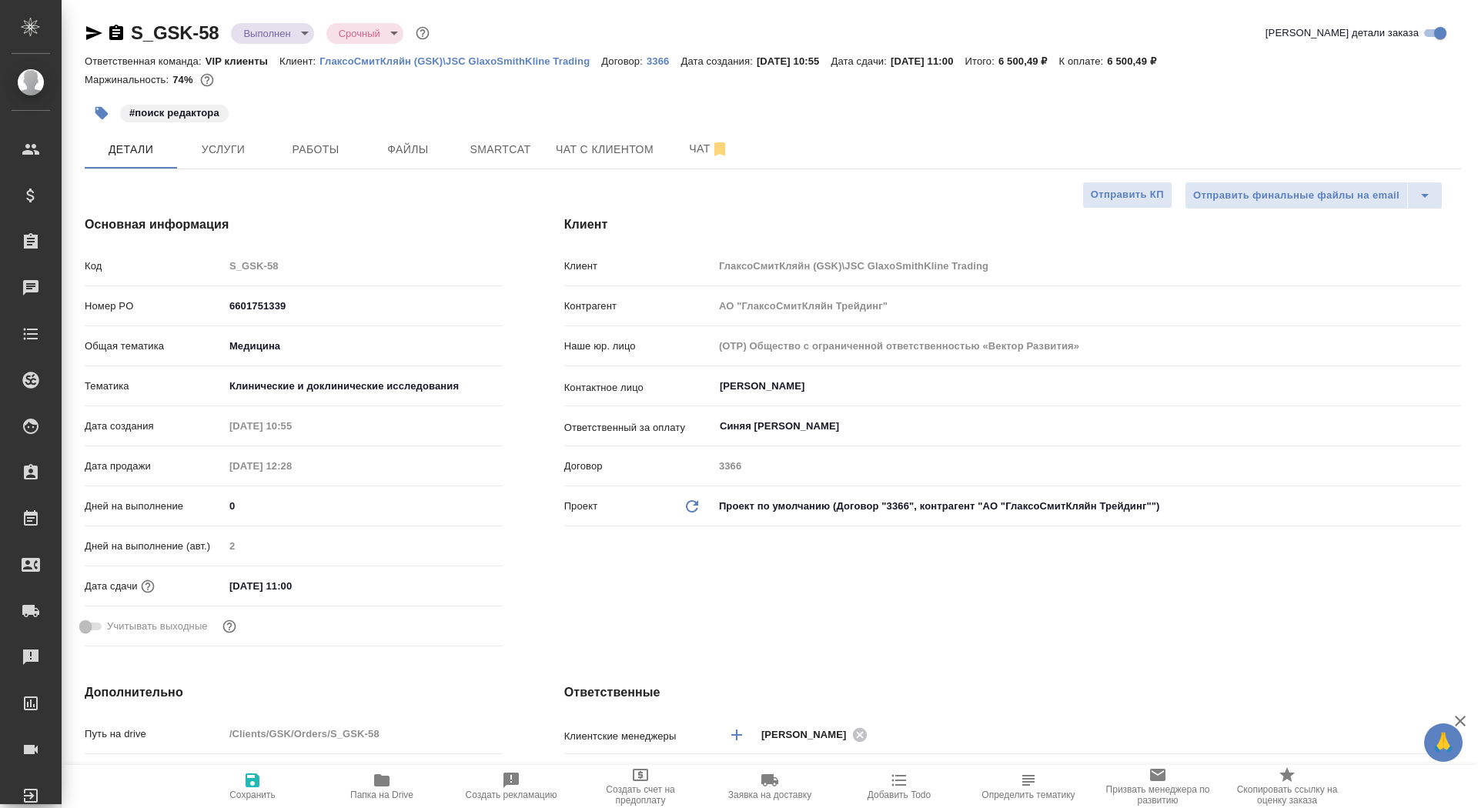
type textarea "x"
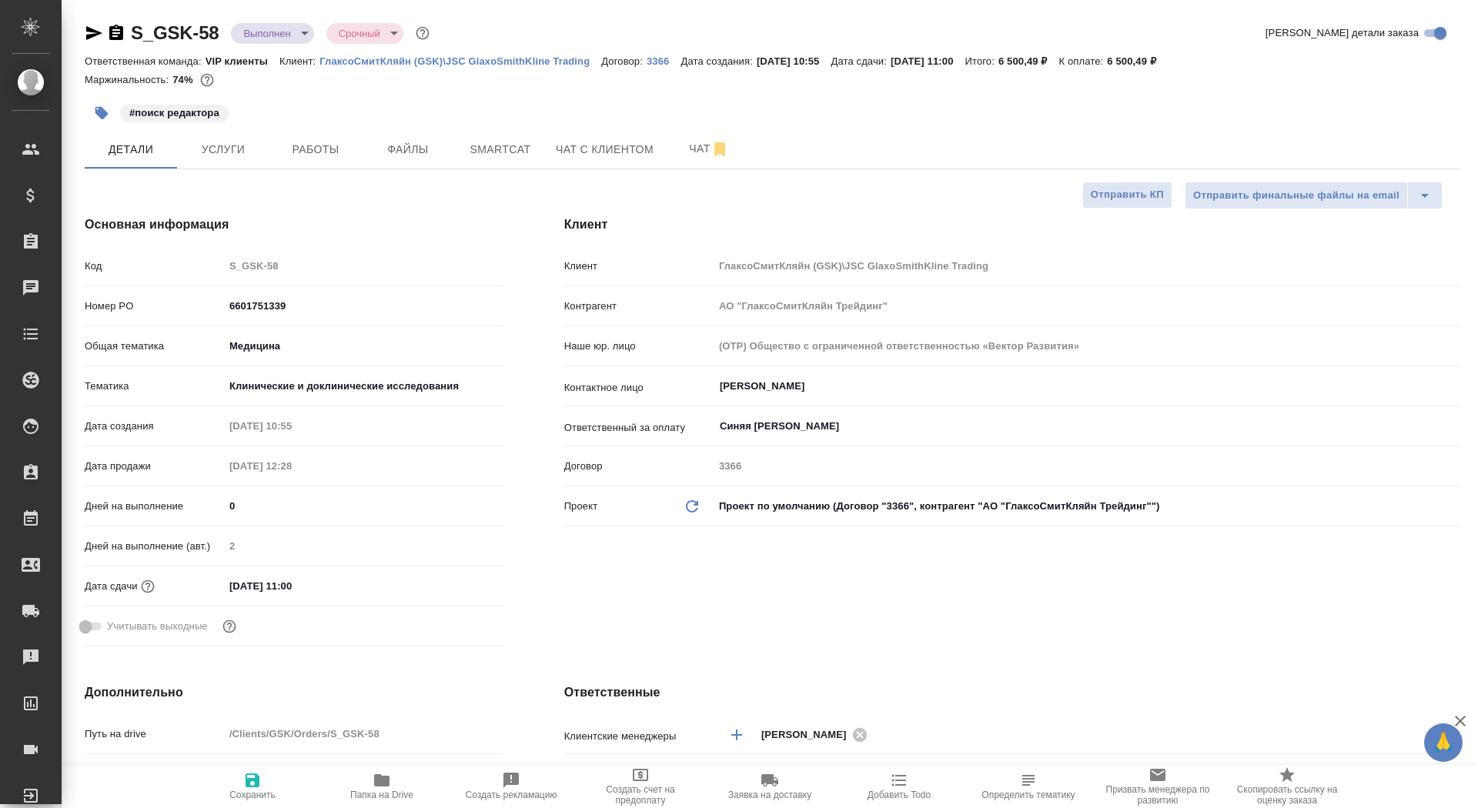
type textarea "x"
click at [222, 148] on span "Услуги" at bounding box center [223, 149] width 74 height 19
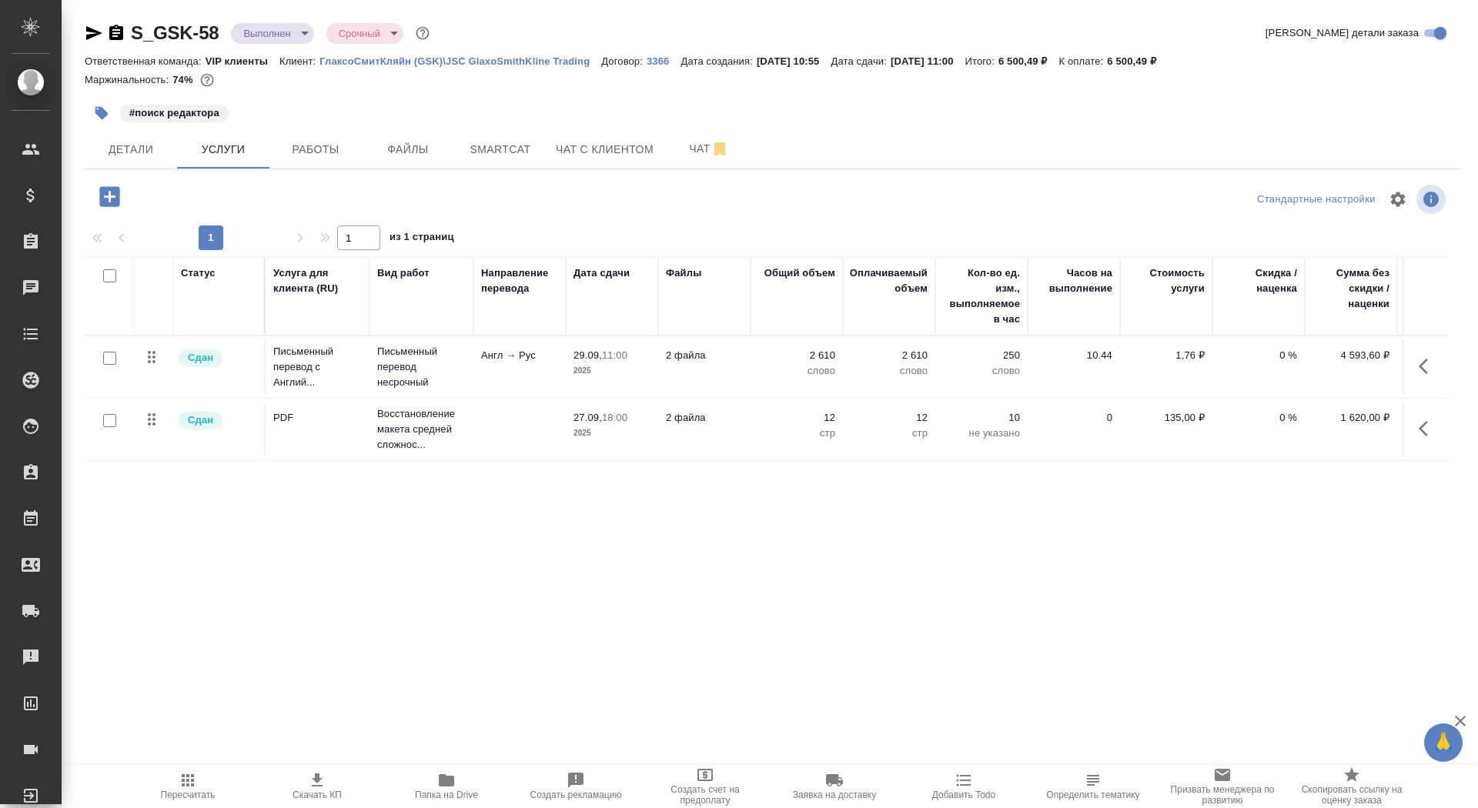
click at [490, 364] on td "Англ → Рус" at bounding box center [519, 367] width 92 height 54
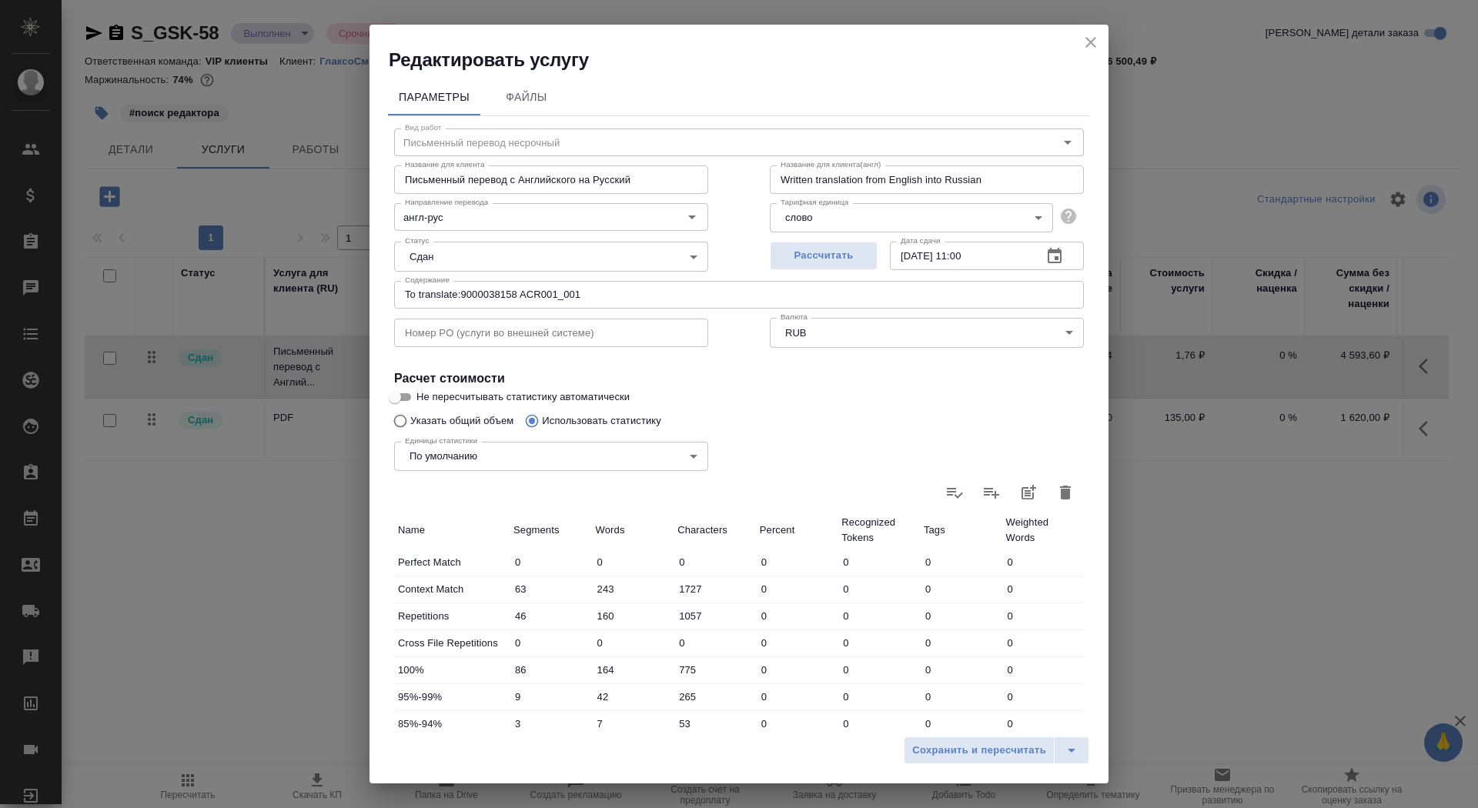
click at [587, 303] on input "To translate:9000038158 ACR001_001" at bounding box center [739, 295] width 690 height 28
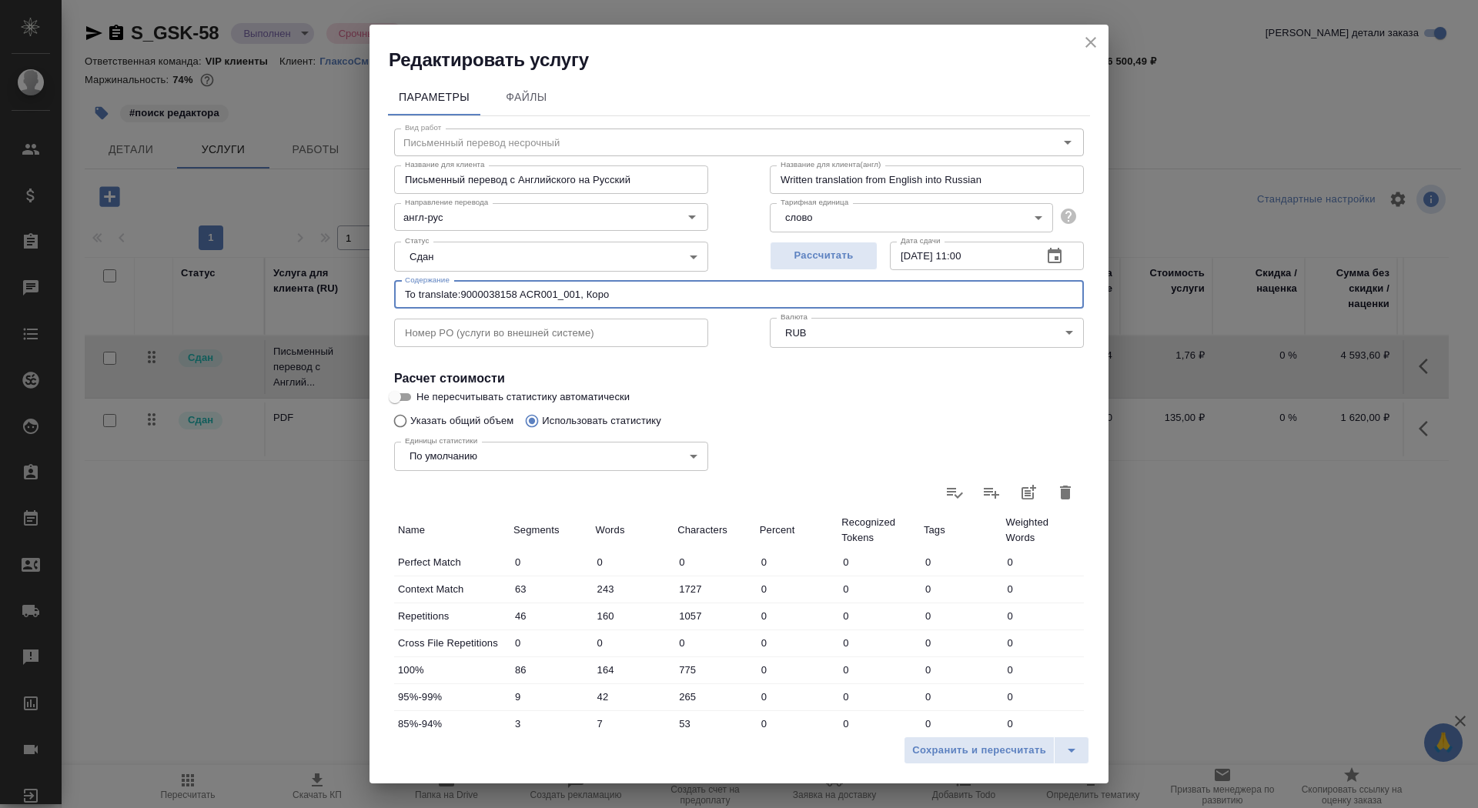
drag, startPoint x: 618, startPoint y: 300, endPoint x: 273, endPoint y: 289, distance: 345.8
click at [269, 294] on div "Редактировать услугу Параметры Файлы Вид работ Письменный перевод несрочный Вид…" at bounding box center [739, 404] width 1478 height 808
paste input "еревод_валидация замены Vivaspin"
click at [404, 296] on input "еревод_валидация замены Vivaspin," at bounding box center [739, 295] width 690 height 28
click at [621, 294] on input "Перевод_валидация замены Vivaspin," at bounding box center [739, 295] width 690 height 28
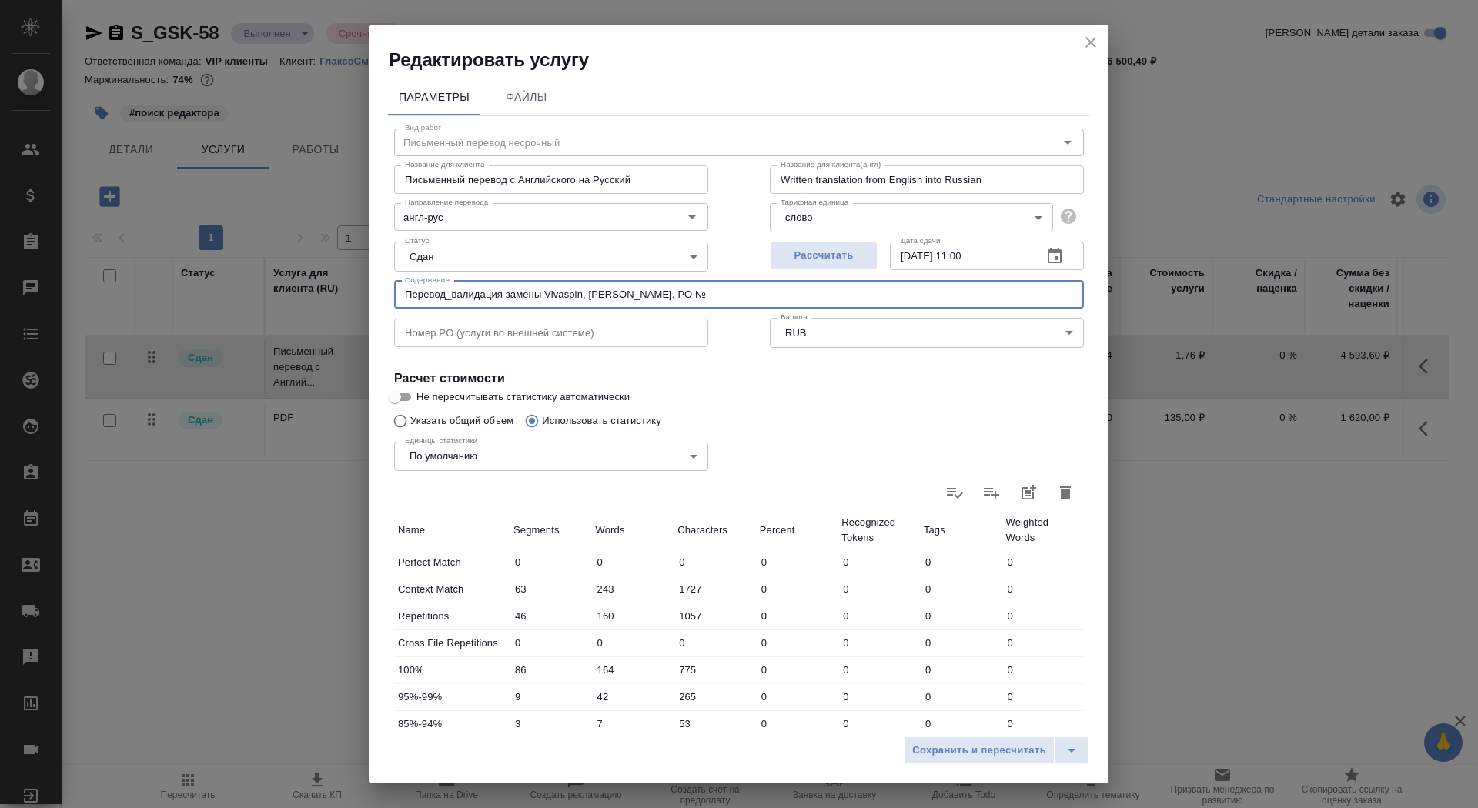
paste input "6601751339"
type input "Перевод_валидация замены Vivaspin, Королева Кристина, РО №6601751339"
click at [982, 755] on span "Сохранить и пересчитать" at bounding box center [979, 751] width 134 height 18
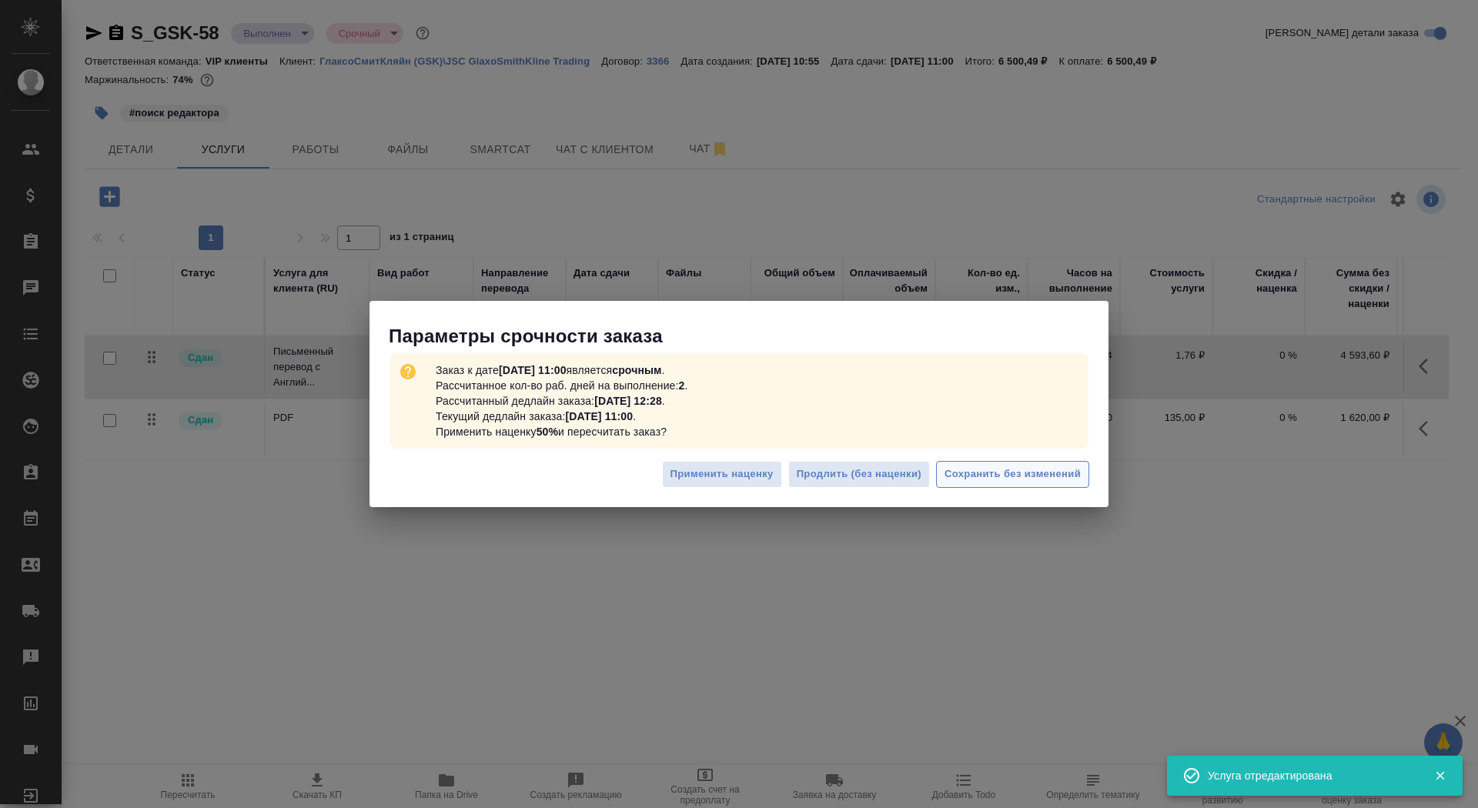
click at [982, 473] on span "Сохранить без изменений" at bounding box center [1013, 475] width 136 height 18
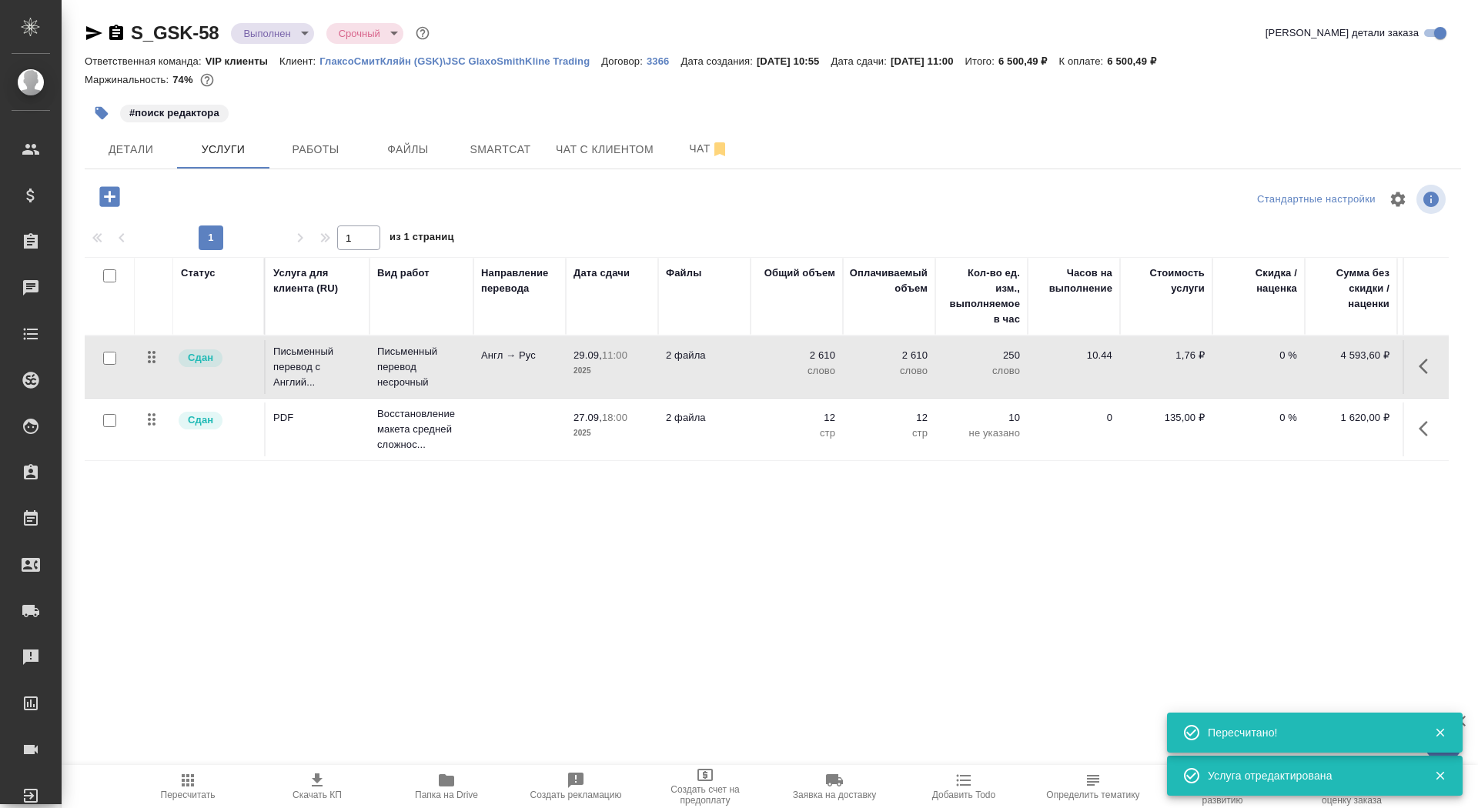
click at [741, 436] on td "2 файла" at bounding box center [704, 430] width 92 height 54
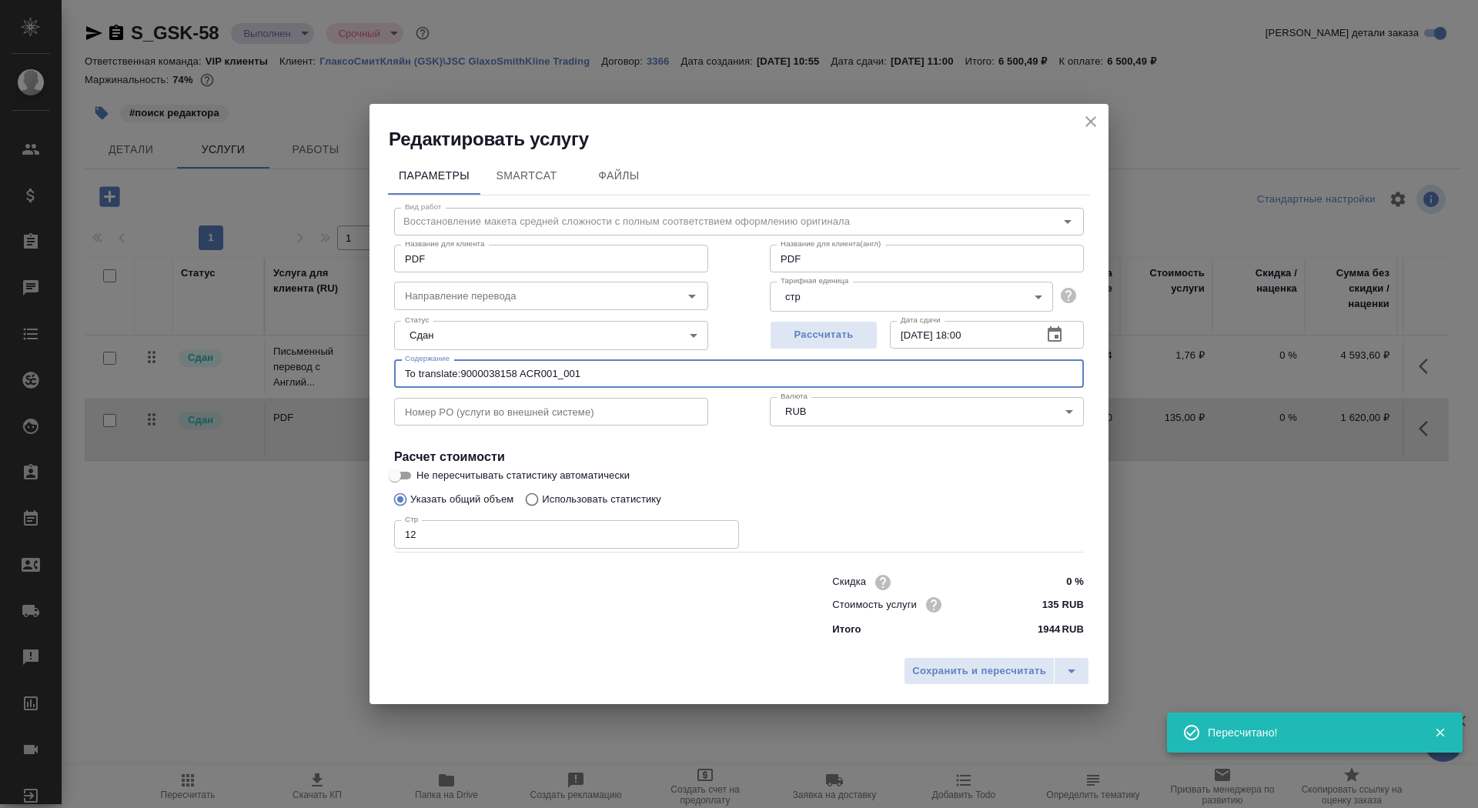
drag, startPoint x: 607, startPoint y: 375, endPoint x: 203, endPoint y: 368, distance: 403.4
click at [203, 368] on div "Редактировать услугу Параметры SmartCat Файлы Вид работ Восстановление макета с…" at bounding box center [739, 404] width 1478 height 808
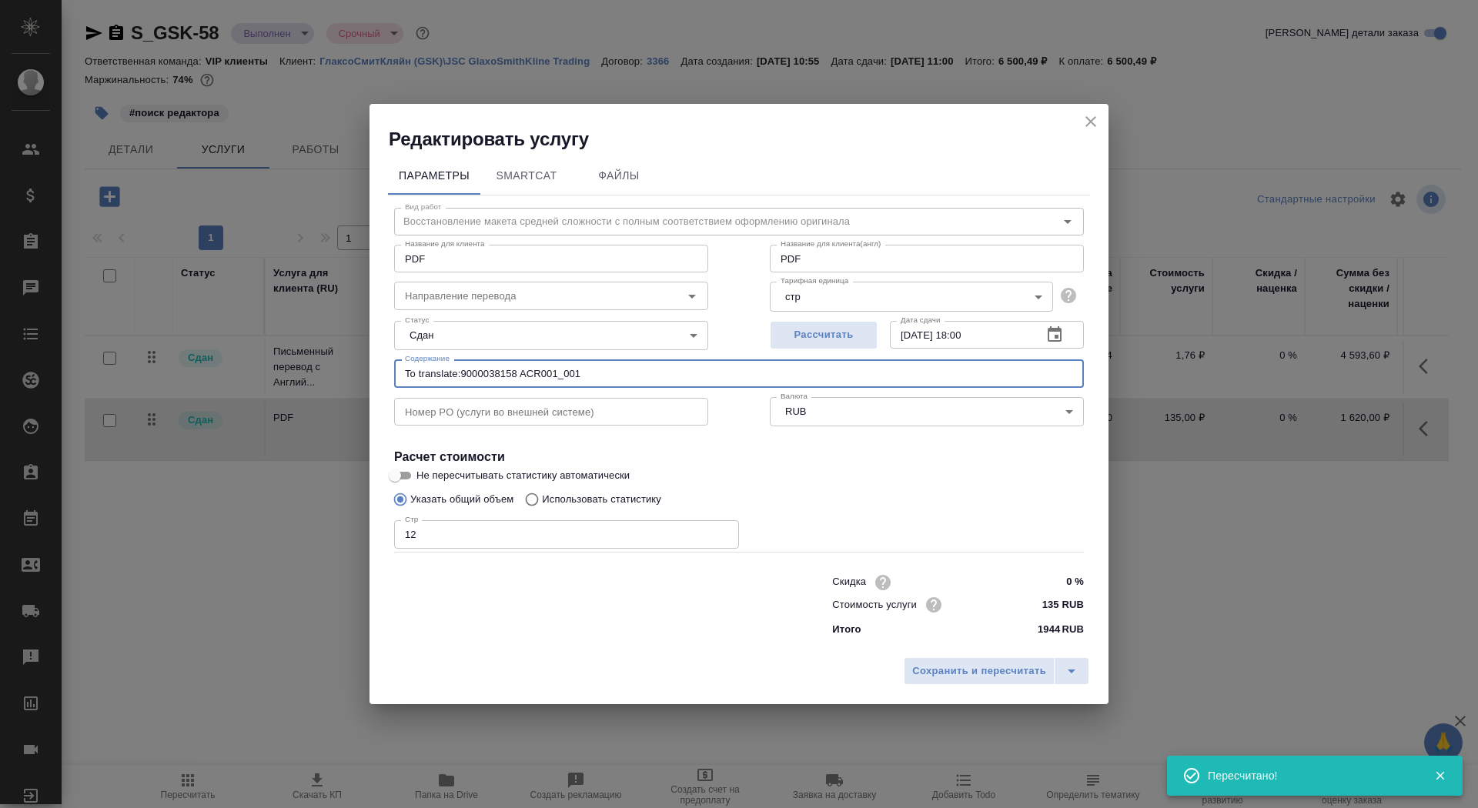
paste input "Перевод_валидация замены Vivaspin, Королева Кристина, РО №6601751339"
type input "Перевод_валидация замены Vivaspin, Королева Кристина, РО №6601751339"
click at [1008, 672] on span "Сохранить и пересчитать" at bounding box center [979, 672] width 134 height 18
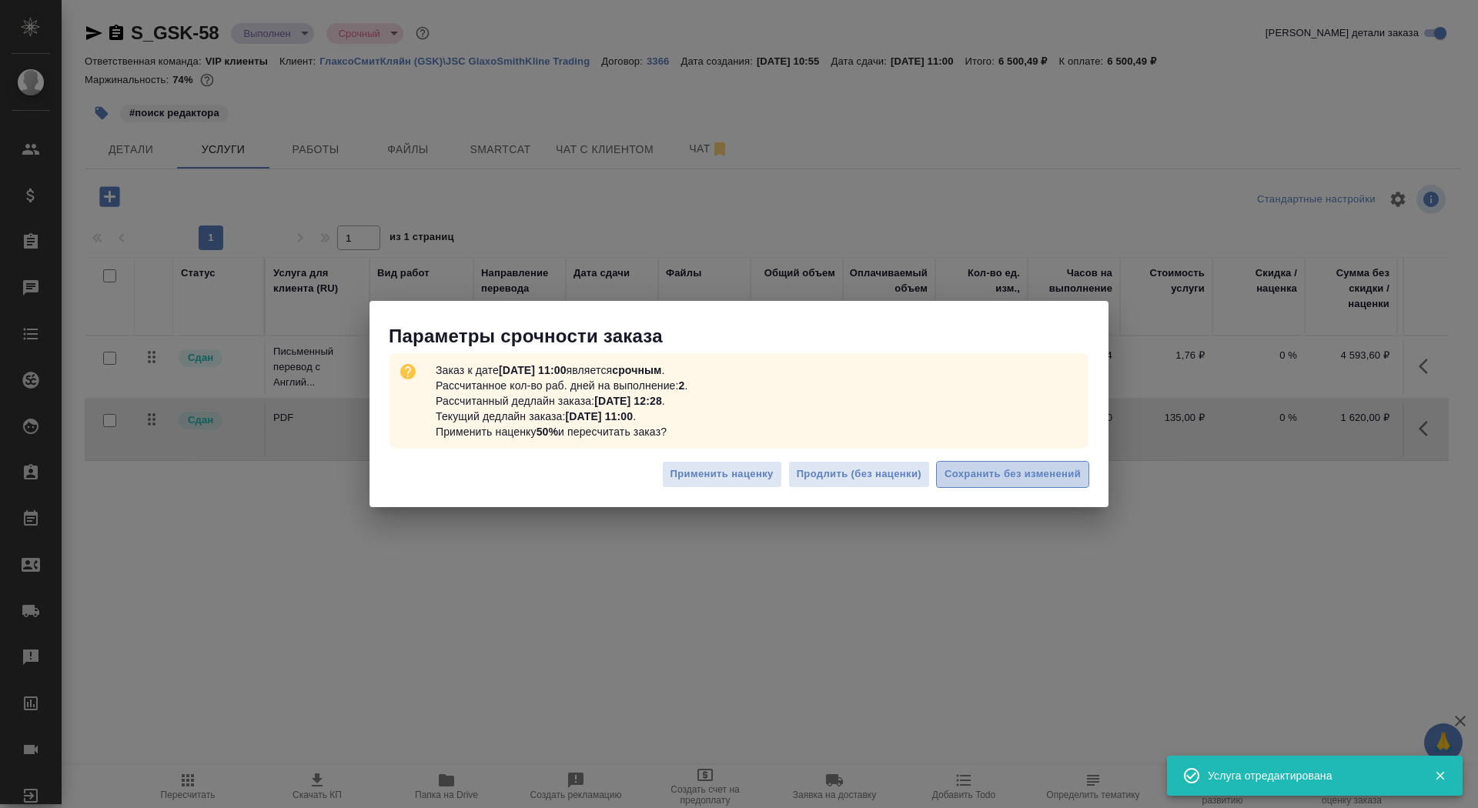
click at [1035, 471] on span "Сохранить без изменений" at bounding box center [1013, 475] width 136 height 18
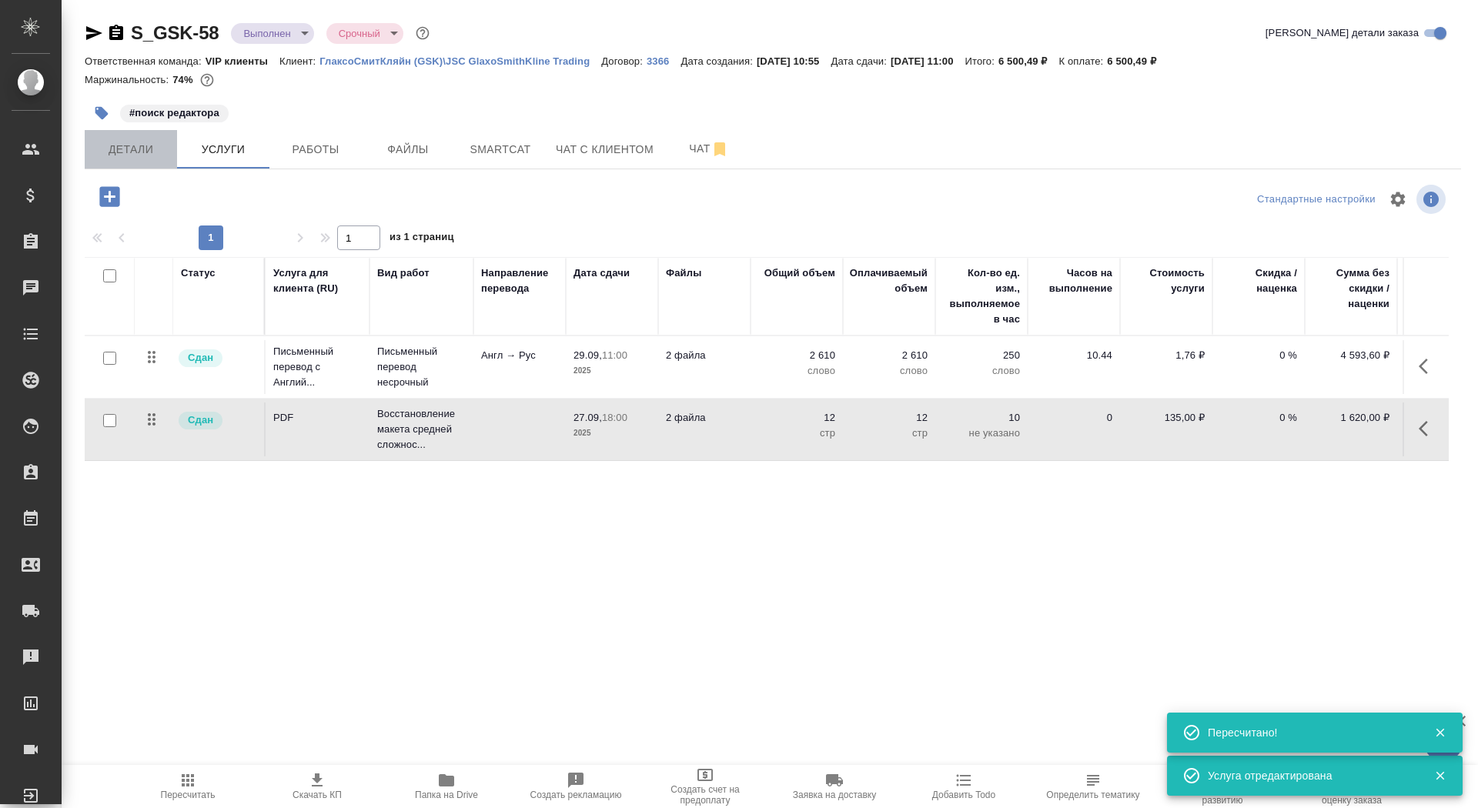
click at [165, 149] on span "Детали" at bounding box center [131, 149] width 74 height 19
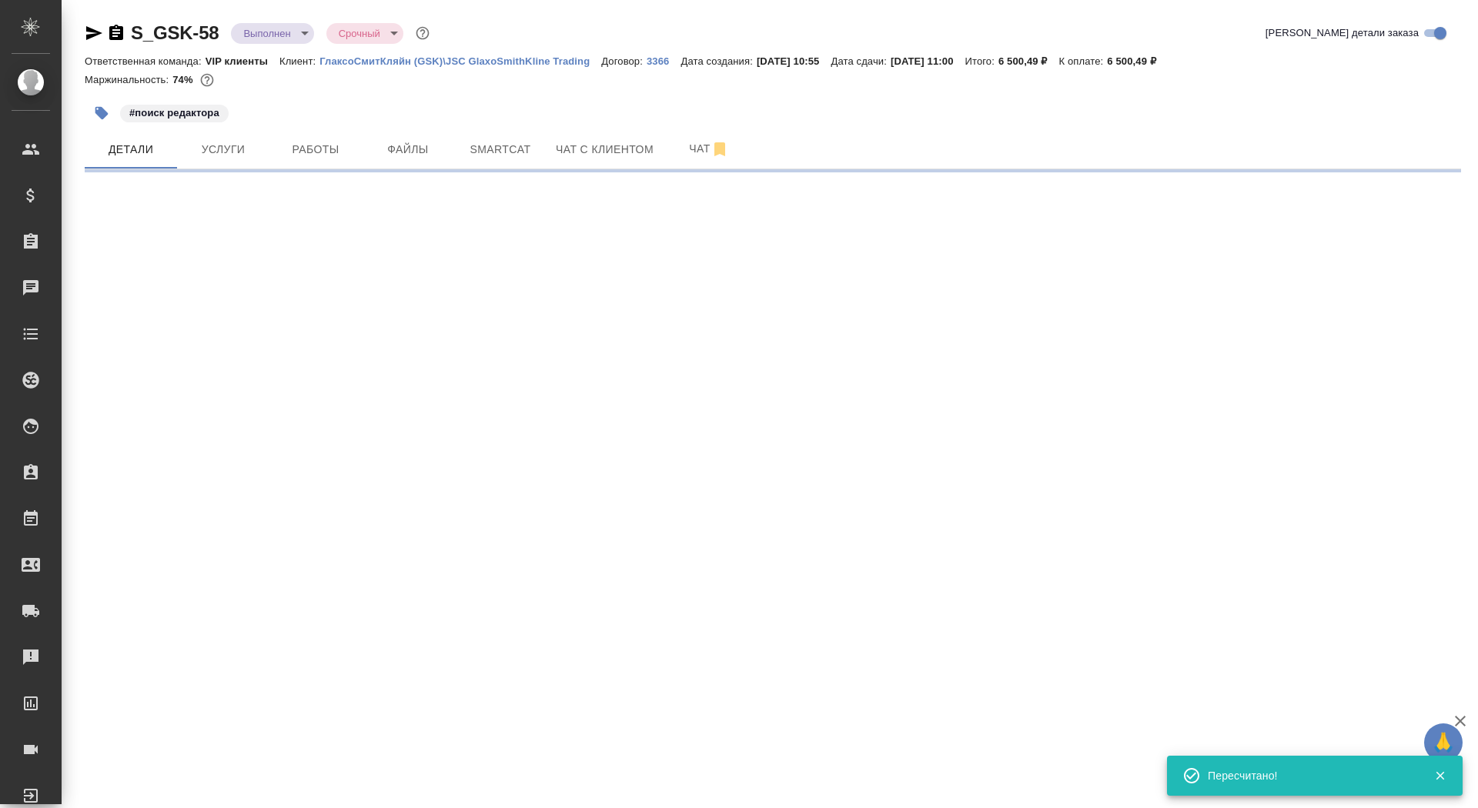
select select "RU"
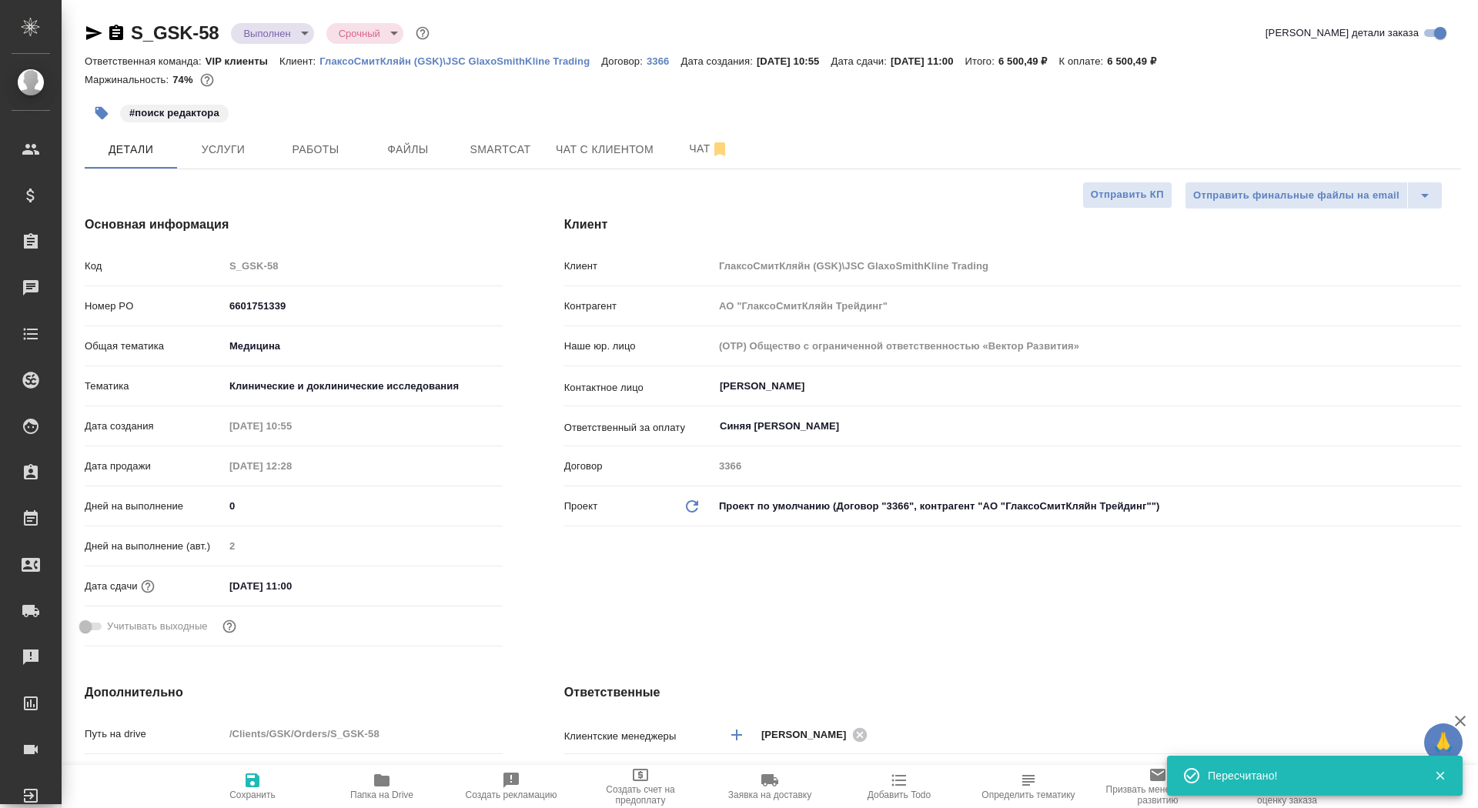
type textarea "x"
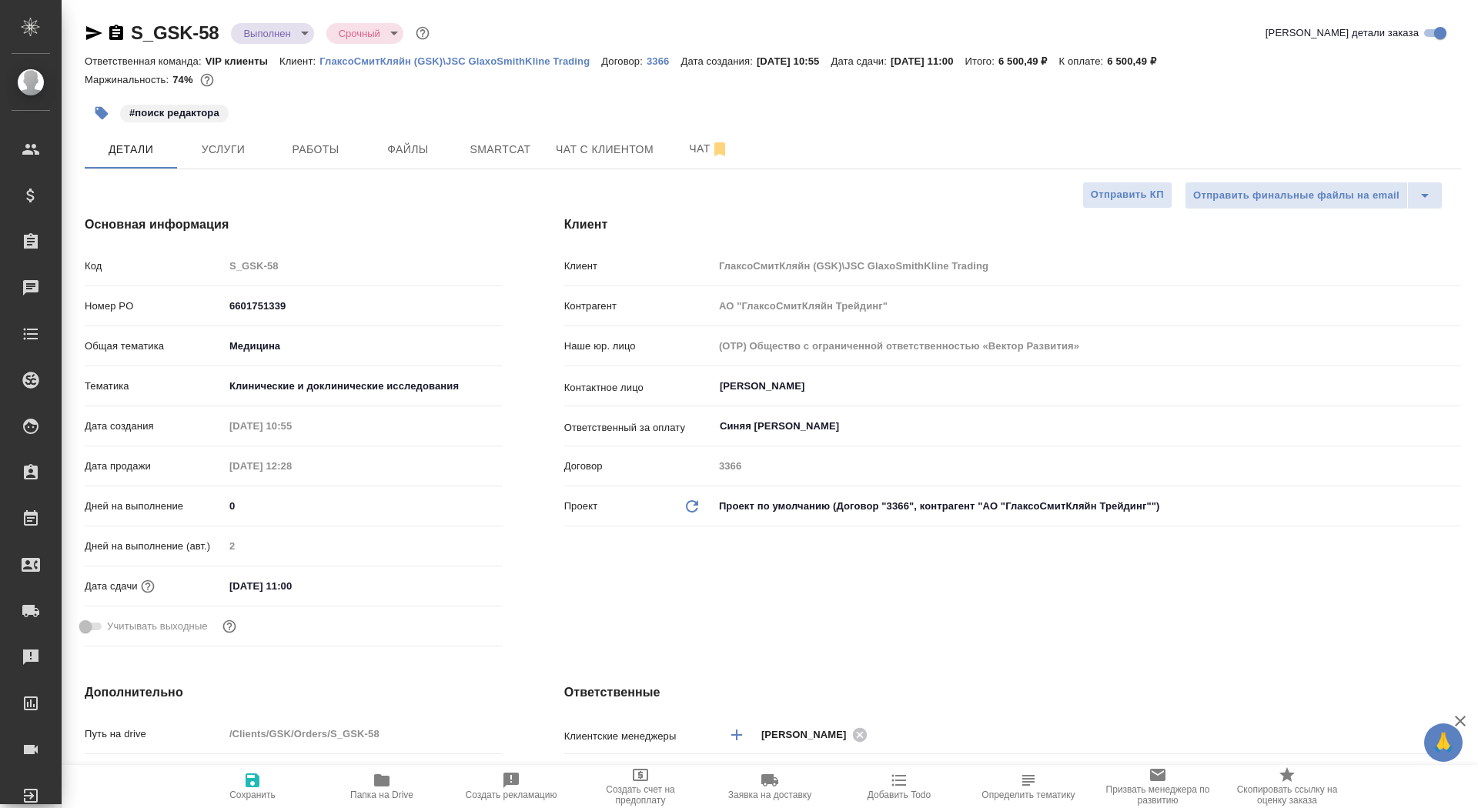
click at [279, 30] on body "🙏 .cls-1 fill:#fff; AWATERA Saydasheva Dilyara Клиенты Спецификации Заказы 0 Ча…" at bounding box center [739, 404] width 1478 height 808
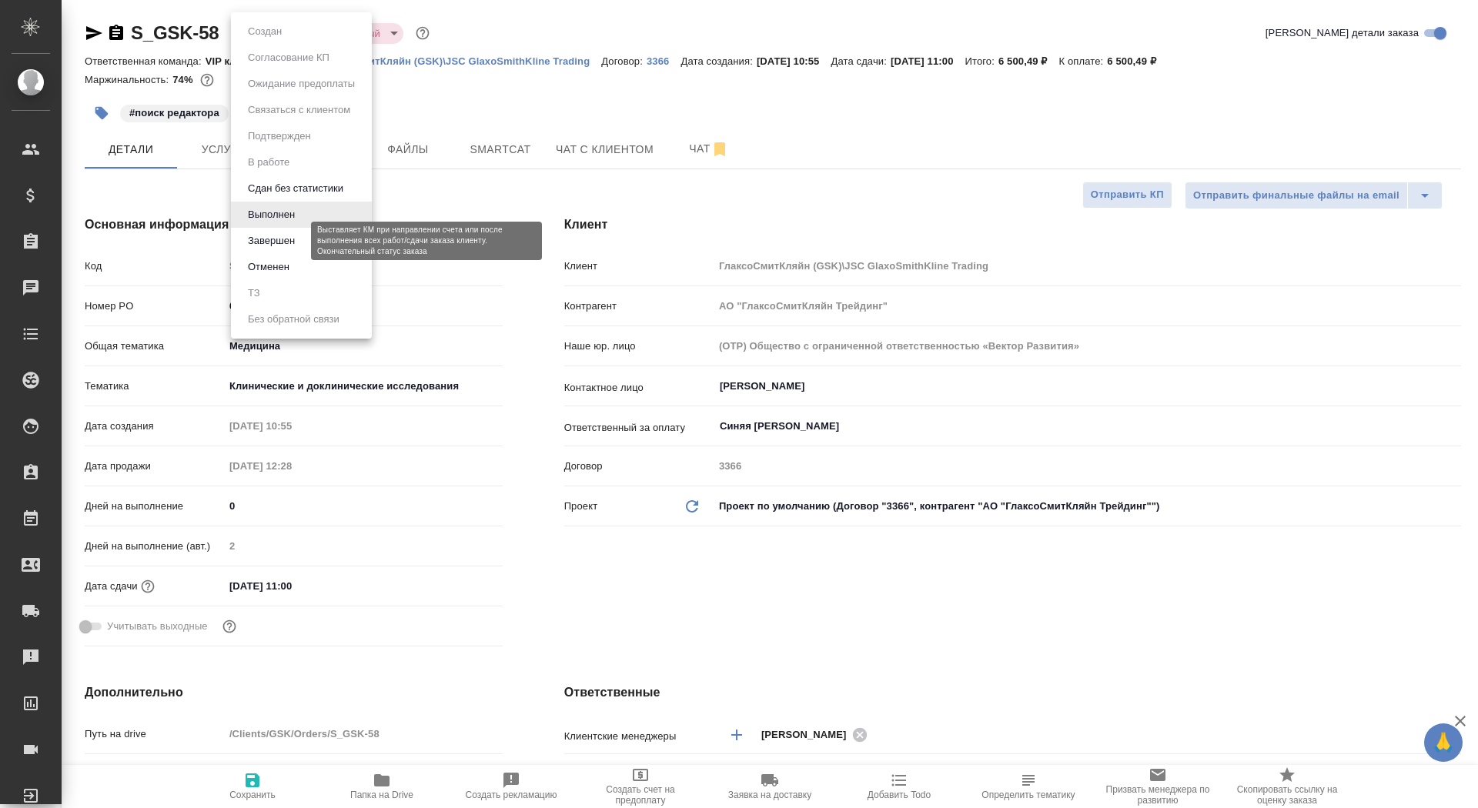
click at [297, 246] on button "Завершен" at bounding box center [271, 240] width 56 height 17
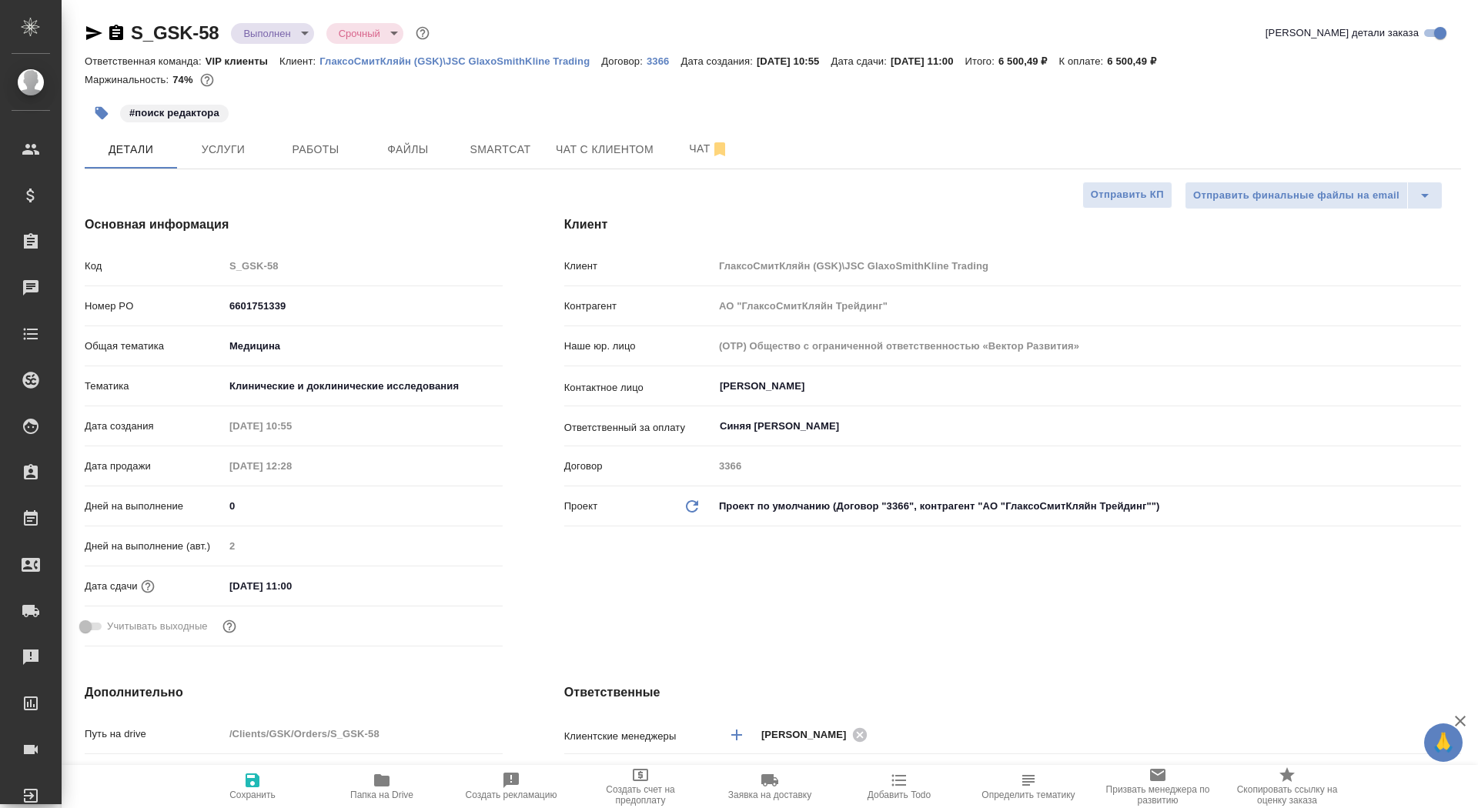
type textarea "x"
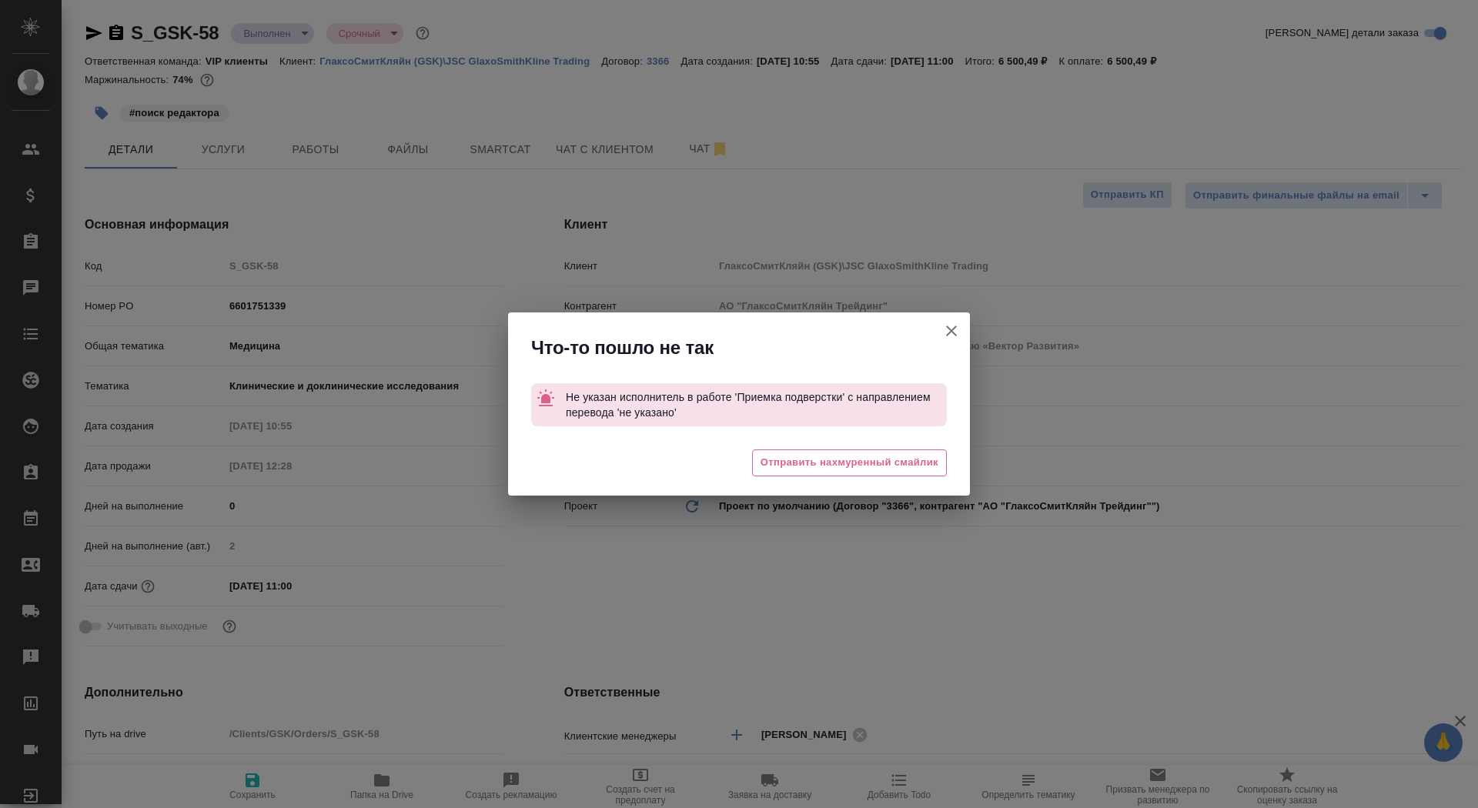
click at [947, 333] on icon "button" at bounding box center [951, 331] width 18 height 18
type textarea "x"
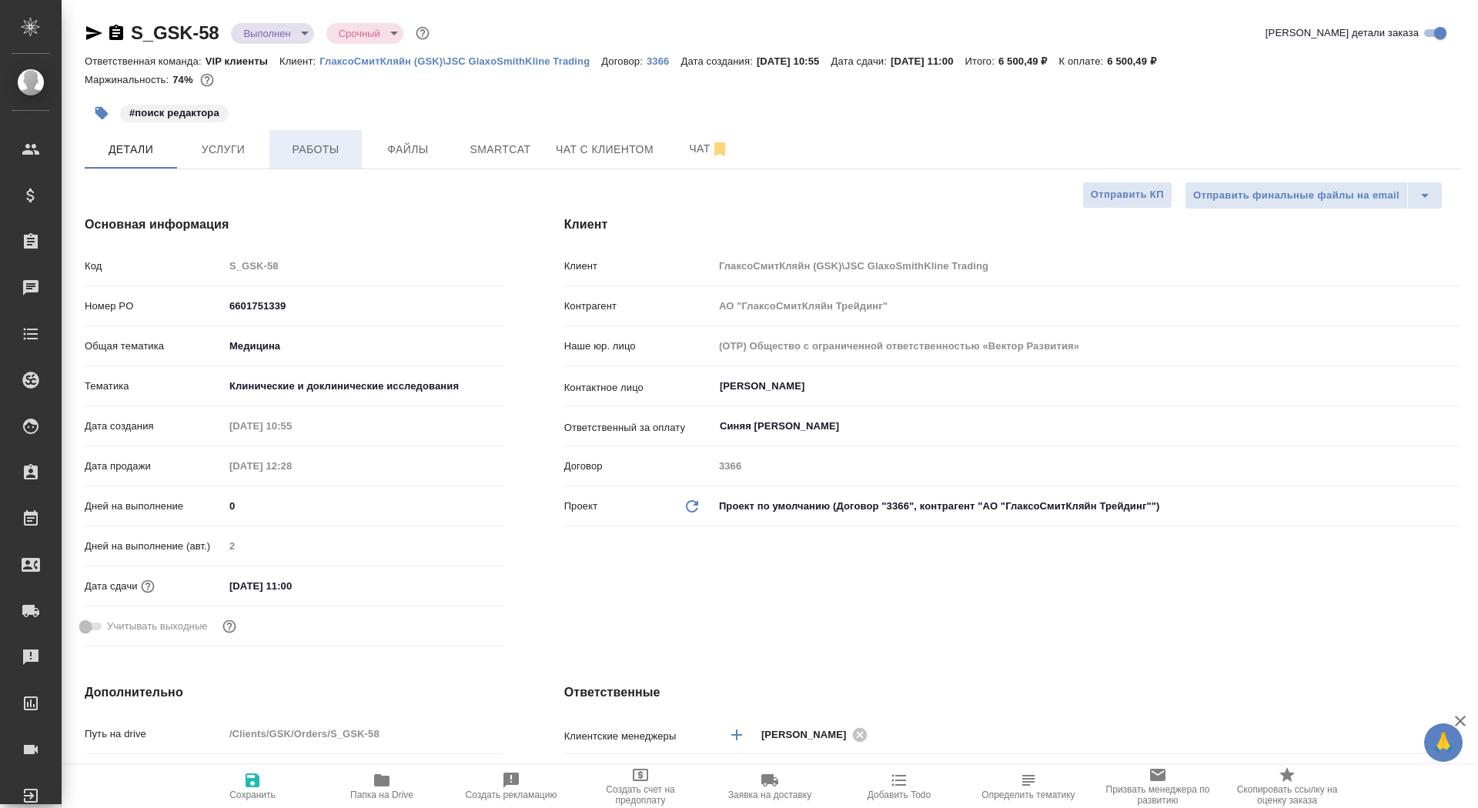
click at [342, 140] on span "Работы" at bounding box center [316, 149] width 74 height 19
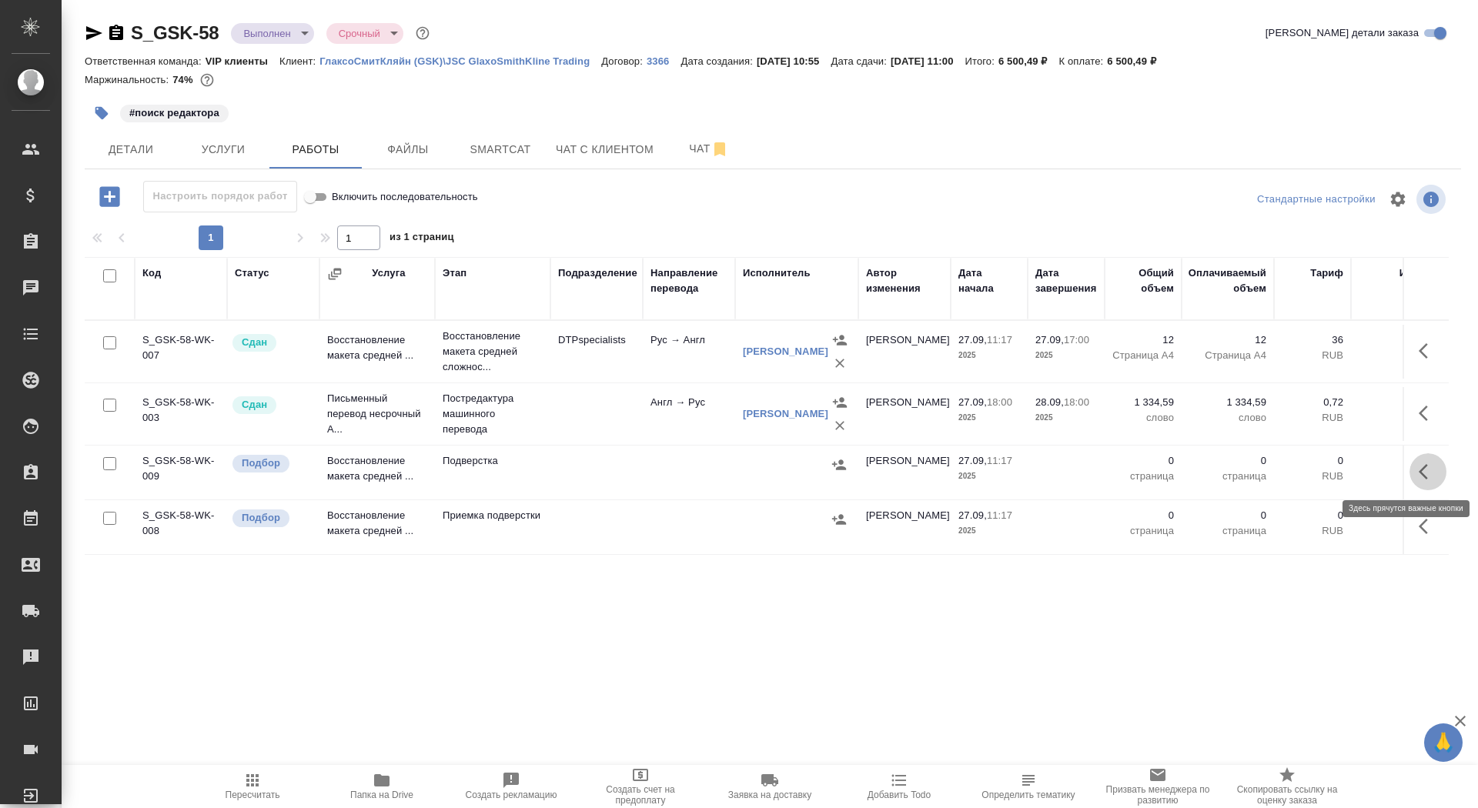
click at [1420, 463] on icon "button" at bounding box center [1428, 472] width 18 height 18
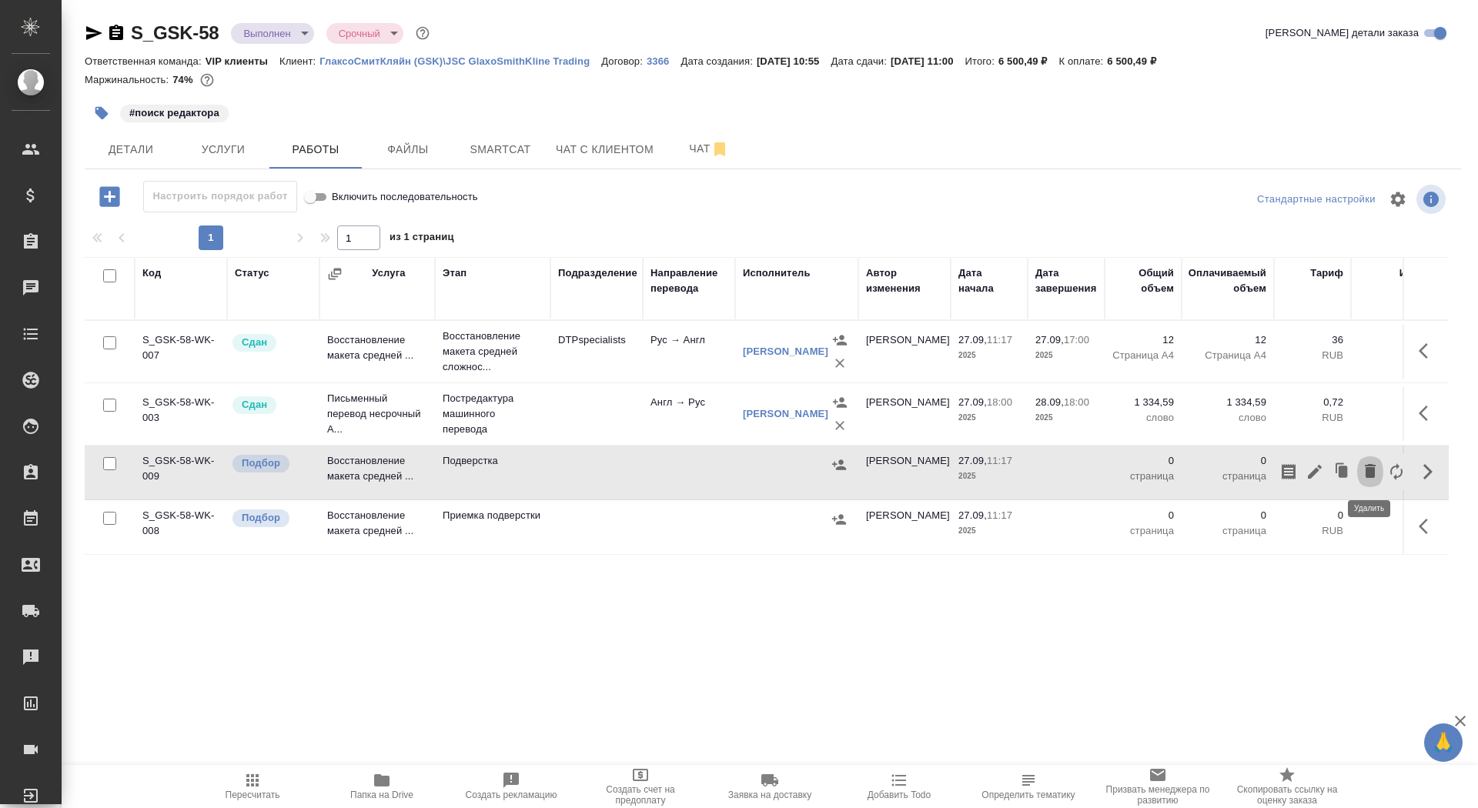
click at [1376, 469] on icon "button" at bounding box center [1370, 471] width 18 height 18
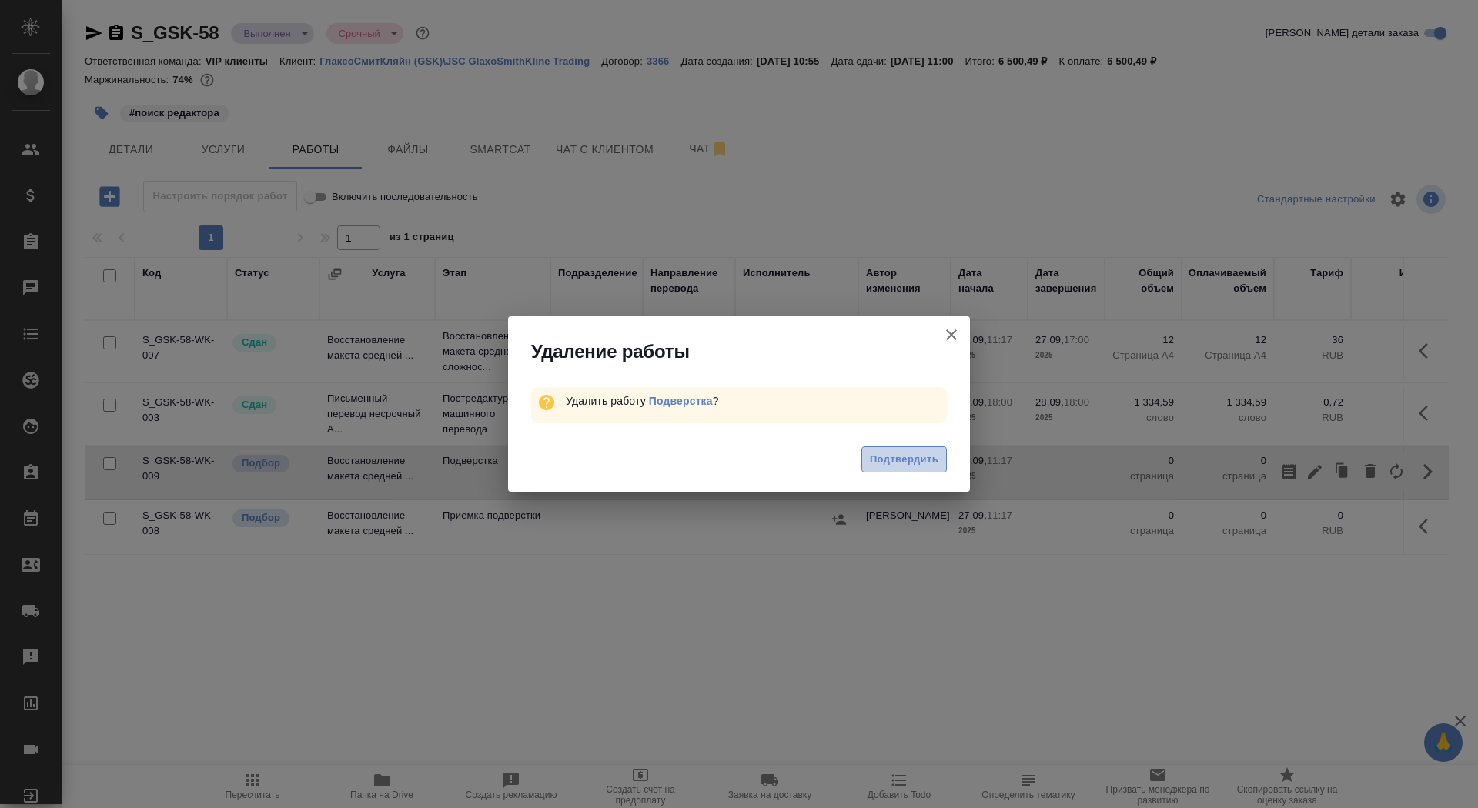
click at [938, 453] on span "Подтвердить" at bounding box center [904, 460] width 69 height 18
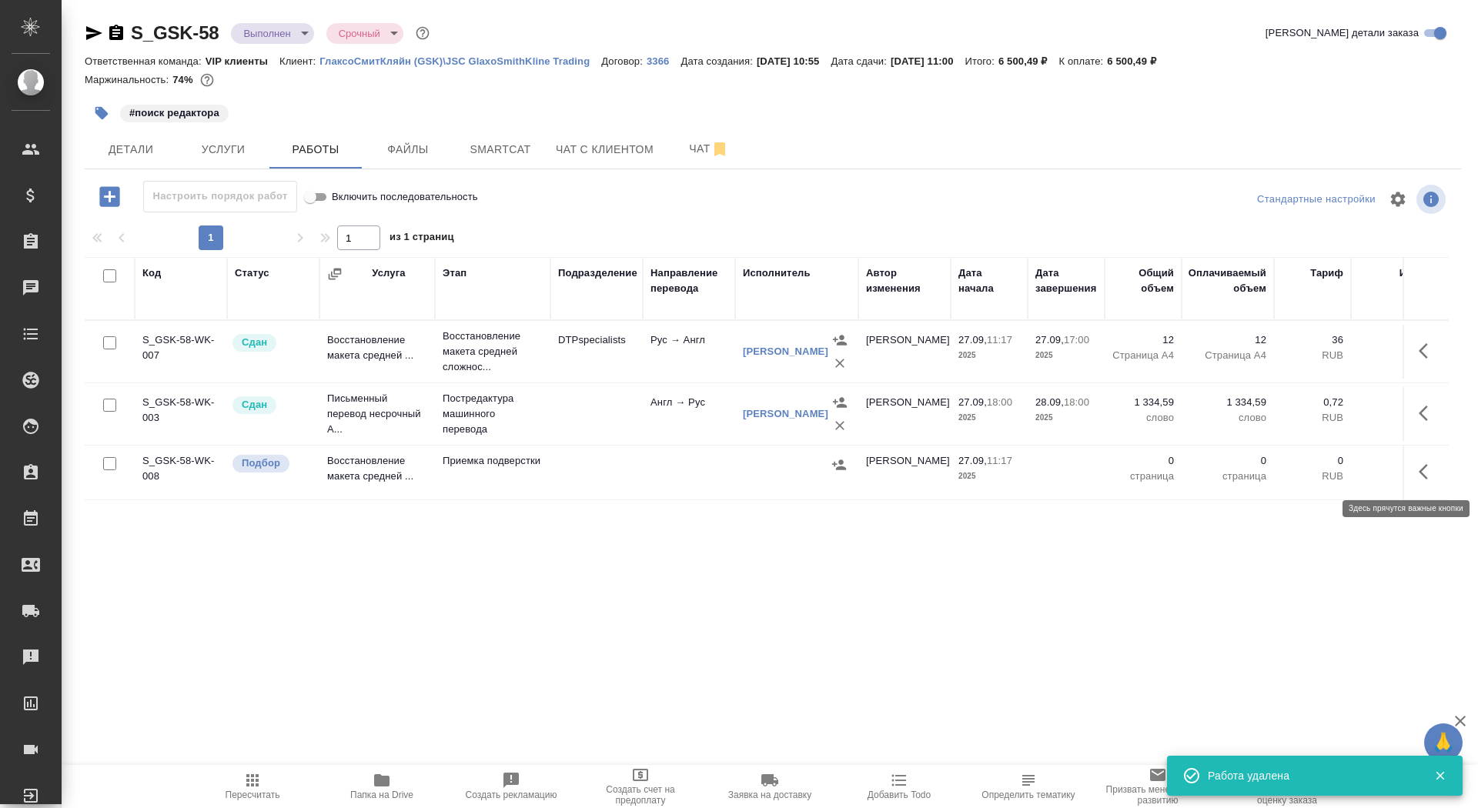
click at [1421, 473] on icon "button" at bounding box center [1423, 471] width 9 height 15
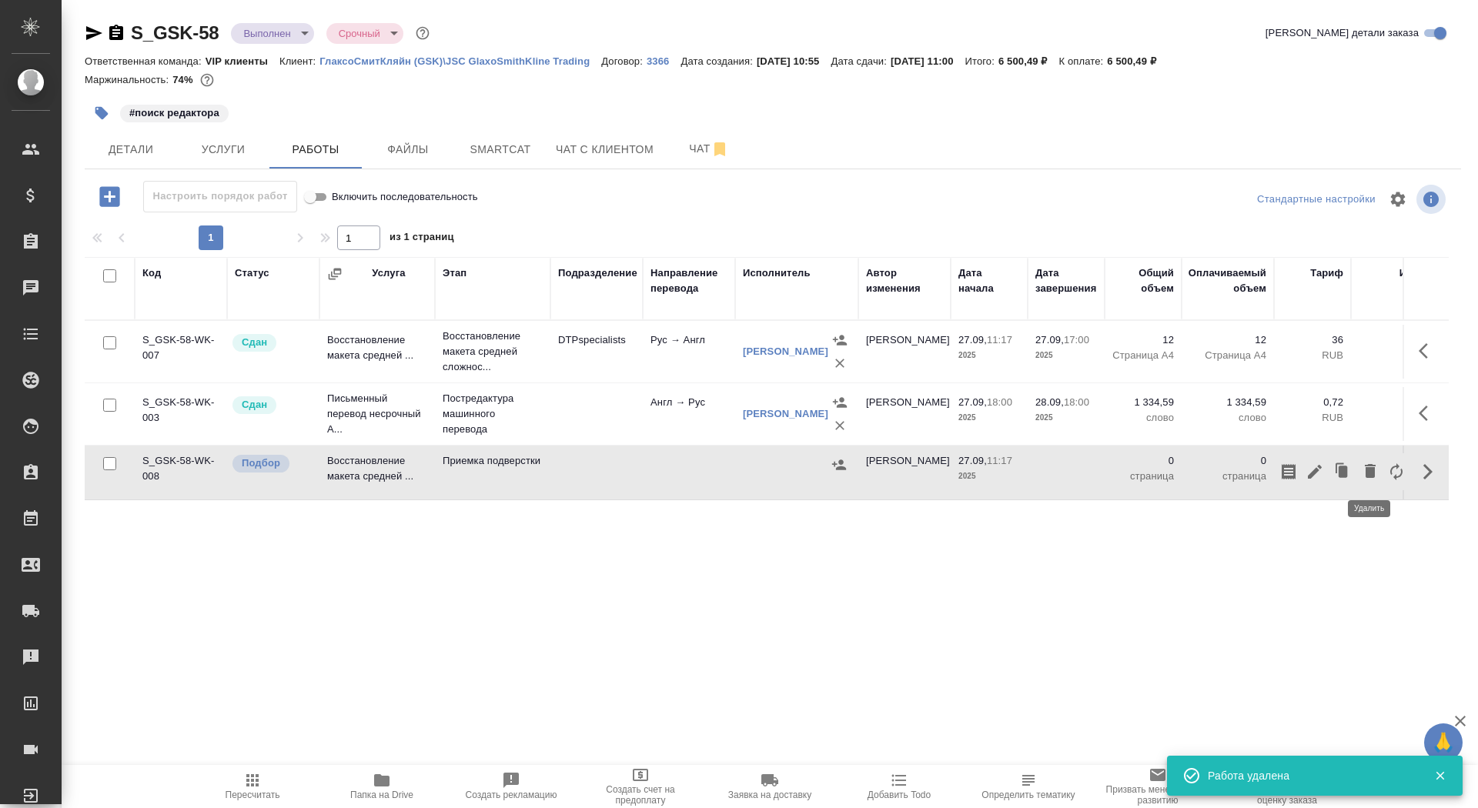
click at [1366, 470] on icon "button" at bounding box center [1370, 471] width 11 height 14
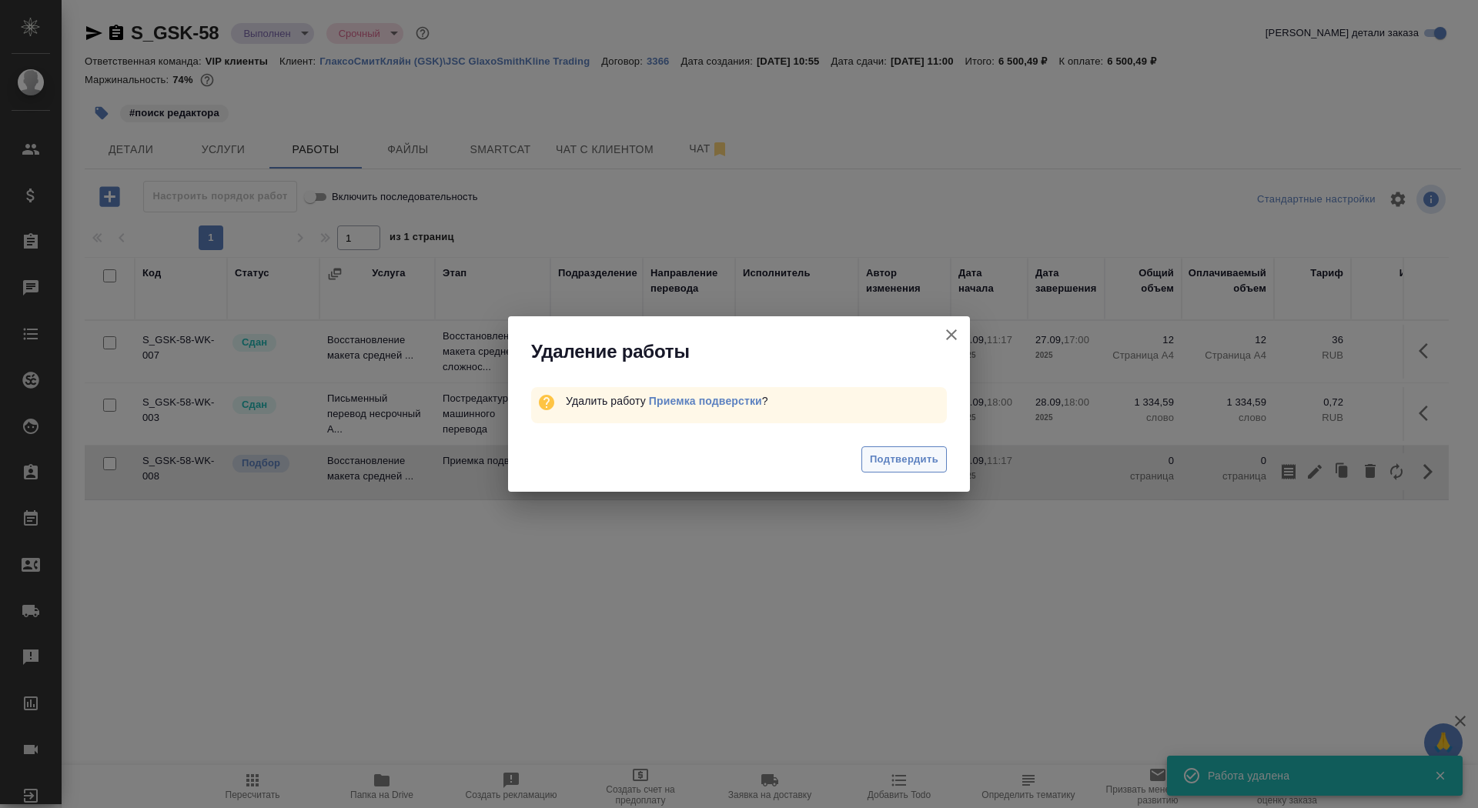
click at [912, 467] on span "Подтвердить" at bounding box center [904, 460] width 69 height 18
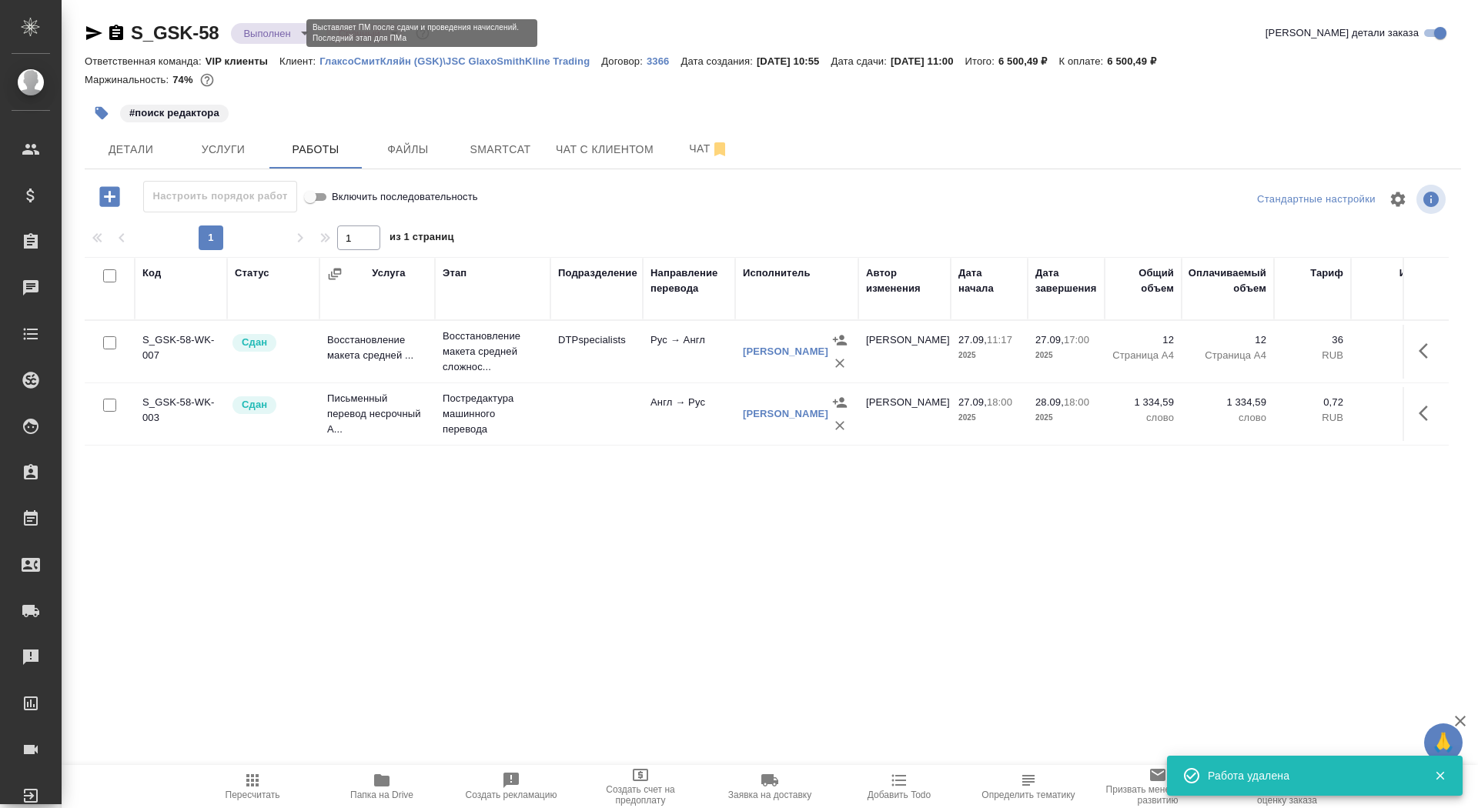
click at [272, 32] on body "🙏 .cls-1 fill:#fff; AWATERA Saydasheva Dilyara Клиенты Спецификации Заказы 0 Ча…" at bounding box center [739, 404] width 1478 height 808
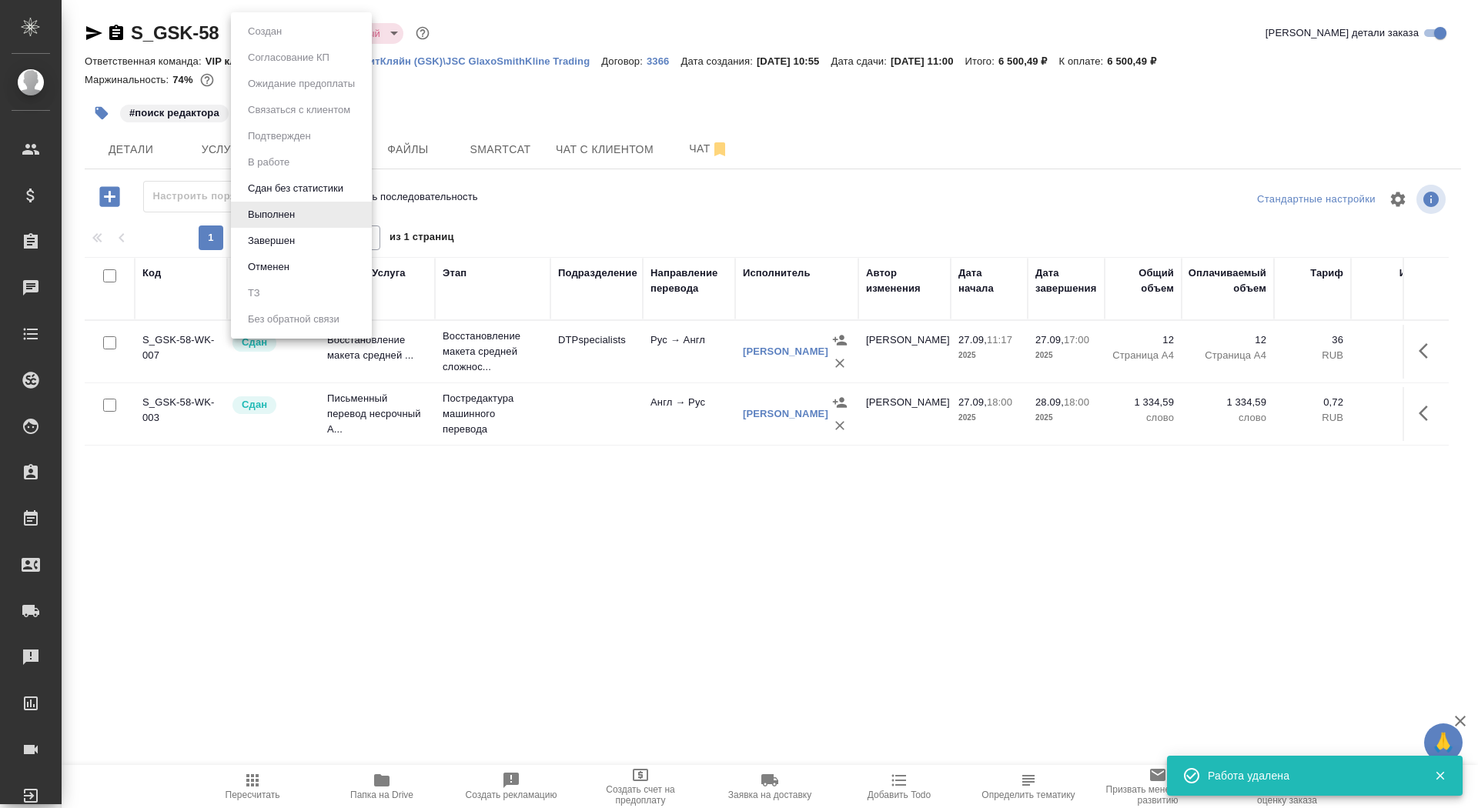
click at [314, 239] on li "Завершен" at bounding box center [301, 241] width 141 height 26
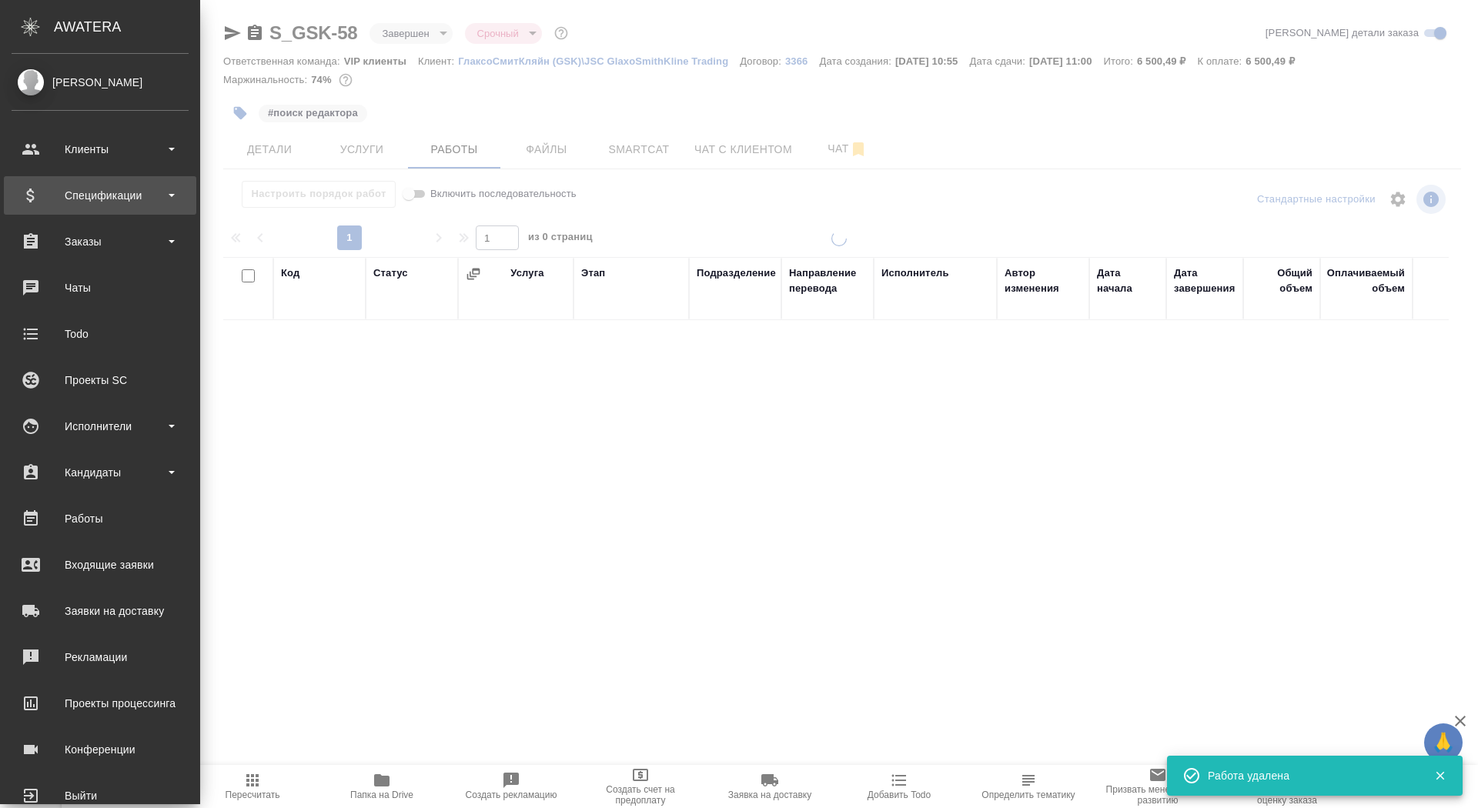
click at [30, 202] on div "Спецификации" at bounding box center [100, 195] width 177 height 23
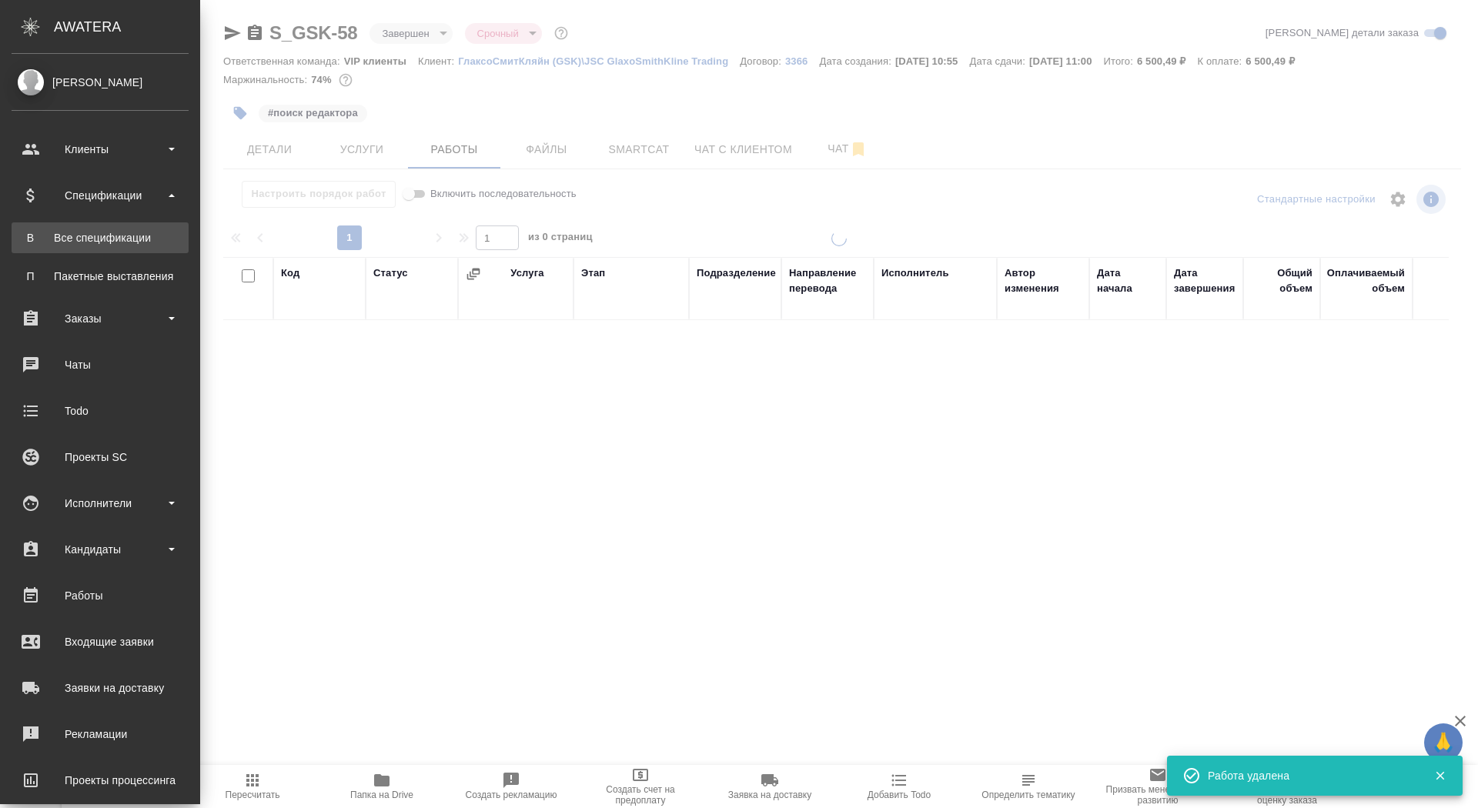
click at [32, 245] on div "Все спецификации" at bounding box center [100, 237] width 162 height 15
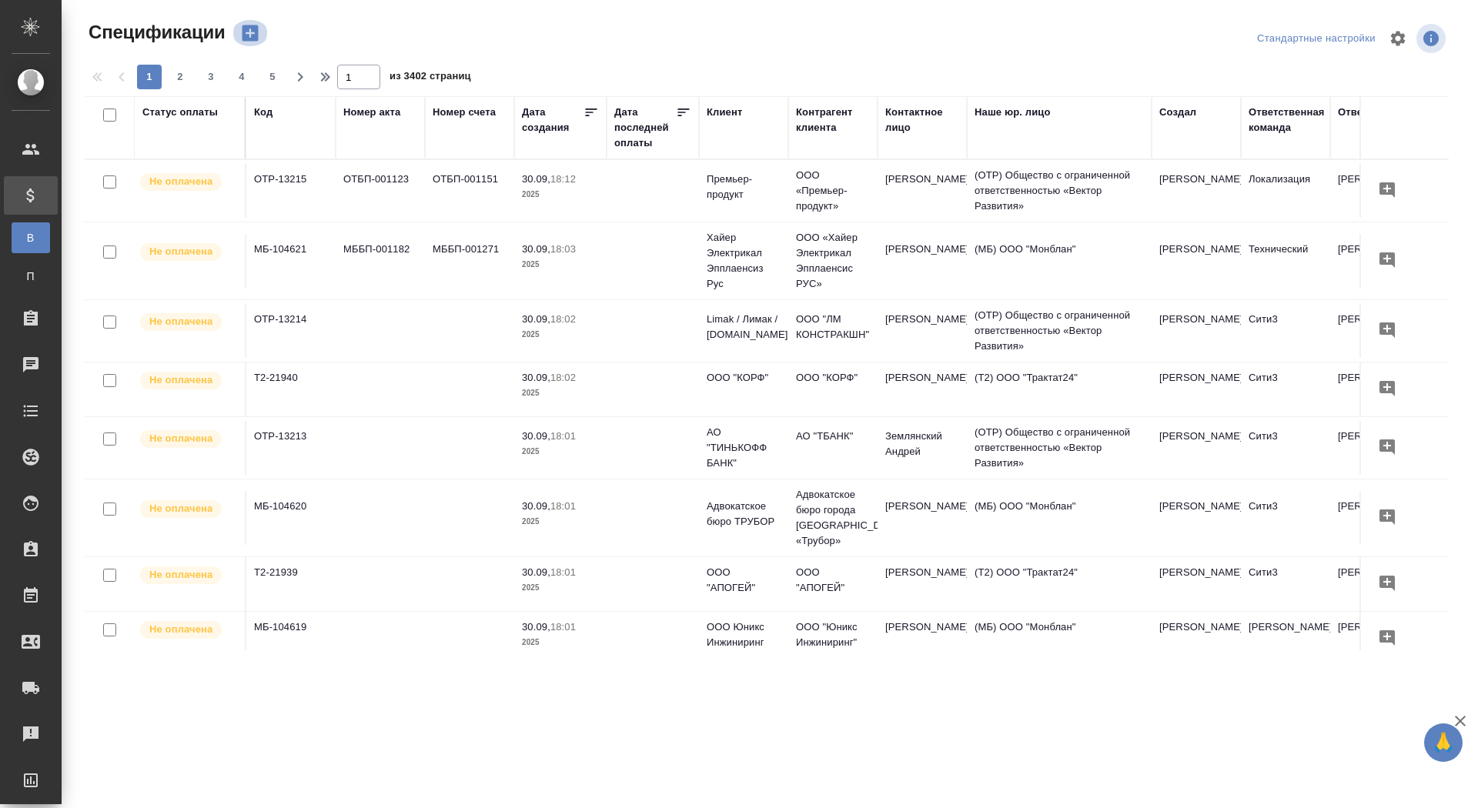
click at [239, 35] on icon "button" at bounding box center [250, 33] width 22 height 22
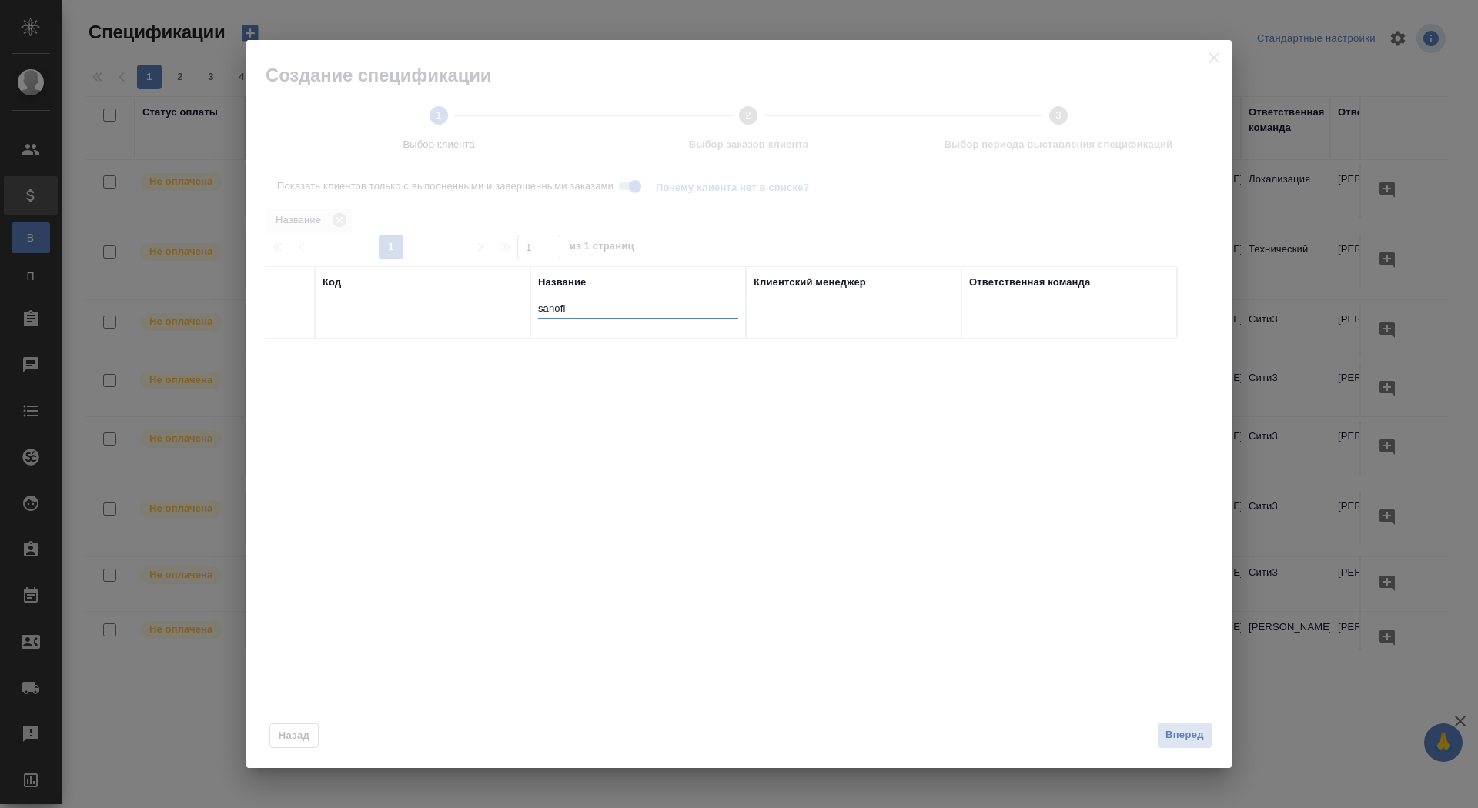
drag, startPoint x: 549, startPoint y: 307, endPoint x: 493, endPoint y: 301, distance: 56.5
click at [493, 302] on tr "Код Название sanofi Клиентский менеджер Ответственная команда" at bounding box center [721, 302] width 912 height 72
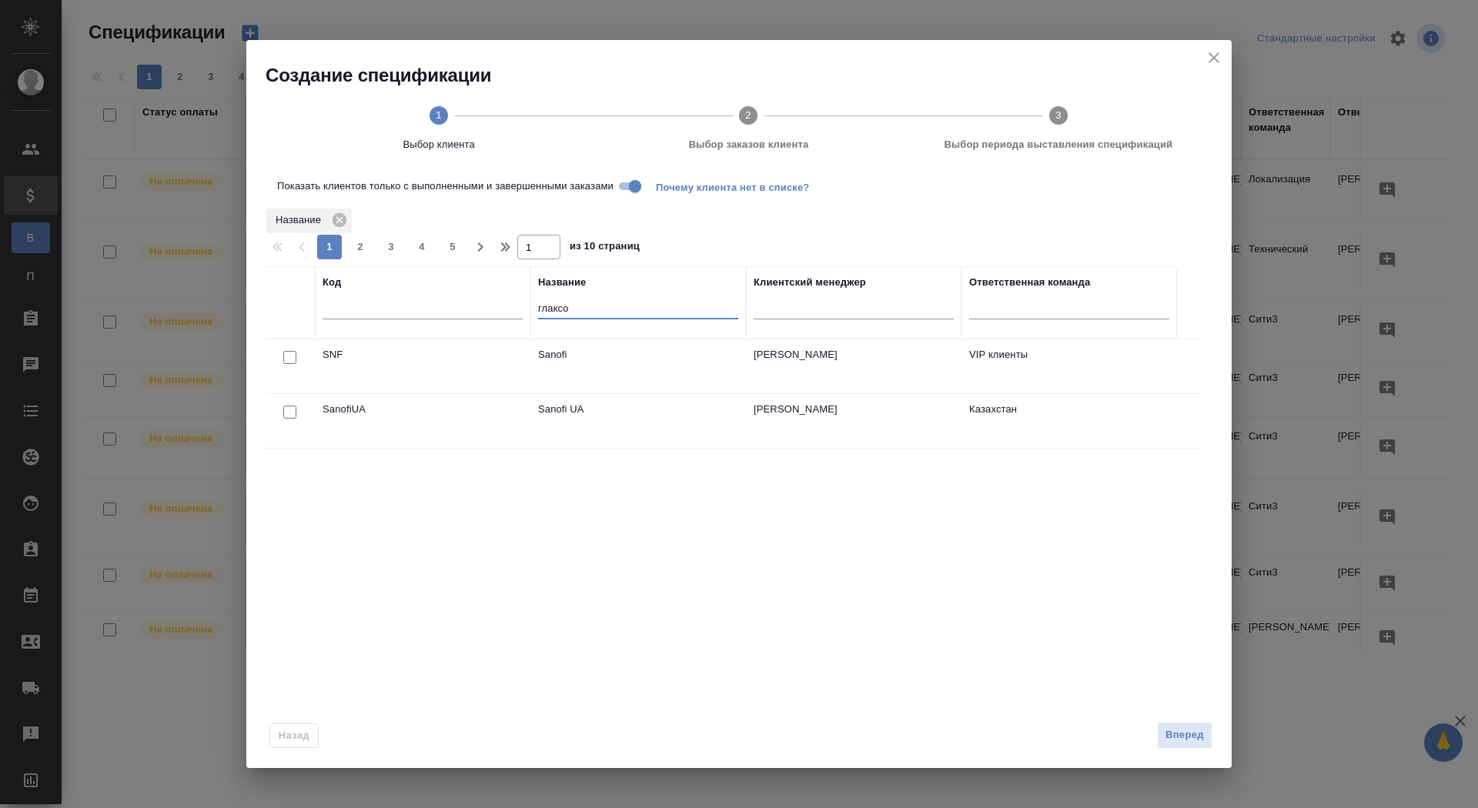
type input "глаксо"
click at [286, 358] on input "checkbox" at bounding box center [289, 357] width 13 height 13
checkbox input "true"
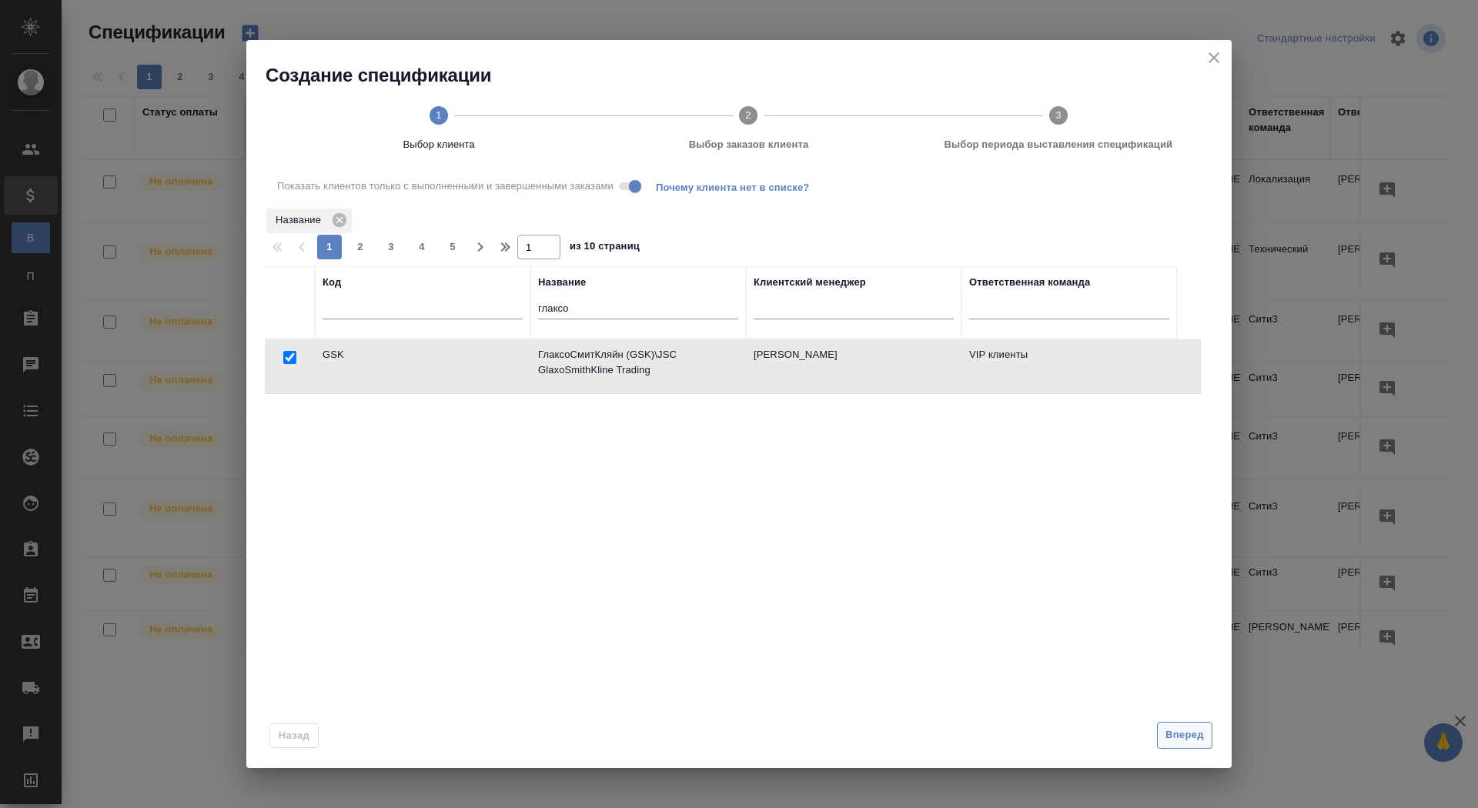
click at [1172, 744] on button "Вперед" at bounding box center [1184, 735] width 55 height 27
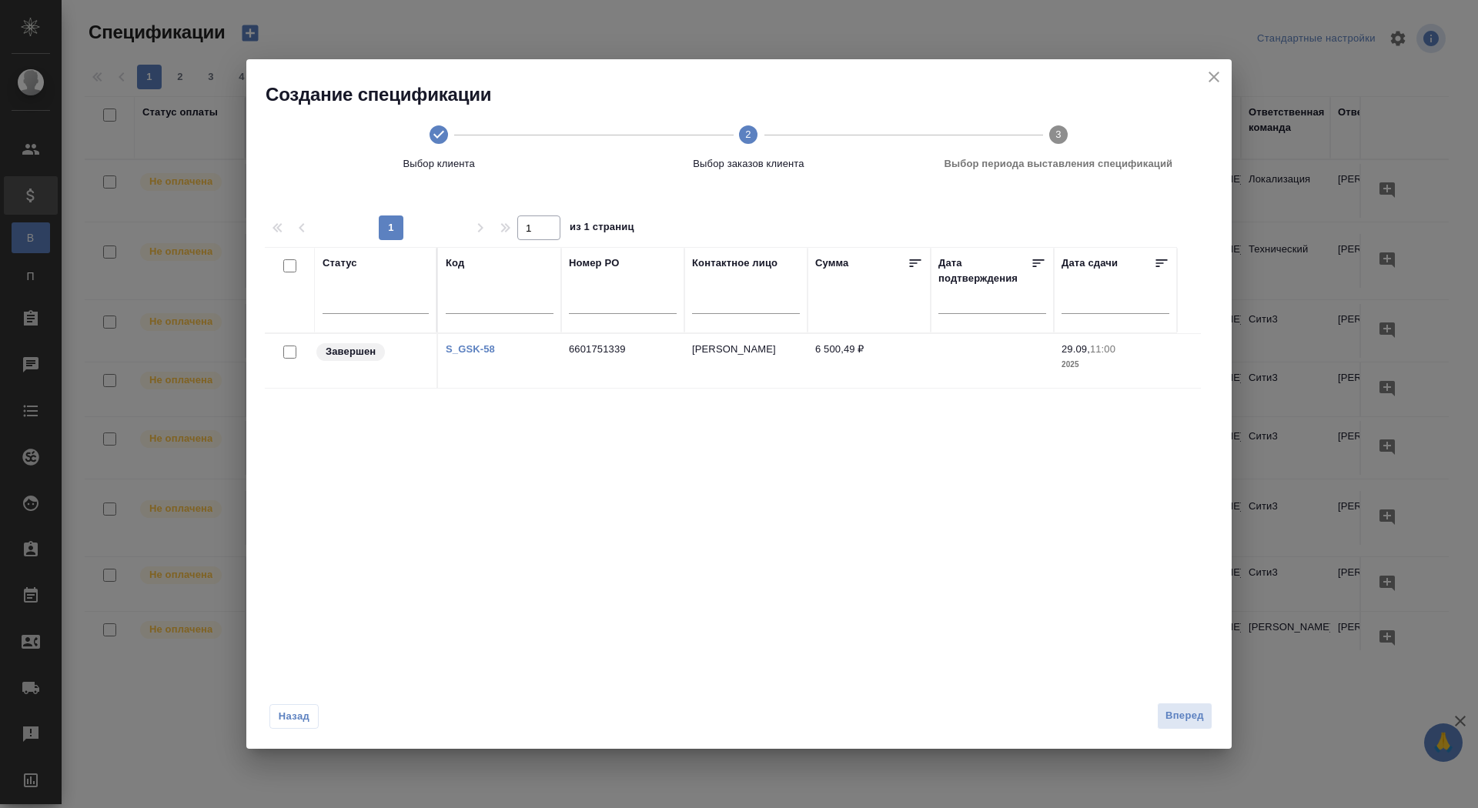
click at [293, 350] on input "checkbox" at bounding box center [289, 352] width 13 height 13
checkbox input "true"
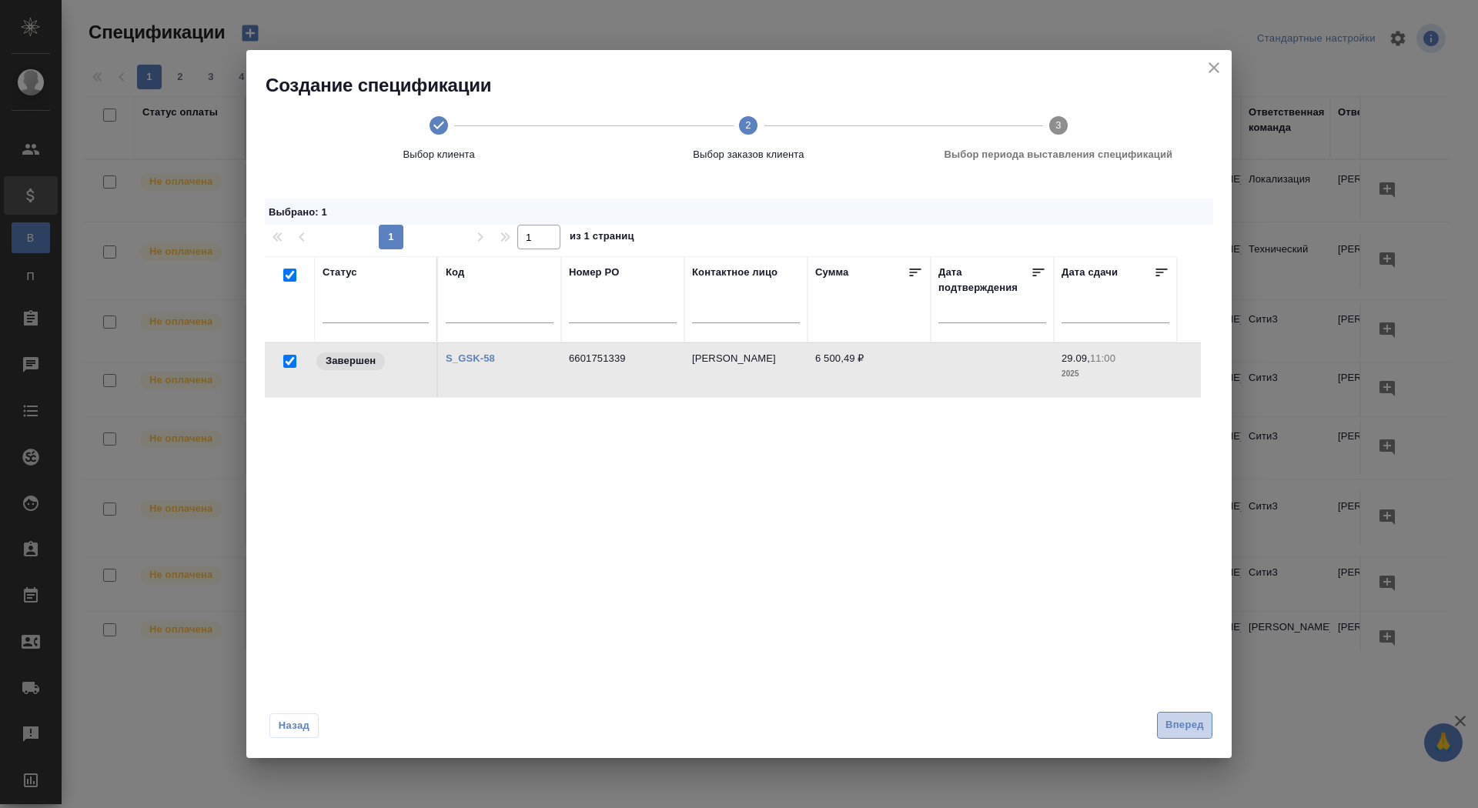
click at [1175, 724] on span "Вперед" at bounding box center [1184, 726] width 38 height 18
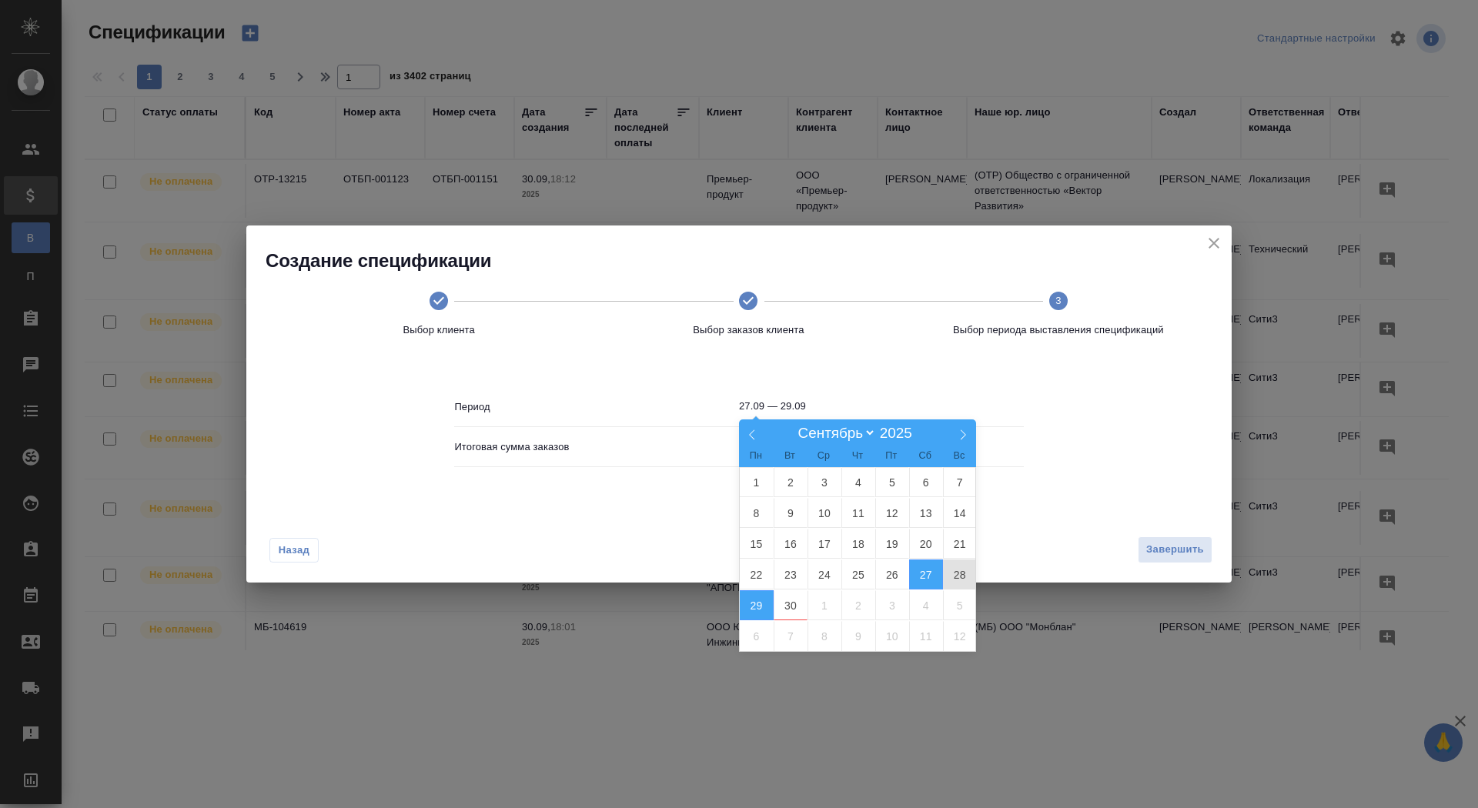
click at [800, 410] on input "27.09 — 29.09" at bounding box center [881, 407] width 285 height 22
click at [934, 572] on span "27" at bounding box center [926, 575] width 34 height 30
type input "27.09"
click at [793, 601] on span "30" at bounding box center [791, 605] width 34 height 30
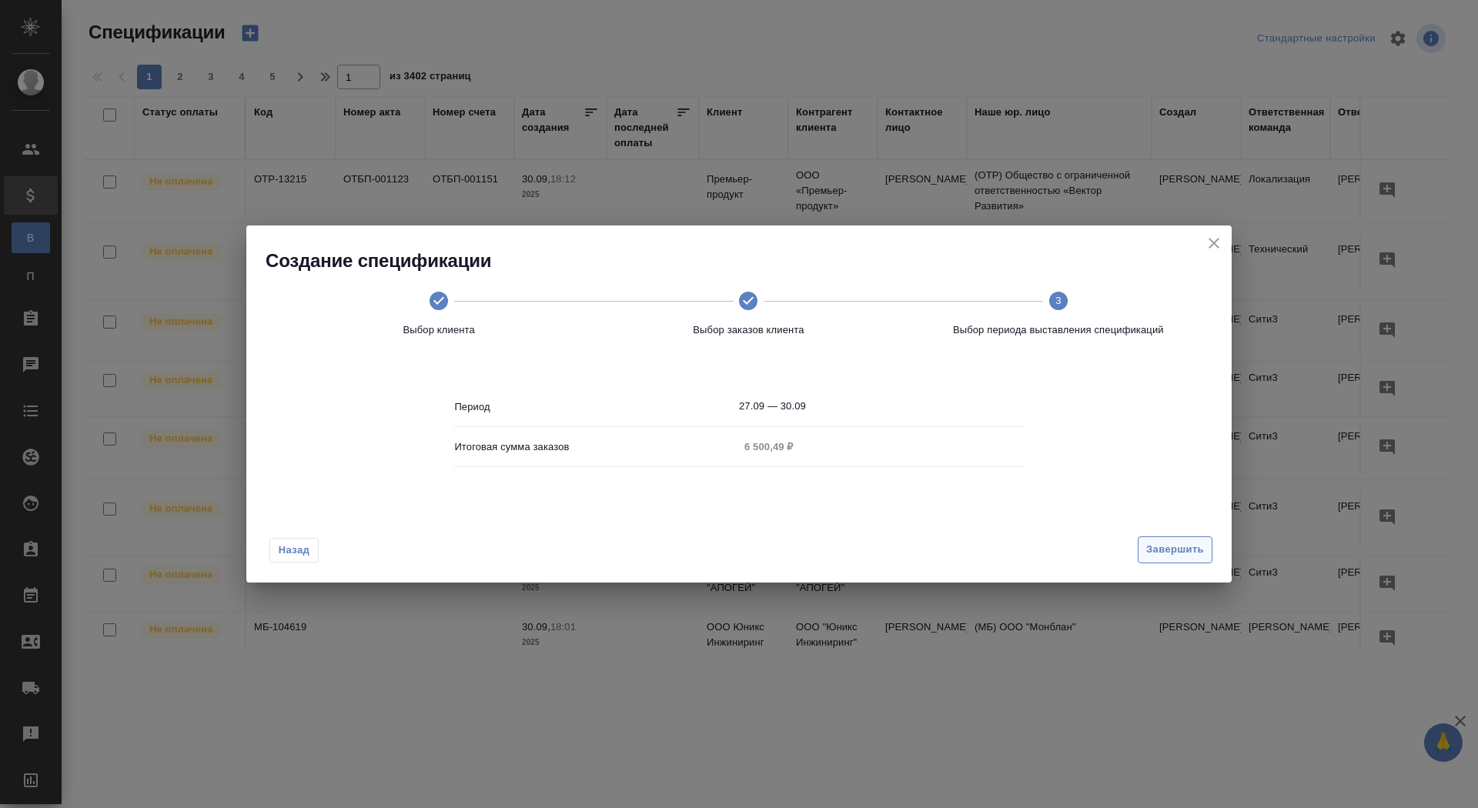
click at [1169, 548] on span "Завершить" at bounding box center [1175, 550] width 58 height 18
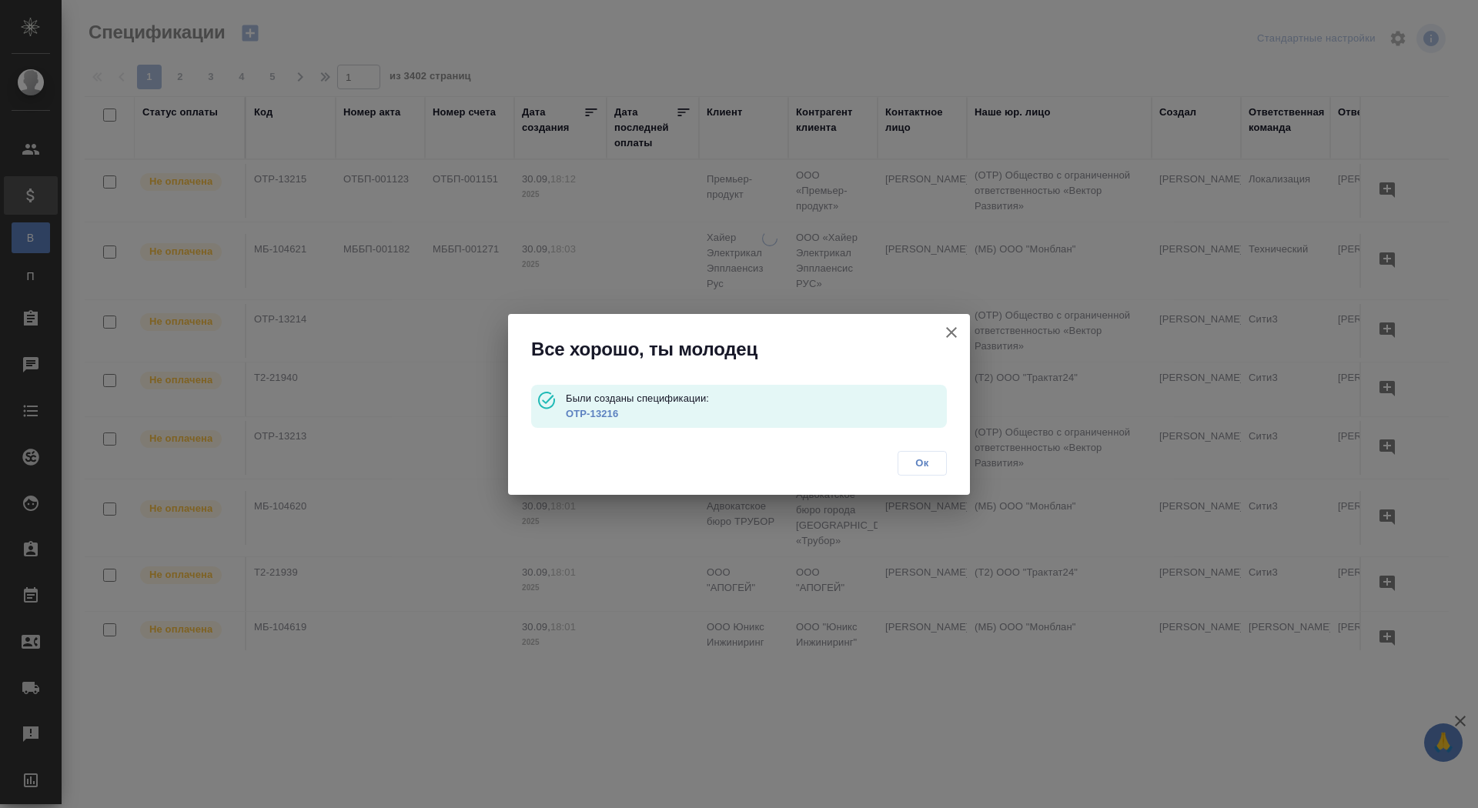
click at [590, 416] on link "OTP-13216" at bounding box center [592, 414] width 52 height 12
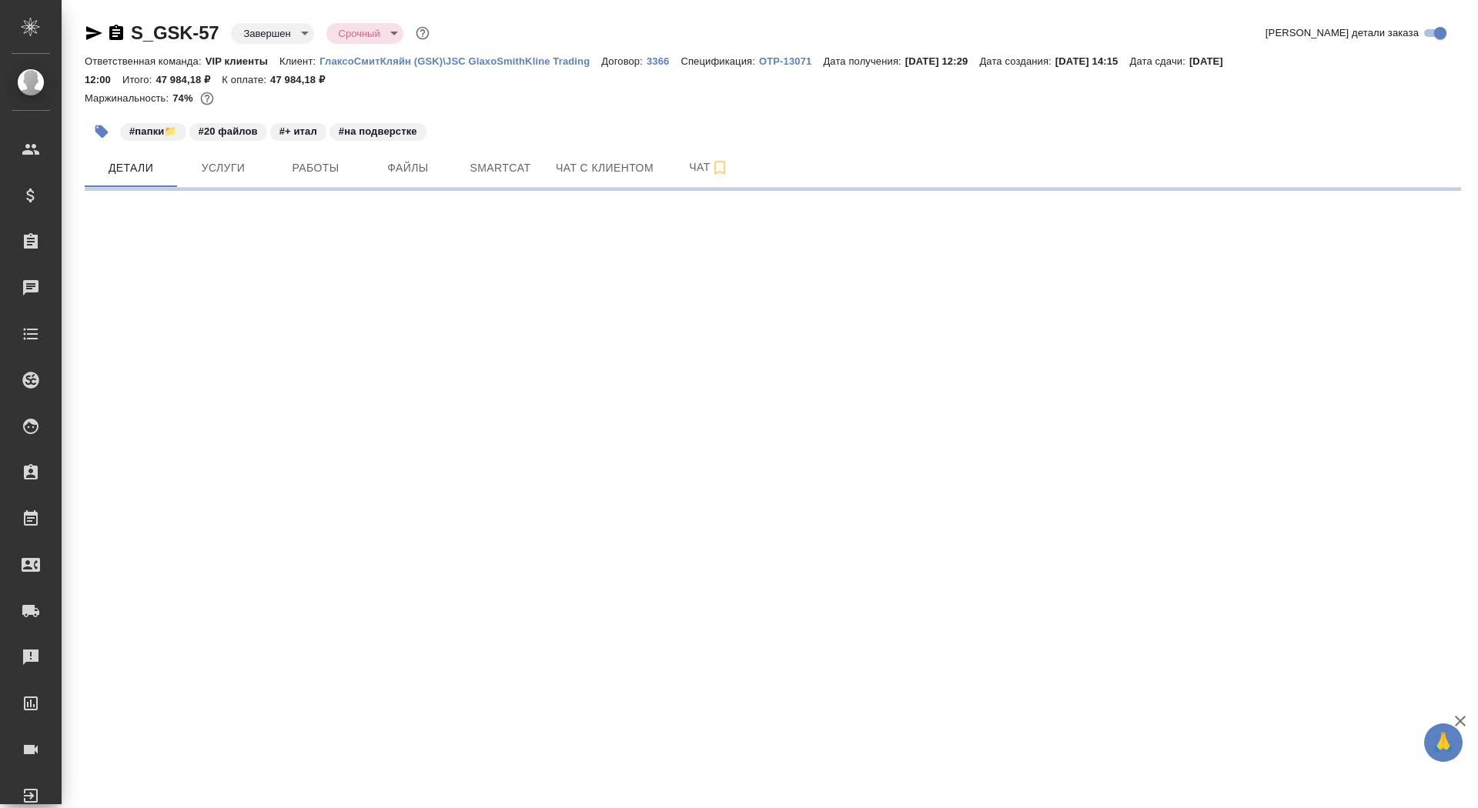
select select "RU"
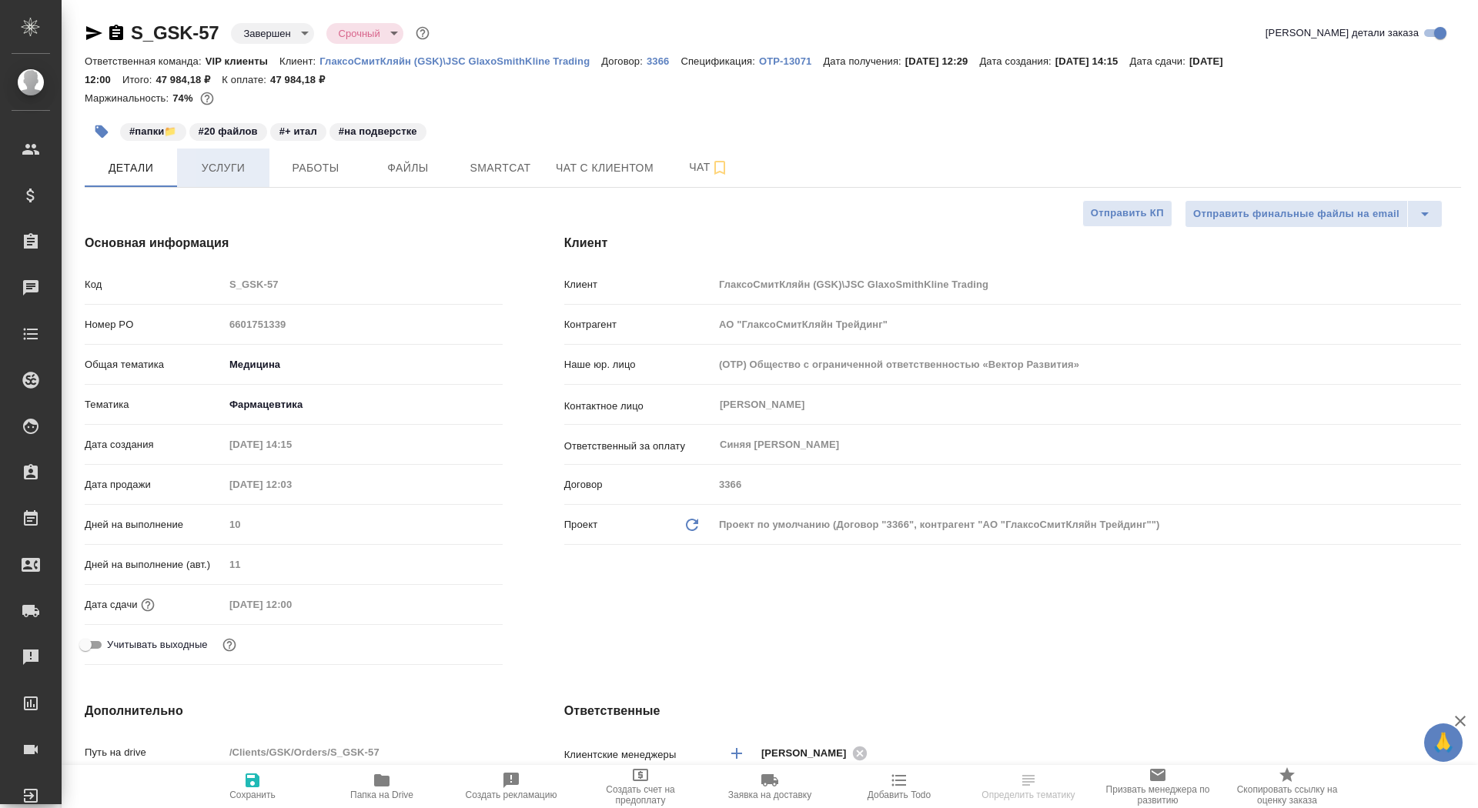
type textarea "x"
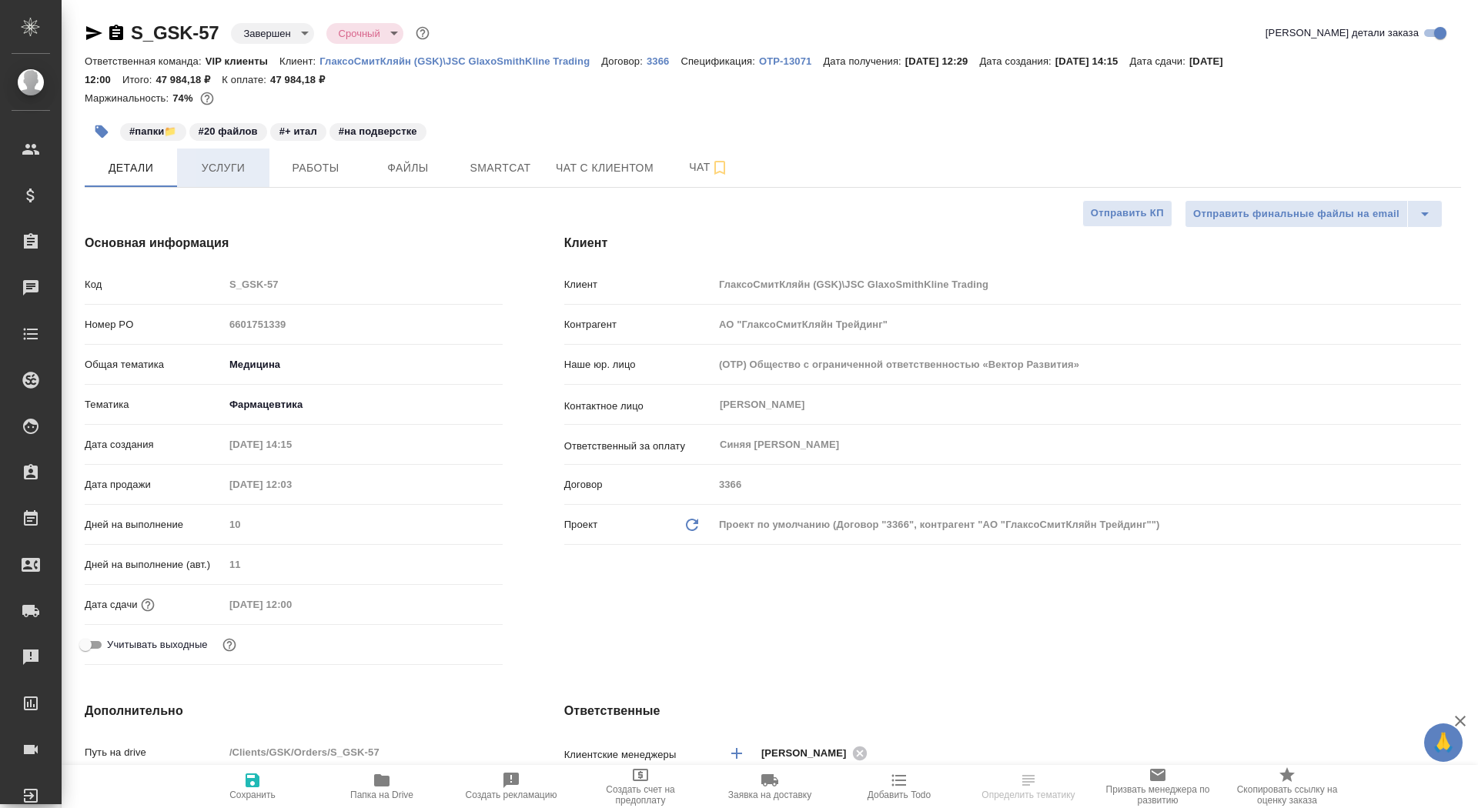
type textarea "x"
click at [222, 175] on span "Услуги" at bounding box center [223, 168] width 74 height 19
type textarea "x"
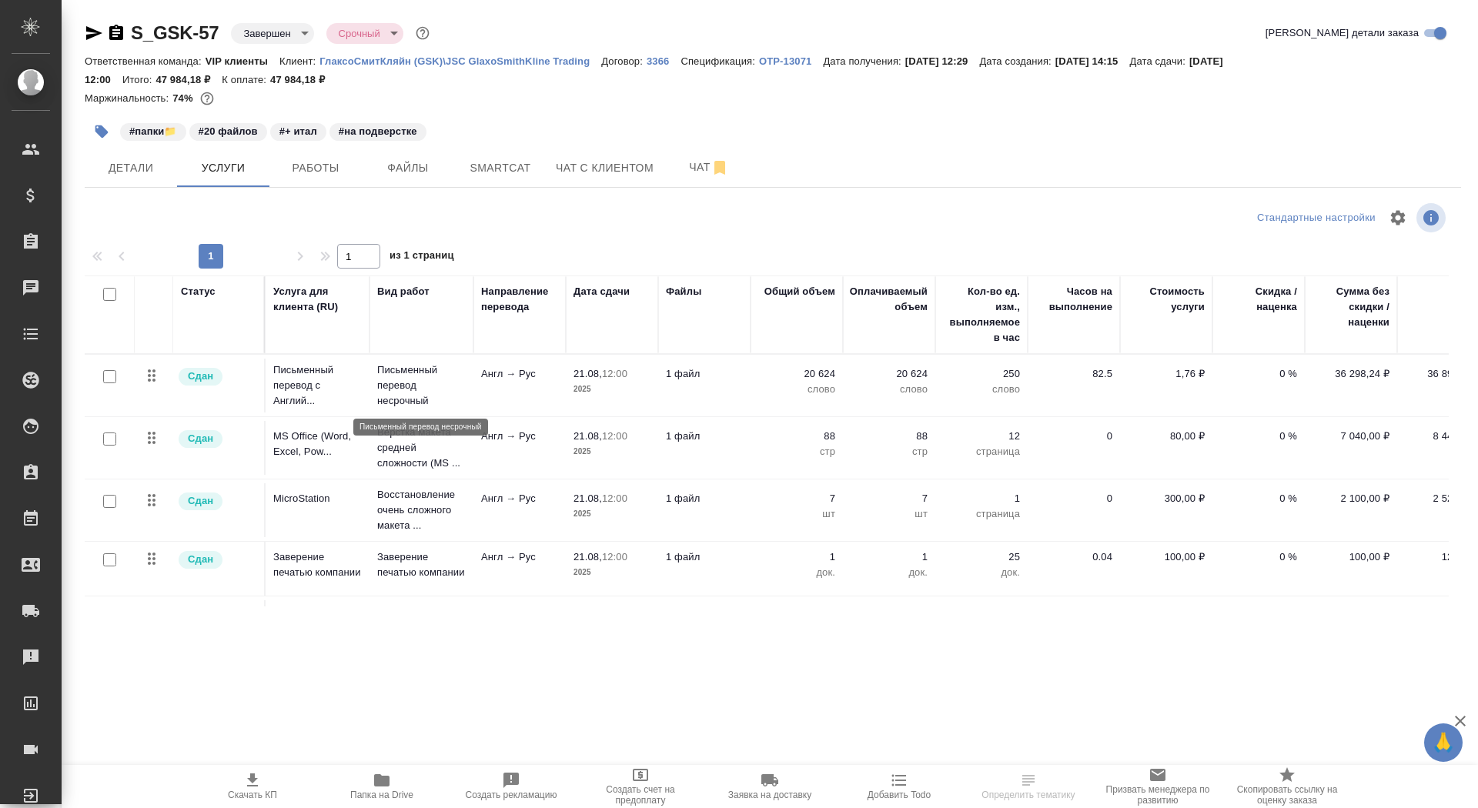
click at [453, 397] on p "Письменный перевод несрочный" at bounding box center [421, 386] width 89 height 46
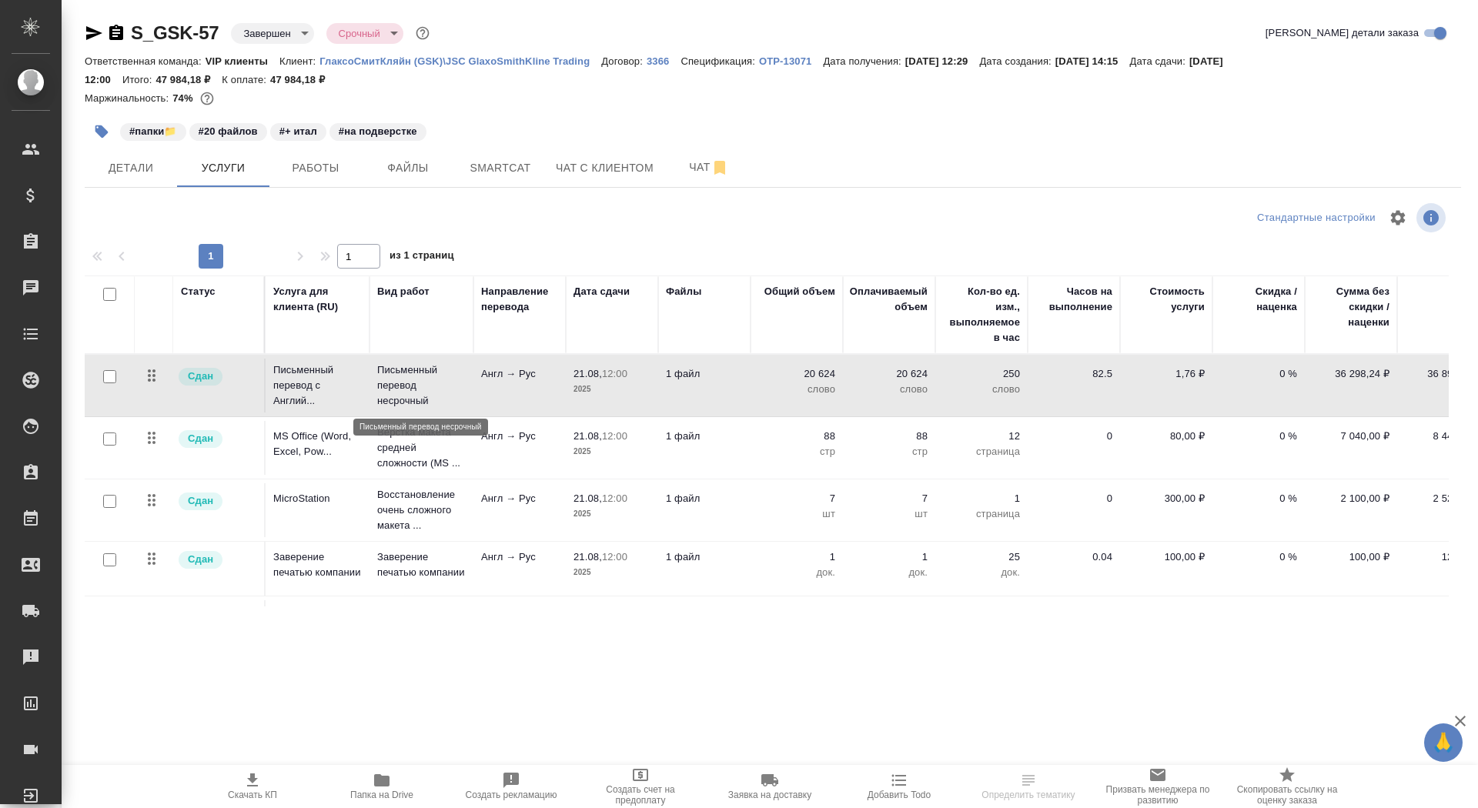
click at [453, 397] on p "Письменный перевод несрочный" at bounding box center [421, 386] width 89 height 46
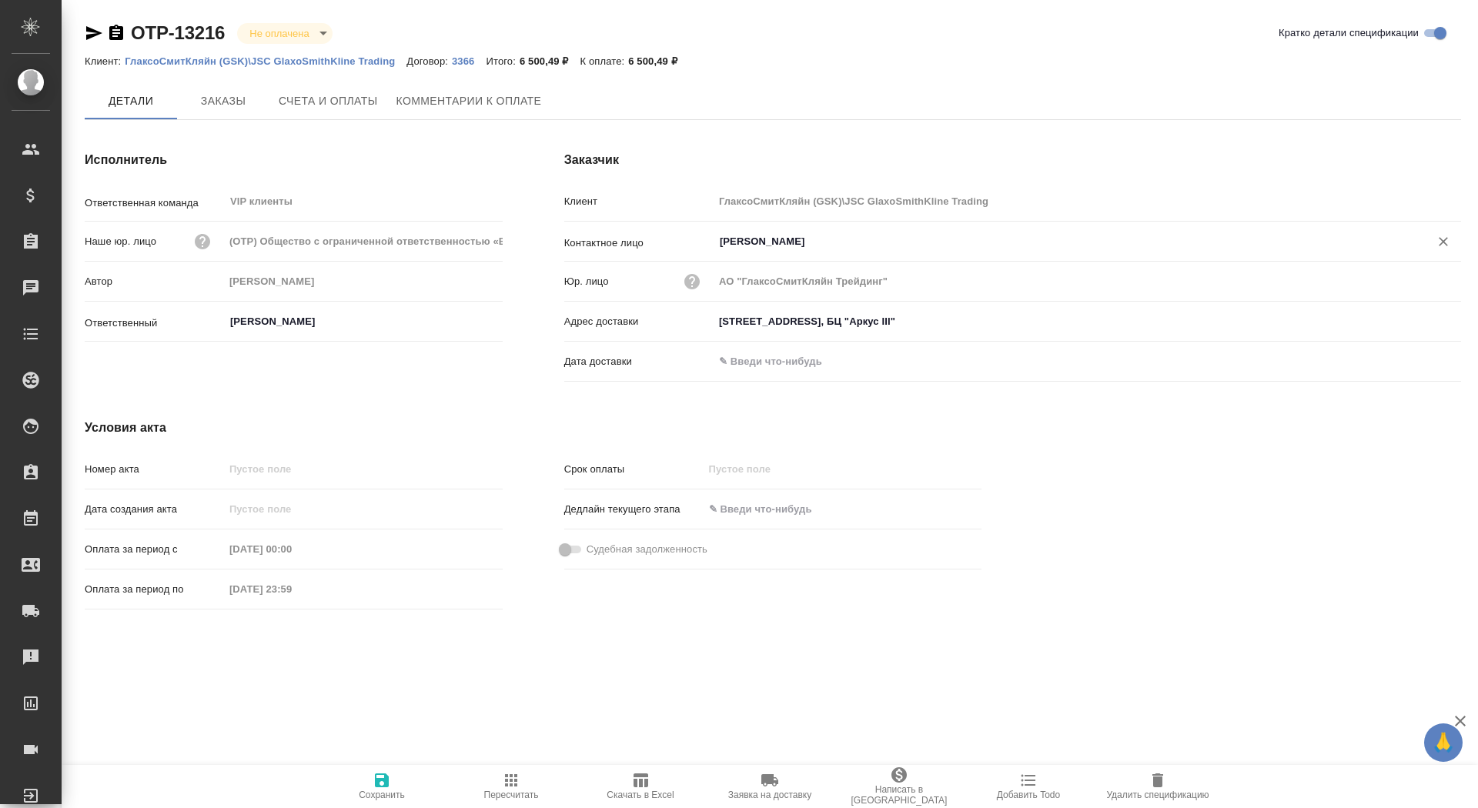
click at [760, 243] on input "[PERSON_NAME]" at bounding box center [1061, 241] width 687 height 18
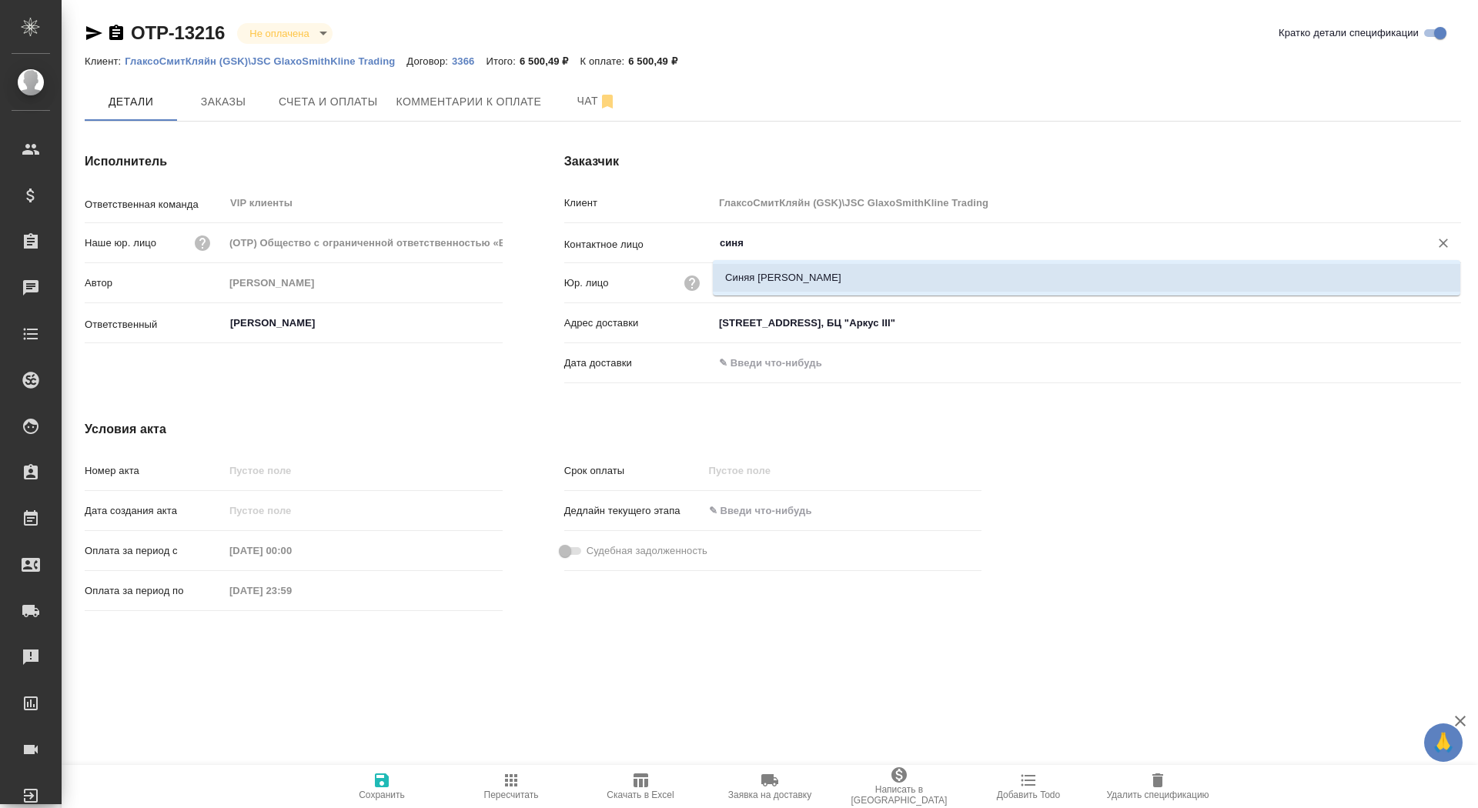
click at [821, 283] on li "Синяя [PERSON_NAME]" at bounding box center [1086, 278] width 747 height 28
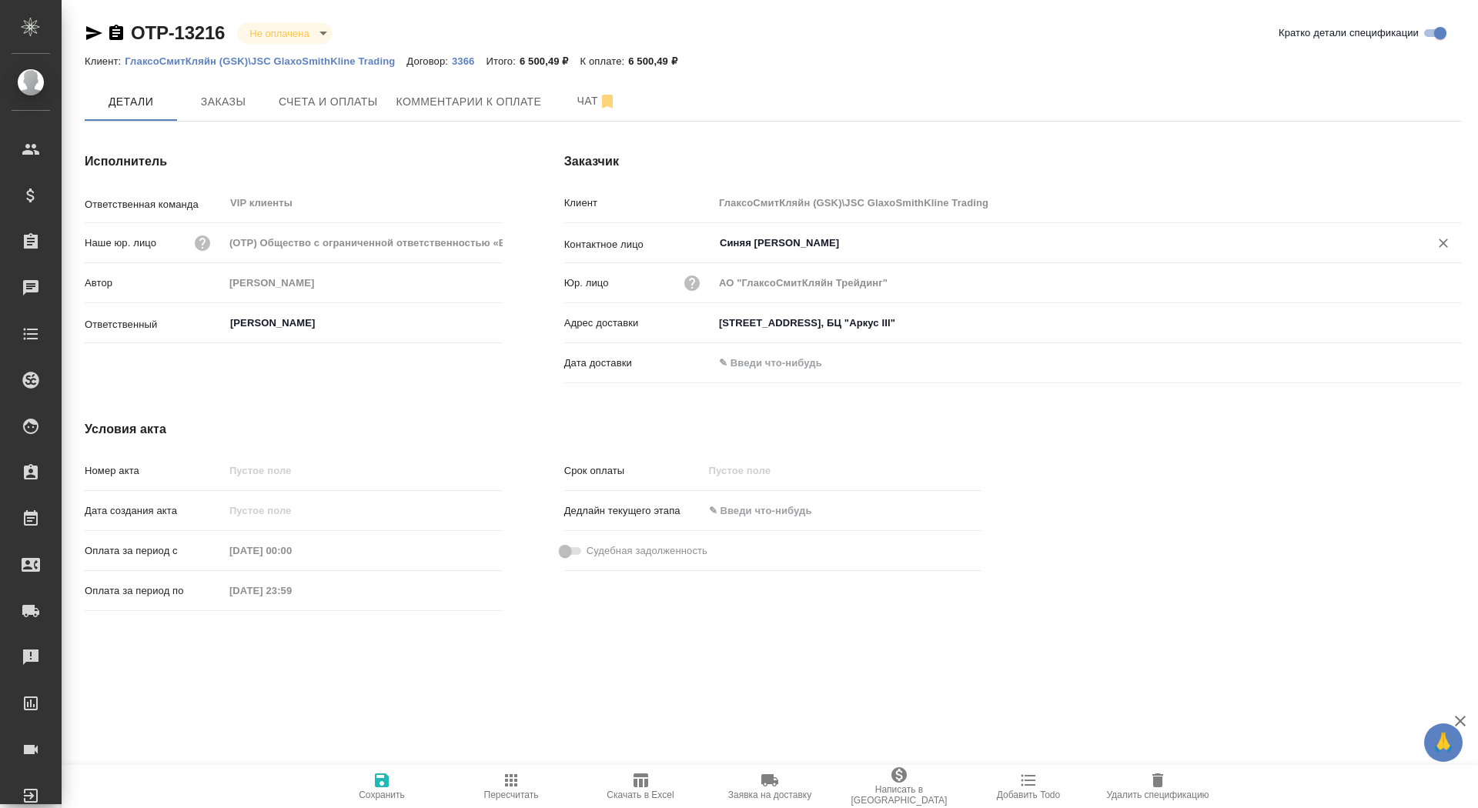
type input "Синяя [PERSON_NAME]"
click at [409, 780] on span "Сохранить" at bounding box center [381, 785] width 111 height 29
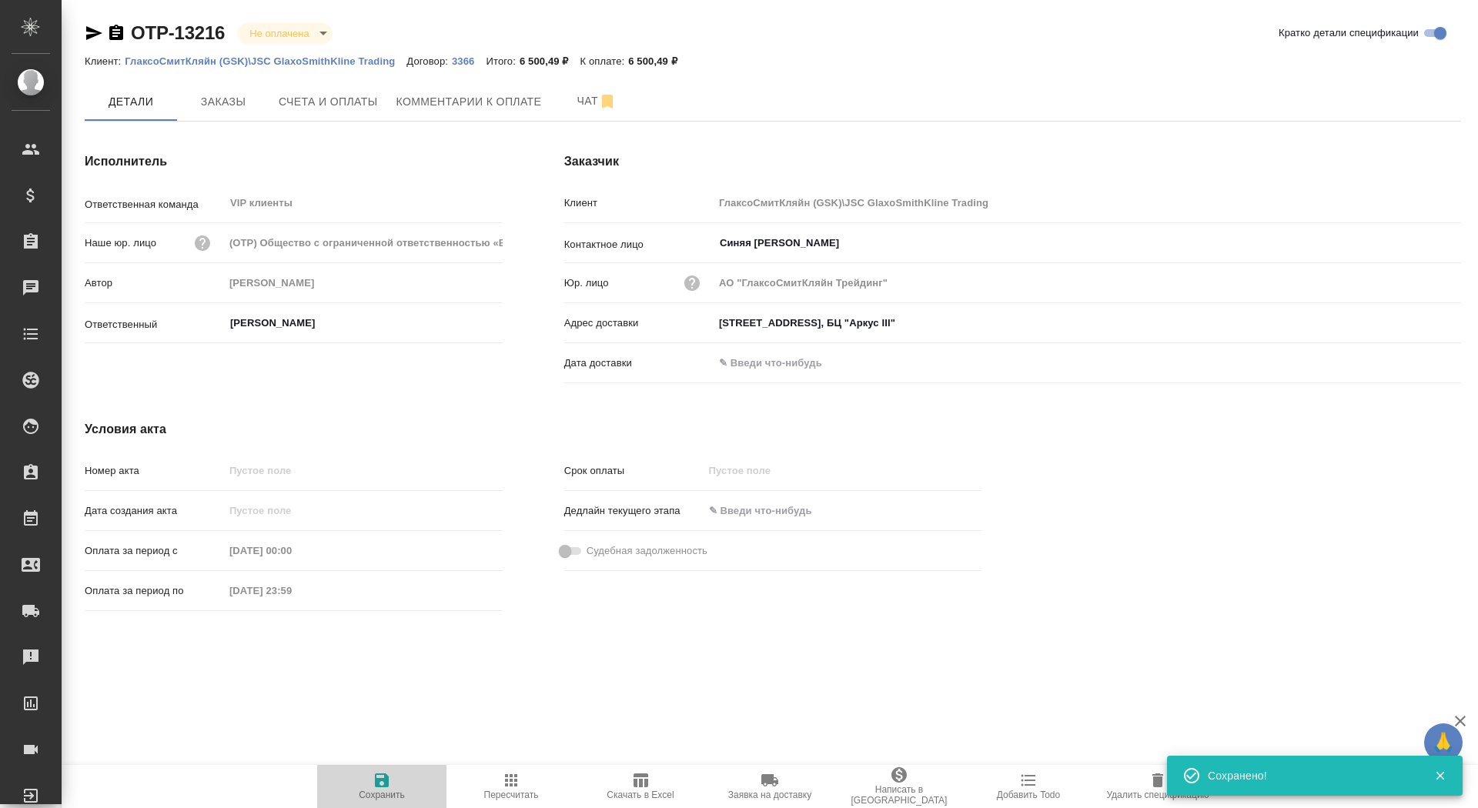
click at [398, 781] on span "Сохранить" at bounding box center [381, 785] width 111 height 29
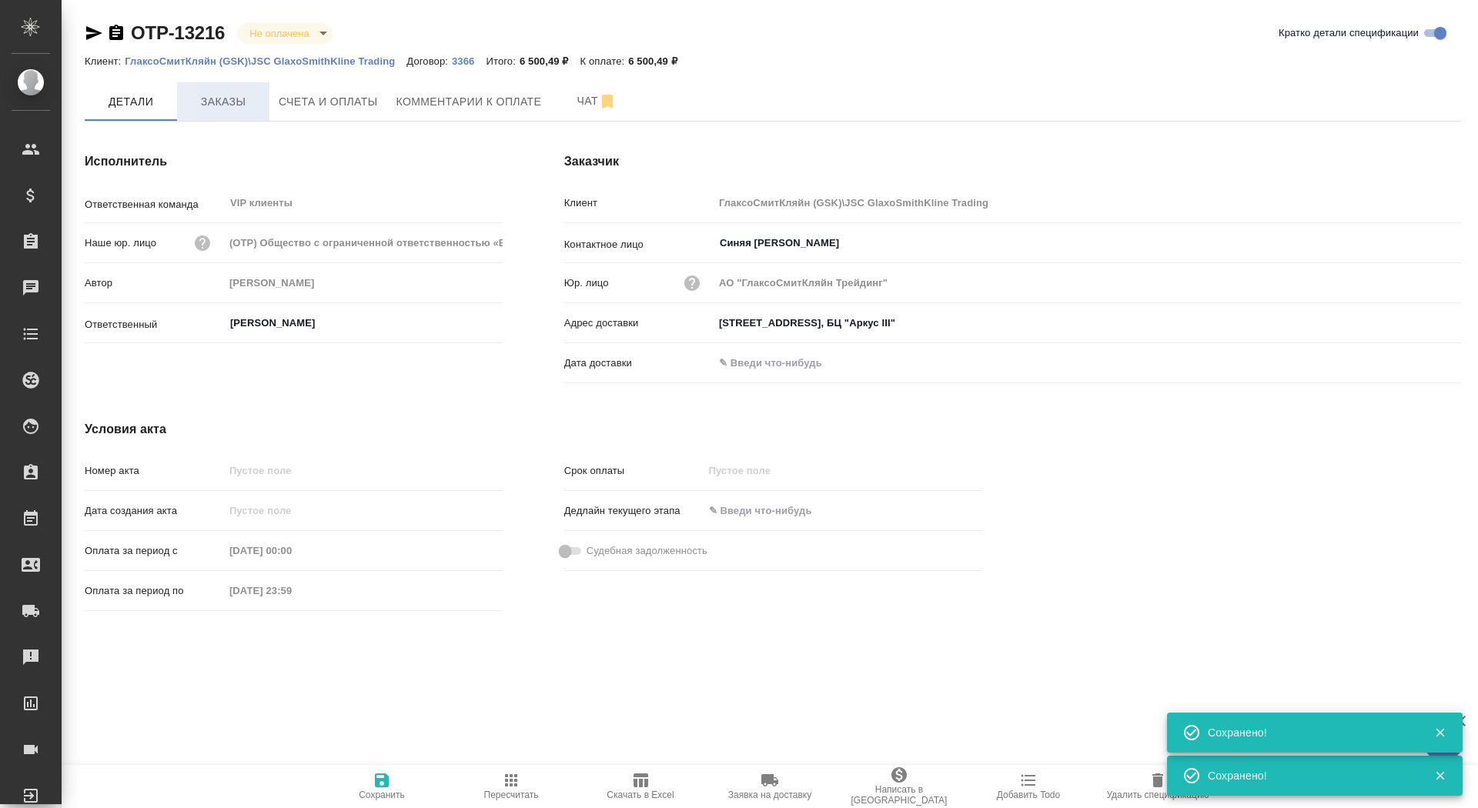
click at [221, 92] on span "Заказы" at bounding box center [223, 101] width 74 height 19
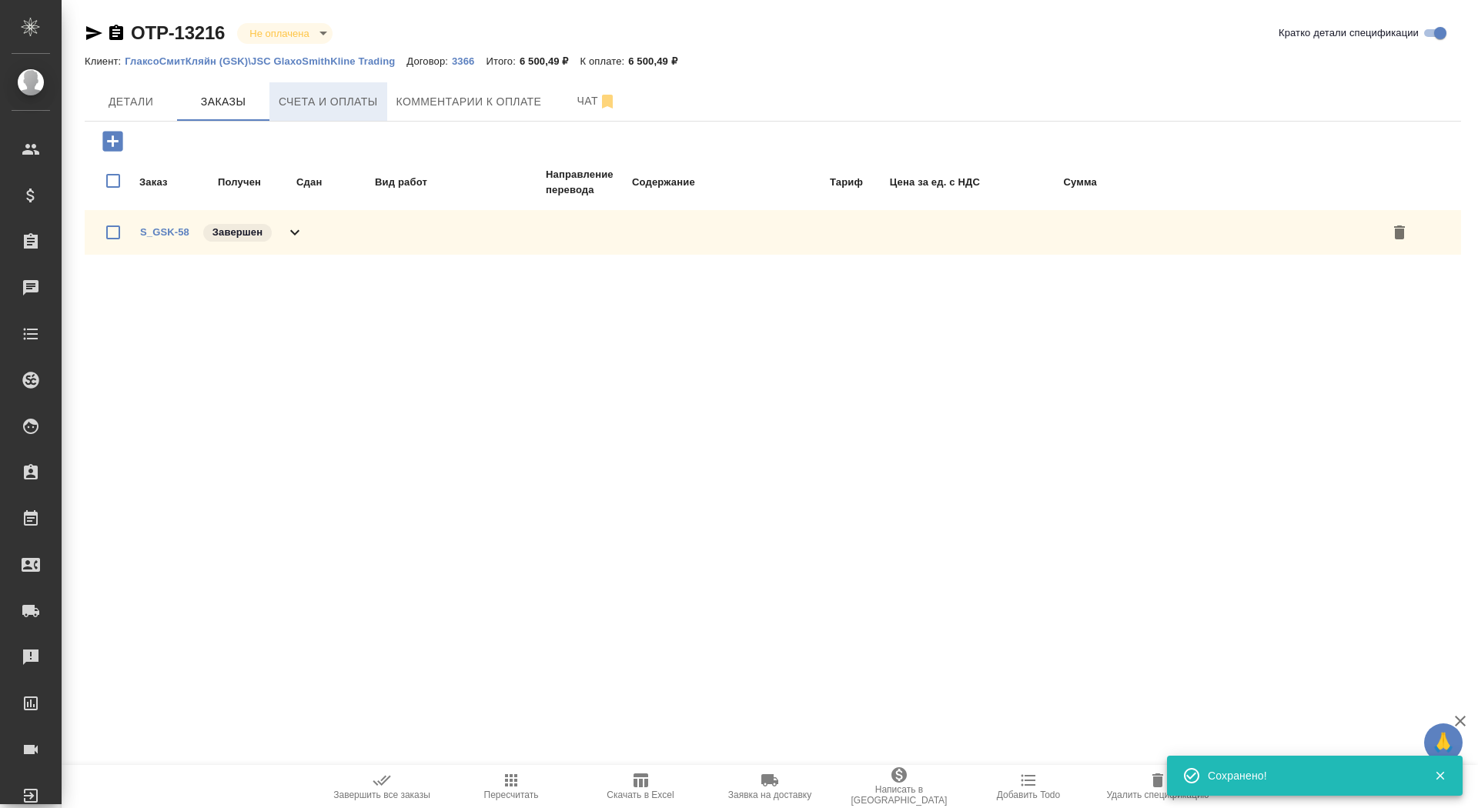
click at [332, 104] on span "Счета и оплаты" at bounding box center [328, 101] width 99 height 19
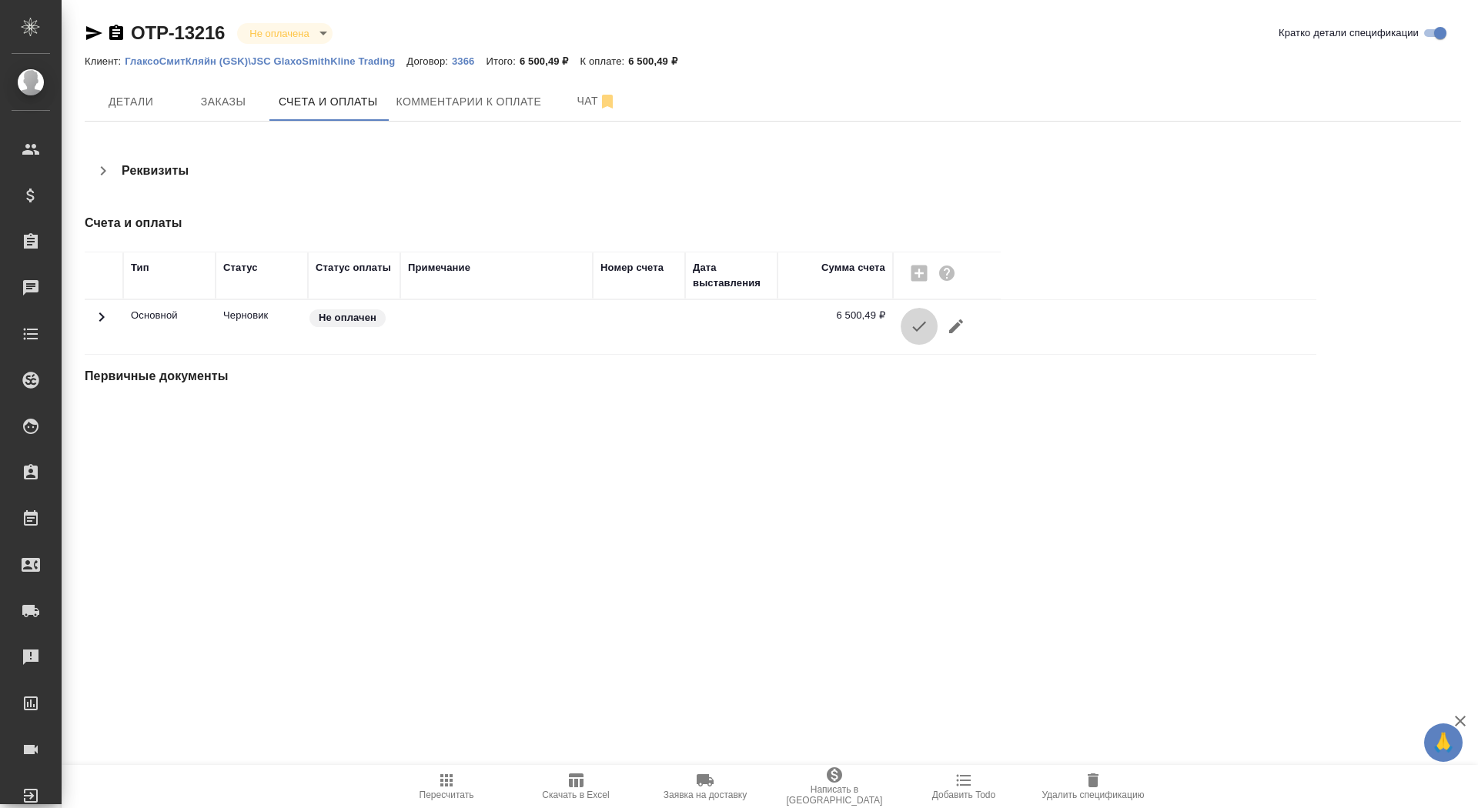
click at [918, 323] on icon "button" at bounding box center [919, 326] width 18 height 18
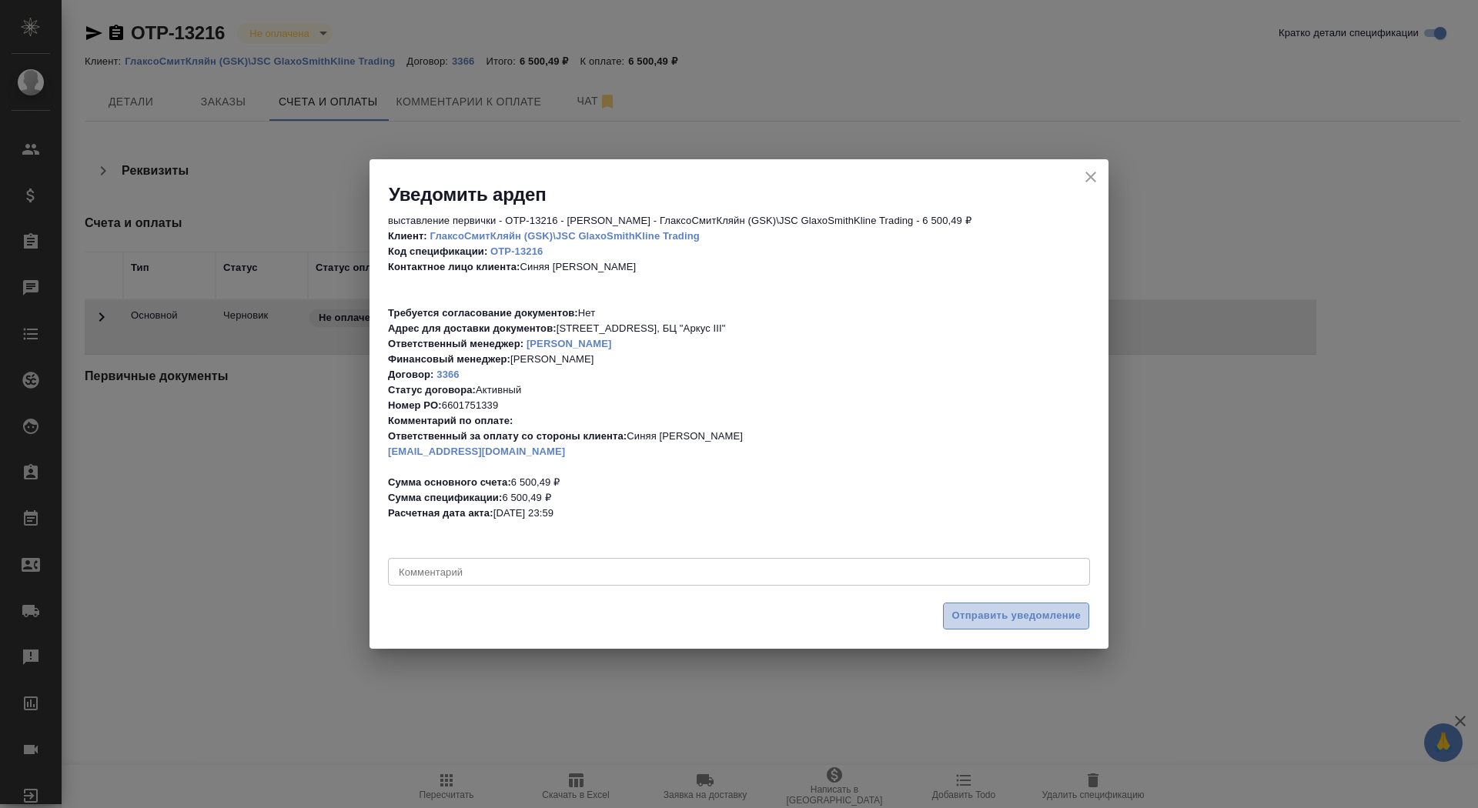
click at [988, 620] on span "Отправить уведомление" at bounding box center [1015, 616] width 129 height 18
